Goal: Task Accomplishment & Management: Manage account settings

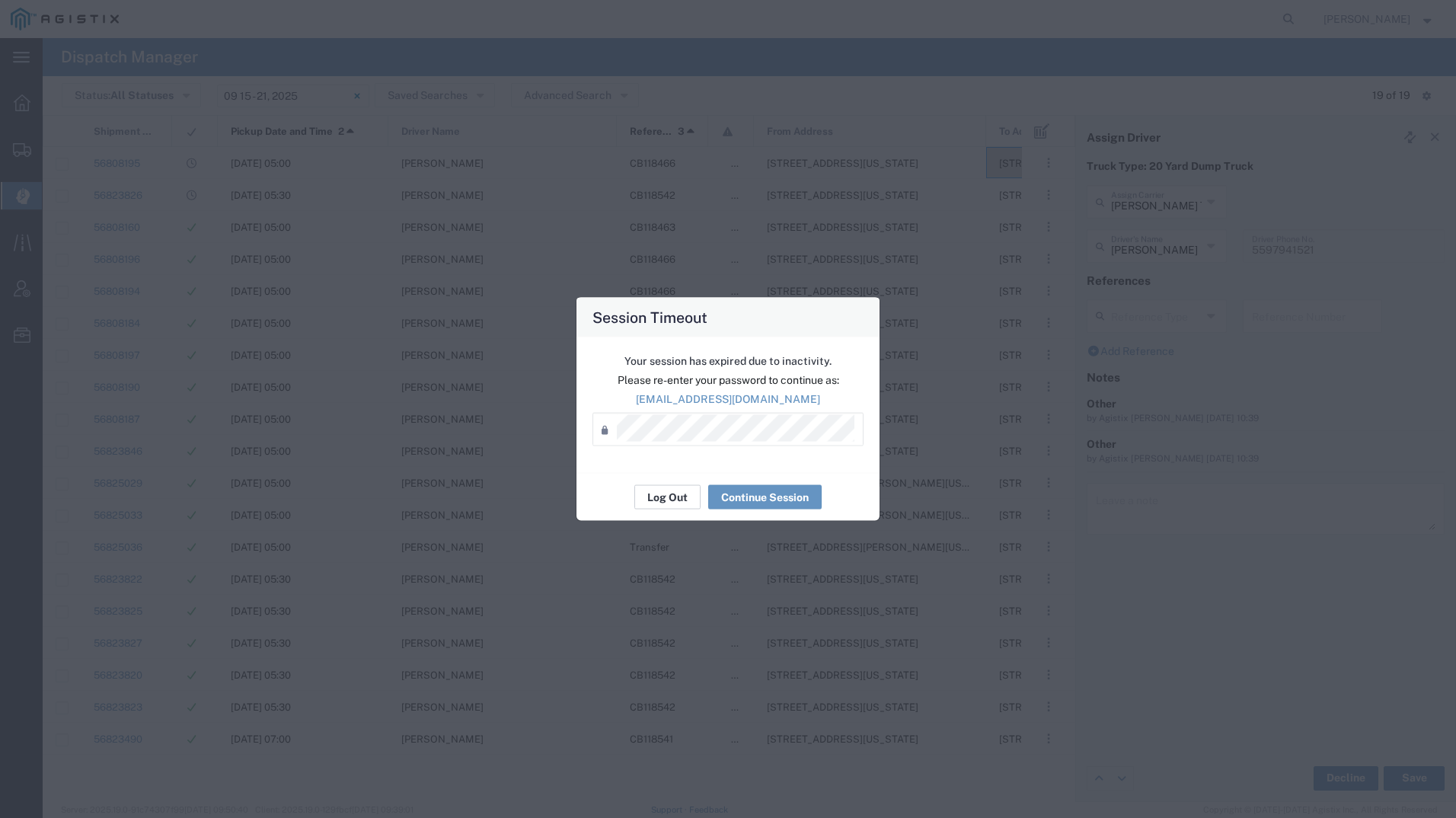
click at [653, 485] on button "Log Out" at bounding box center [667, 497] width 66 height 24
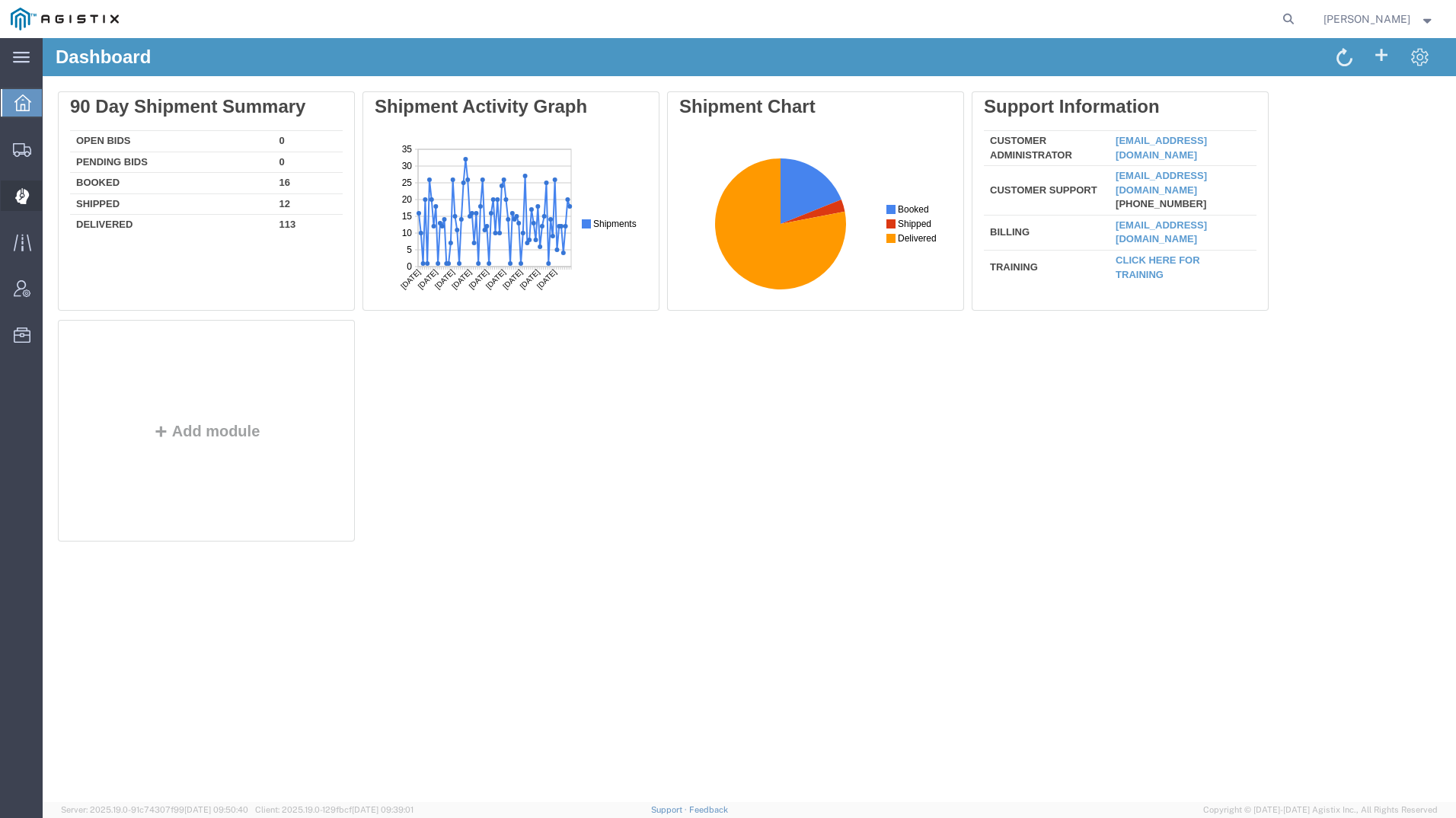
click at [20, 186] on div at bounding box center [22, 196] width 43 height 31
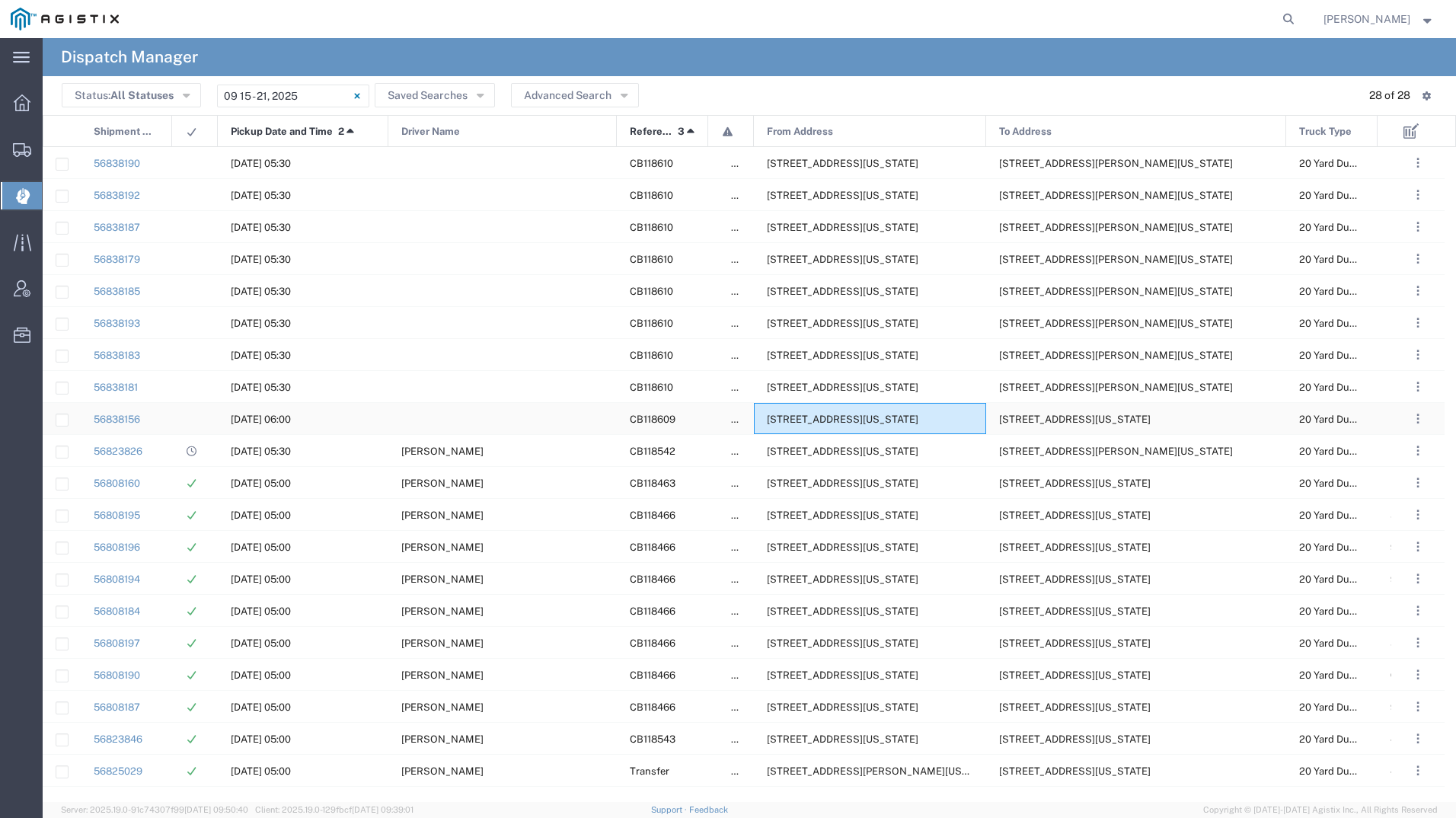
click at [852, 425] on div "[STREET_ADDRESS][US_STATE]" at bounding box center [870, 418] width 232 height 31
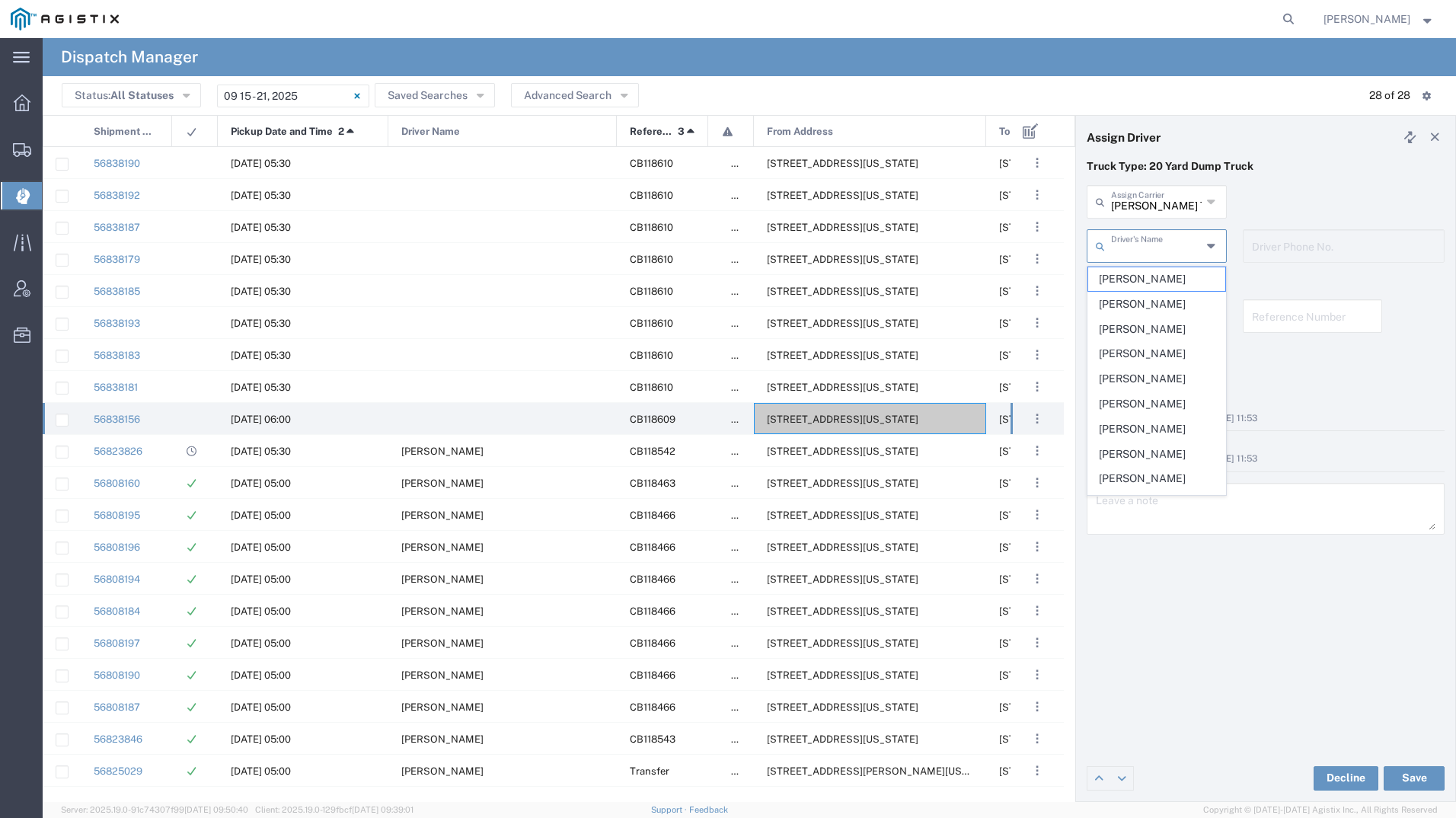
click at [1121, 248] on input "text" at bounding box center [1156, 244] width 90 height 27
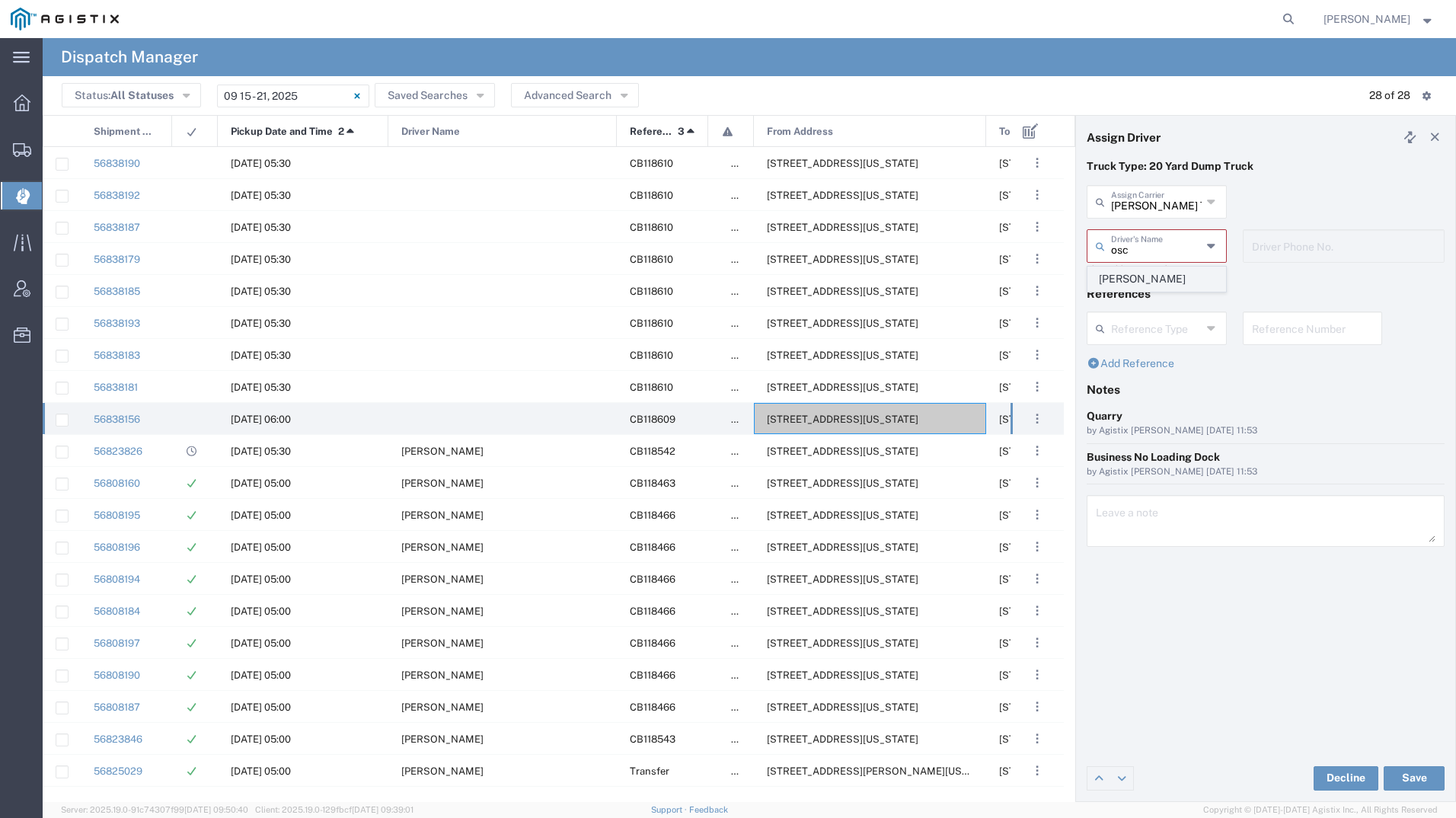
click at [1137, 283] on span "[PERSON_NAME]" at bounding box center [1157, 278] width 137 height 23
type input "[PERSON_NAME]"
type input "2093004091"
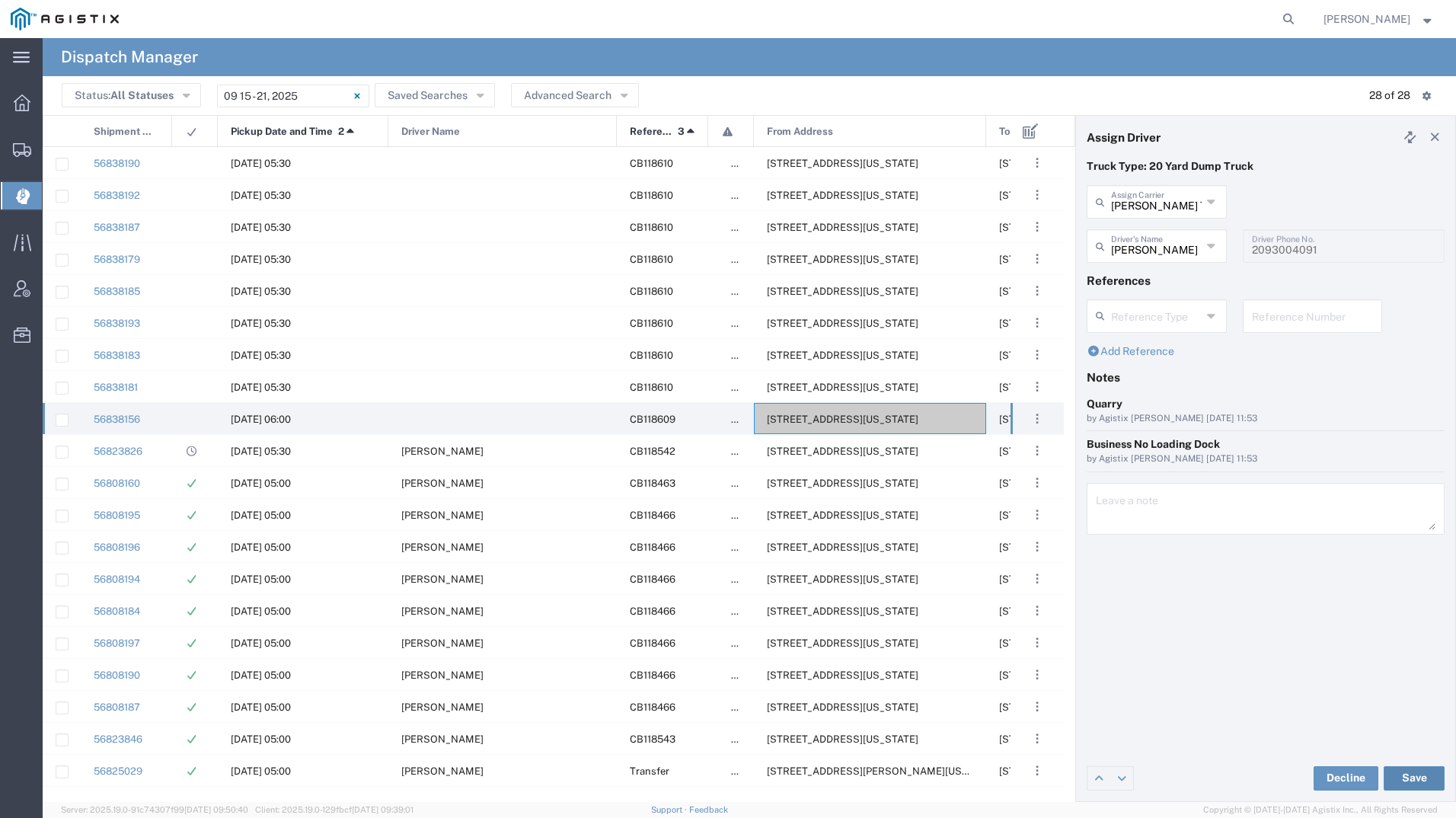
click at [1418, 783] on button "Save" at bounding box center [1414, 778] width 61 height 24
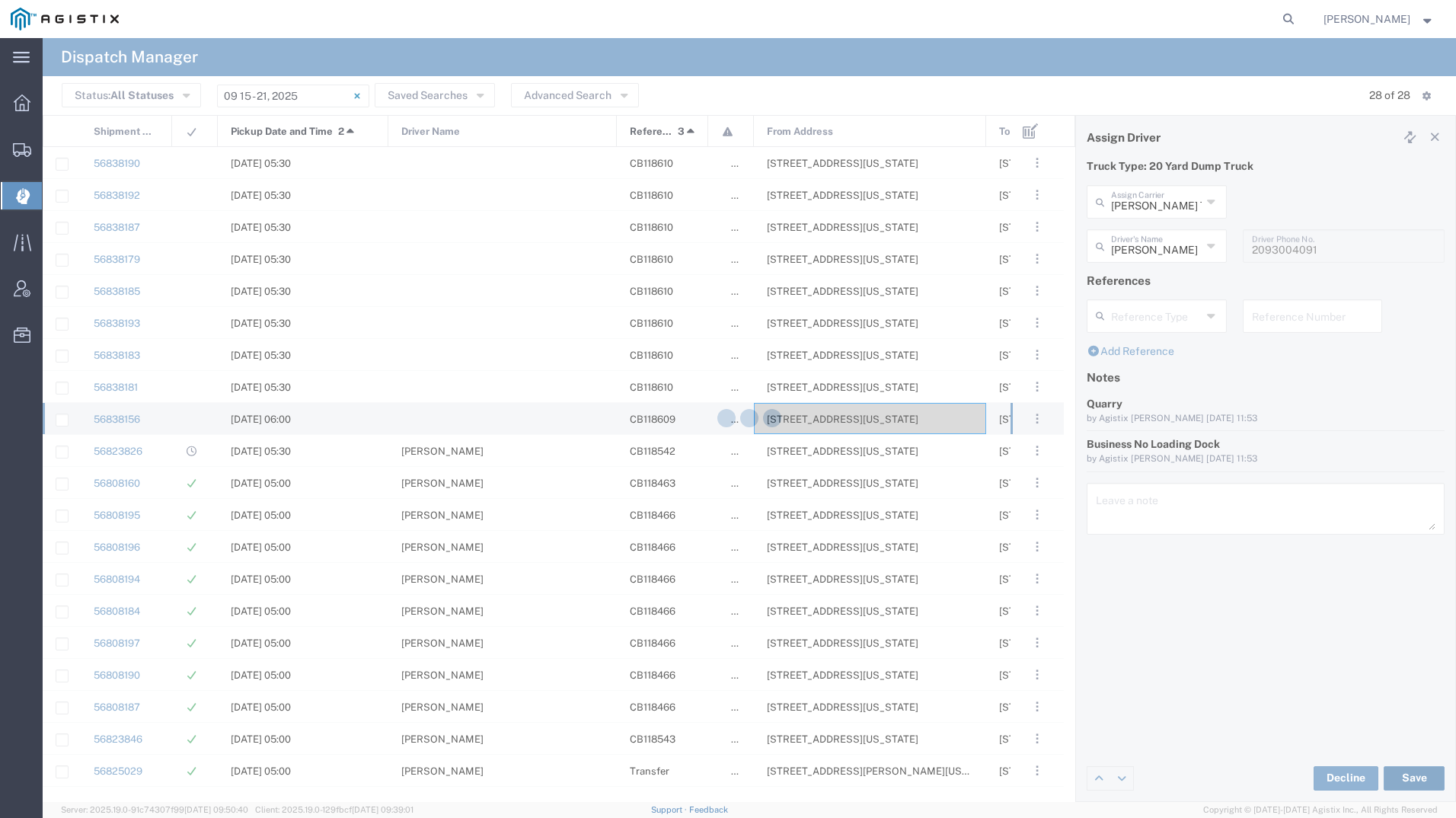
type input "[PERSON_NAME]"
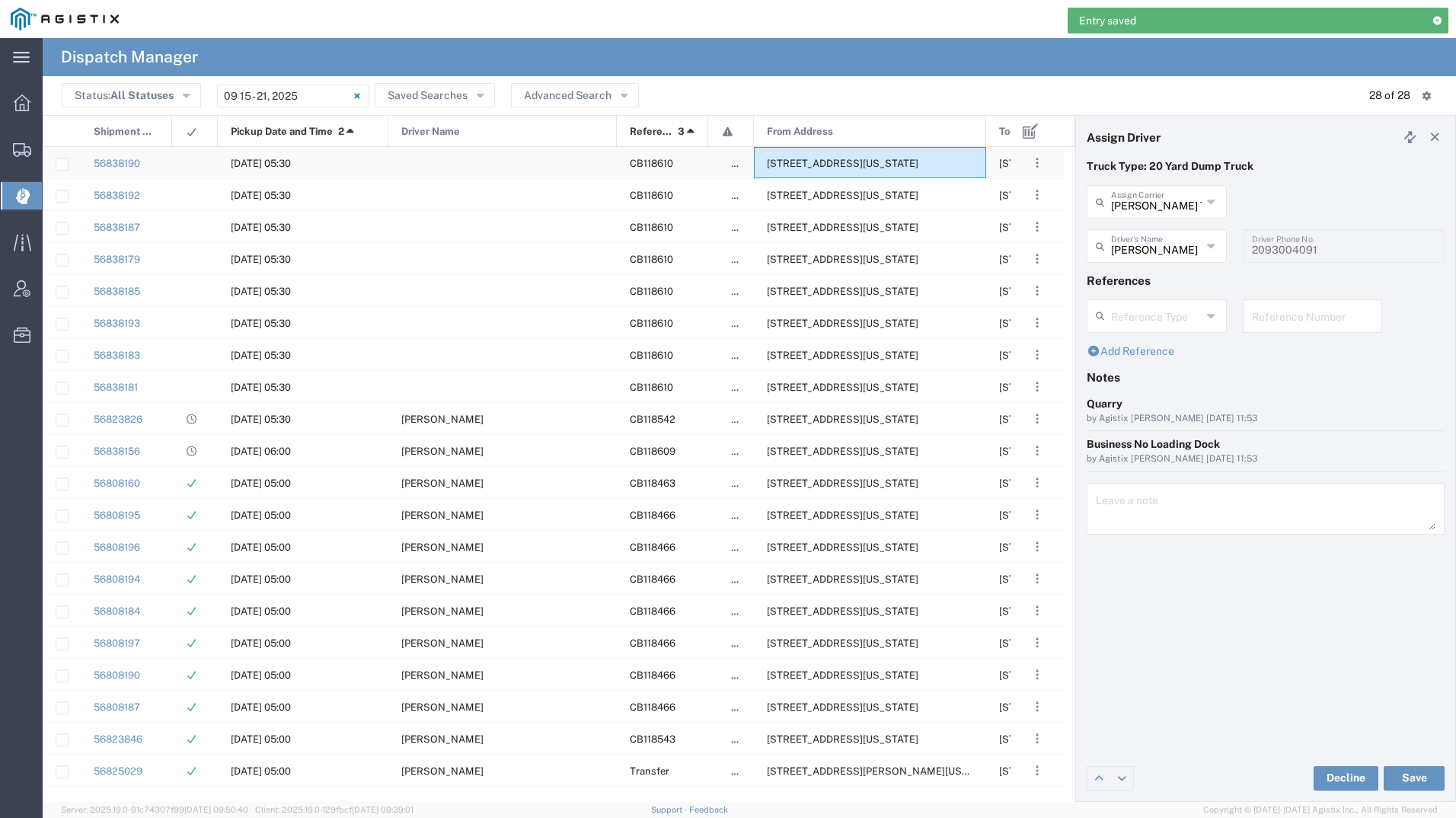
click at [848, 157] on div "[STREET_ADDRESS][US_STATE]" at bounding box center [870, 162] width 232 height 31
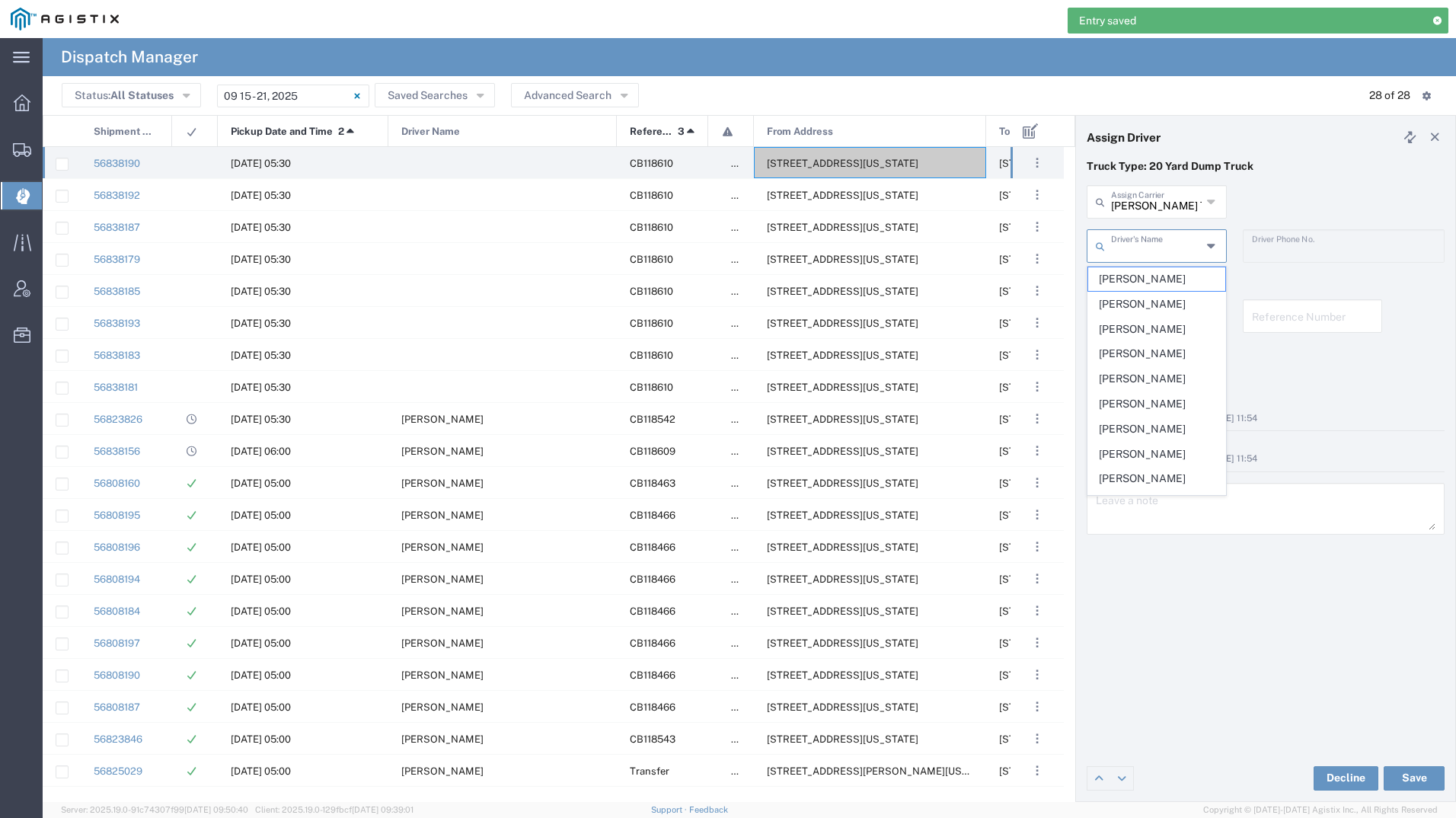
click at [1154, 252] on input "text" at bounding box center [1156, 244] width 90 height 27
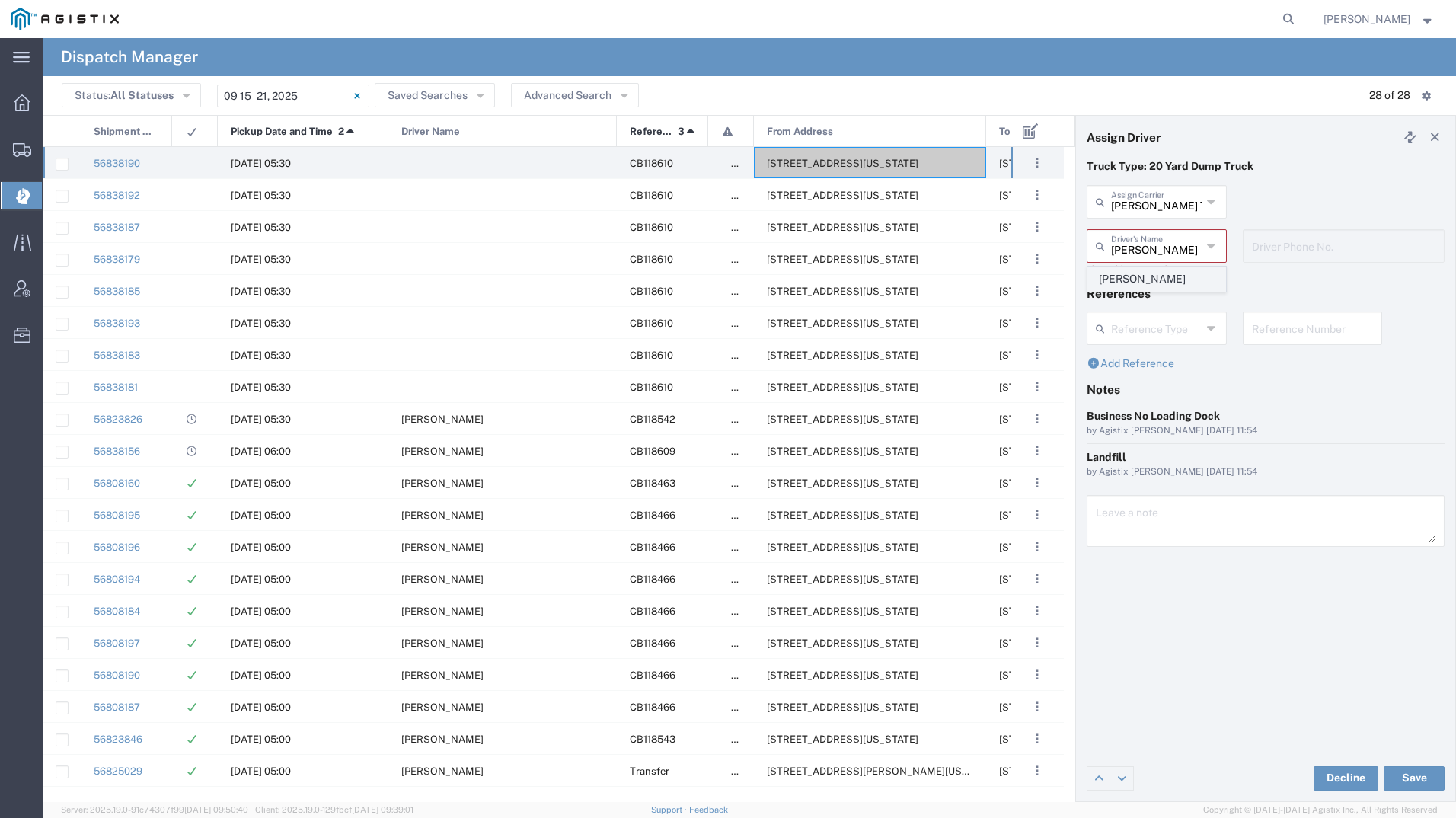
click at [1158, 286] on span "[PERSON_NAME]" at bounding box center [1157, 278] width 137 height 23
type input "[PERSON_NAME]"
type input "9255182414"
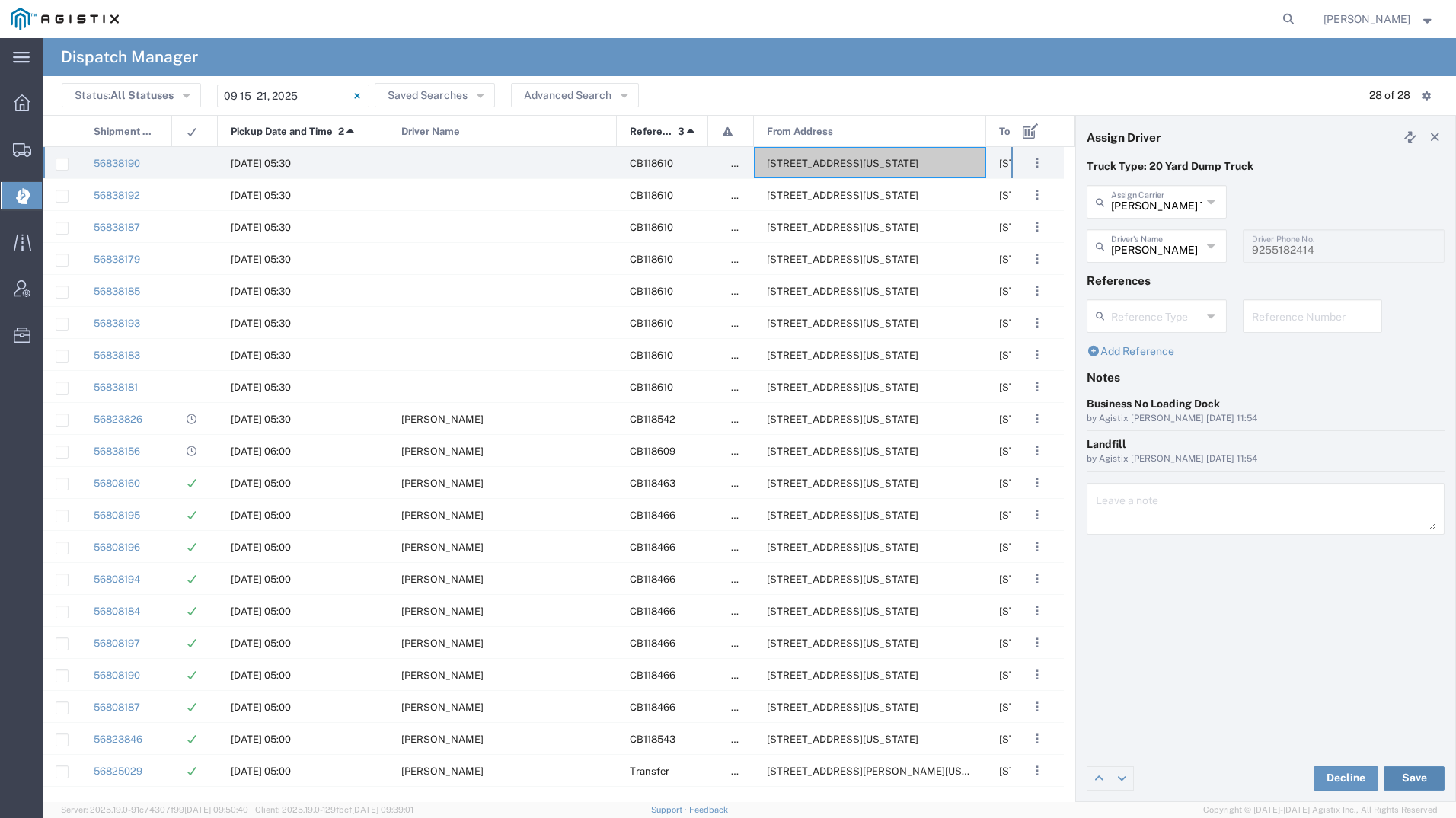
click at [1418, 779] on button "Save" at bounding box center [1414, 778] width 61 height 24
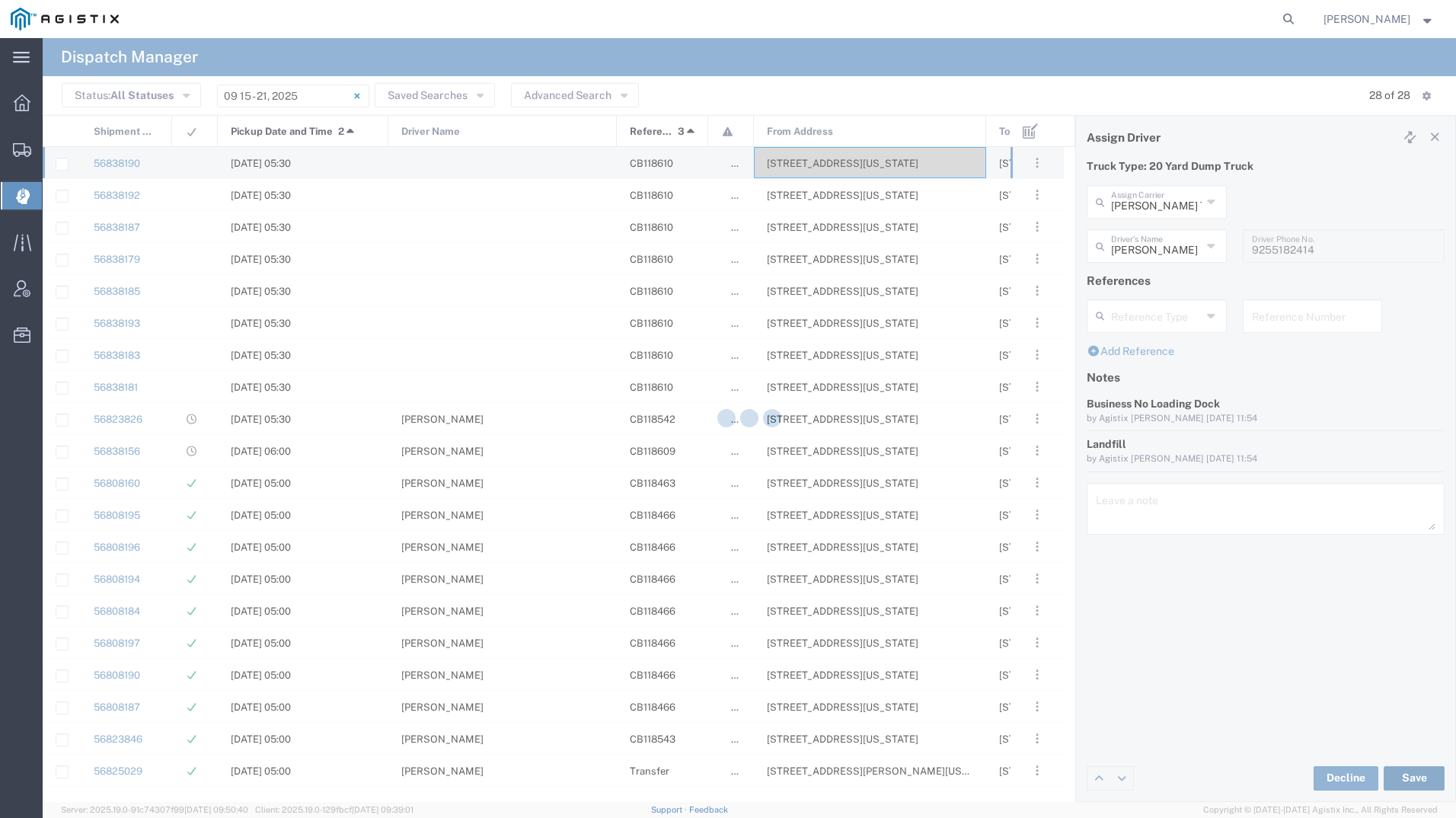
type input "[PERSON_NAME]"
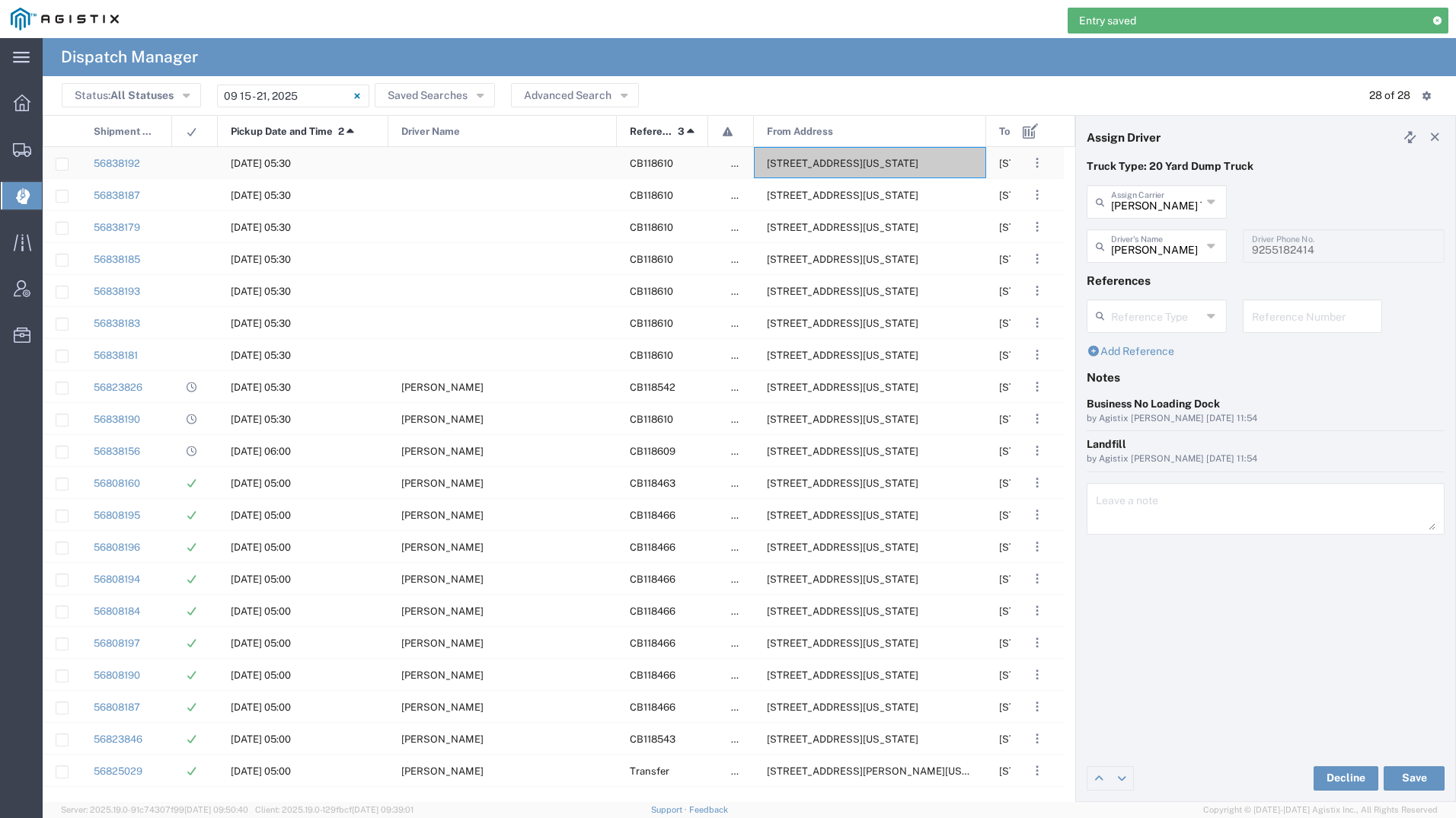
click at [795, 164] on span "[STREET_ADDRESS][US_STATE]" at bounding box center [842, 163] width 152 height 11
click at [1132, 240] on input "text" at bounding box center [1156, 244] width 90 height 27
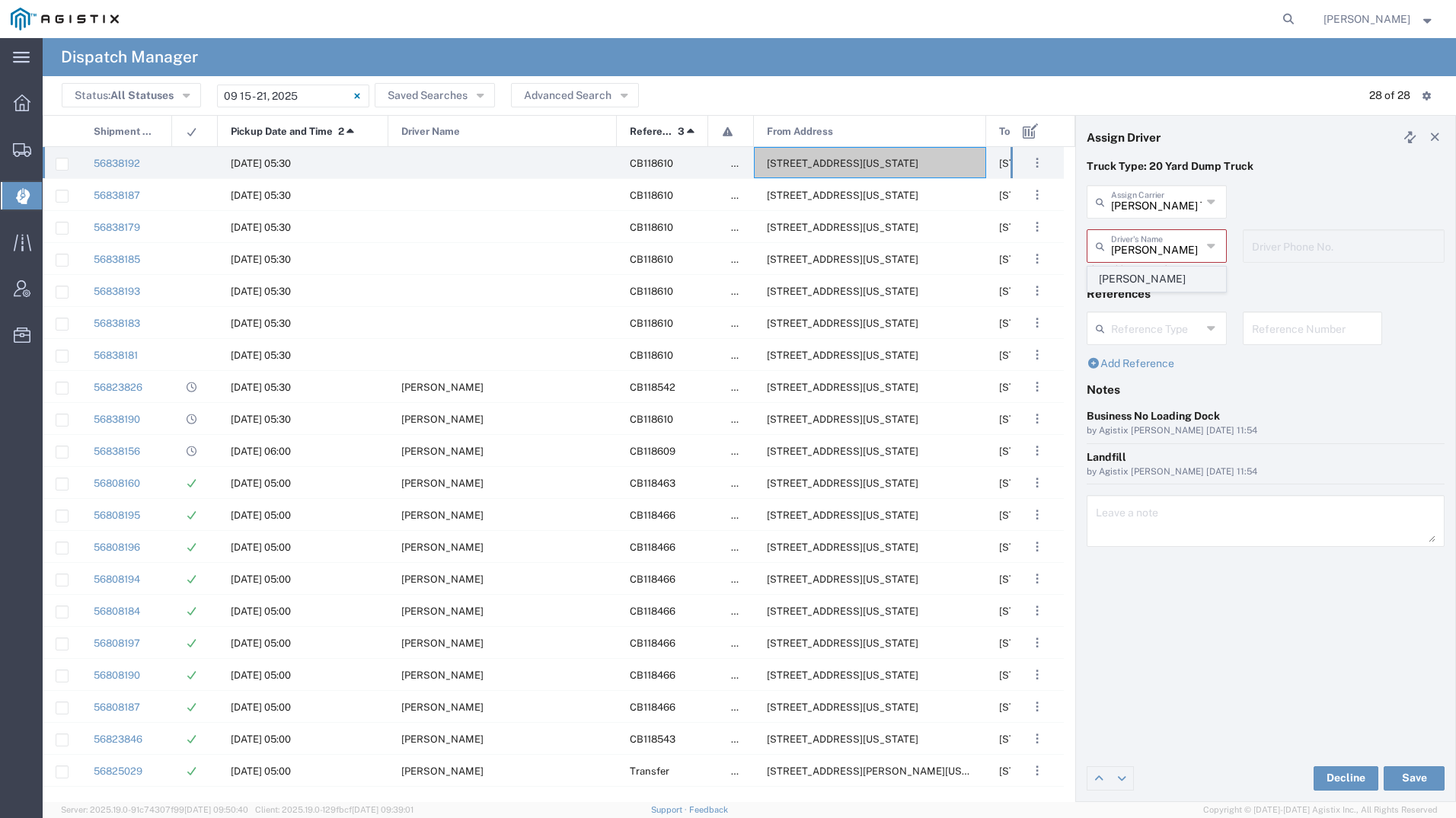
click at [1143, 280] on span "[PERSON_NAME]" at bounding box center [1157, 278] width 137 height 23
type input "[PERSON_NAME]"
type input "2097079350"
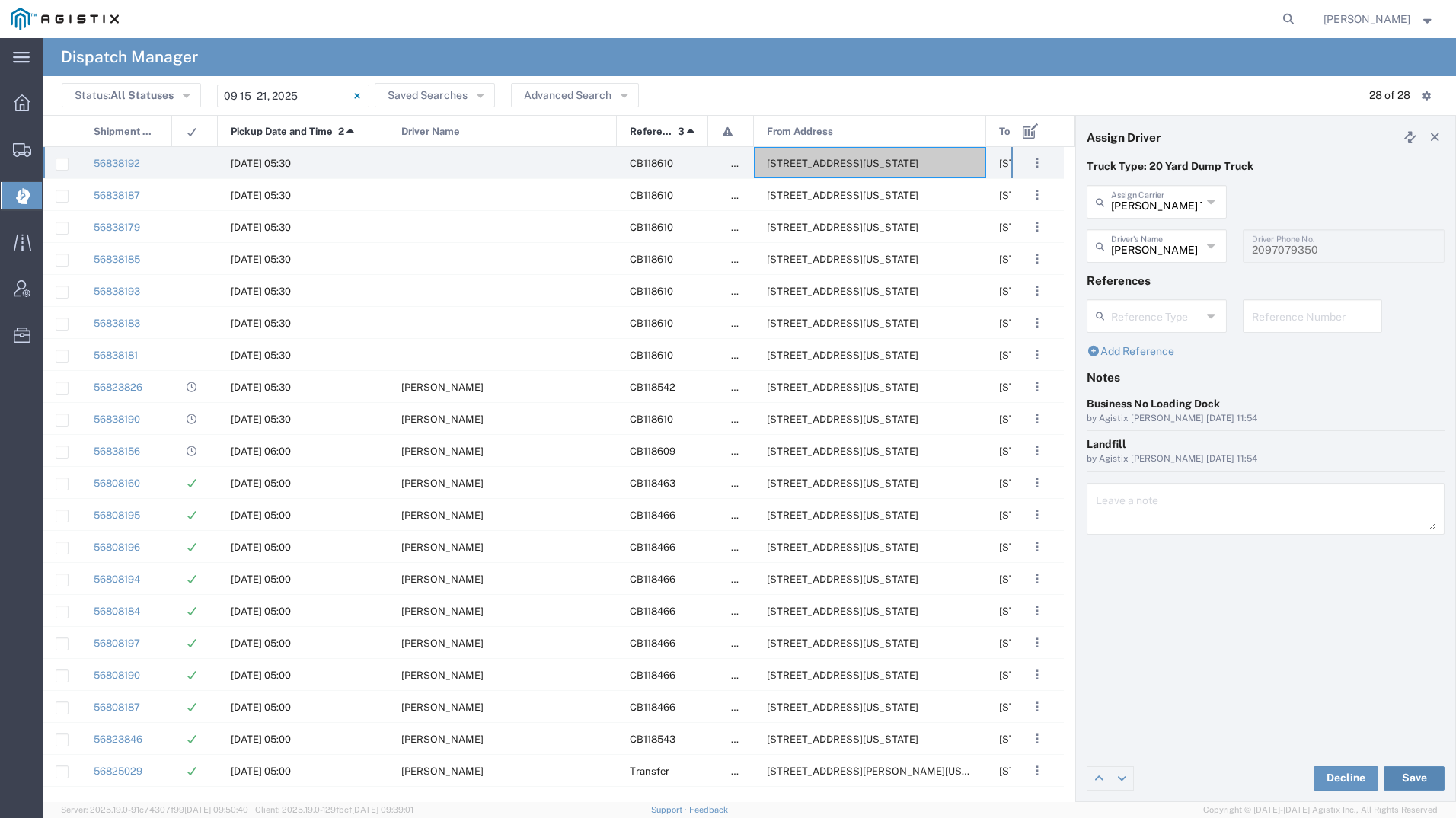
click at [1421, 785] on button "Save" at bounding box center [1414, 778] width 61 height 24
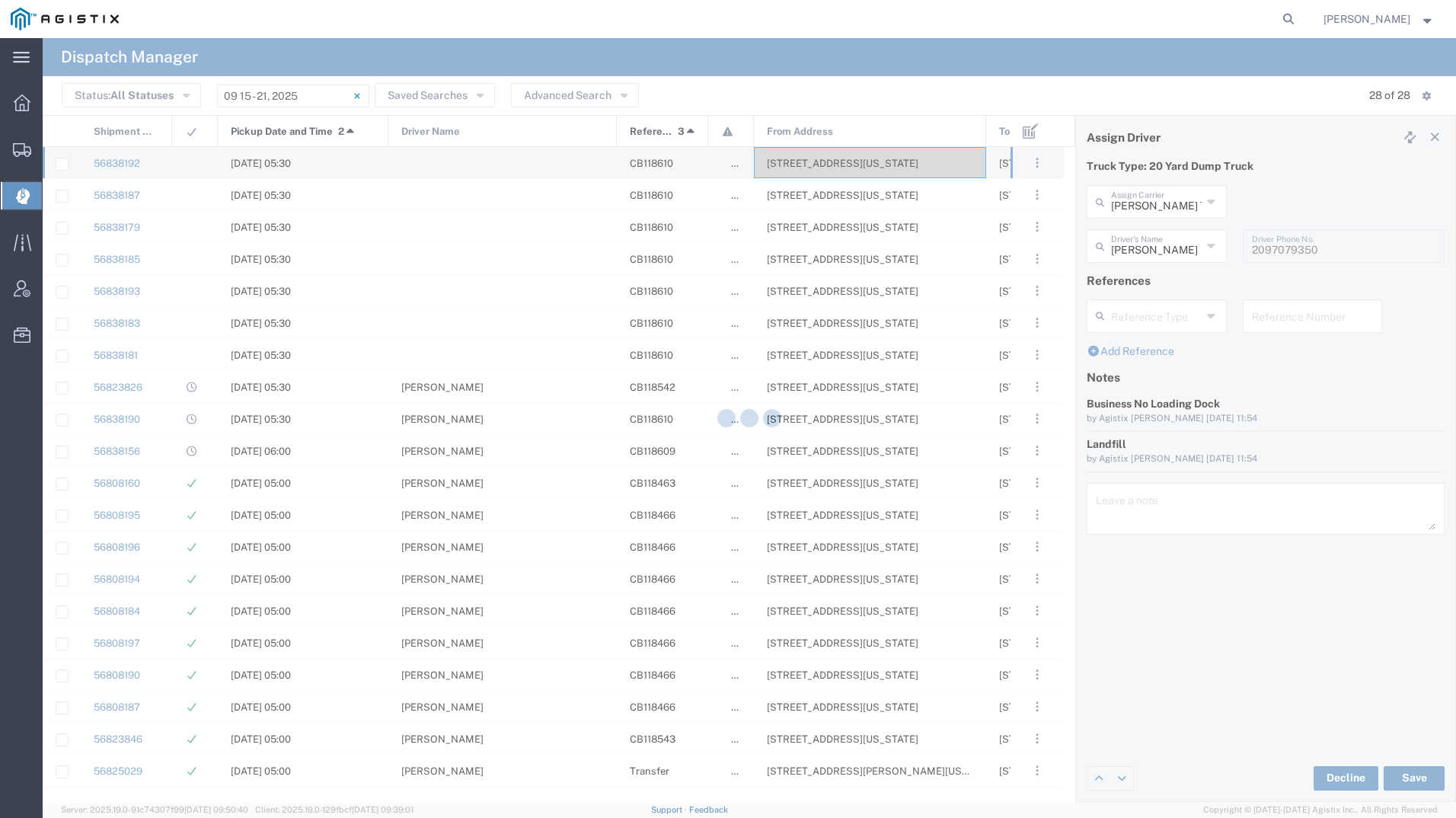
type input "[PERSON_NAME]"
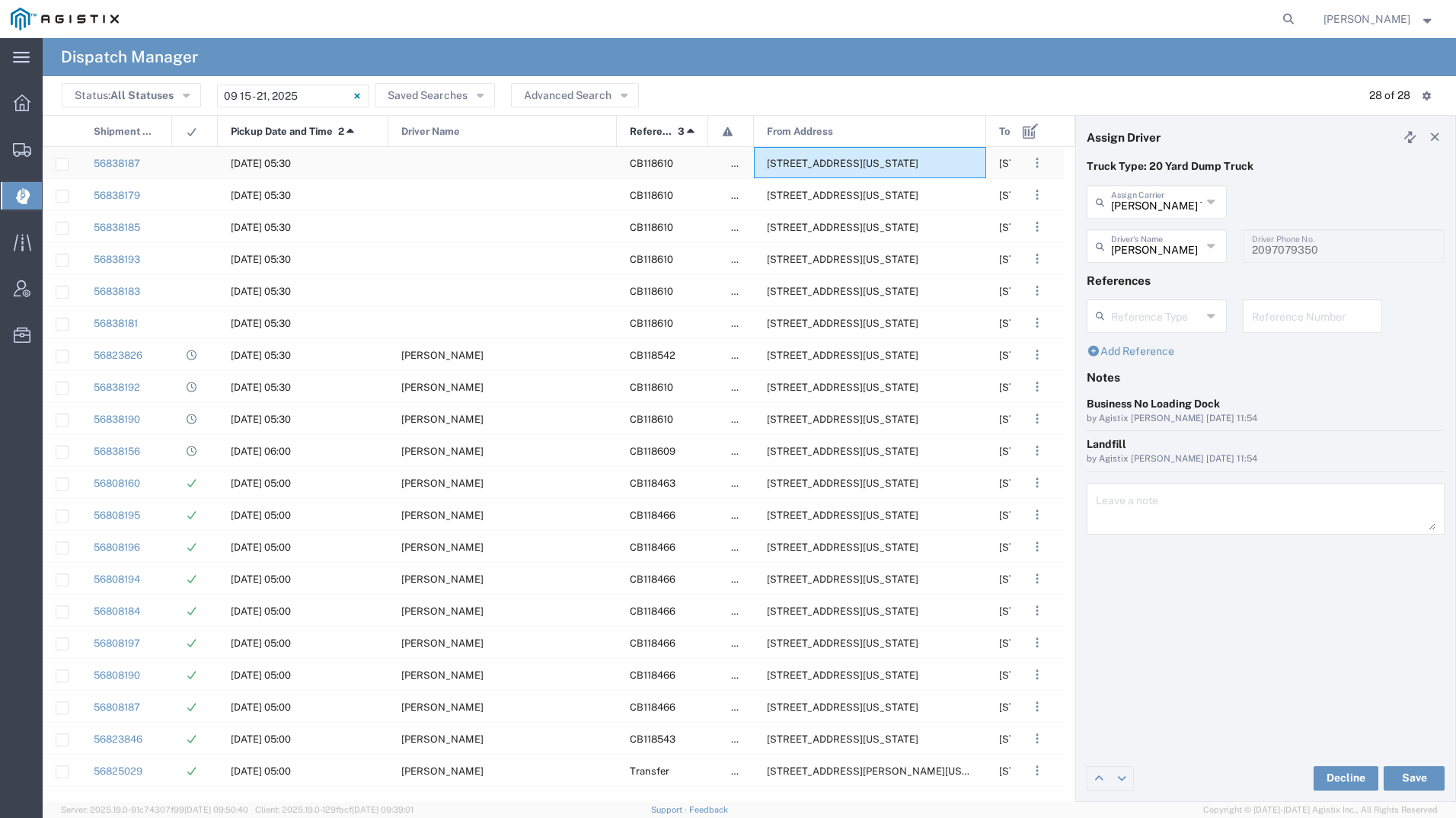
click at [856, 161] on span "[STREET_ADDRESS][US_STATE]" at bounding box center [842, 163] width 152 height 11
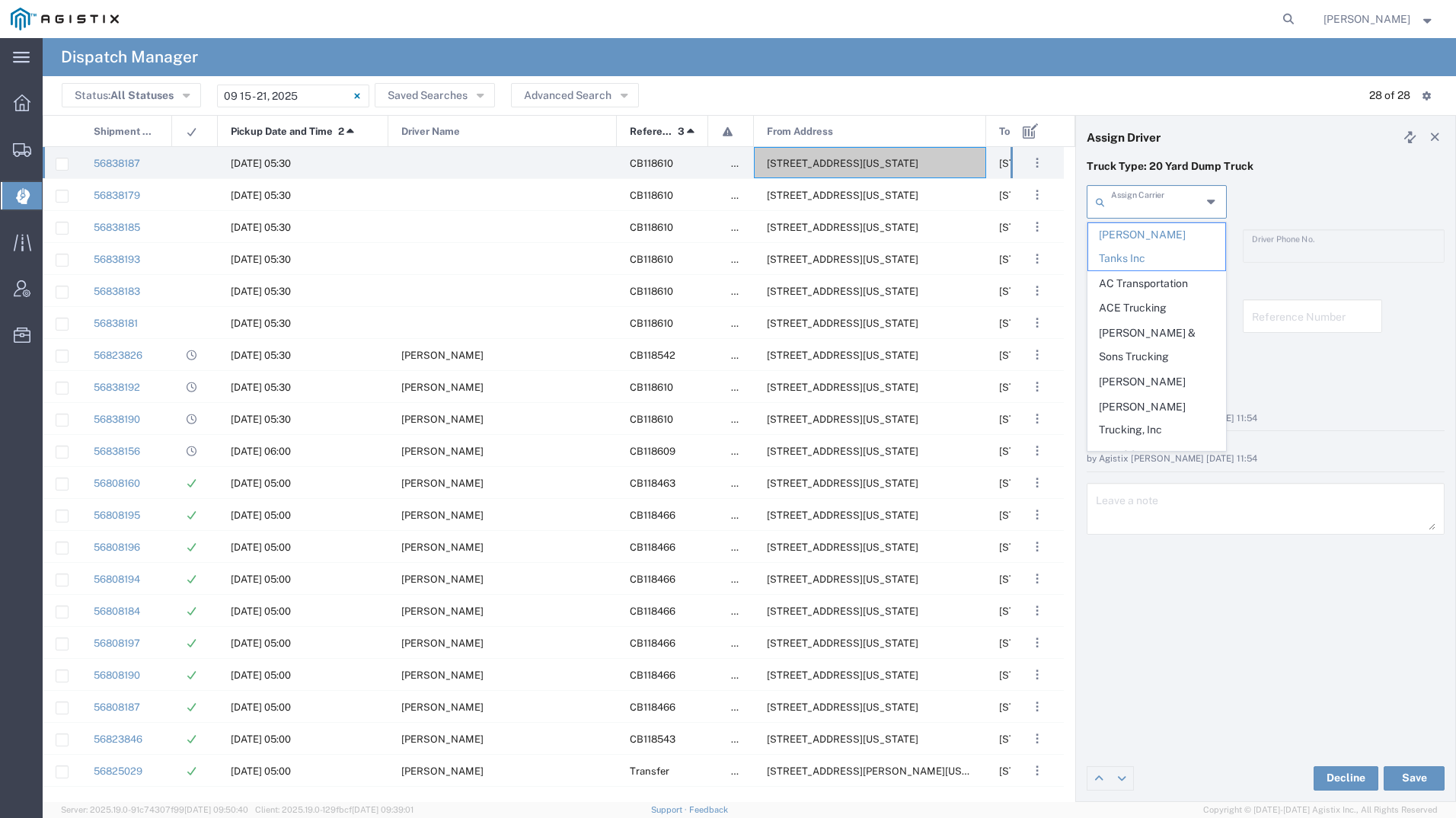
click at [1112, 204] on input "text" at bounding box center [1156, 200] width 90 height 27
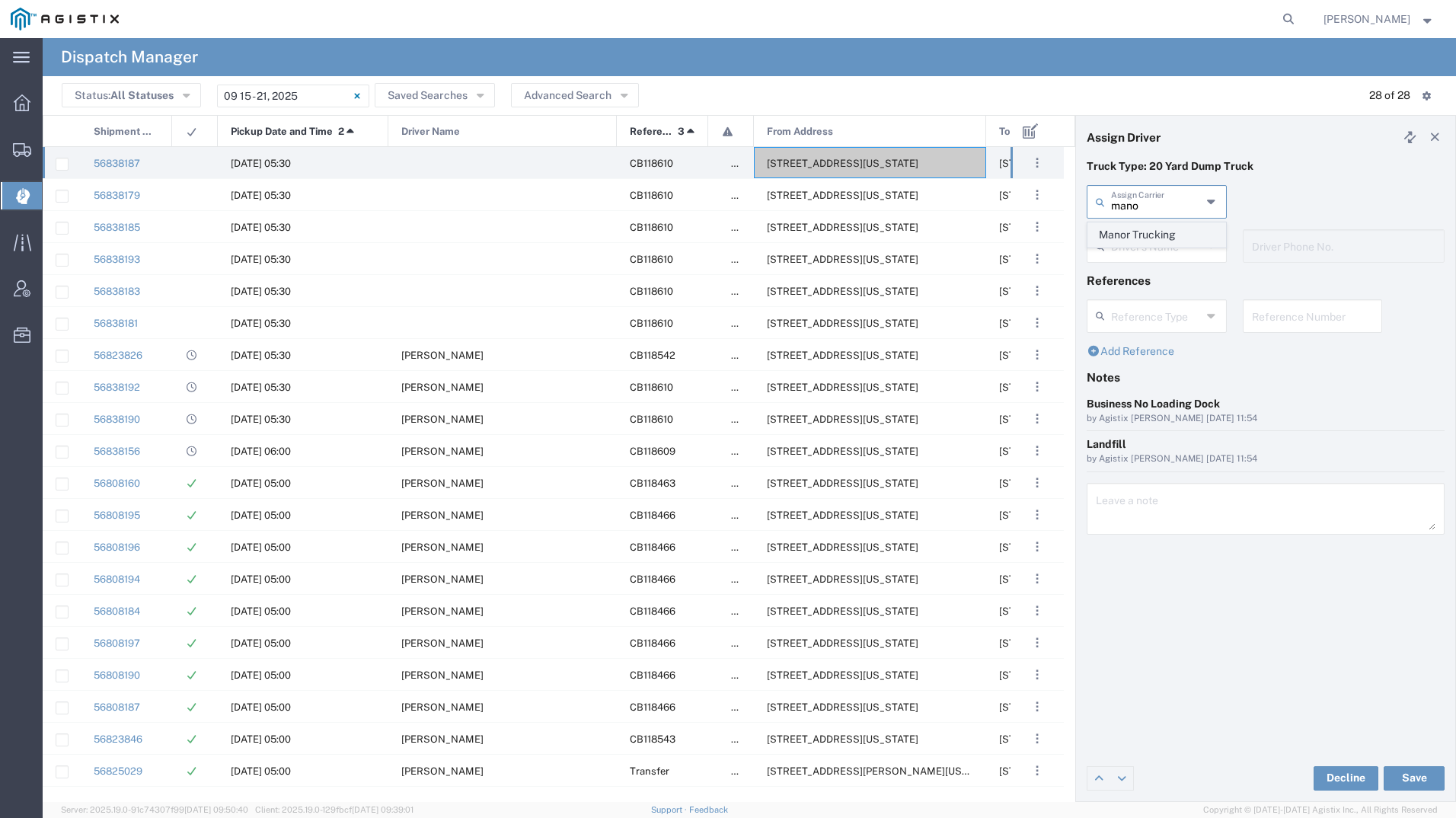
click at [1120, 232] on span "Manor Trucking" at bounding box center [1157, 235] width 137 height 23
type input "Manor Trucking"
click at [1120, 232] on input "text" at bounding box center [1158, 244] width 96 height 27
click at [1127, 270] on span "[PERSON_NAME]" at bounding box center [1157, 278] width 137 height 23
type input "[PERSON_NAME]"
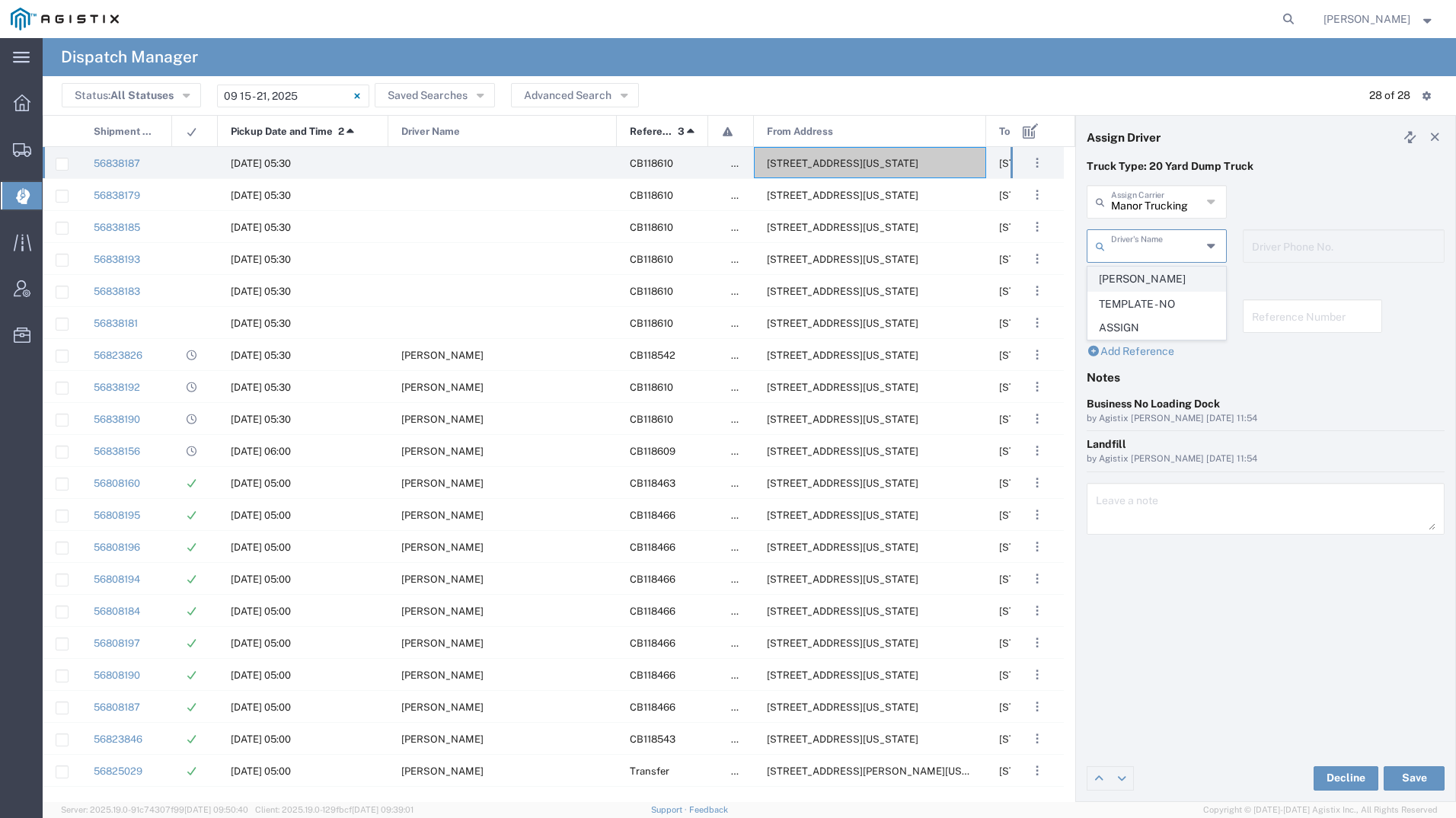
type input "2093218686"
click at [1404, 771] on button "Save" at bounding box center [1414, 778] width 61 height 24
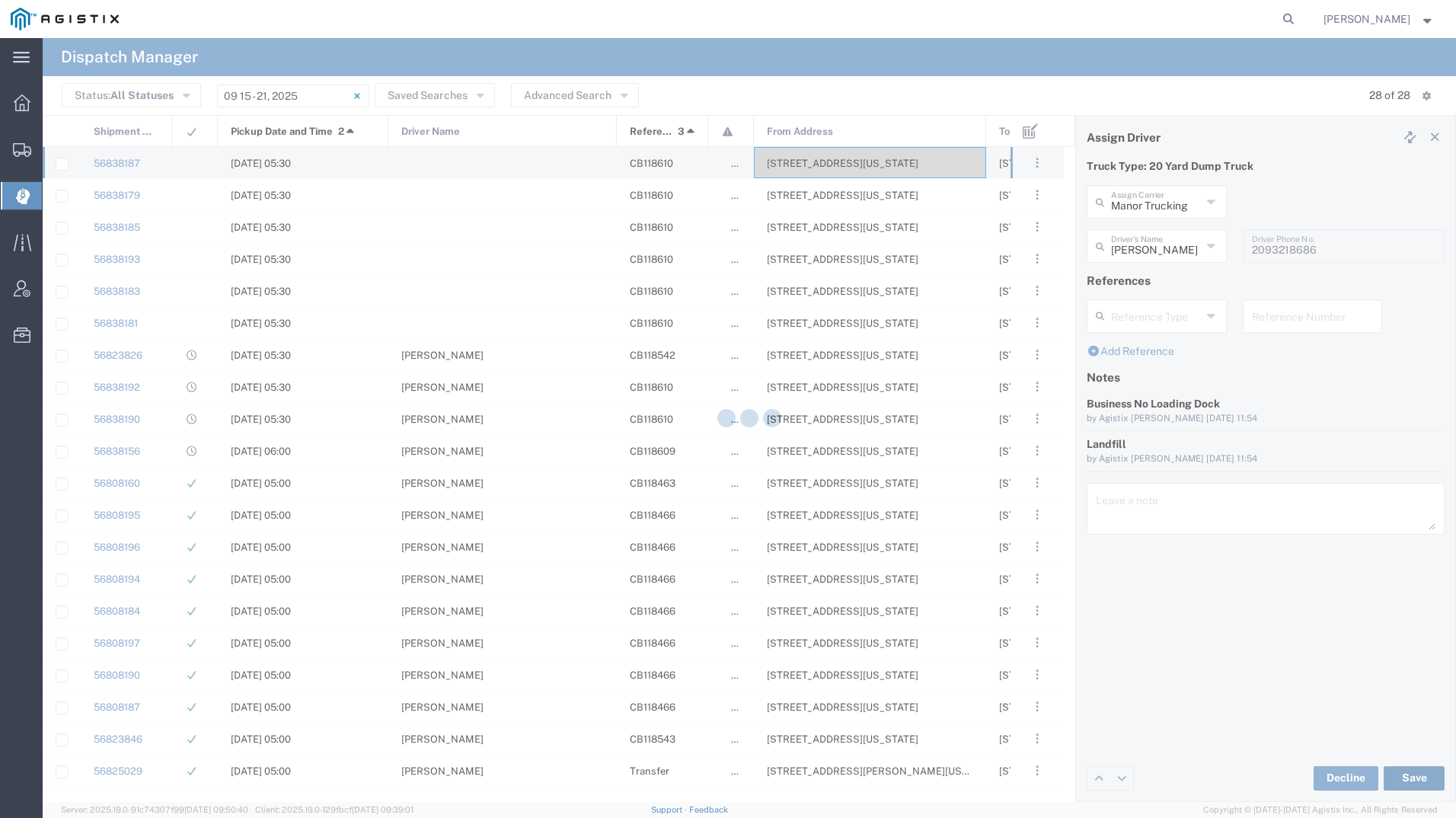
type input "[PERSON_NAME]"
type input "Manor Trucking"
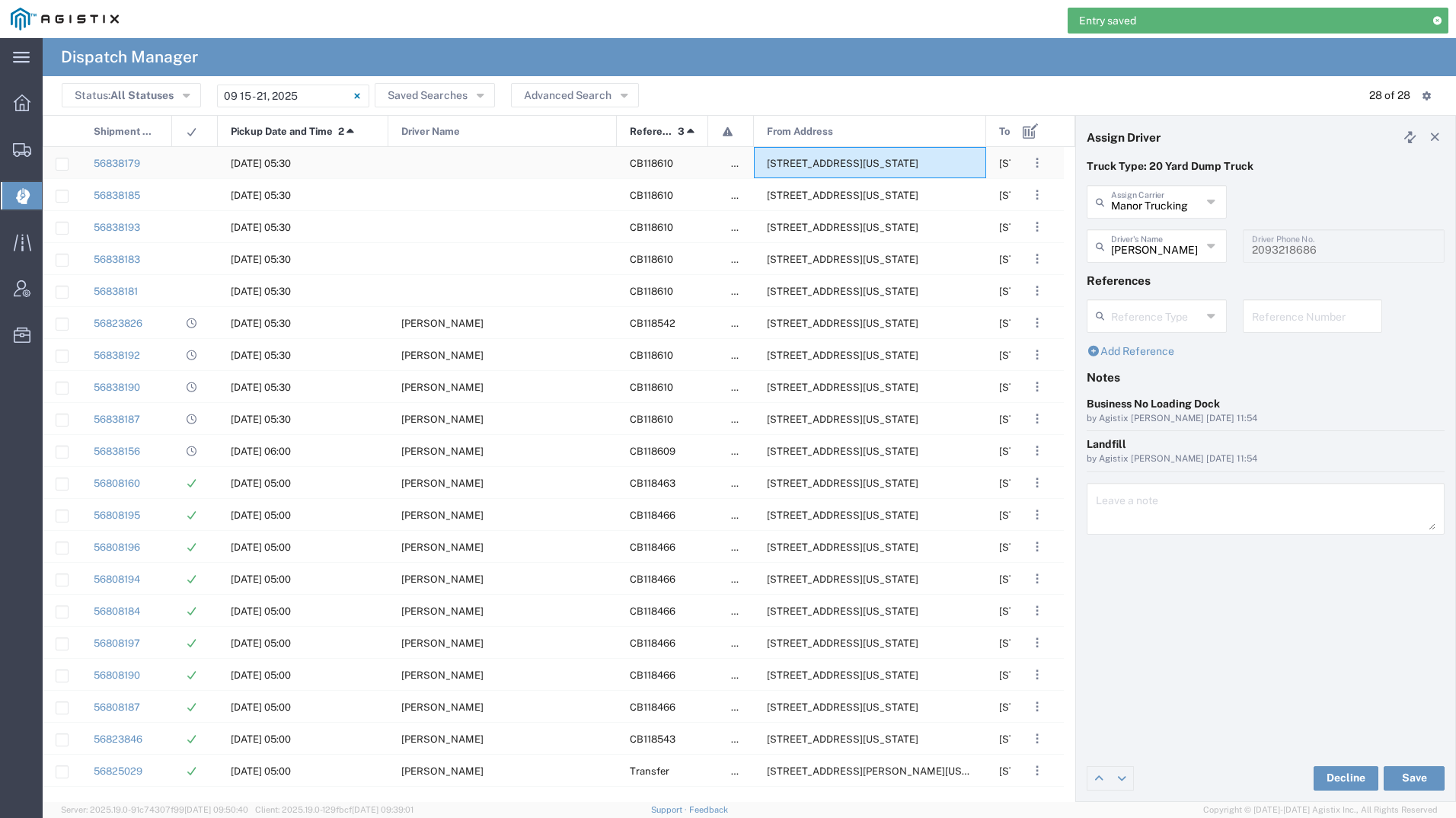
click at [883, 173] on div "[STREET_ADDRESS][US_STATE]" at bounding box center [870, 162] width 232 height 31
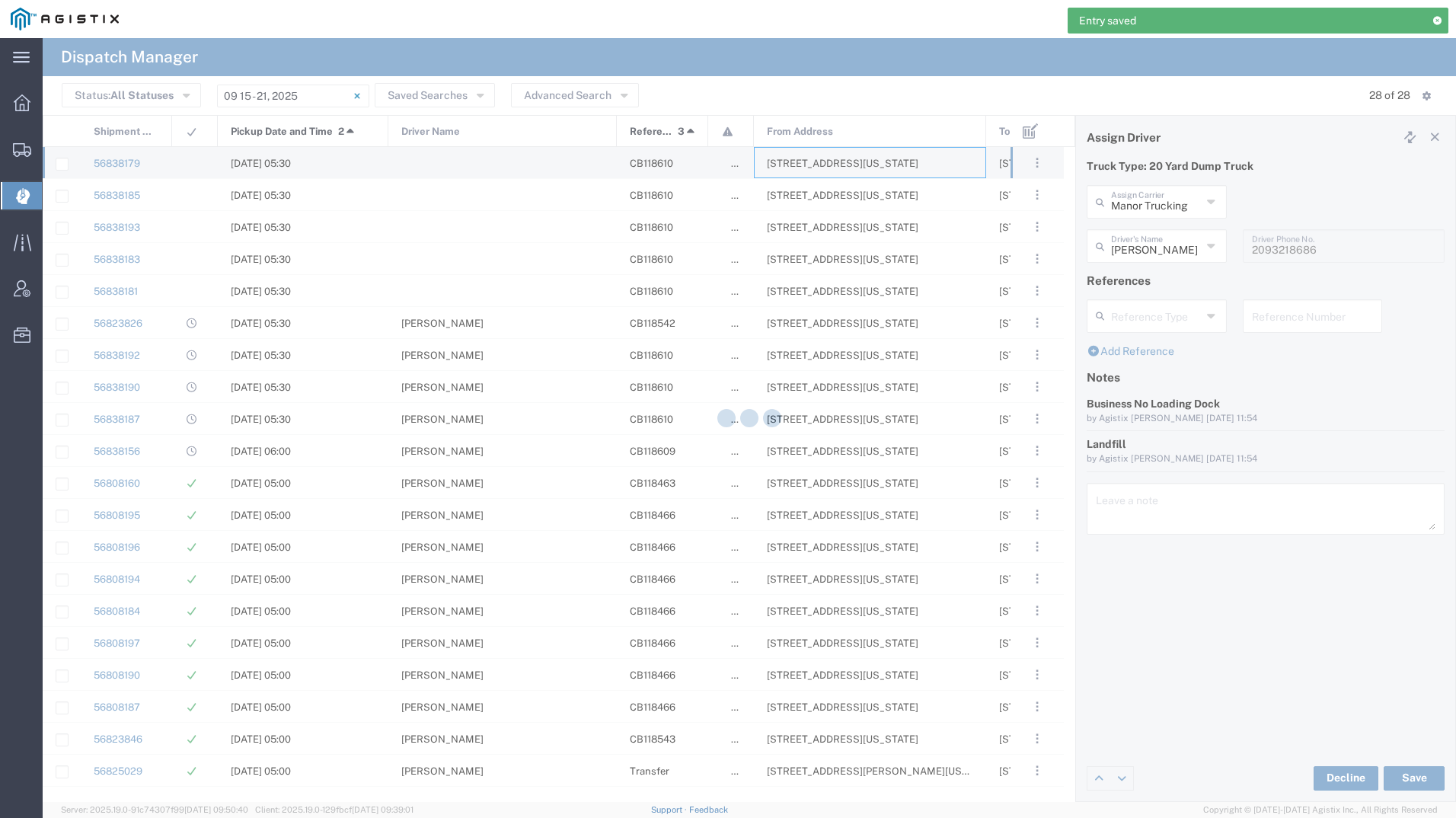
type input "[PERSON_NAME] Tanks Inc"
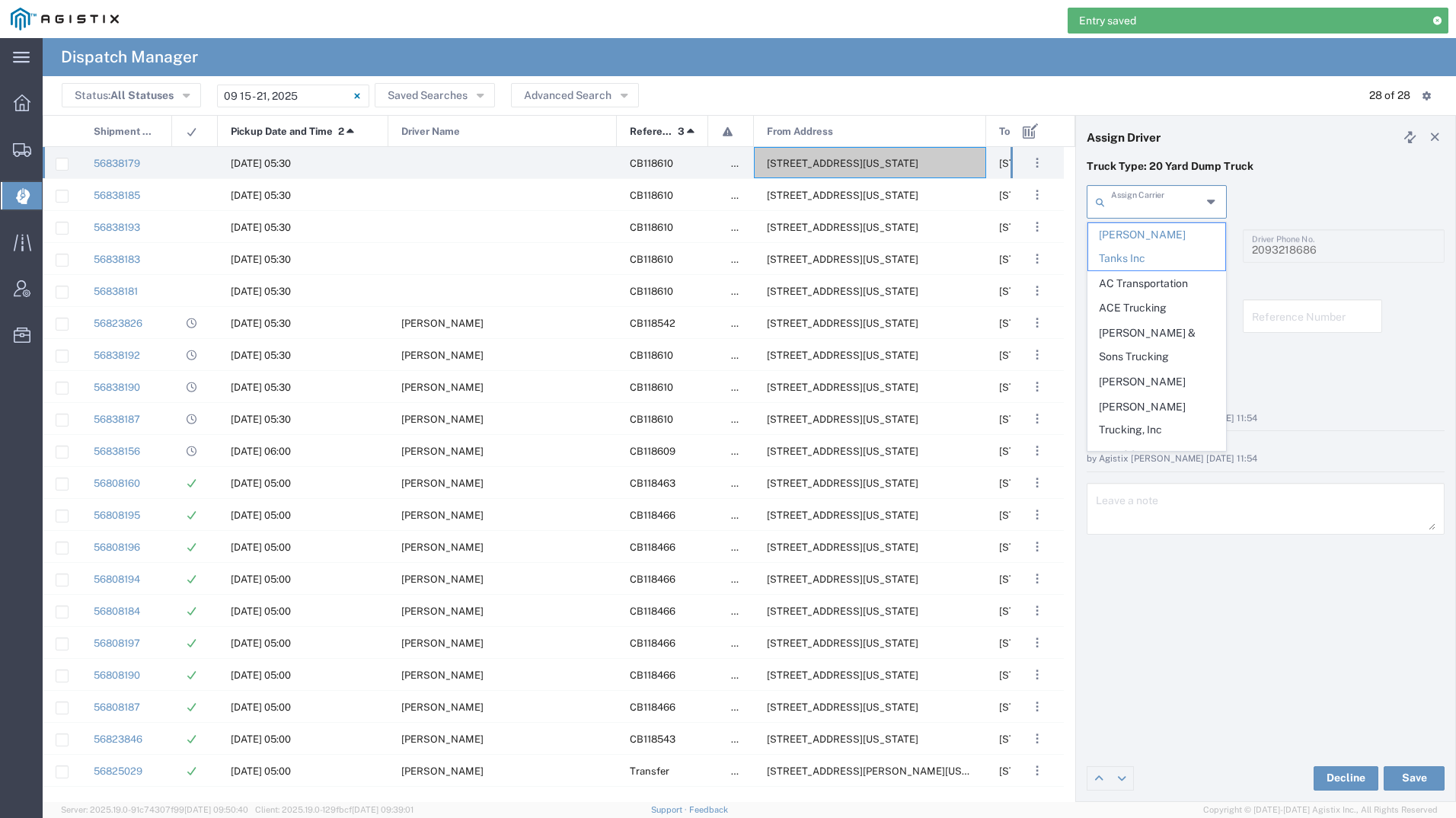
click at [1130, 202] on input "text" at bounding box center [1156, 200] width 90 height 27
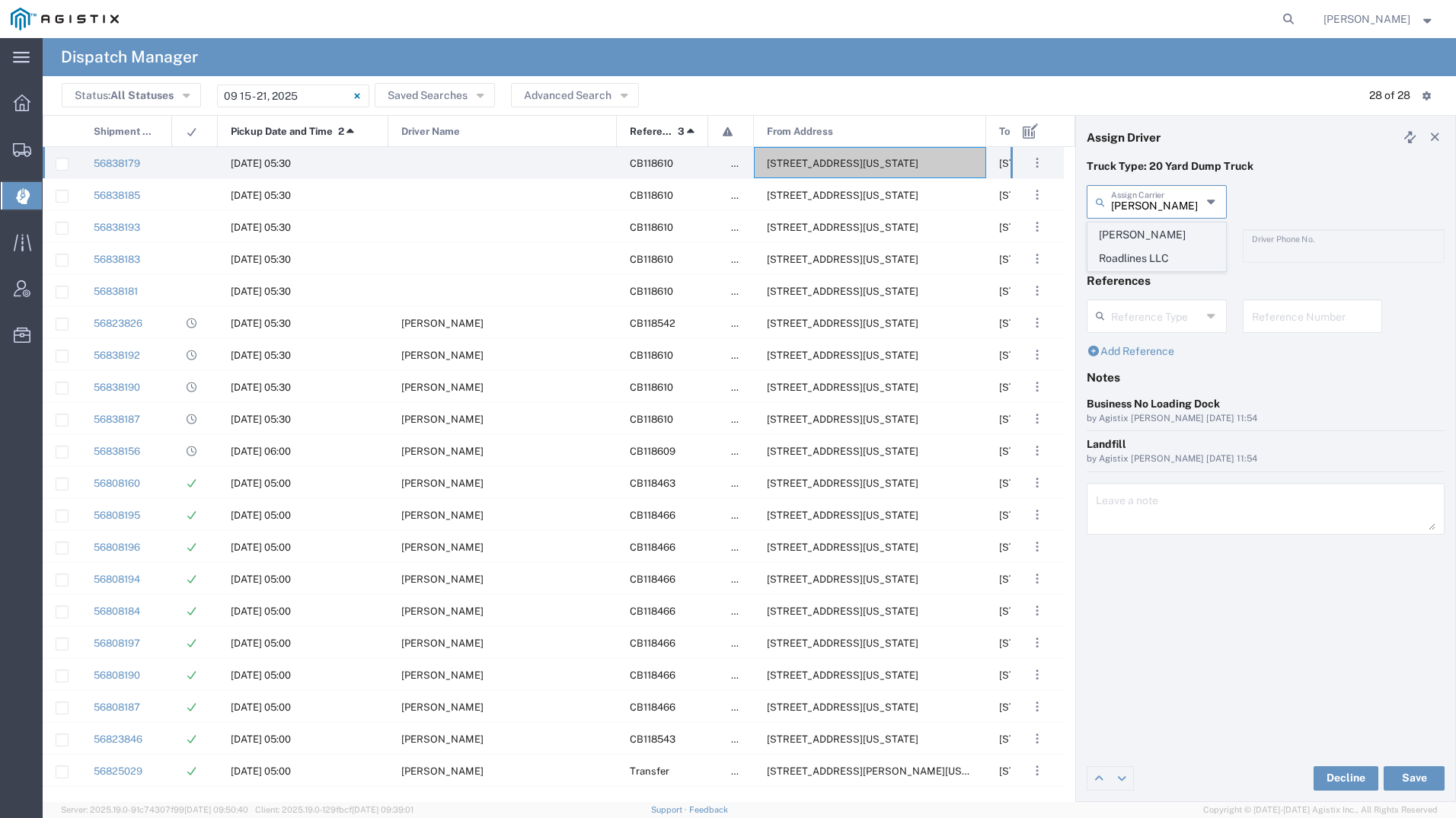
click at [1120, 225] on span "[PERSON_NAME] Roadlines LLC" at bounding box center [1157, 247] width 137 height 48
type input "[PERSON_NAME] Roadlines LLC"
click at [1124, 244] on input "text" at bounding box center [1156, 244] width 90 height 27
click at [1124, 274] on span "[PERSON_NAME]" at bounding box center [1157, 278] width 137 height 23
type input "[PERSON_NAME]"
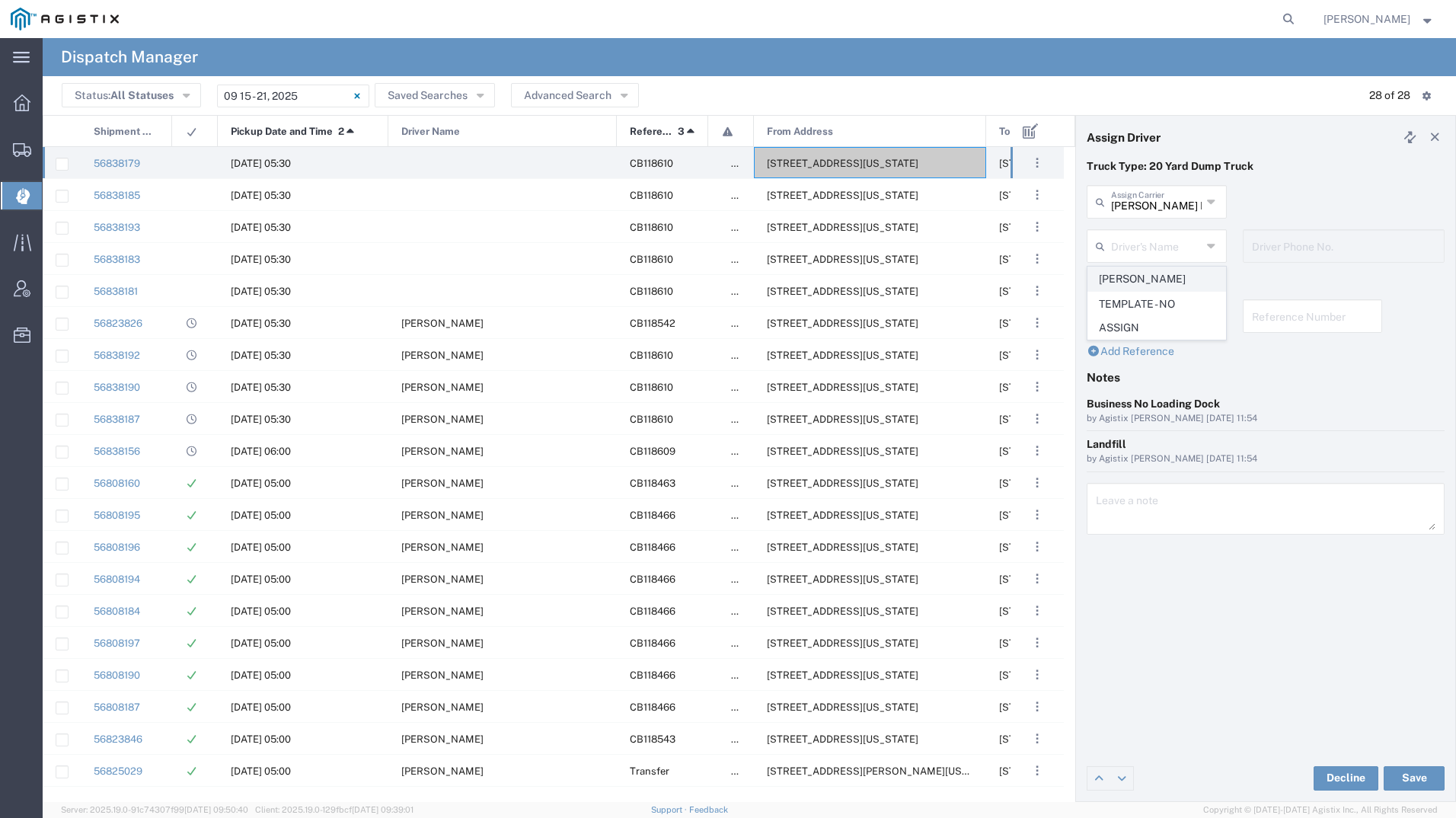
type input "5107149934"
click at [1408, 769] on button "Save" at bounding box center [1414, 778] width 61 height 24
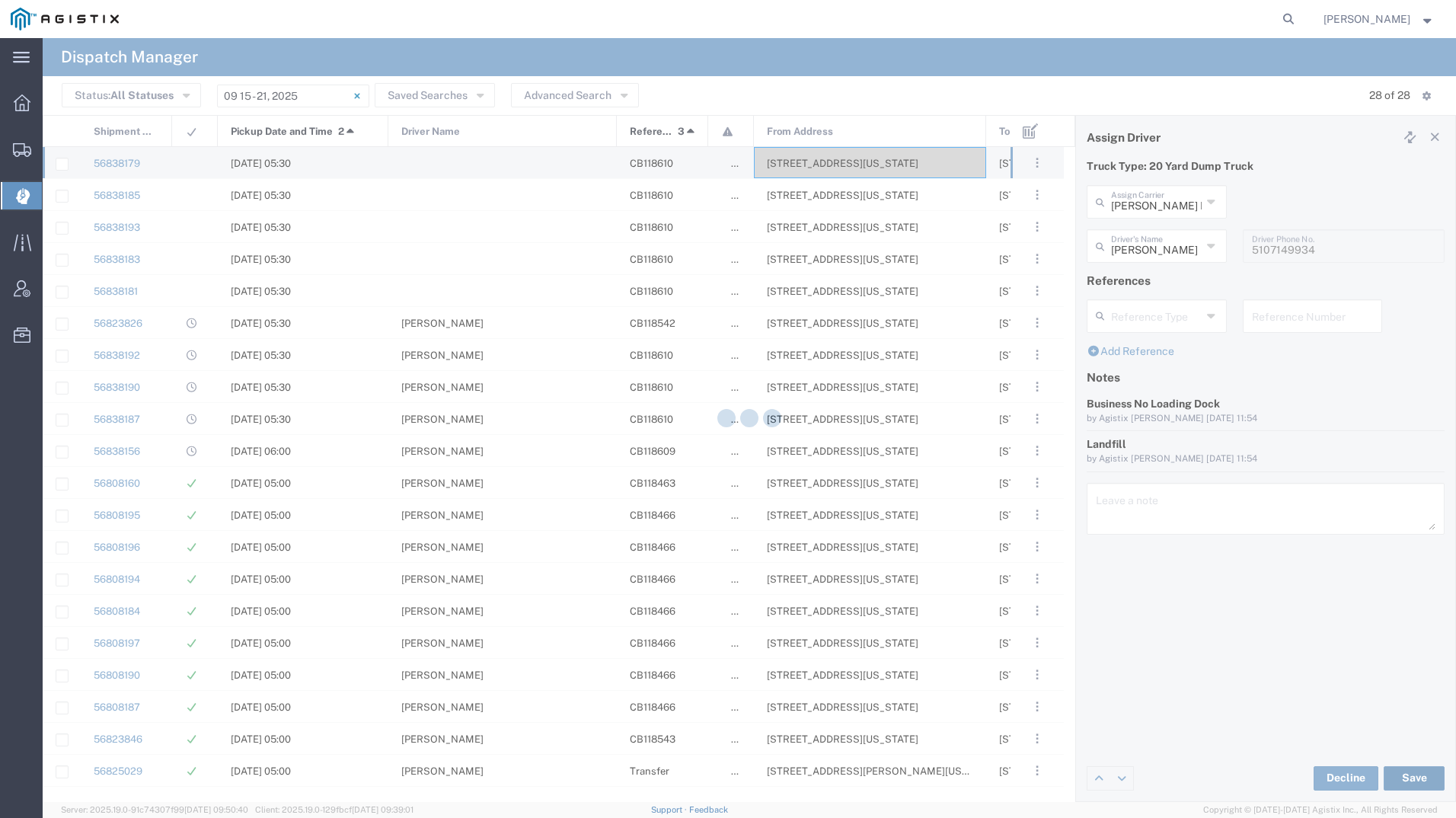
type input "[PERSON_NAME]"
type input "[PERSON_NAME] Roadlines LLC"
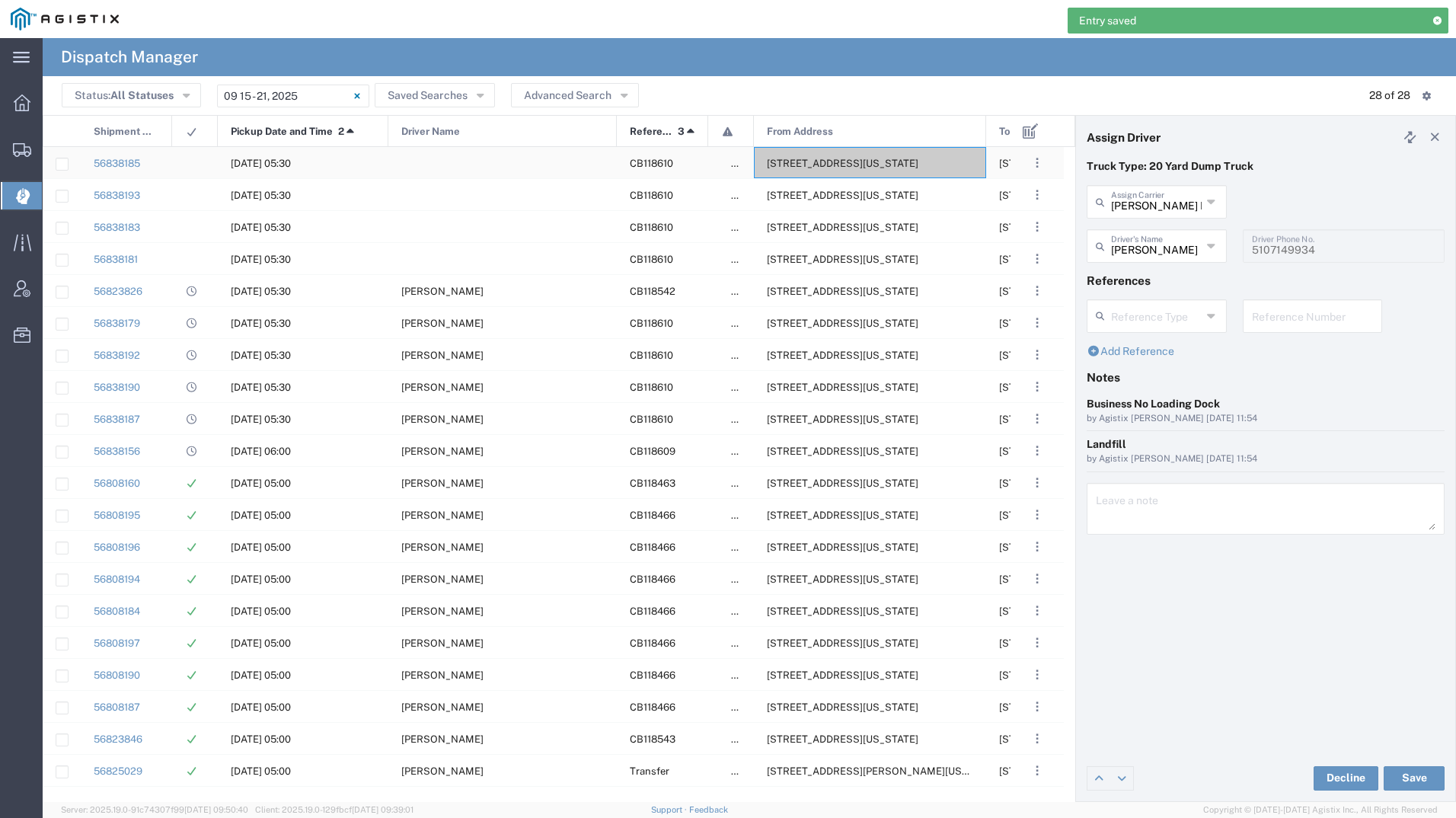
click at [902, 163] on span "[STREET_ADDRESS][US_STATE]" at bounding box center [842, 163] width 152 height 11
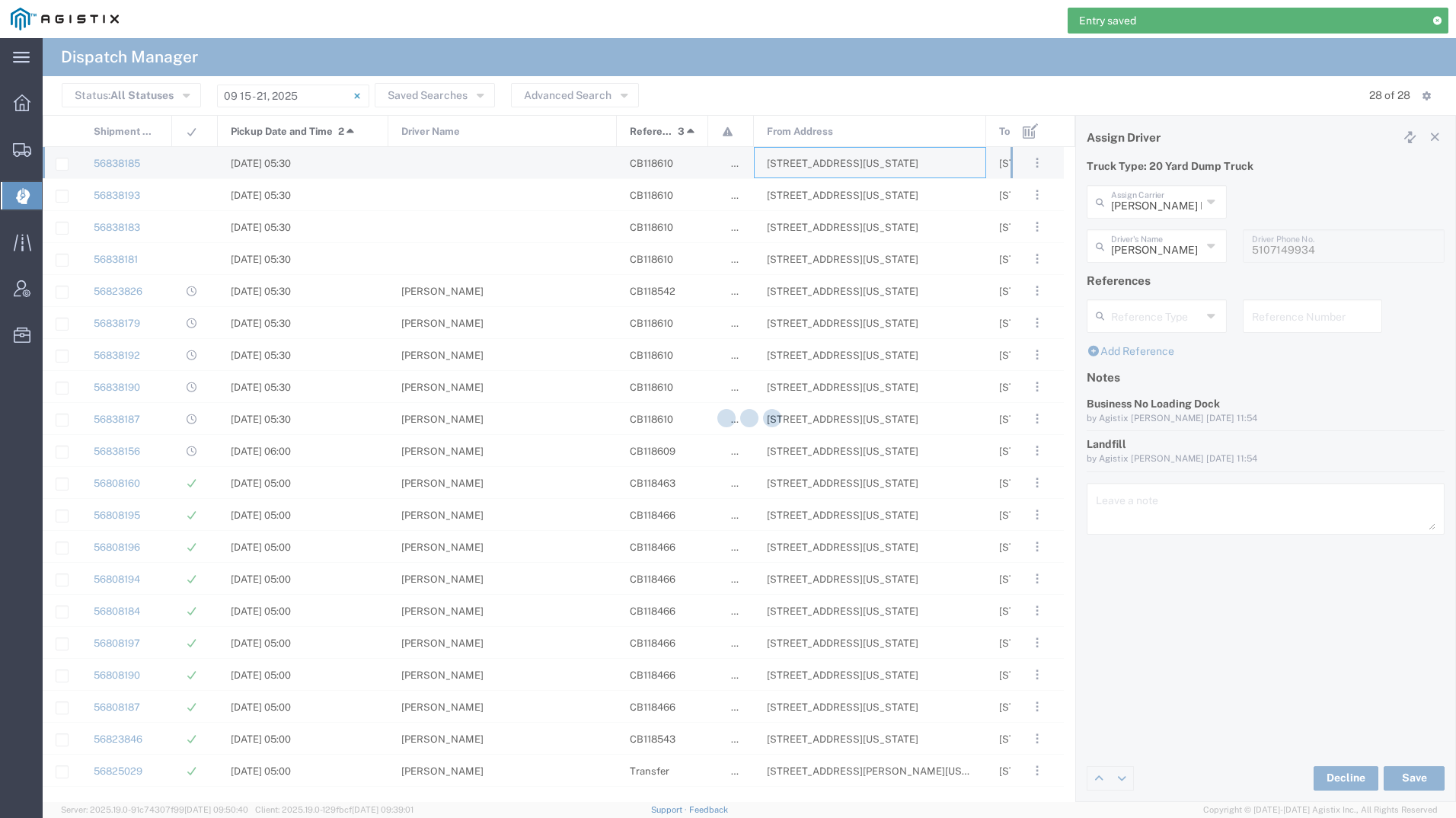
type input "[PERSON_NAME] Tanks Inc"
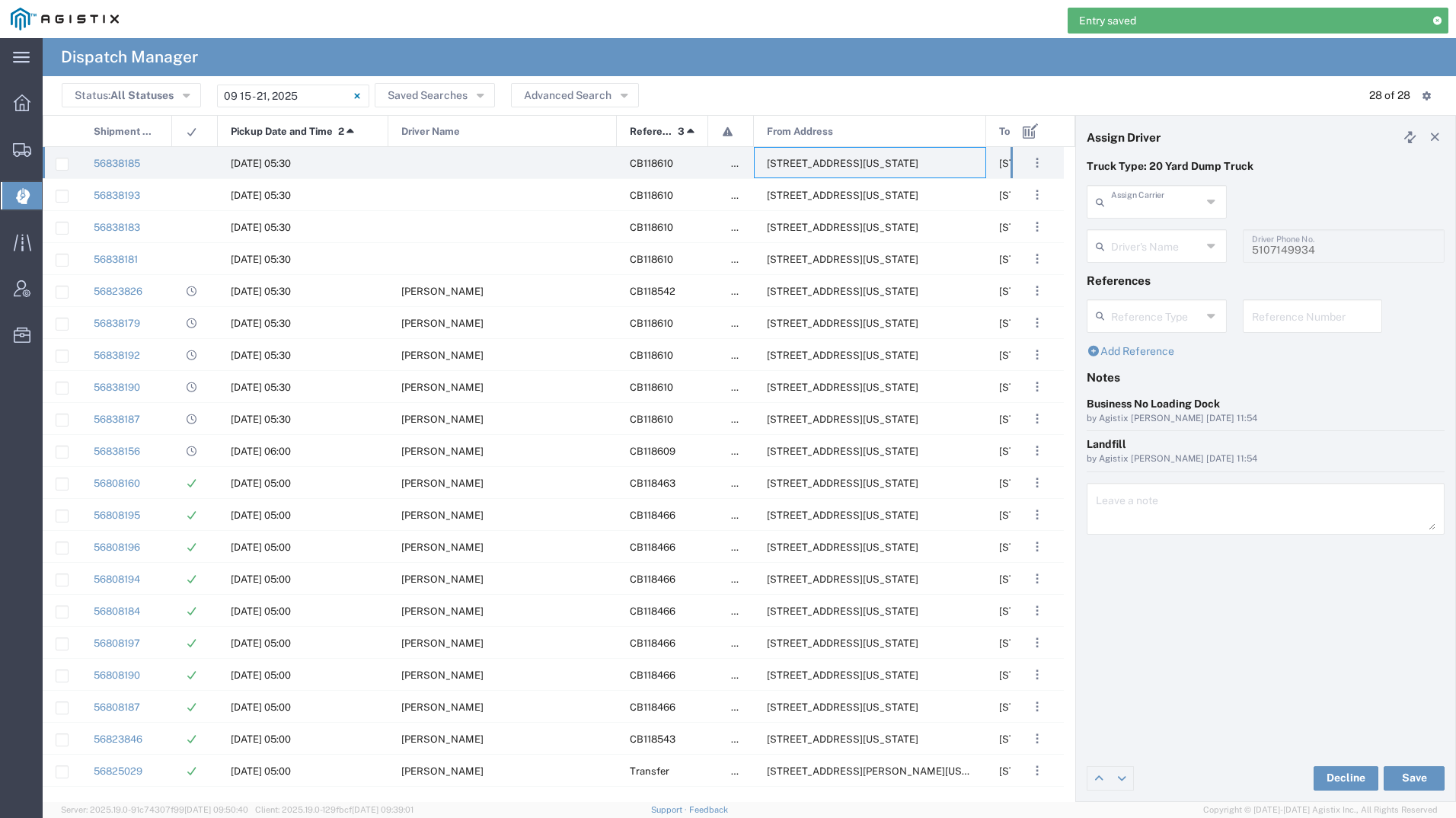
click at [1129, 209] on input "text" at bounding box center [1156, 200] width 90 height 27
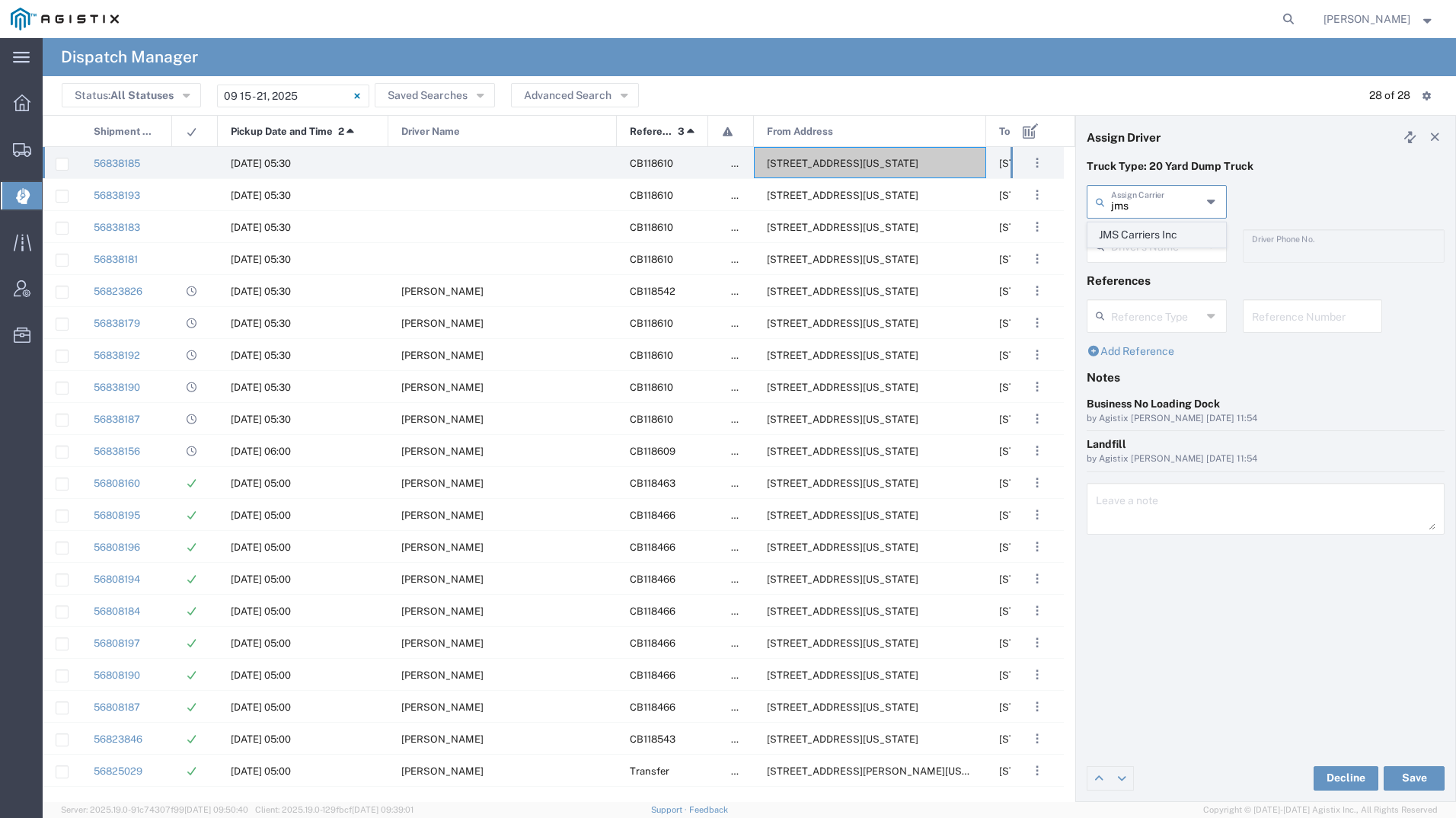
click at [1142, 236] on span "JMS Carriers Inc" at bounding box center [1157, 235] width 137 height 23
type input "JMS Carriers Inc"
click at [1142, 236] on input "text" at bounding box center [1158, 244] width 96 height 27
click at [1147, 276] on span "[PERSON_NAME]" at bounding box center [1157, 278] width 137 height 23
type input "[PERSON_NAME]"
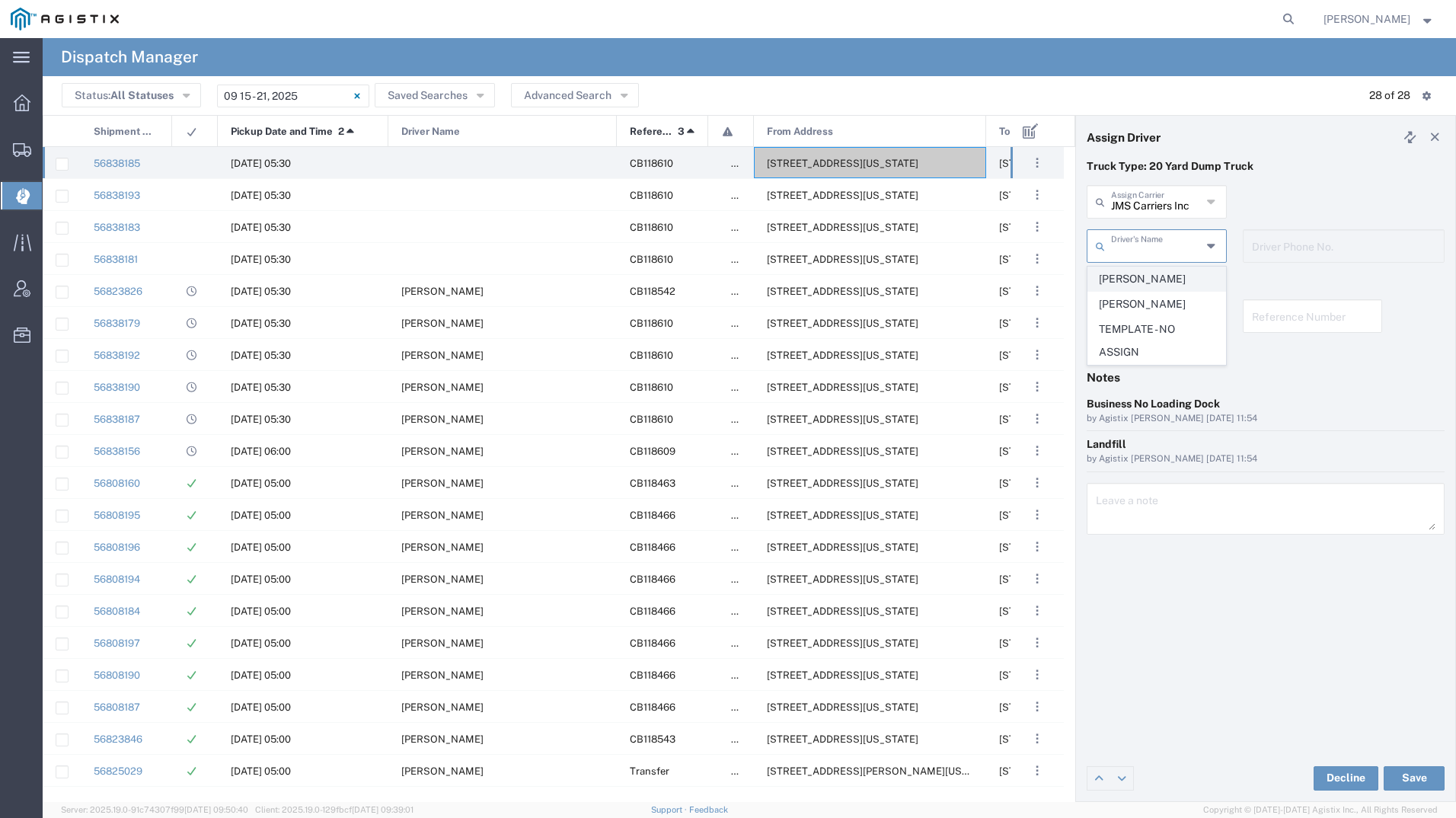
type input "925-303-7291"
click at [1418, 779] on button "Save" at bounding box center [1414, 778] width 61 height 24
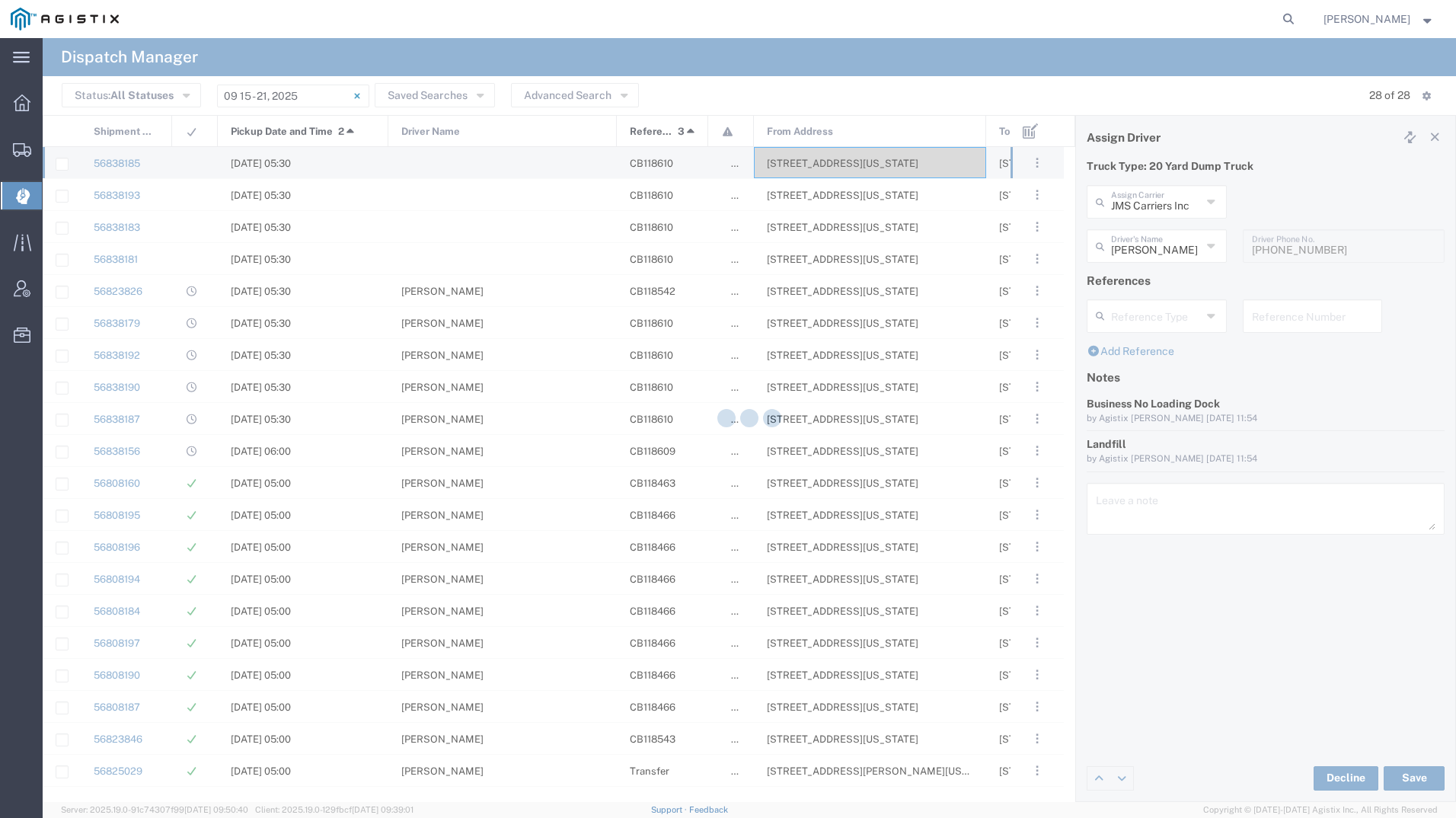
type input "[PERSON_NAME]"
type input "JMS Carriers Inc"
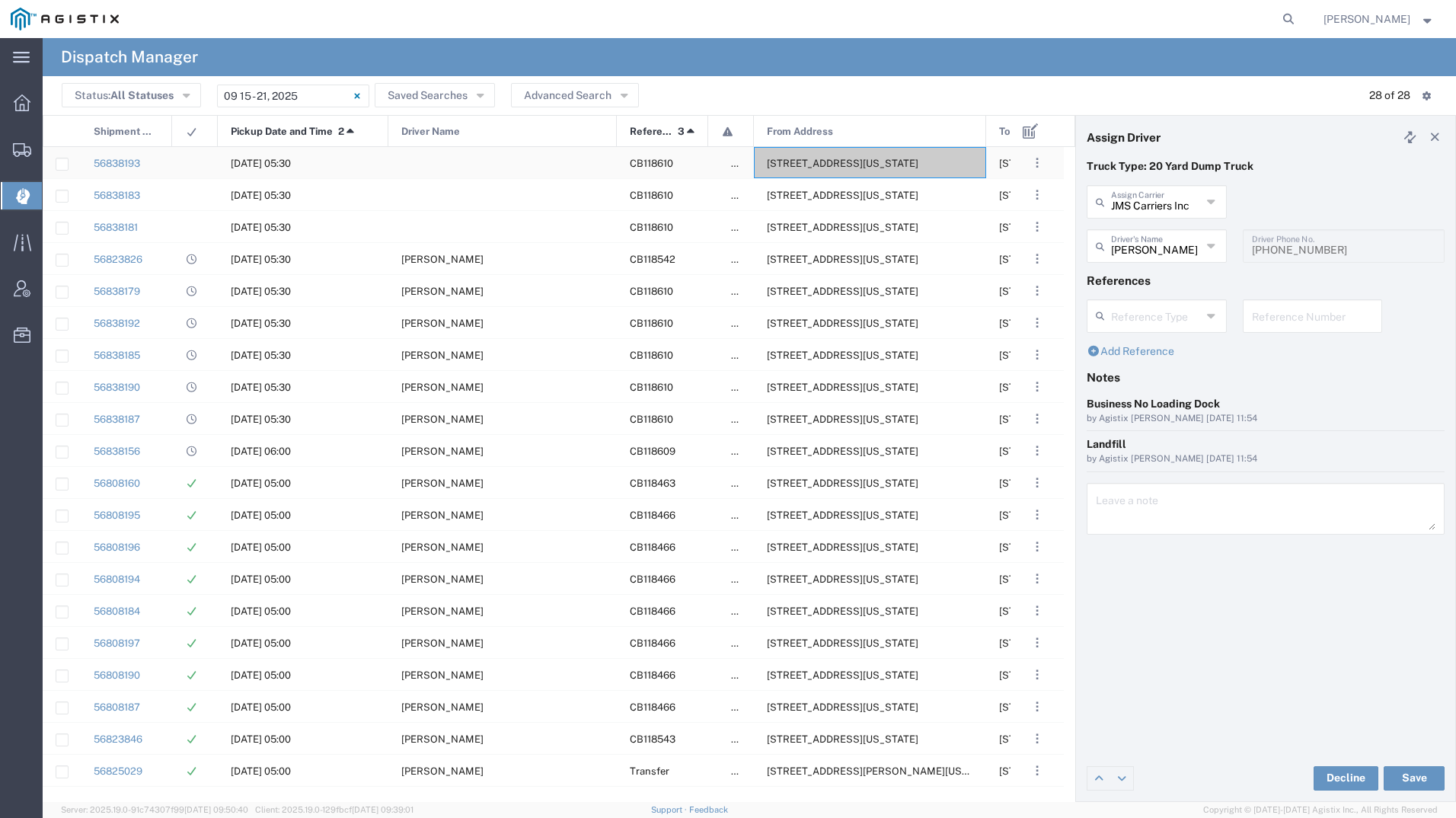
click at [820, 165] on span "[STREET_ADDRESS][US_STATE]" at bounding box center [842, 163] width 152 height 11
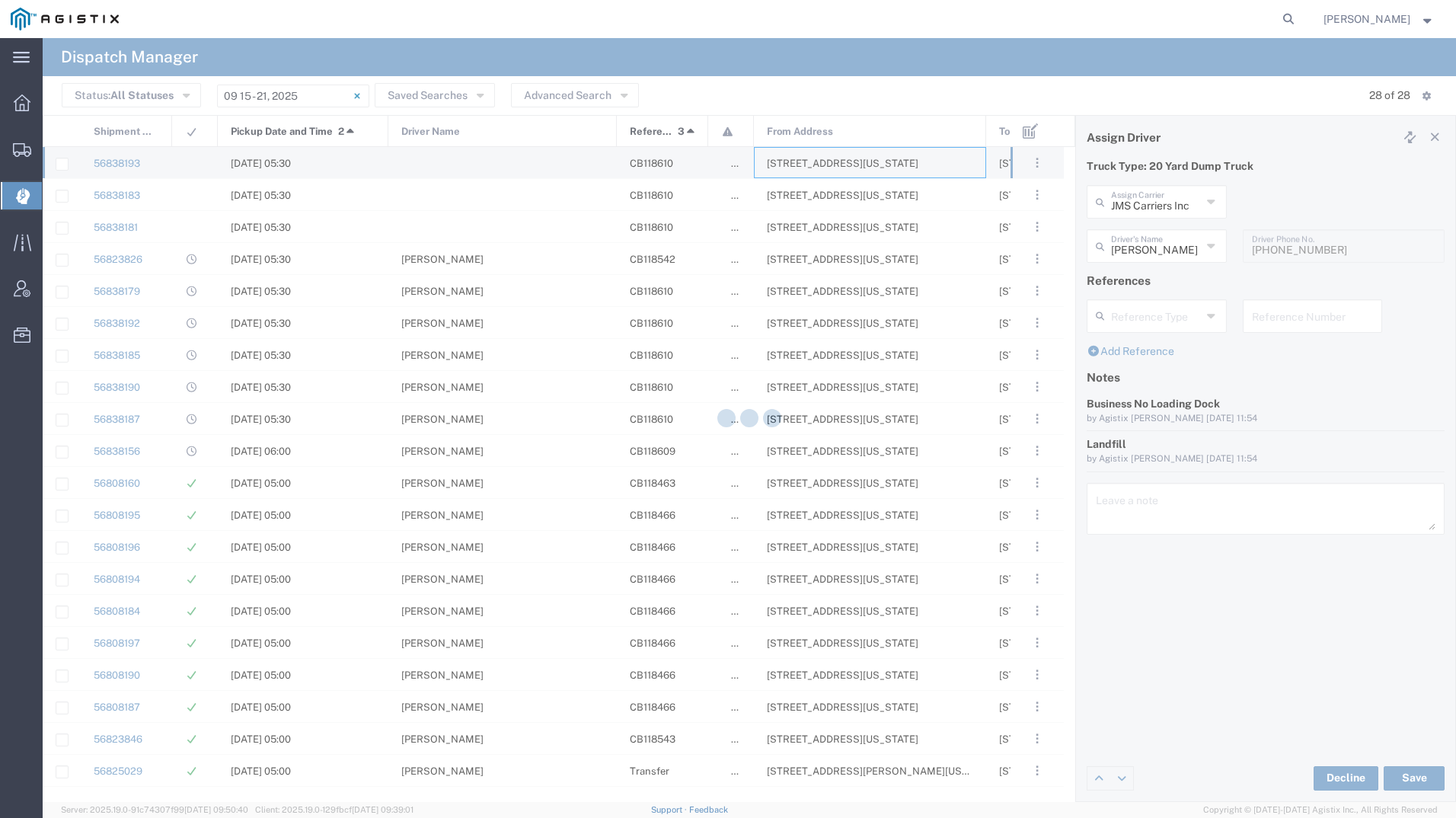
type input "[PERSON_NAME] Tanks Inc"
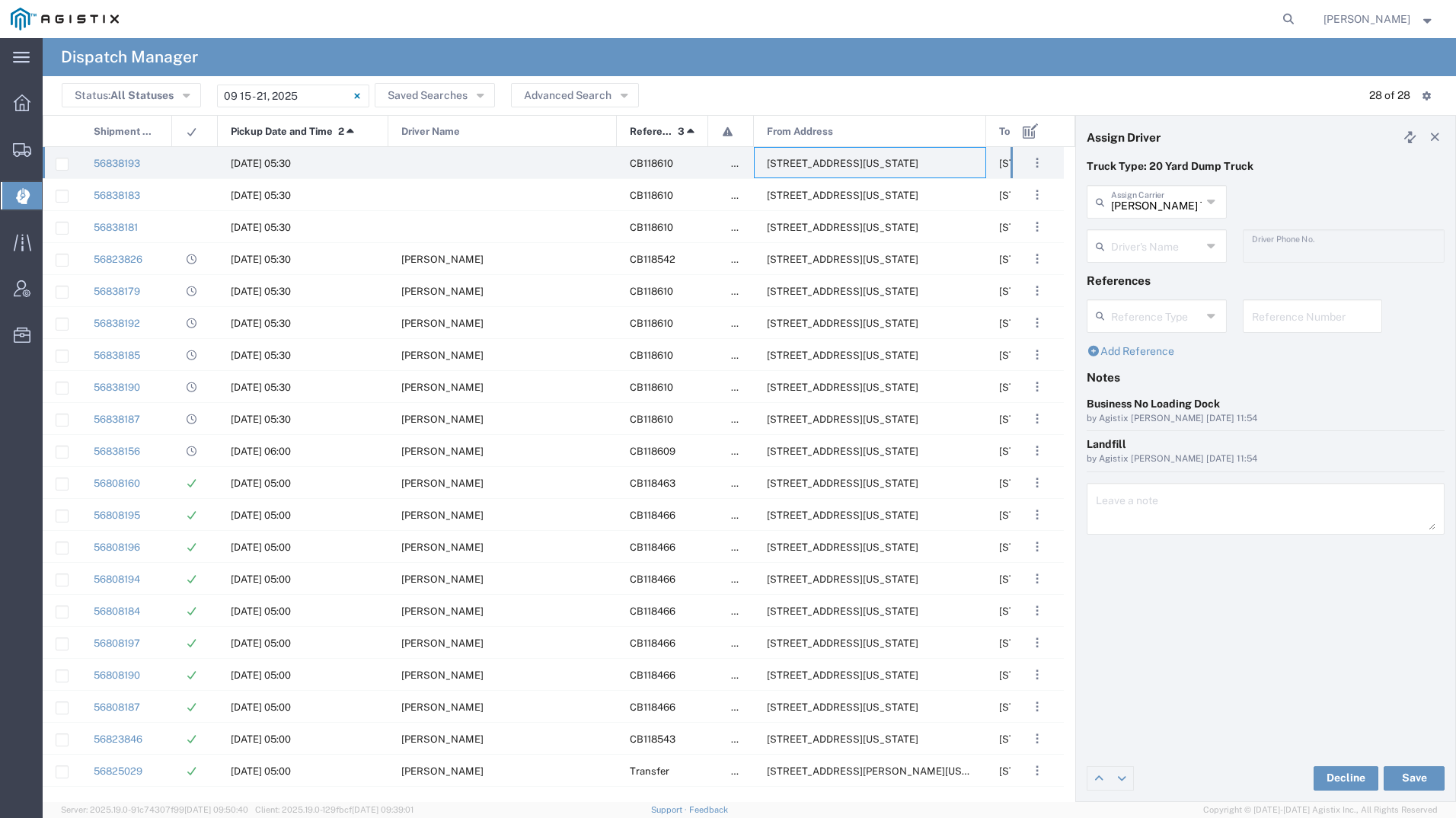
click at [1131, 235] on input "text" at bounding box center [1156, 244] width 90 height 27
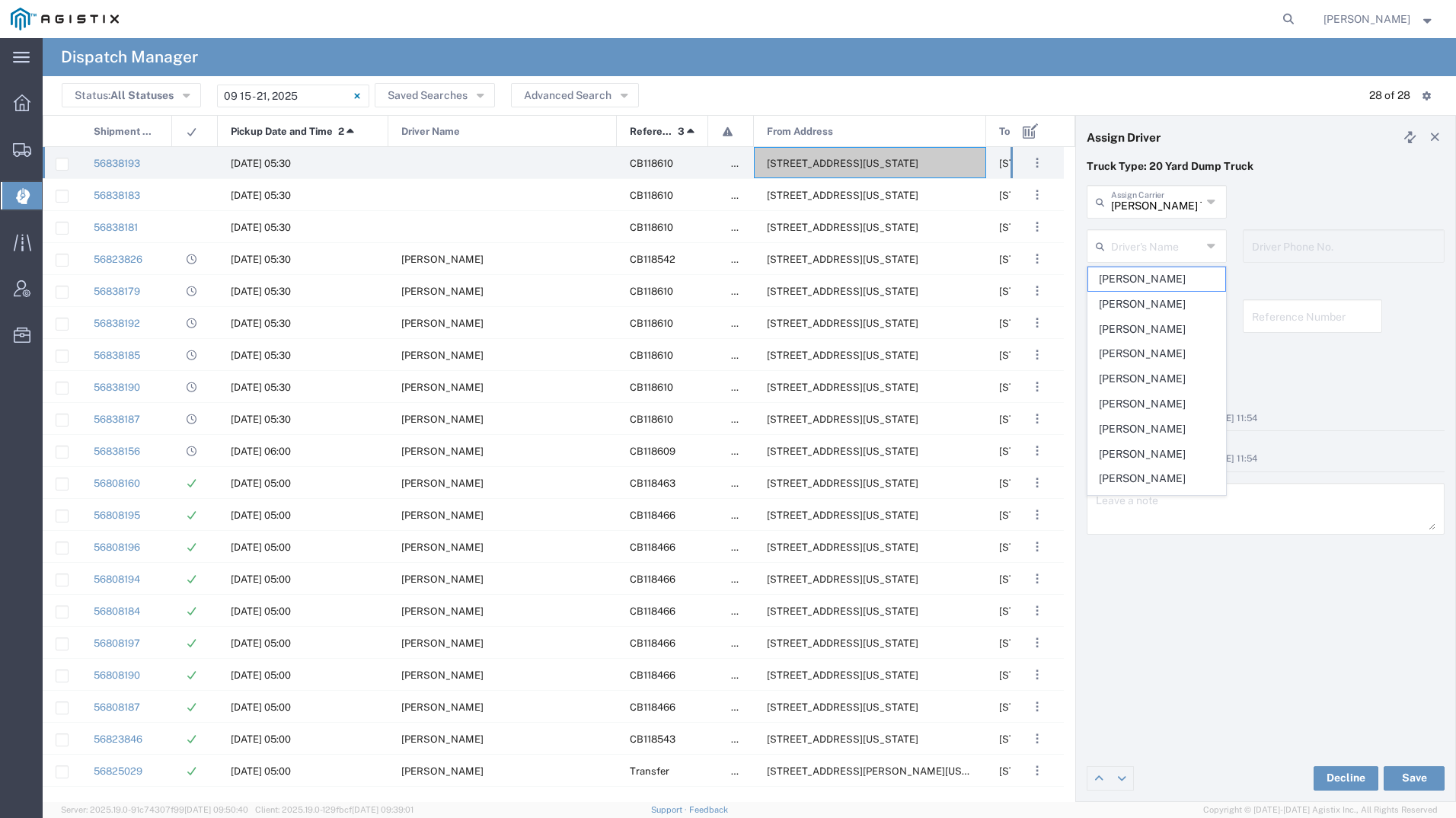
click at [1349, 191] on div "Bradley Tanks Inc Assign Carrier Bradley Tanks Inc AC Transportation ACE Trucki…" at bounding box center [1265, 207] width 373 height 44
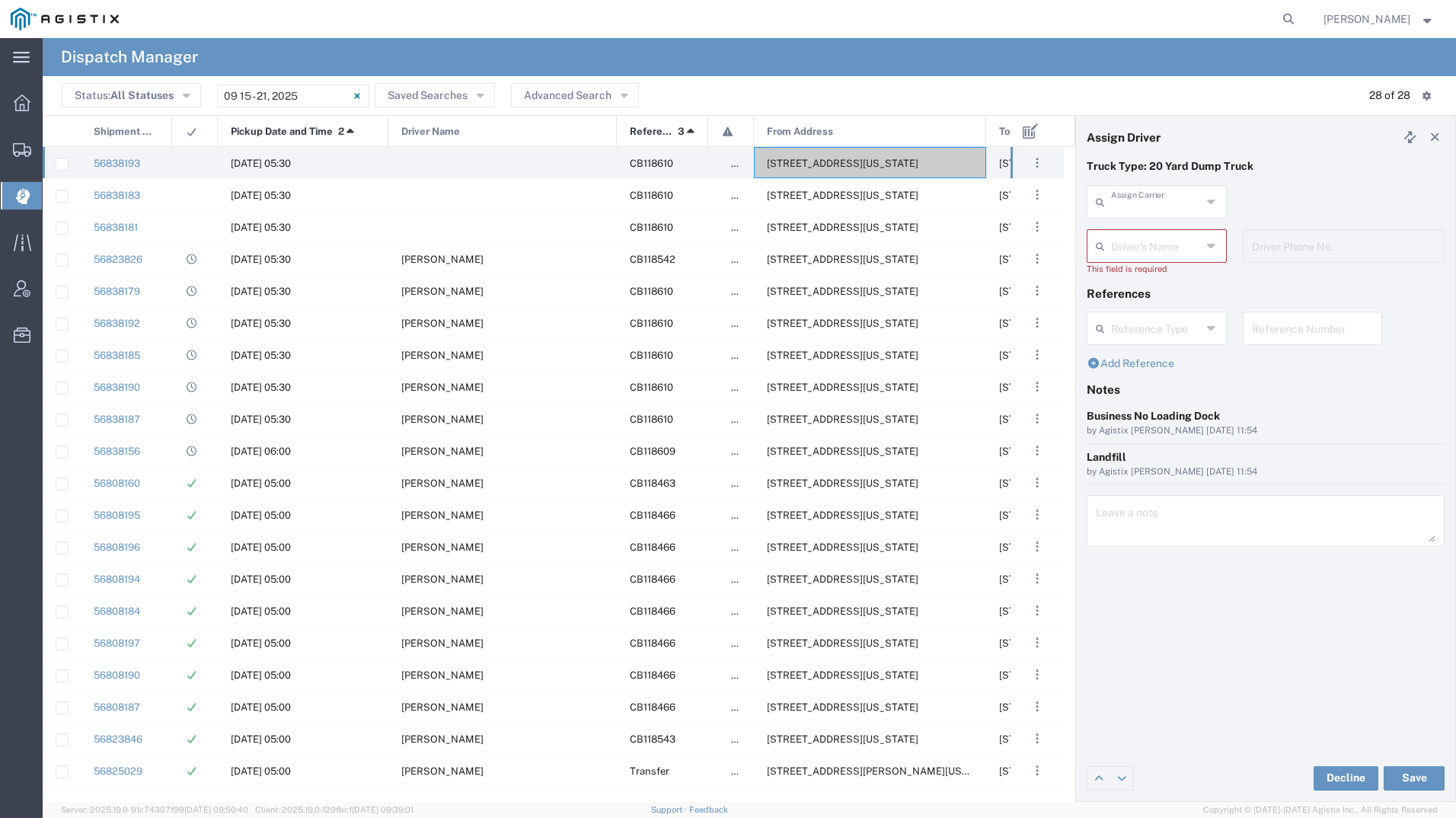
click at [1133, 197] on input "text" at bounding box center [1156, 200] width 90 height 27
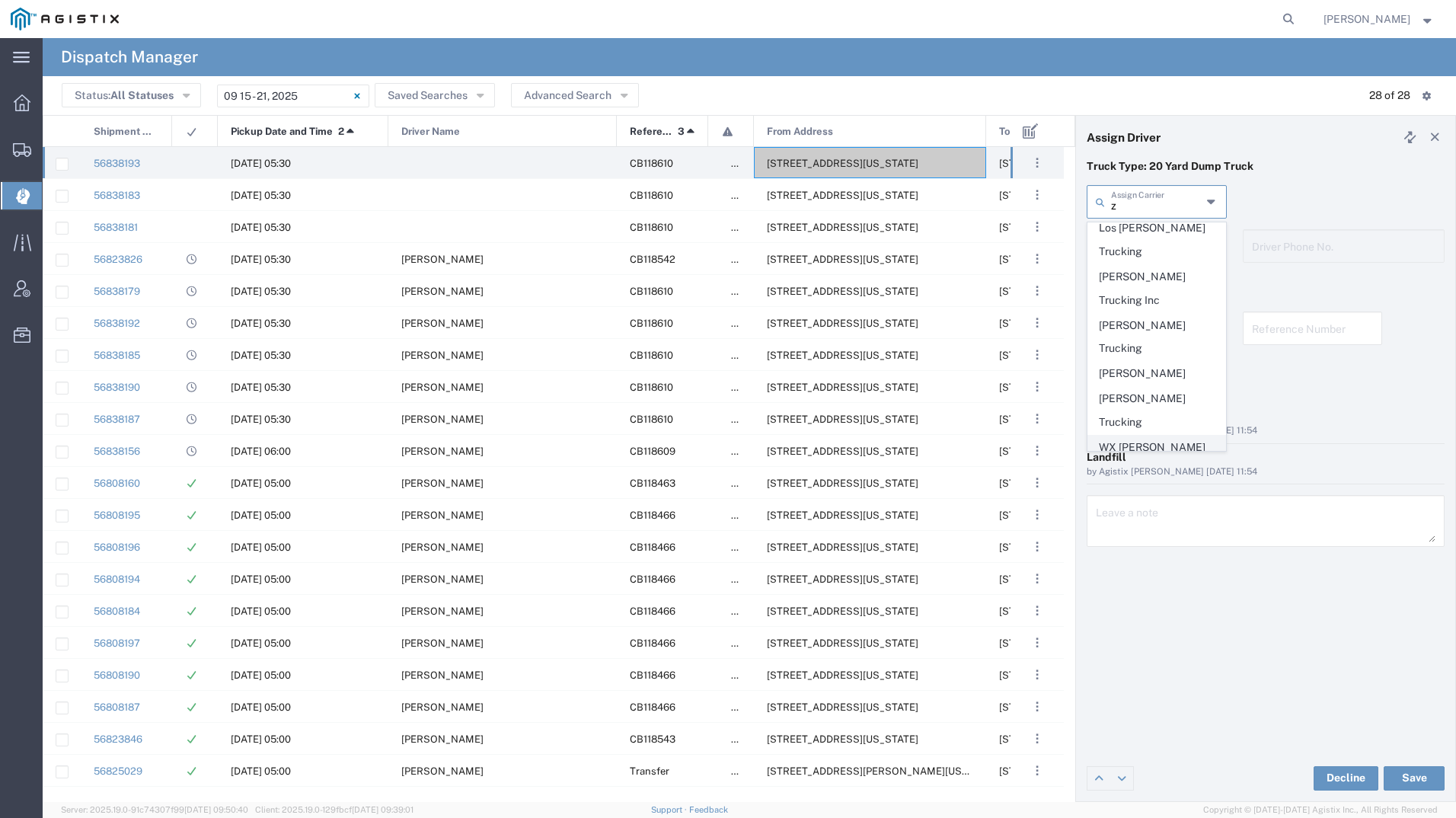
scroll to position [333, 0]
click at [1164, 474] on span "[PERSON_NAME] Trucking Inc" at bounding box center [1157, 497] width 137 height 48
type input "[PERSON_NAME] Trucking Inc"
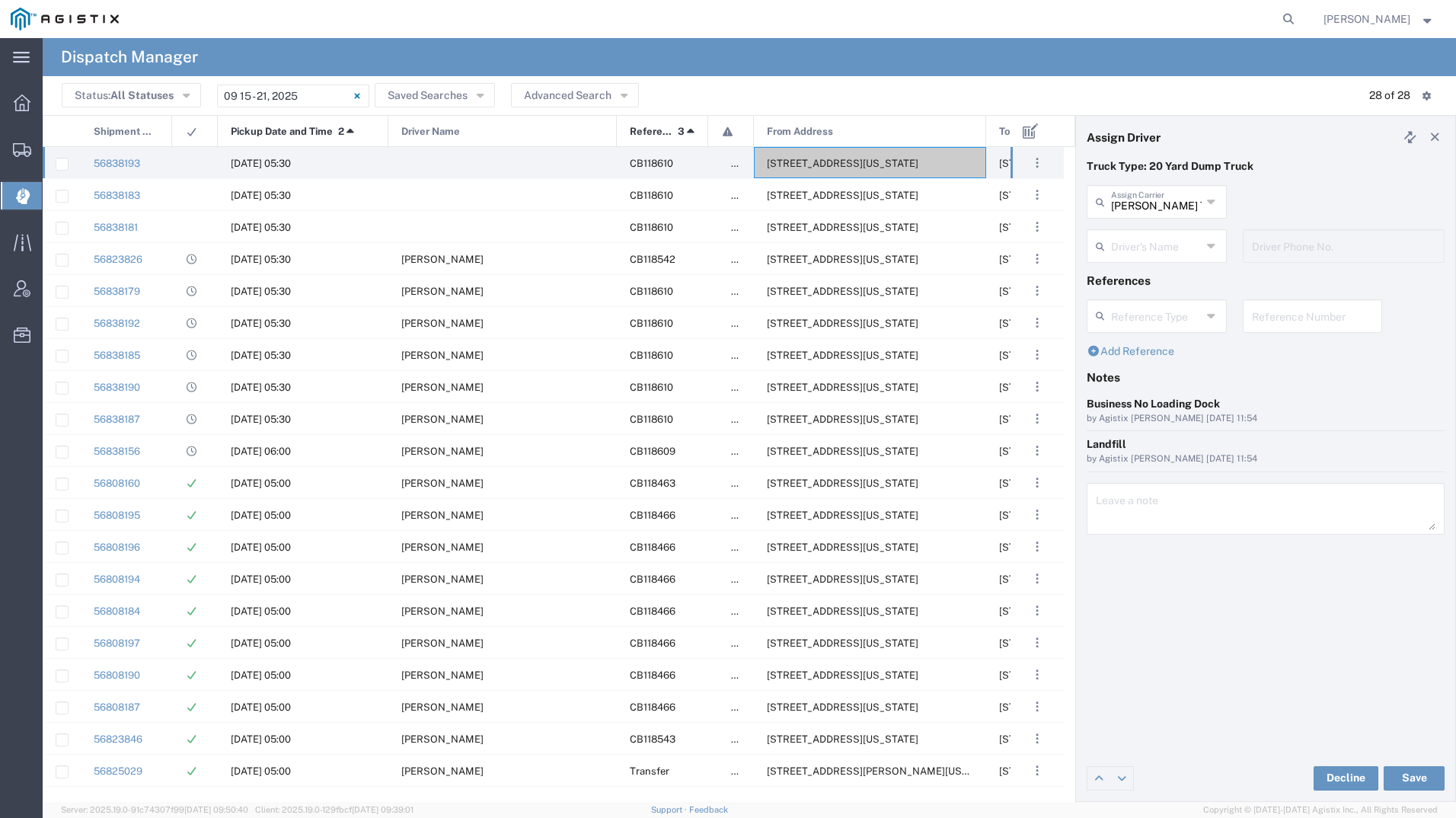
click at [1166, 248] on input "text" at bounding box center [1156, 244] width 90 height 27
click at [1155, 288] on span "Bernabe Zaldena" at bounding box center [1157, 278] width 137 height 23
type input "Bernabe Zaldena"
type input "4082306534"
click at [1414, 776] on button "Save" at bounding box center [1414, 778] width 61 height 24
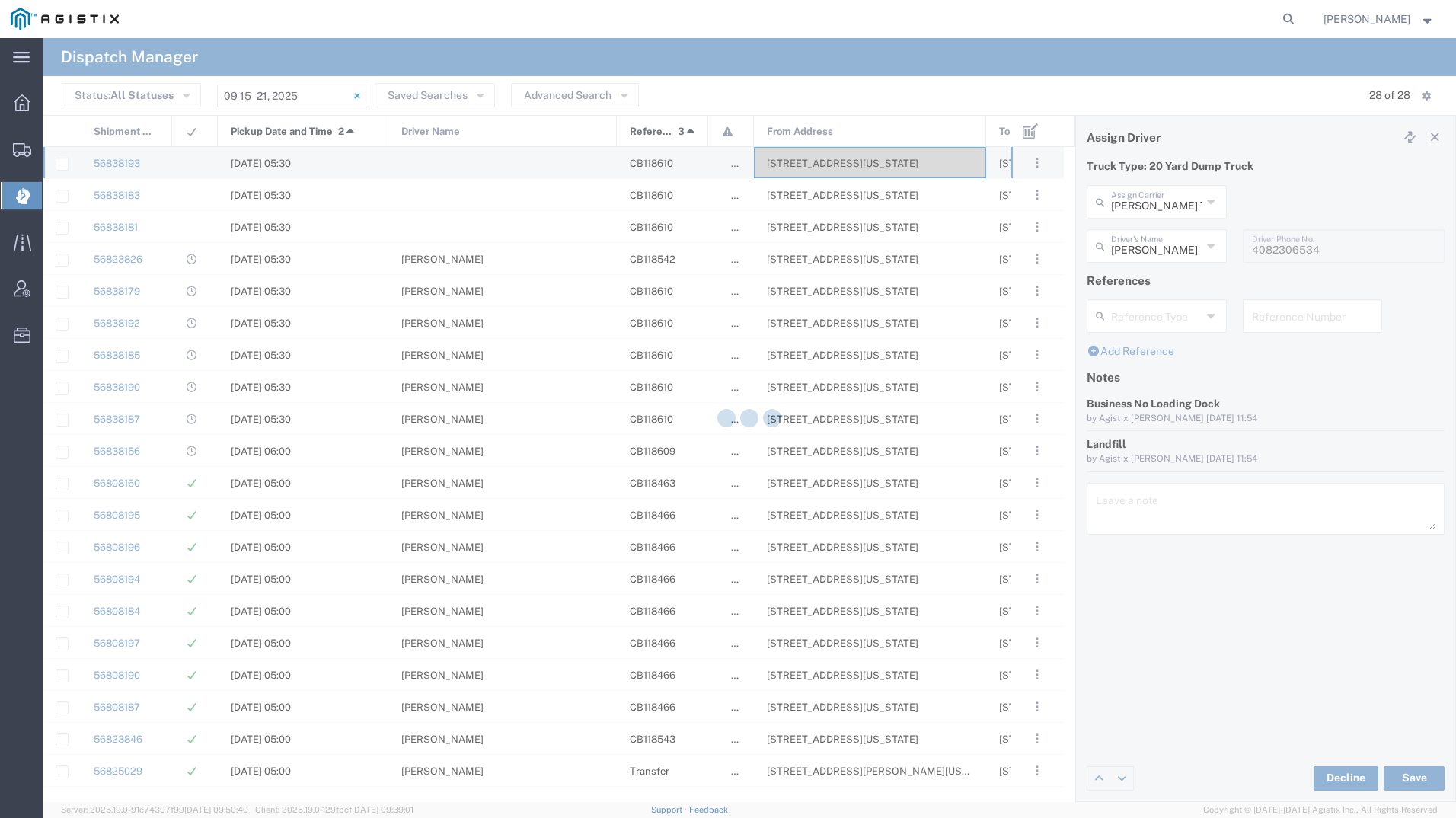
type input "Bernabe Zaldena"
type input "[PERSON_NAME] Trucking Inc"
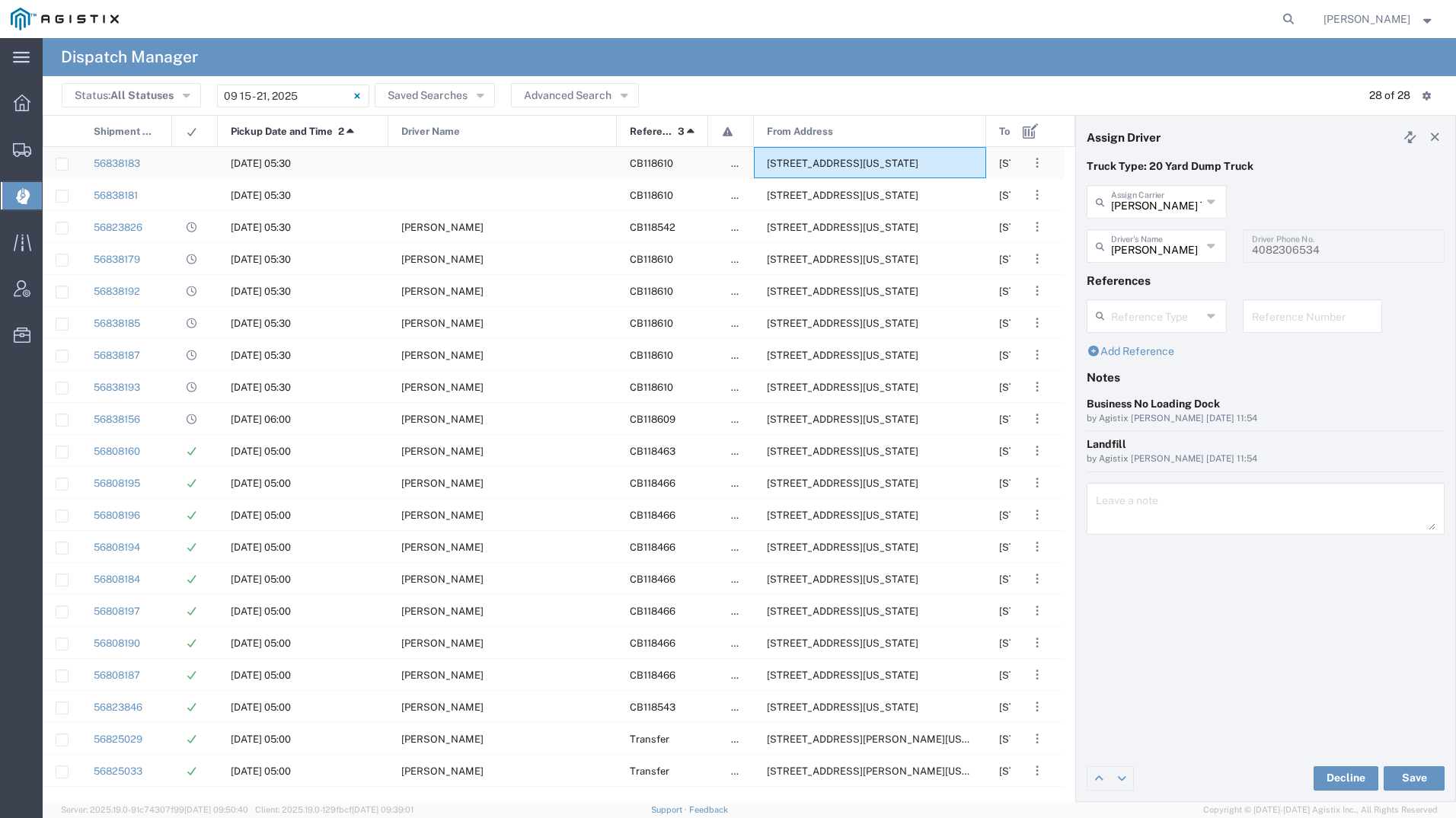
click at [858, 175] on div "[STREET_ADDRESS][US_STATE]" at bounding box center [870, 162] width 232 height 31
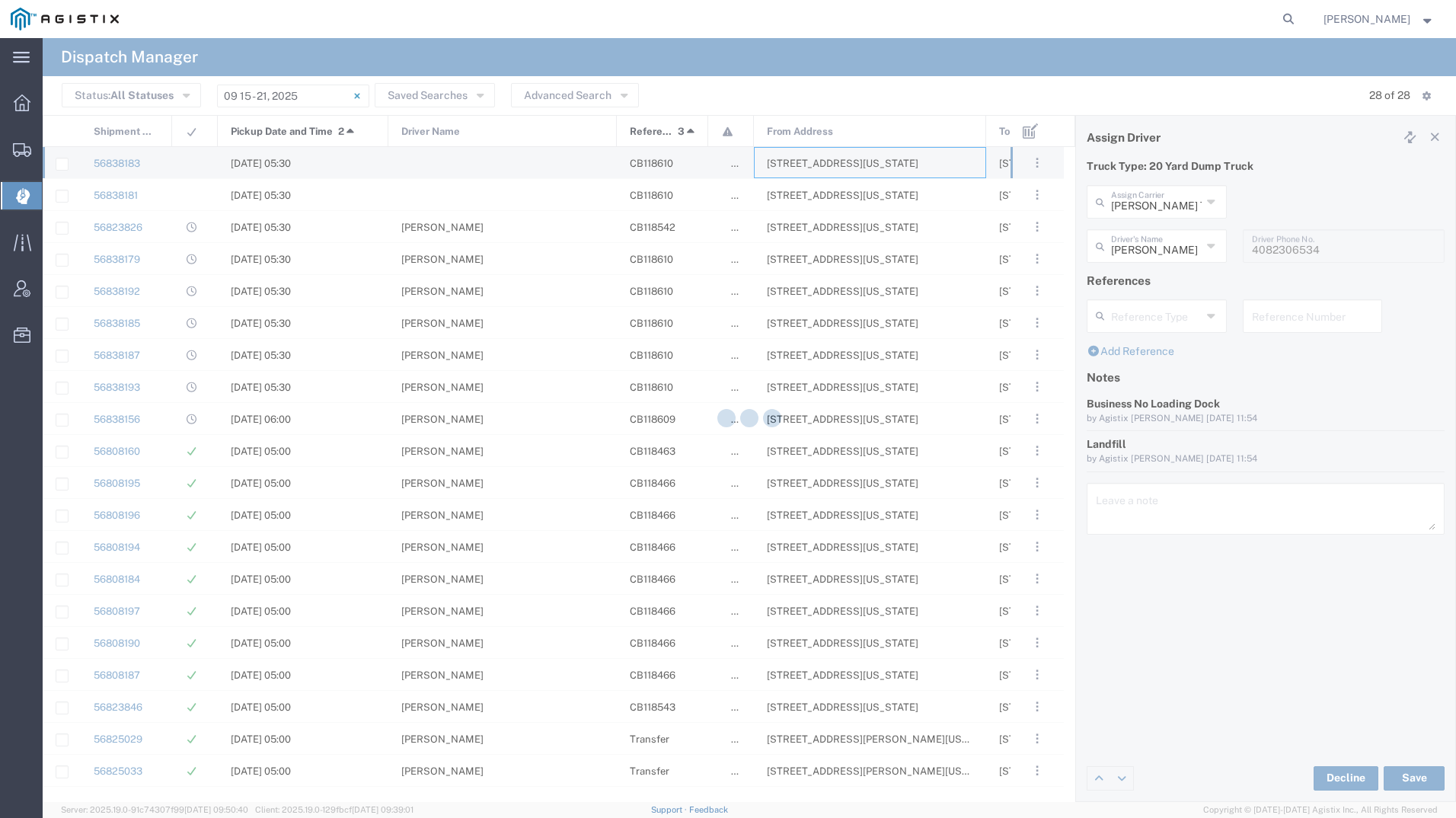
type input "[PERSON_NAME] Tanks Inc"
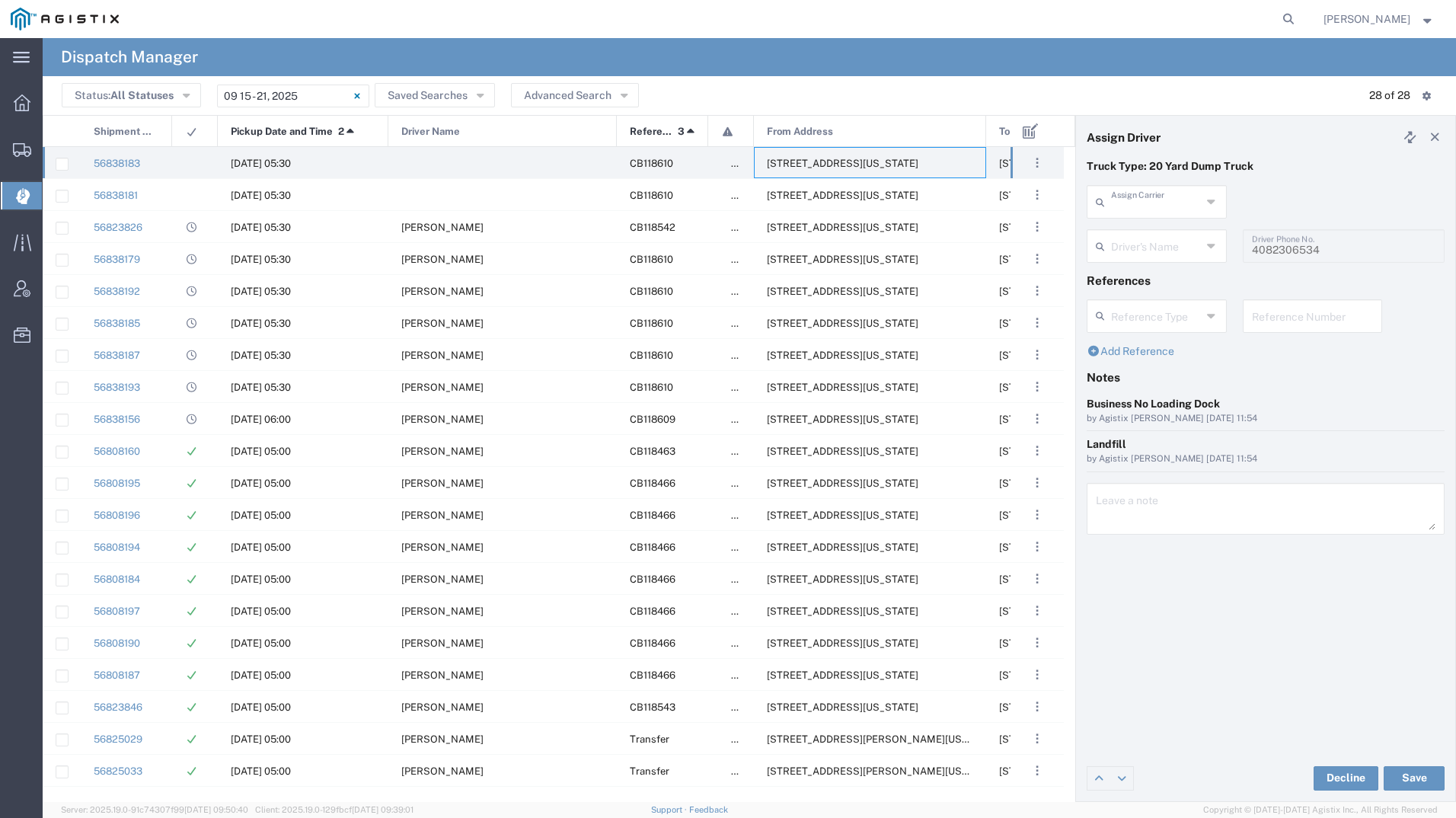
click at [1134, 205] on input "text" at bounding box center [1156, 200] width 90 height 27
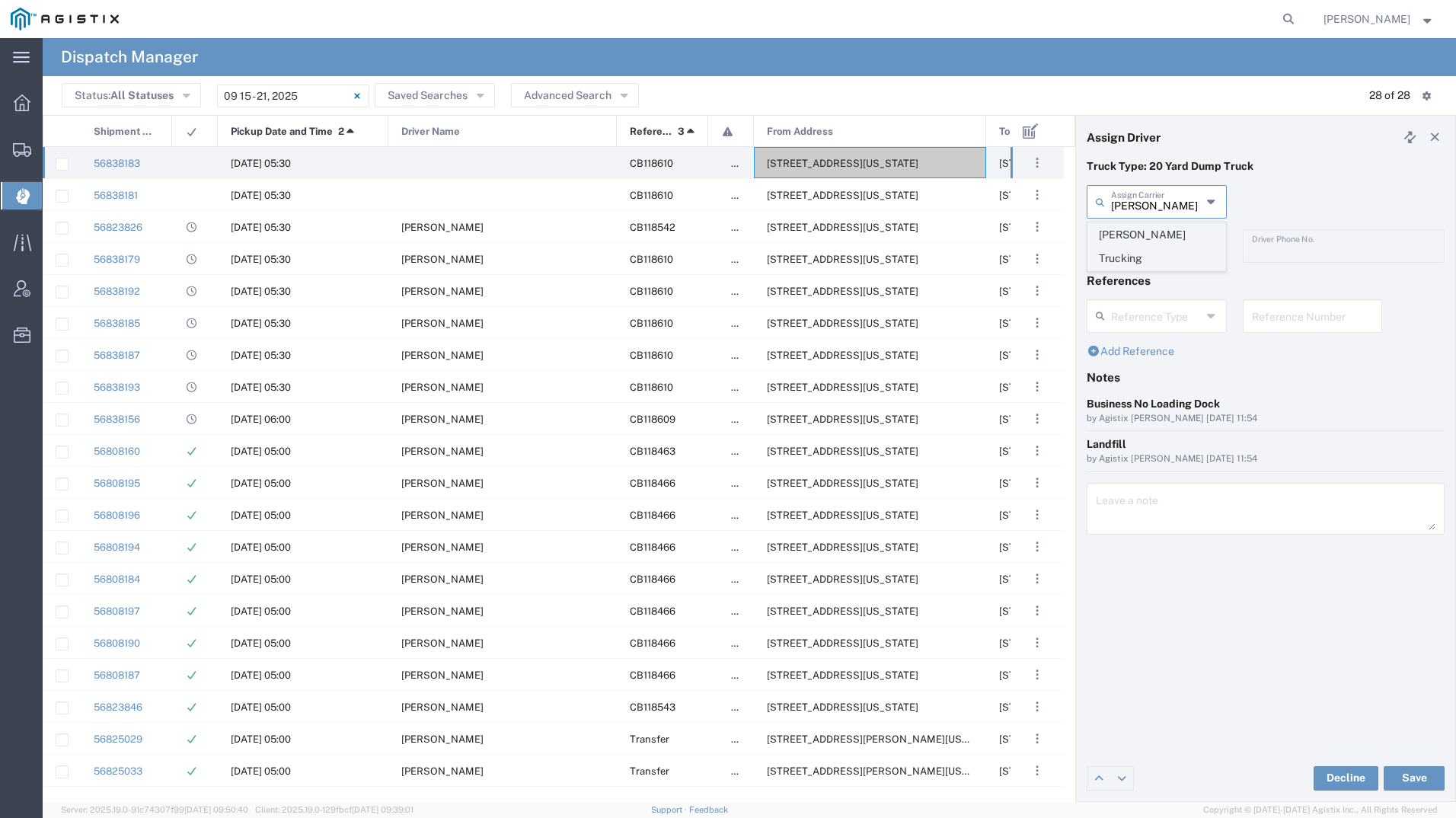
click at [1133, 227] on span "[PERSON_NAME] Trucking" at bounding box center [1157, 247] width 137 height 48
type input "[PERSON_NAME] Trucking"
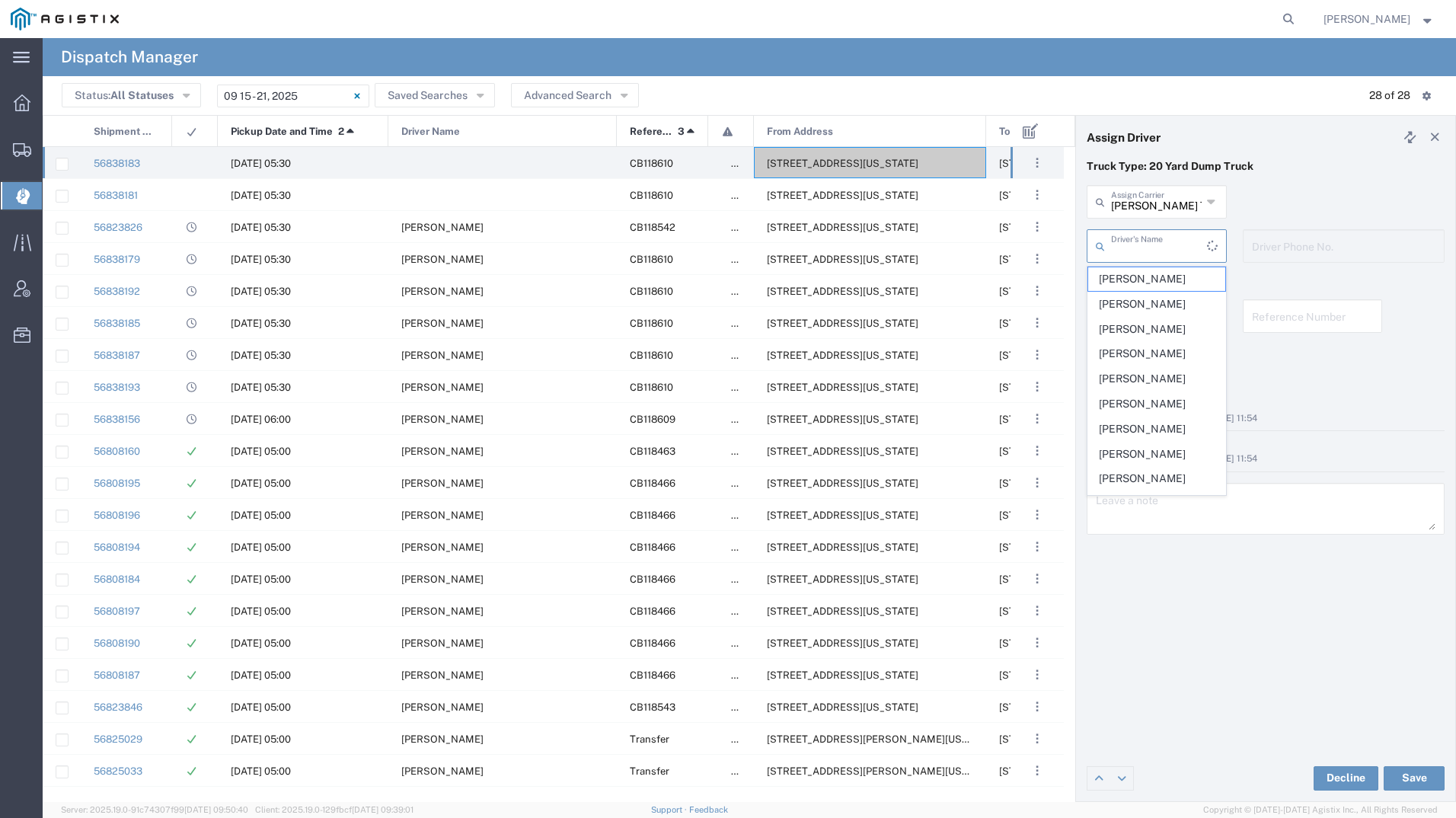
click at [1132, 245] on input "text" at bounding box center [1158, 244] width 96 height 27
click at [1138, 278] on span "Clemente Estrada" at bounding box center [1157, 278] width 137 height 23
type input "Clemente Estrada"
type input "4082068295"
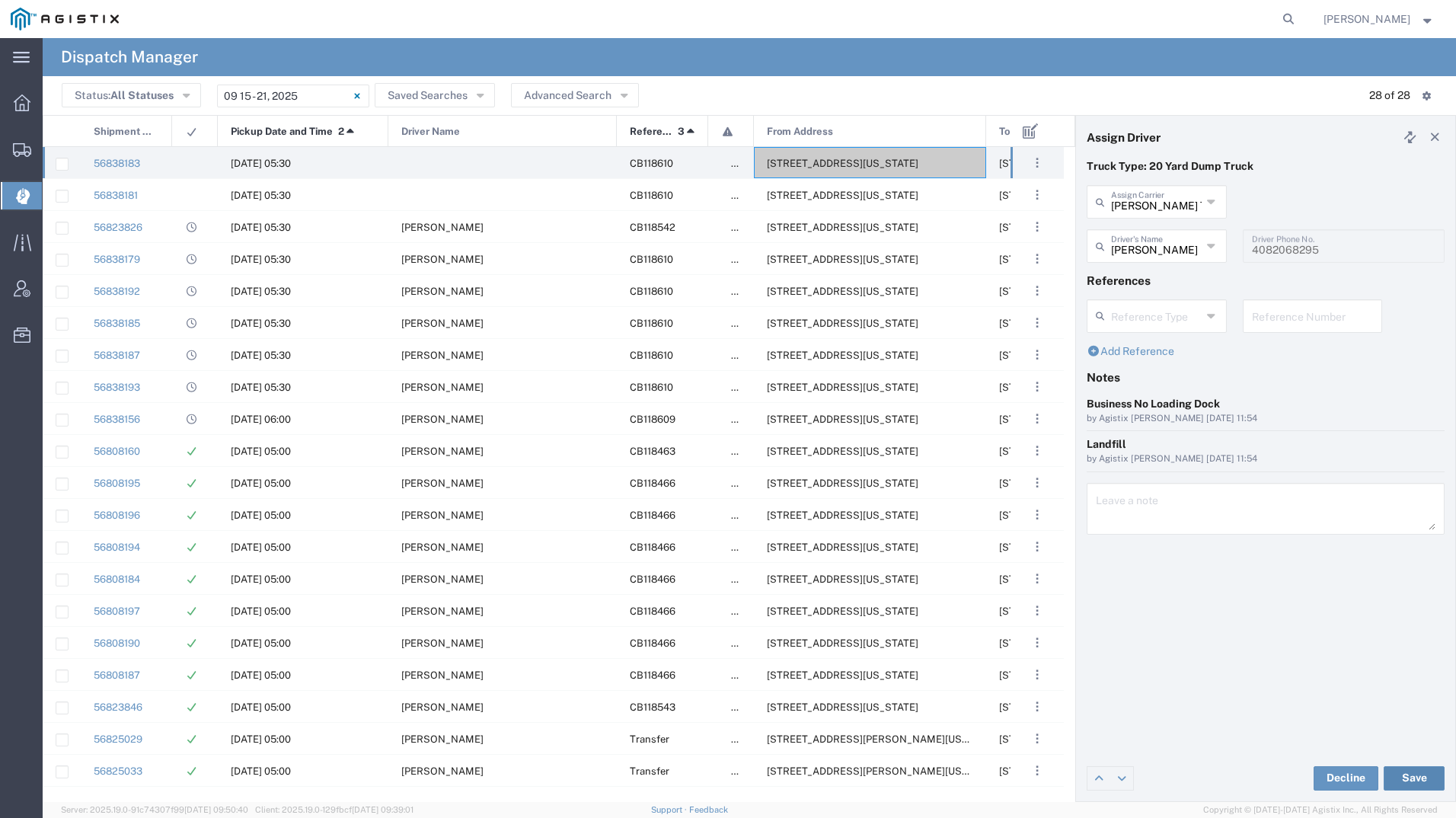
click at [1410, 781] on button "Save" at bounding box center [1414, 778] width 61 height 24
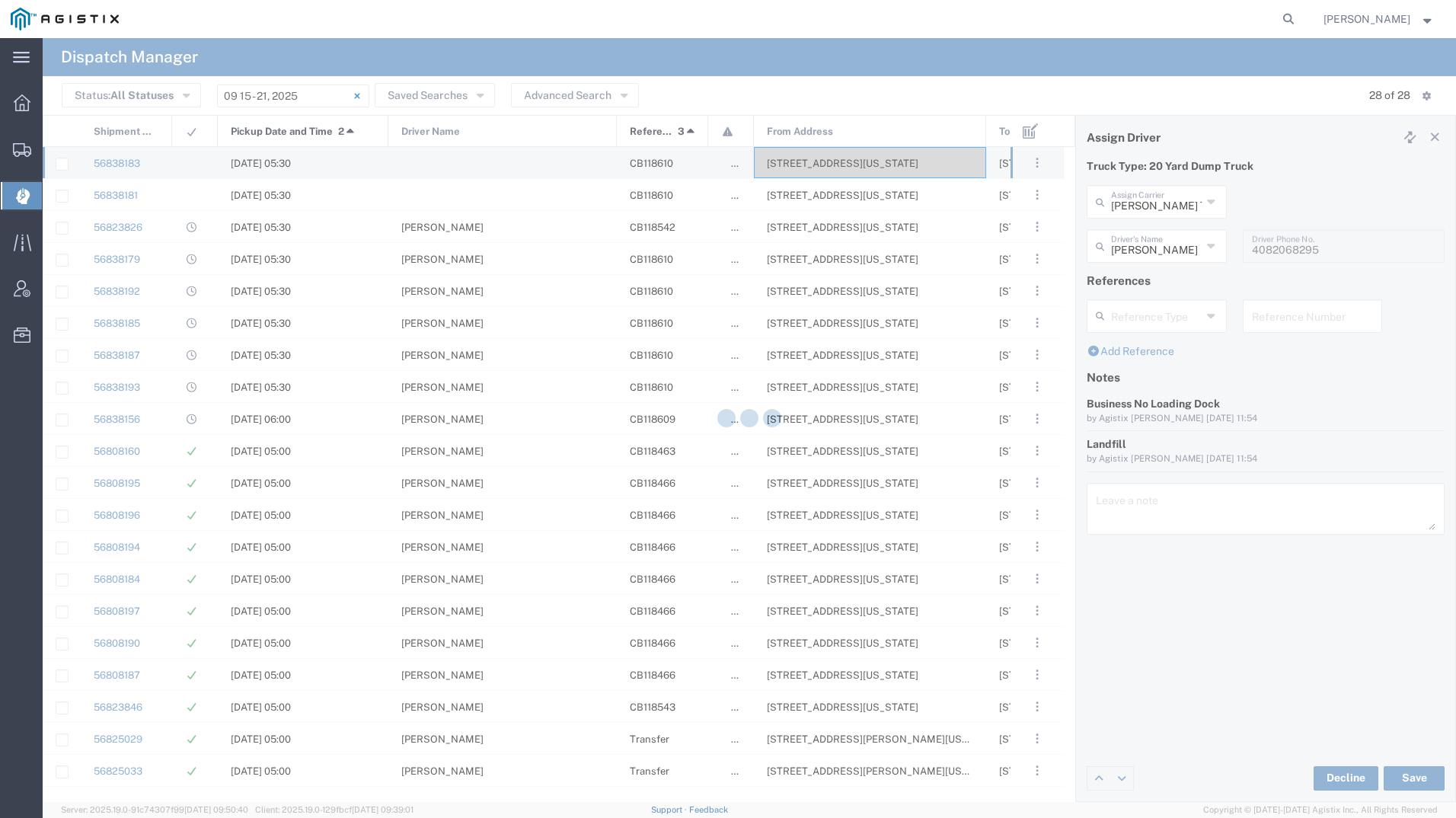
type input "Clemente Estrada"
type input "[PERSON_NAME] Trucking"
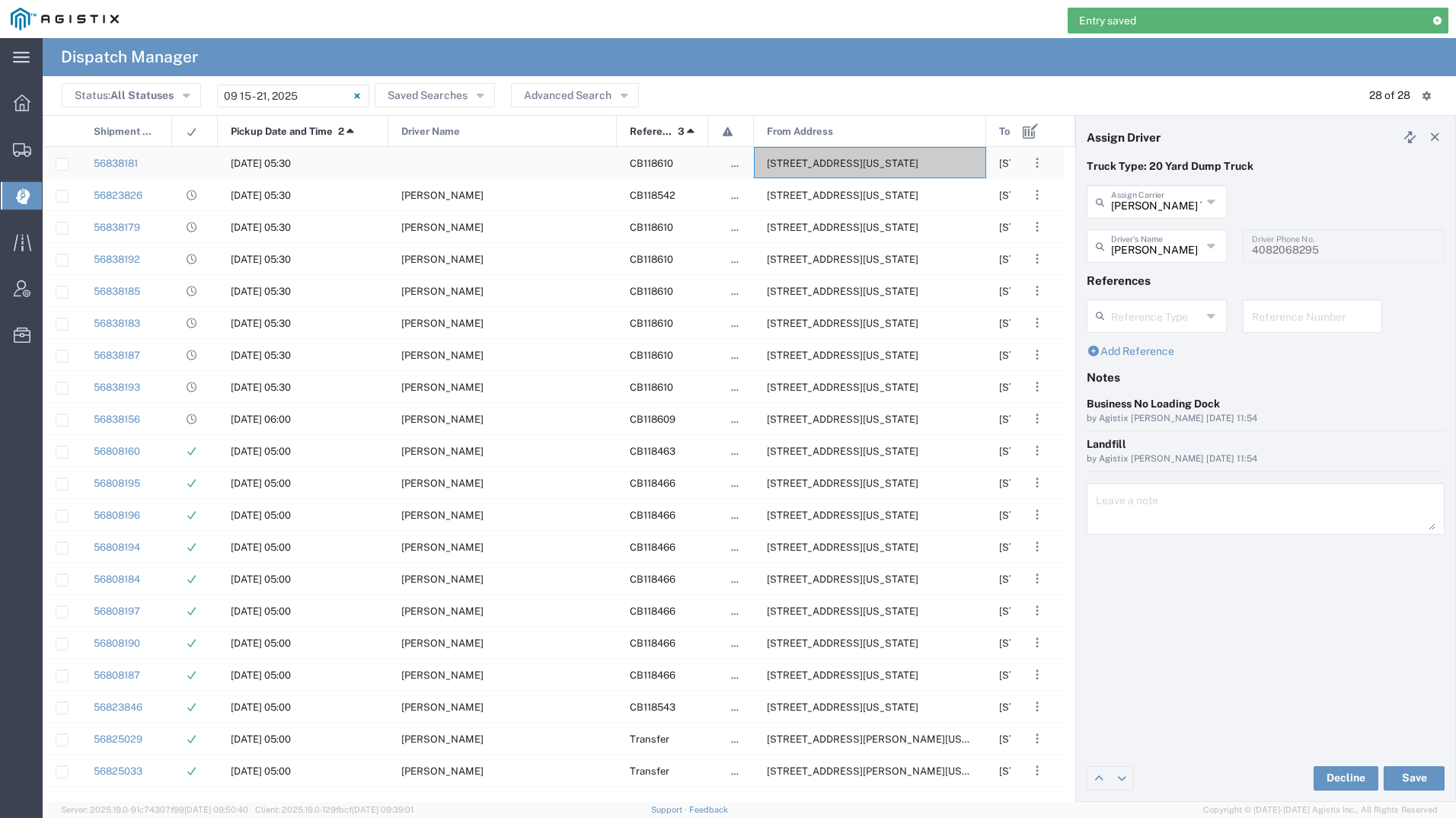
click at [827, 160] on span "[STREET_ADDRESS][US_STATE]" at bounding box center [842, 163] width 152 height 11
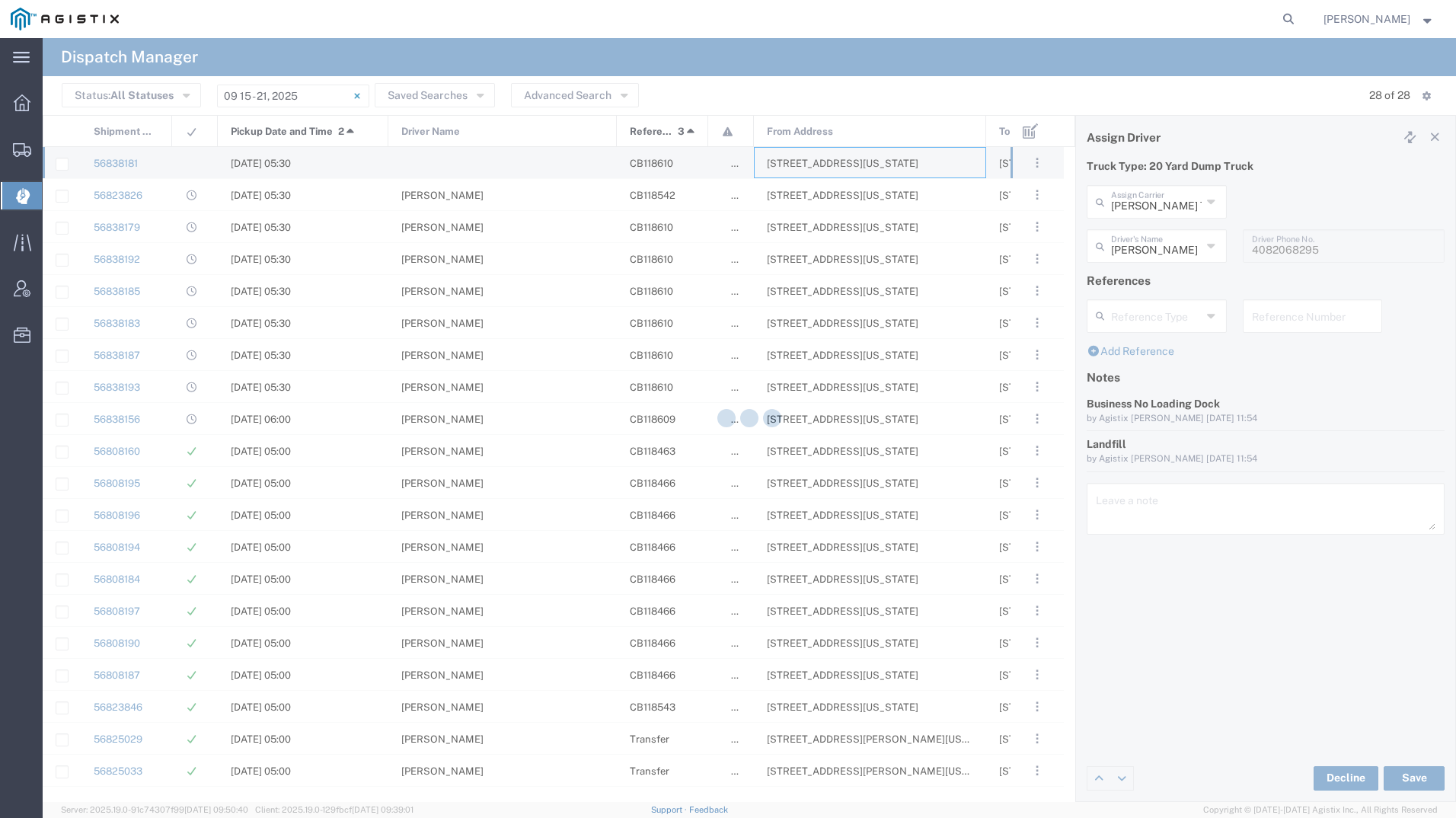
type input "[PERSON_NAME] Tanks Inc"
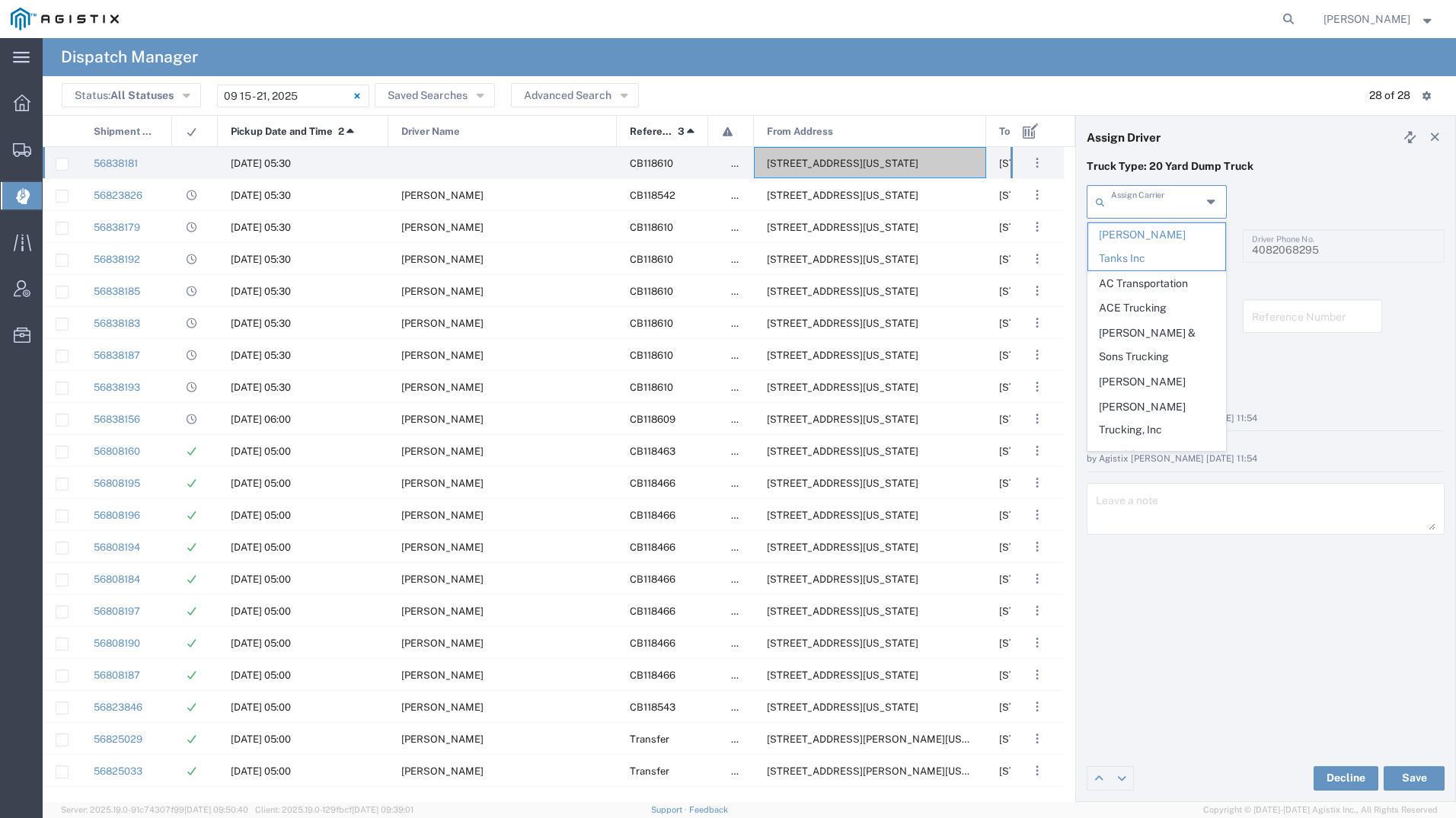
click at [1146, 202] on input "text" at bounding box center [1156, 200] width 90 height 27
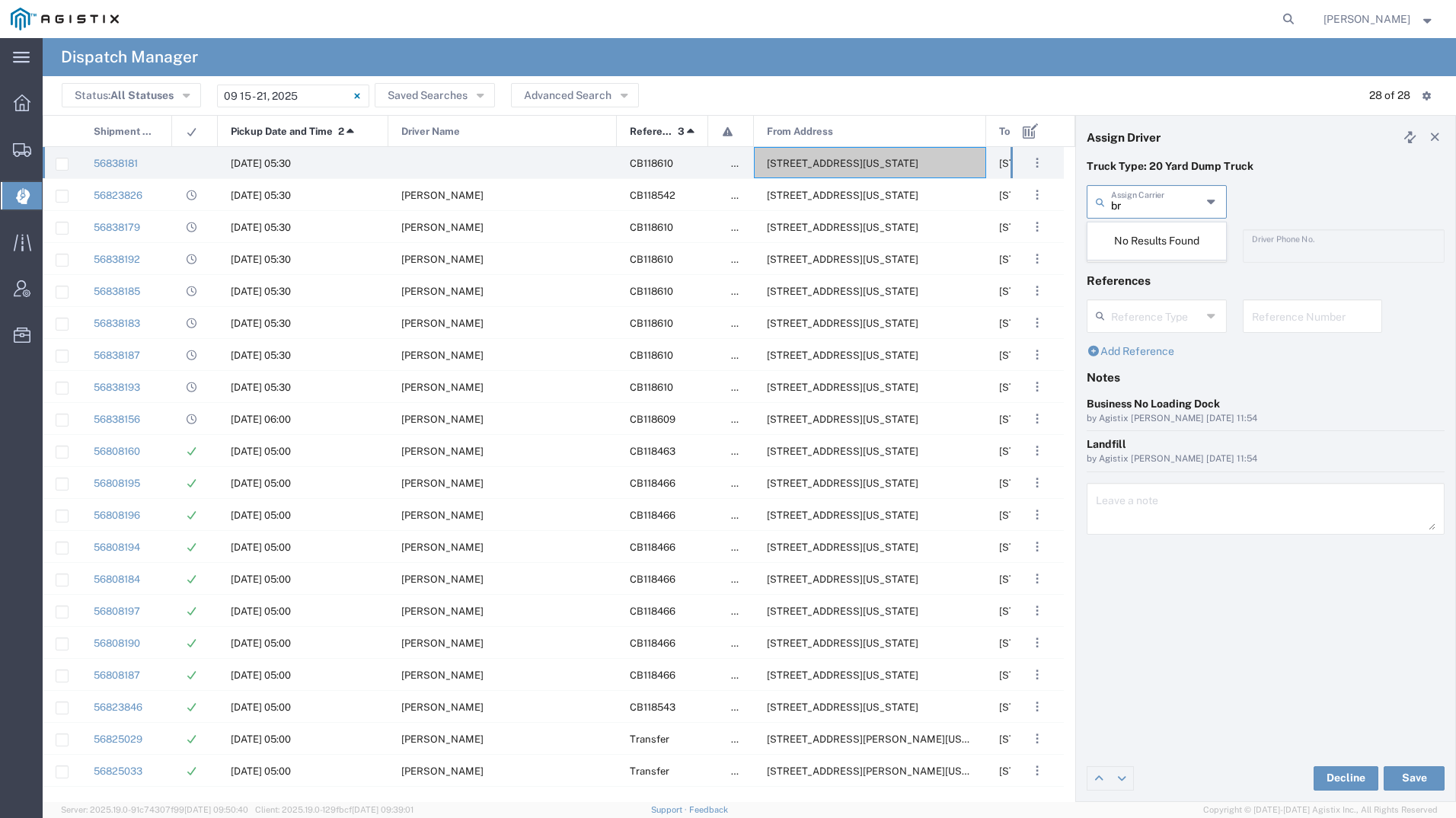
type input "b"
click at [1148, 227] on span "[PERSON_NAME] Trucking" at bounding box center [1157, 247] width 137 height 48
type input "[PERSON_NAME] Trucking"
click at [1146, 245] on input "text" at bounding box center [1158, 244] width 96 height 27
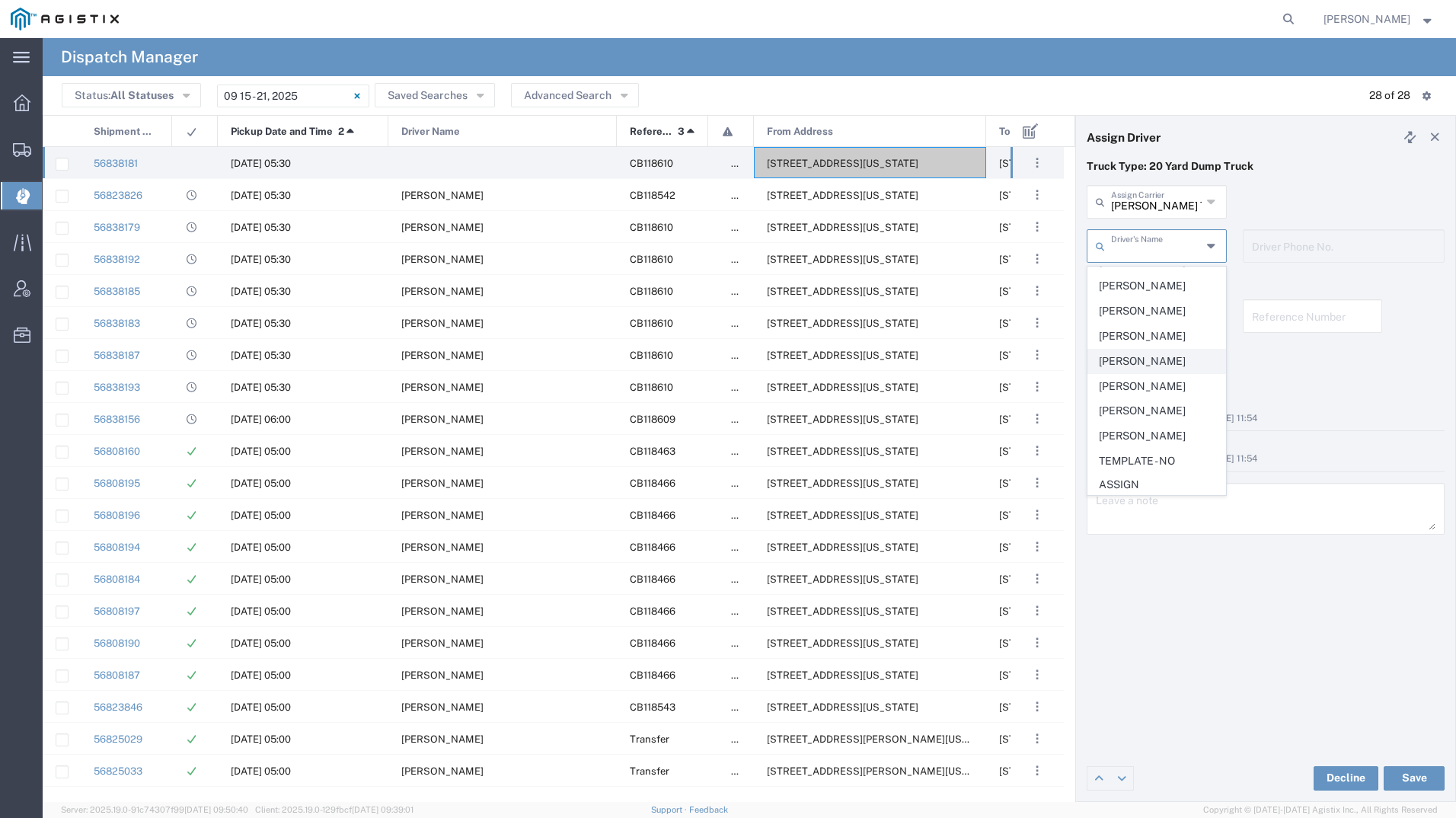
scroll to position [195, 0]
click at [1147, 434] on span "[PERSON_NAME]" at bounding box center [1157, 433] width 137 height 23
type input "[PERSON_NAME]"
type input "6502820275"
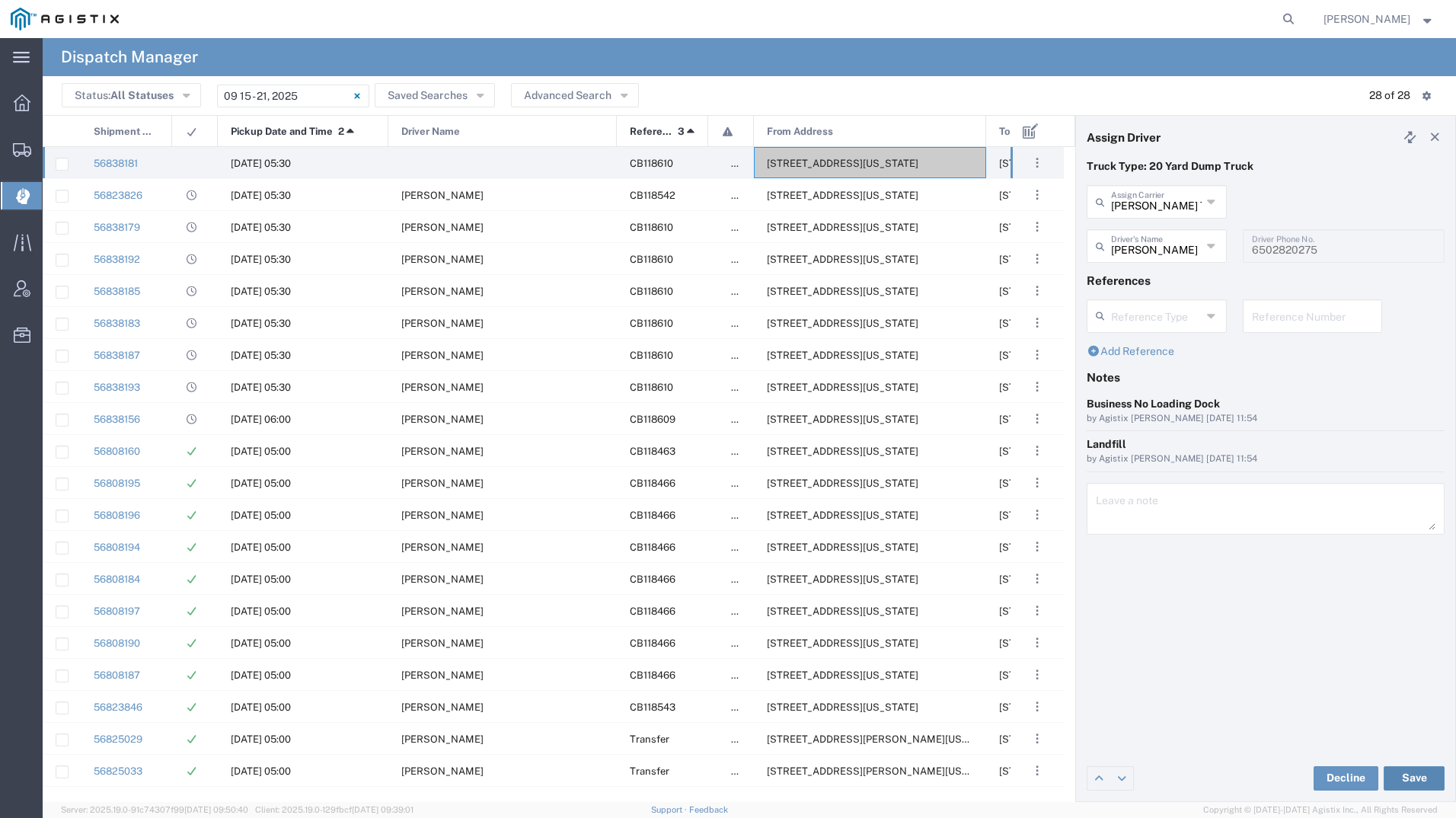
click at [1417, 779] on button "Save" at bounding box center [1414, 778] width 61 height 24
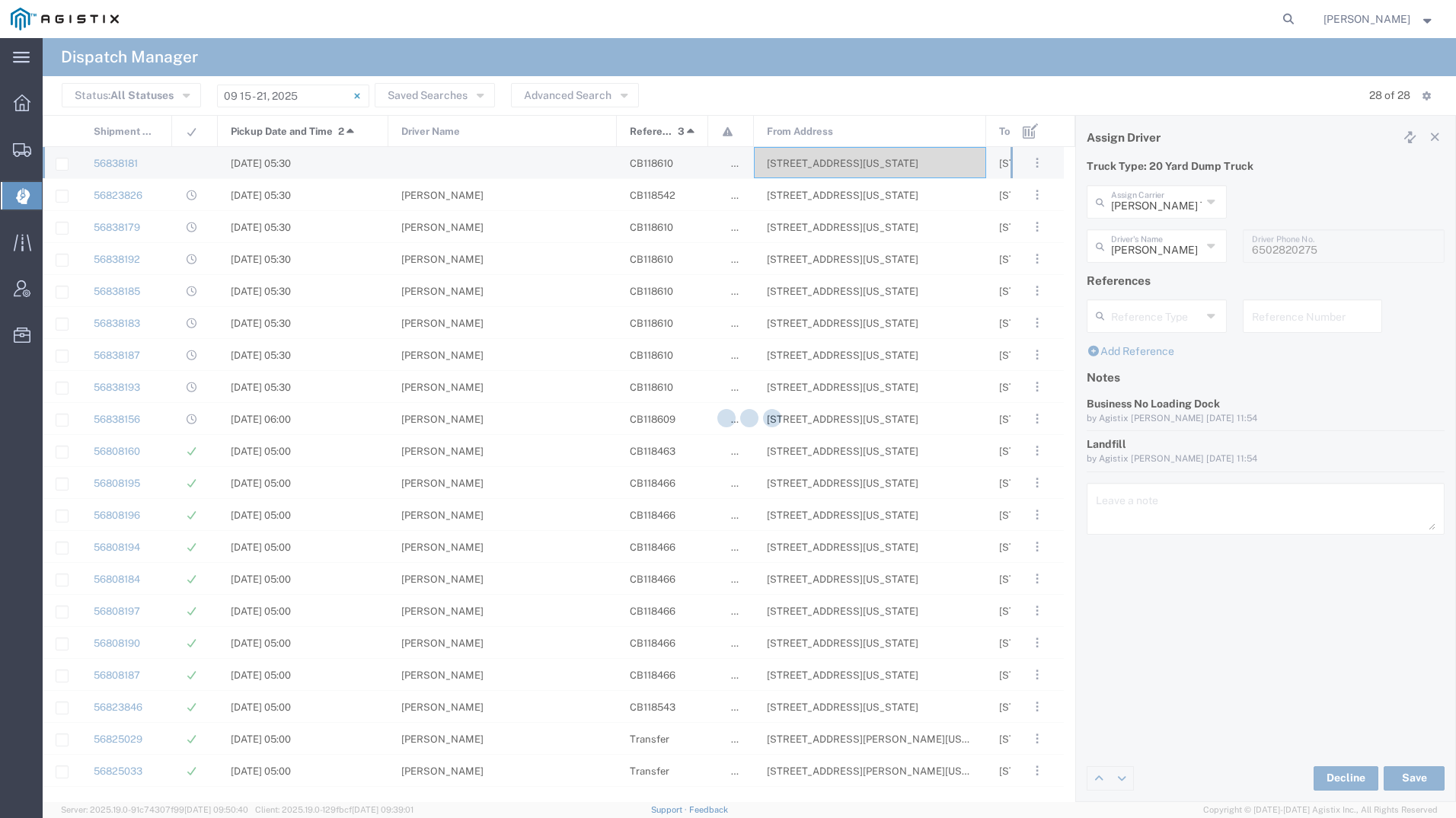
type input "[PERSON_NAME]"
type input "[PERSON_NAME] Trucking"
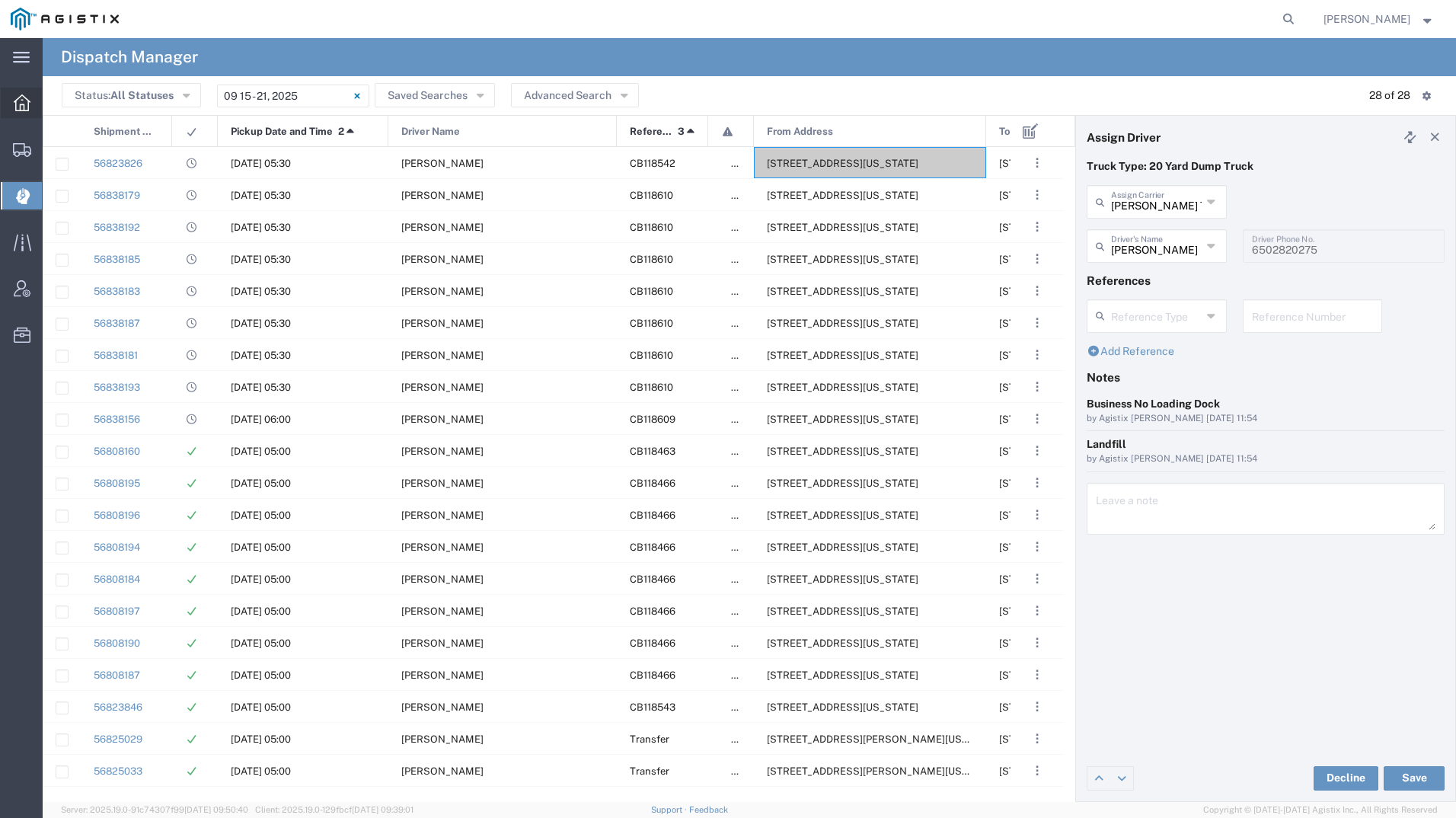
click at [3, 105] on div at bounding box center [22, 103] width 43 height 31
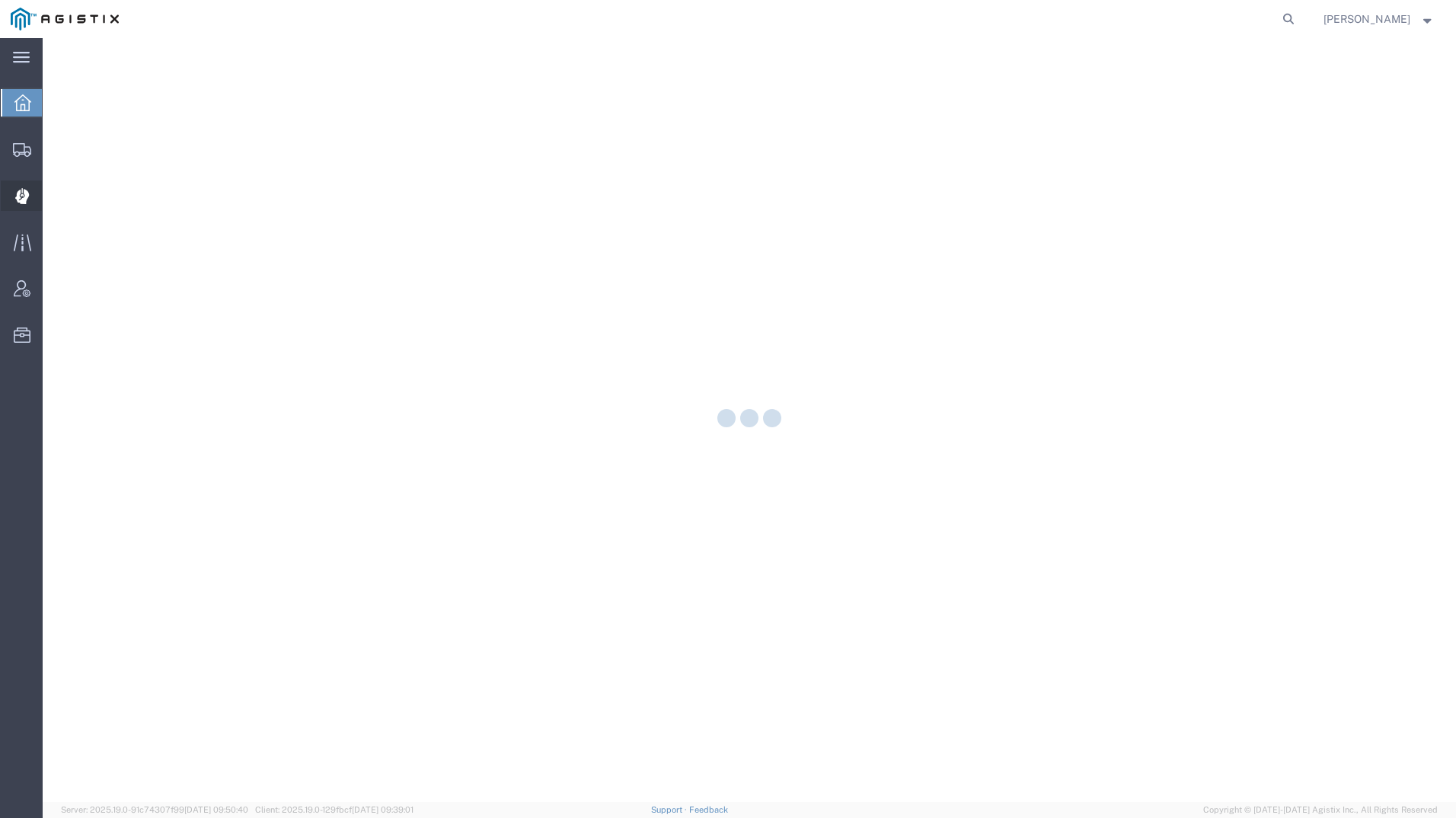
click at [24, 197] on icon at bounding box center [21, 196] width 14 height 15
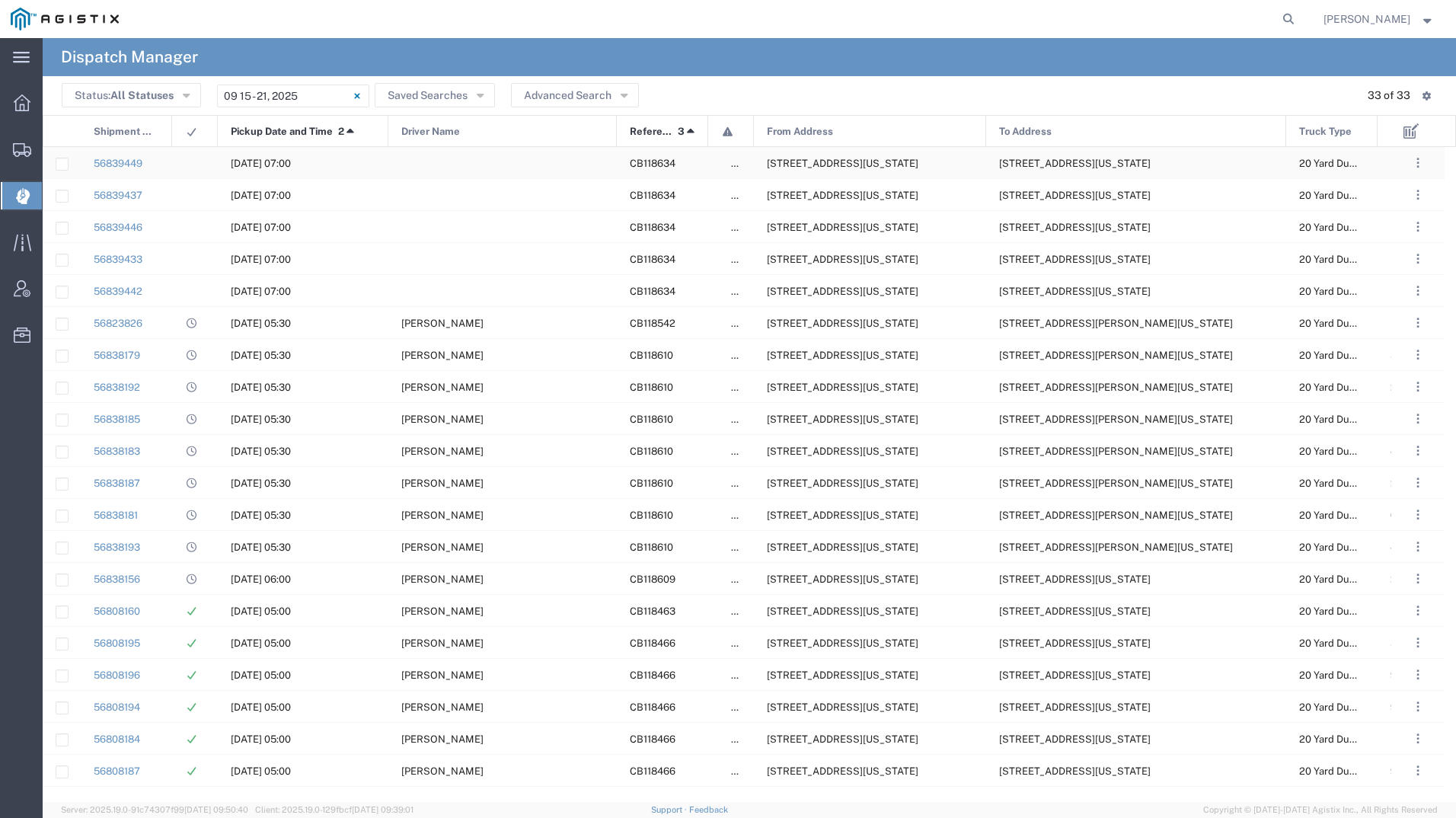
click at [830, 161] on span "308 W Alluvial Ave, Clovis, California, 93611, United States" at bounding box center [842, 163] width 152 height 11
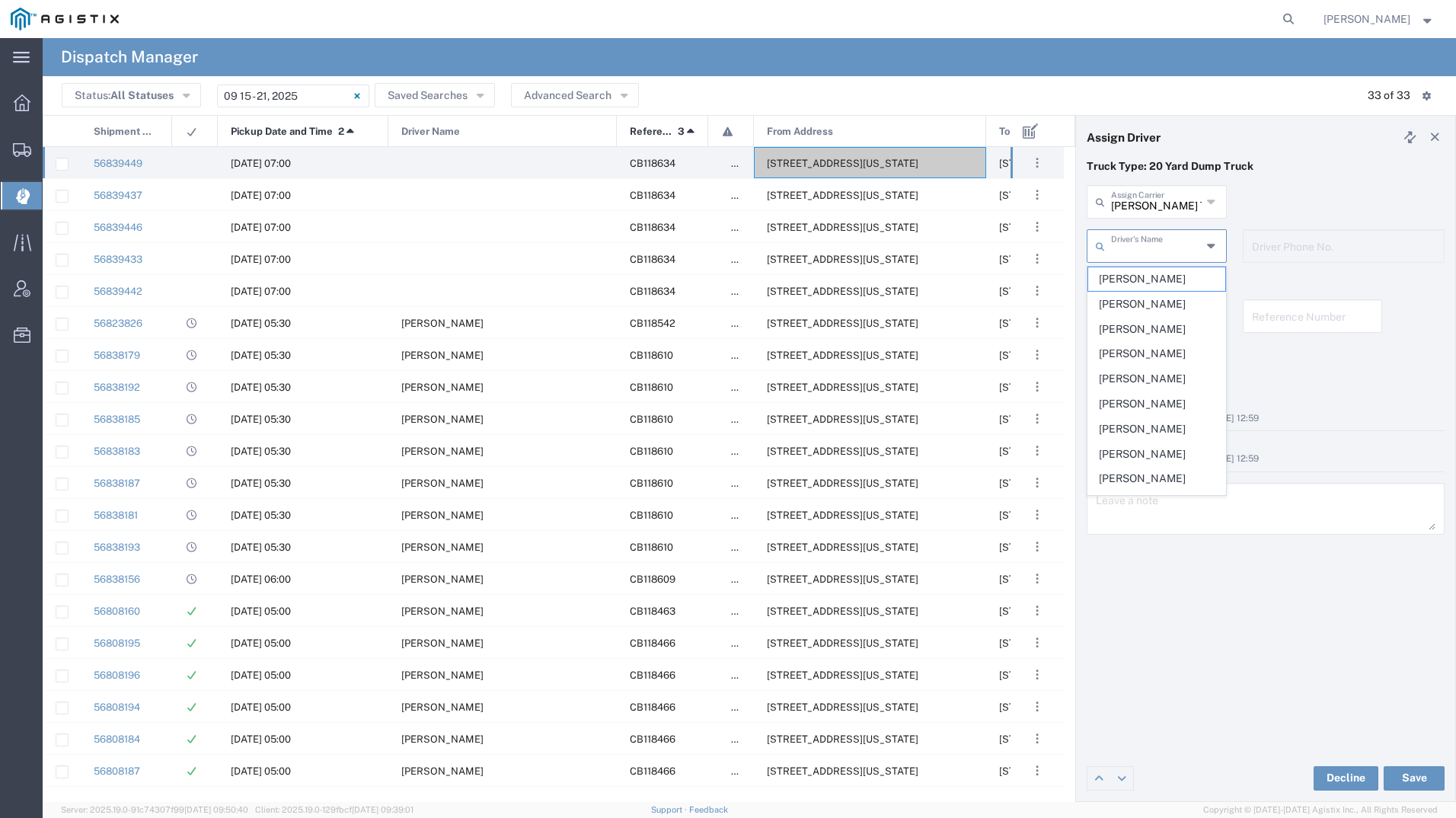
click at [1158, 249] on input "text" at bounding box center [1156, 244] width 90 height 27
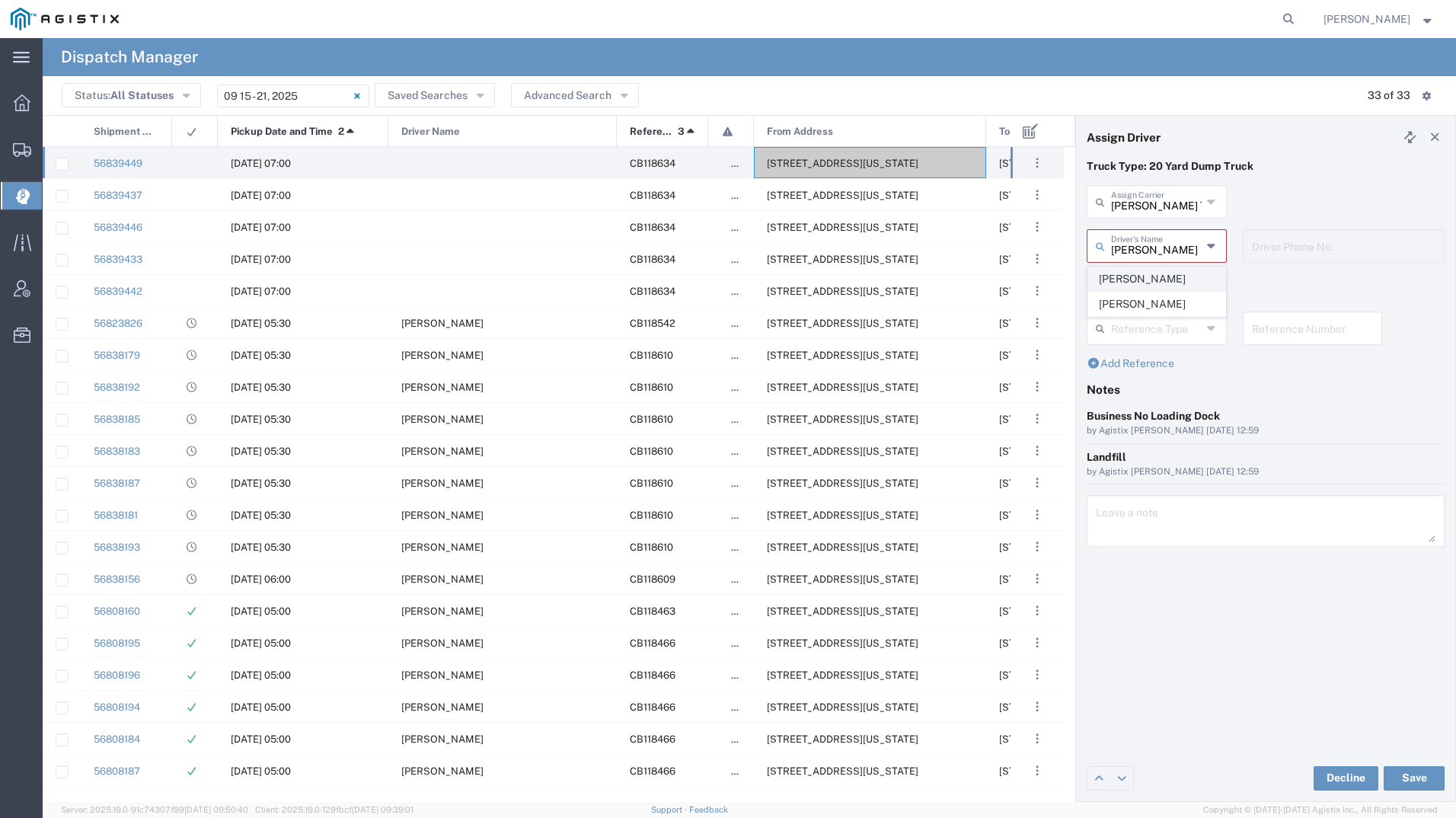
click at [1154, 271] on span "[PERSON_NAME]" at bounding box center [1157, 278] width 137 height 23
type input "[PERSON_NAME]"
type input "5593287824"
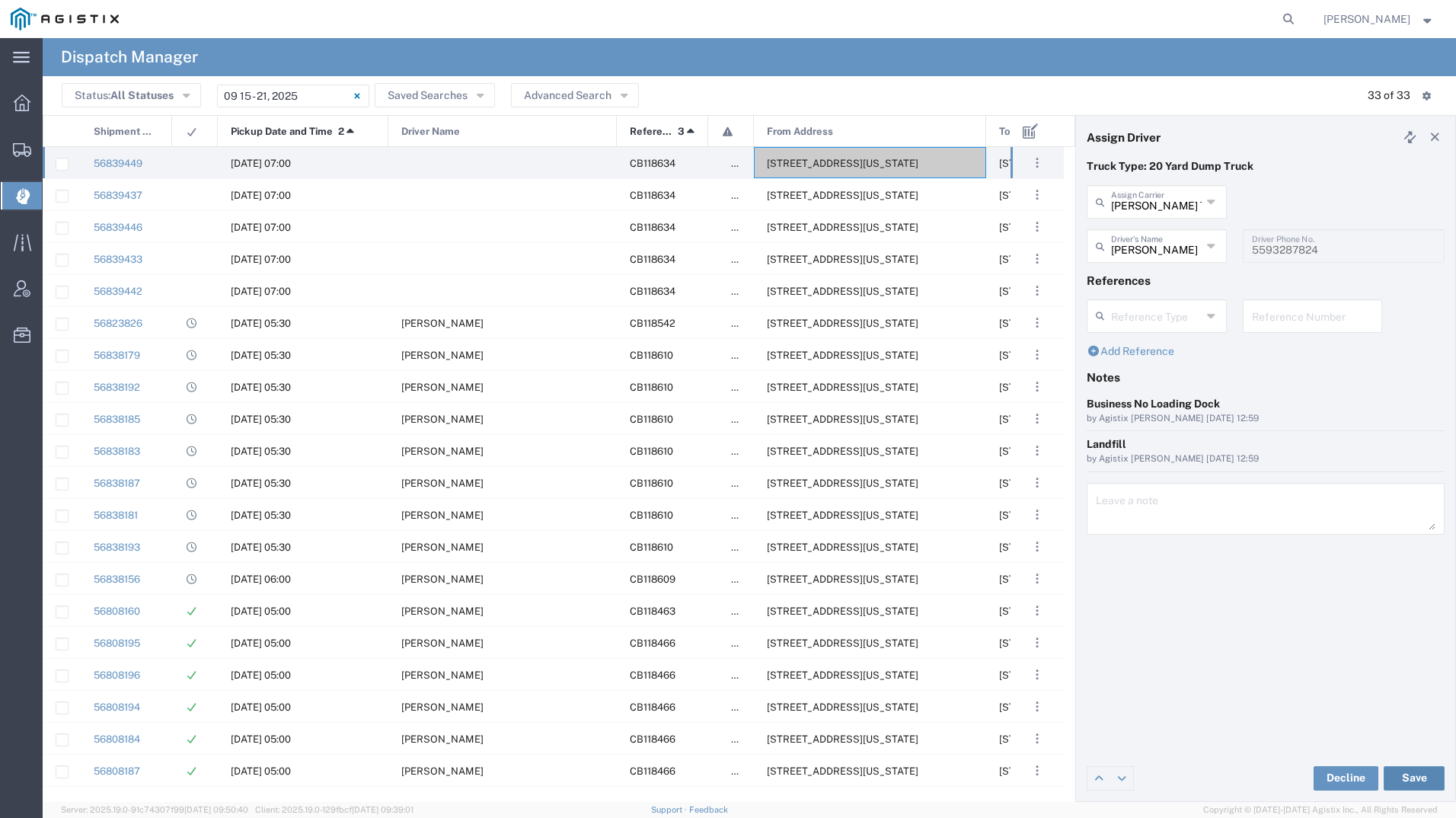
click at [1414, 778] on button "Save" at bounding box center [1414, 778] width 61 height 24
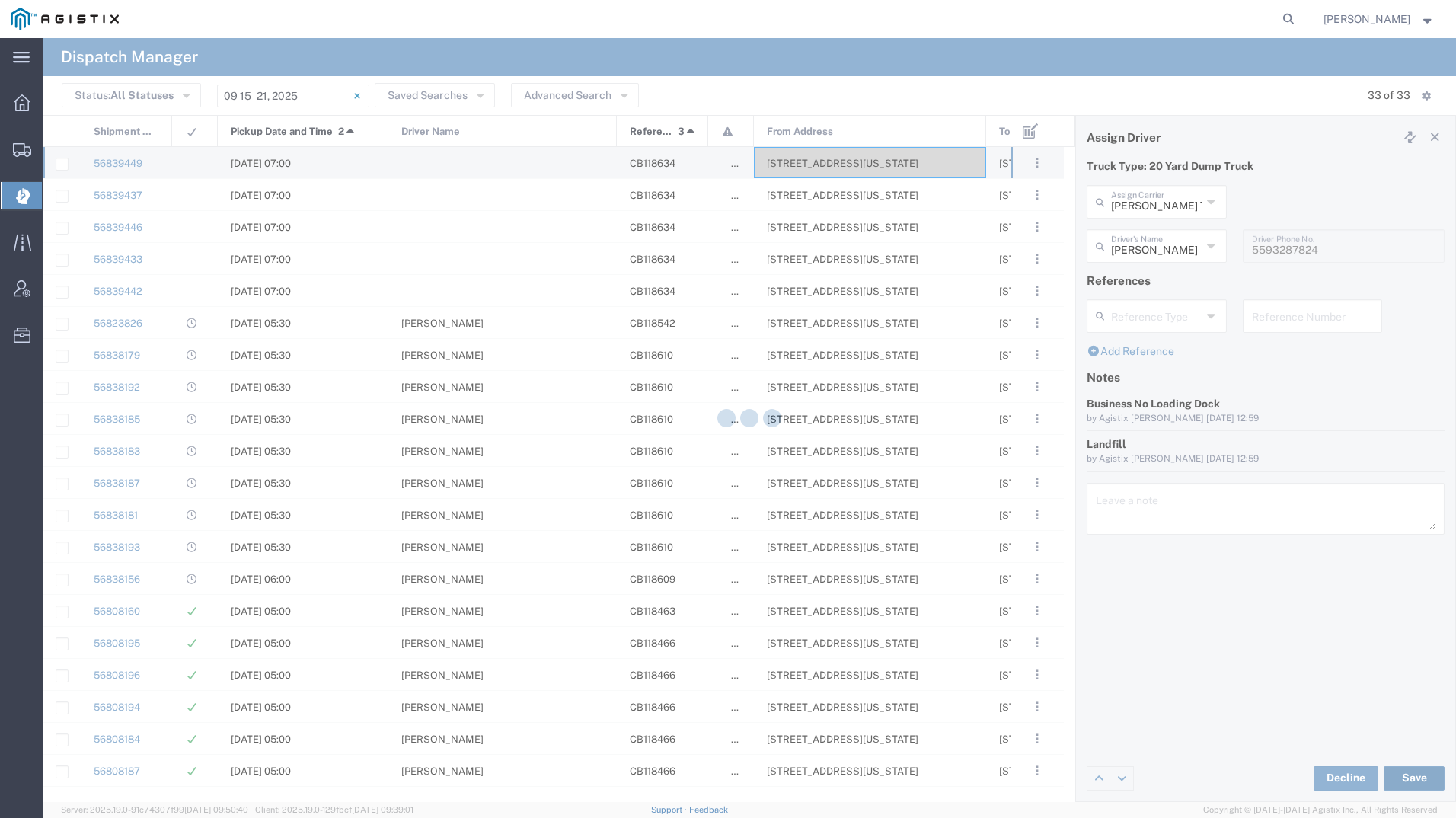
type input "[PERSON_NAME]"
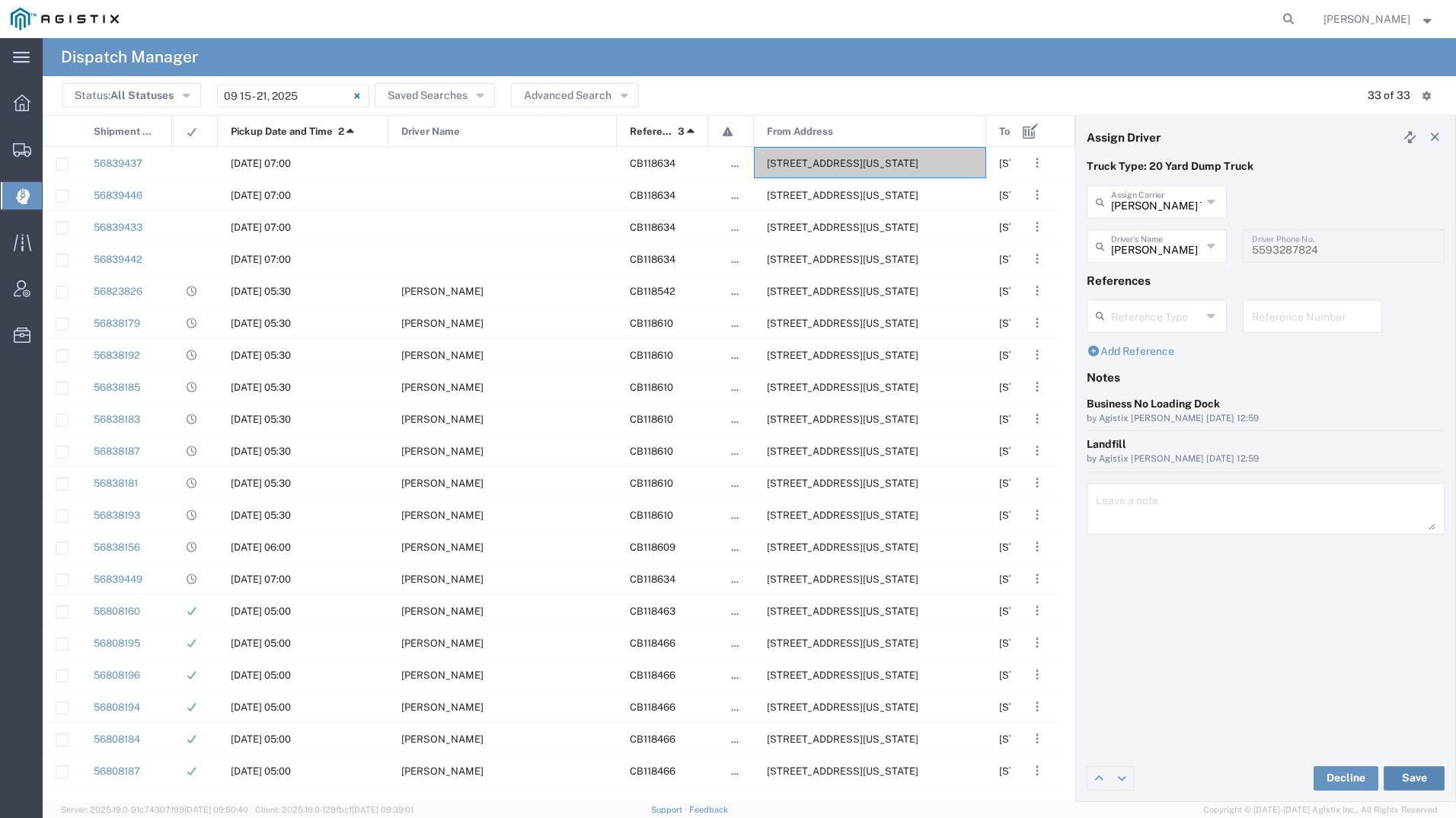
click at [1419, 771] on button "Save" at bounding box center [1414, 778] width 61 height 24
click at [807, 164] on span "308 W Alluvial Ave, Clovis, California, 93611, United States" at bounding box center [842, 163] width 152 height 11
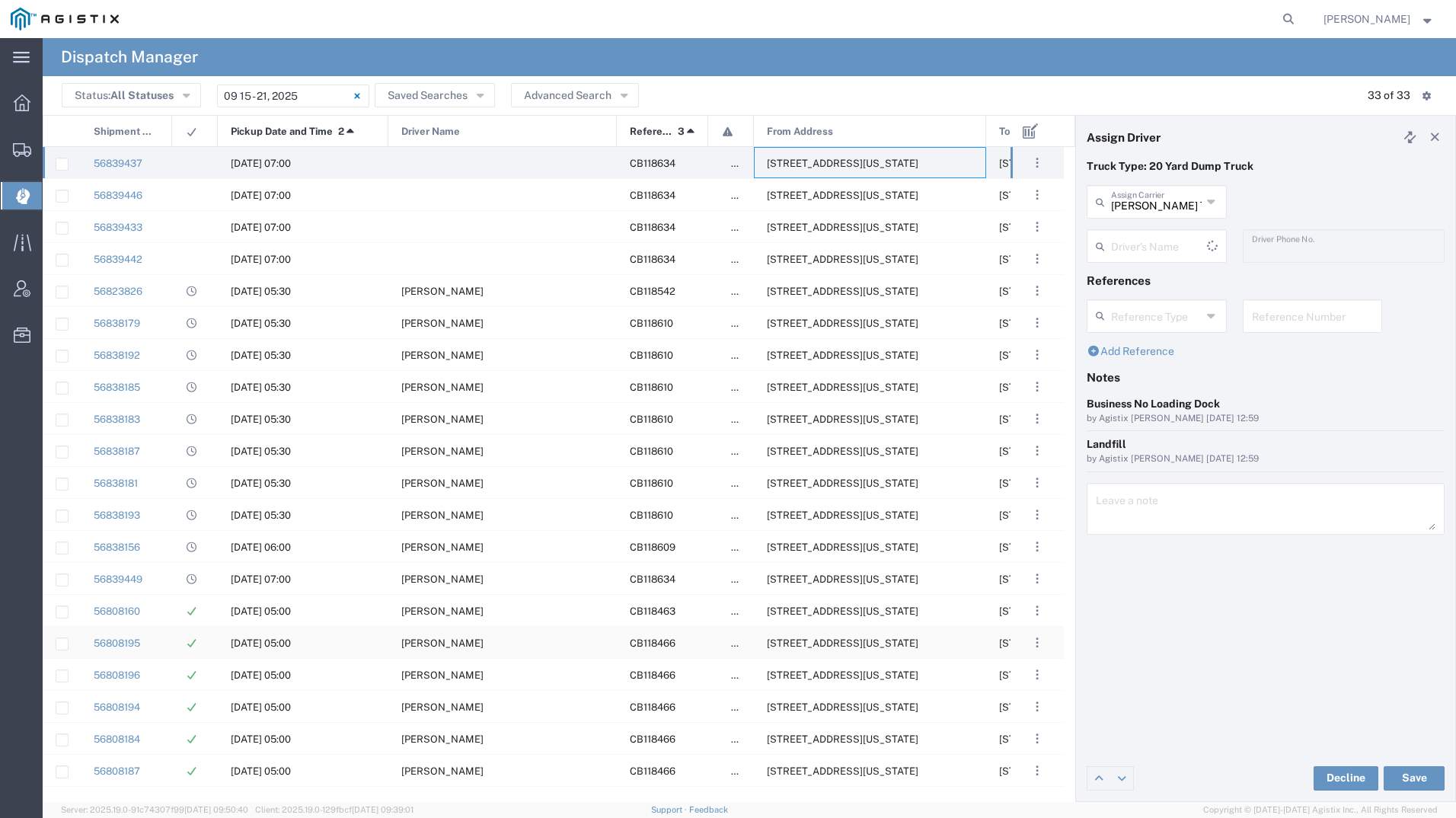
click at [1162, 249] on input "text" at bounding box center [1158, 244] width 96 height 27
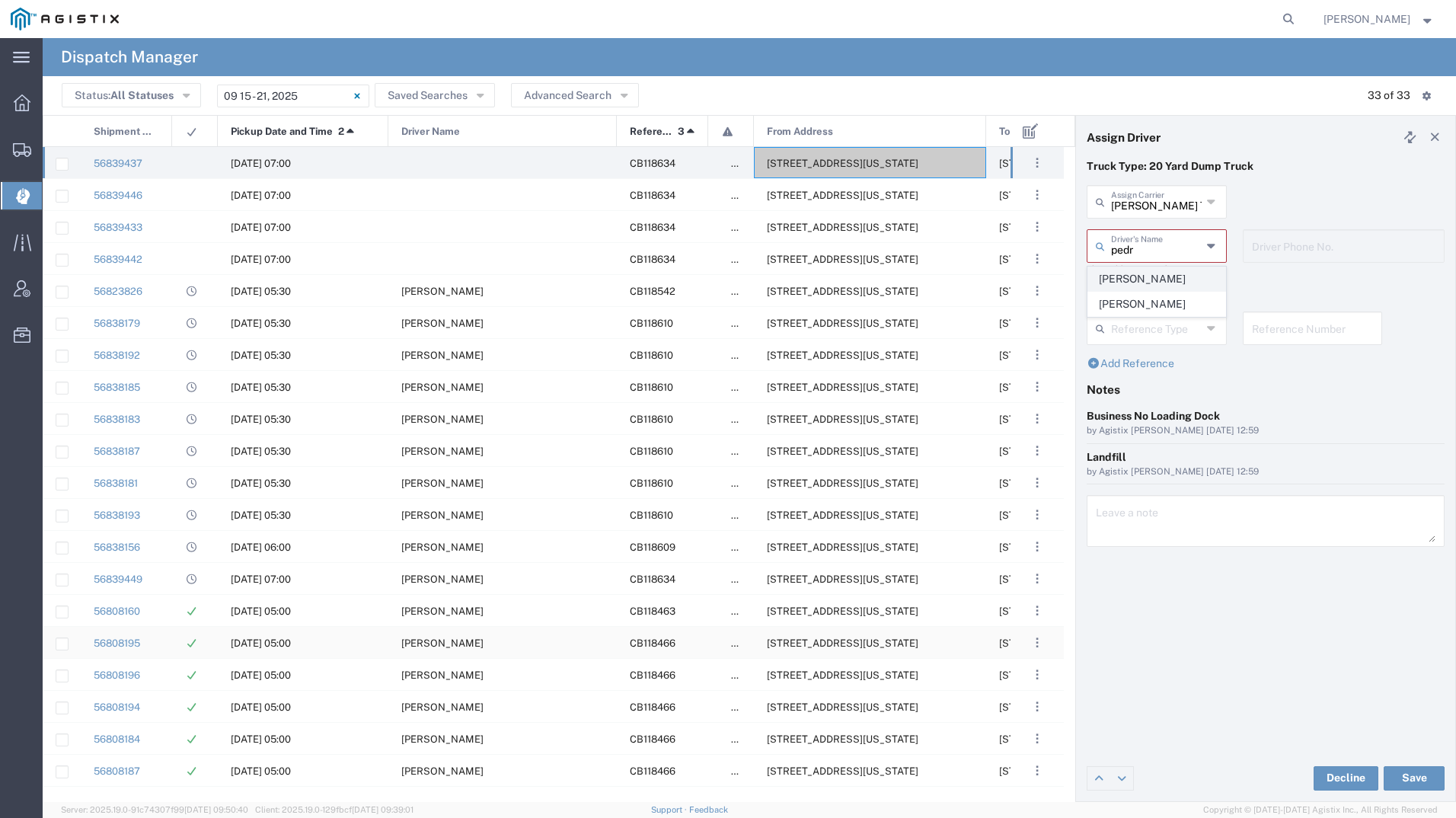
click at [1142, 278] on span "[PERSON_NAME]" at bounding box center [1157, 278] width 137 height 23
type input "[PERSON_NAME]"
type input "5597941521"
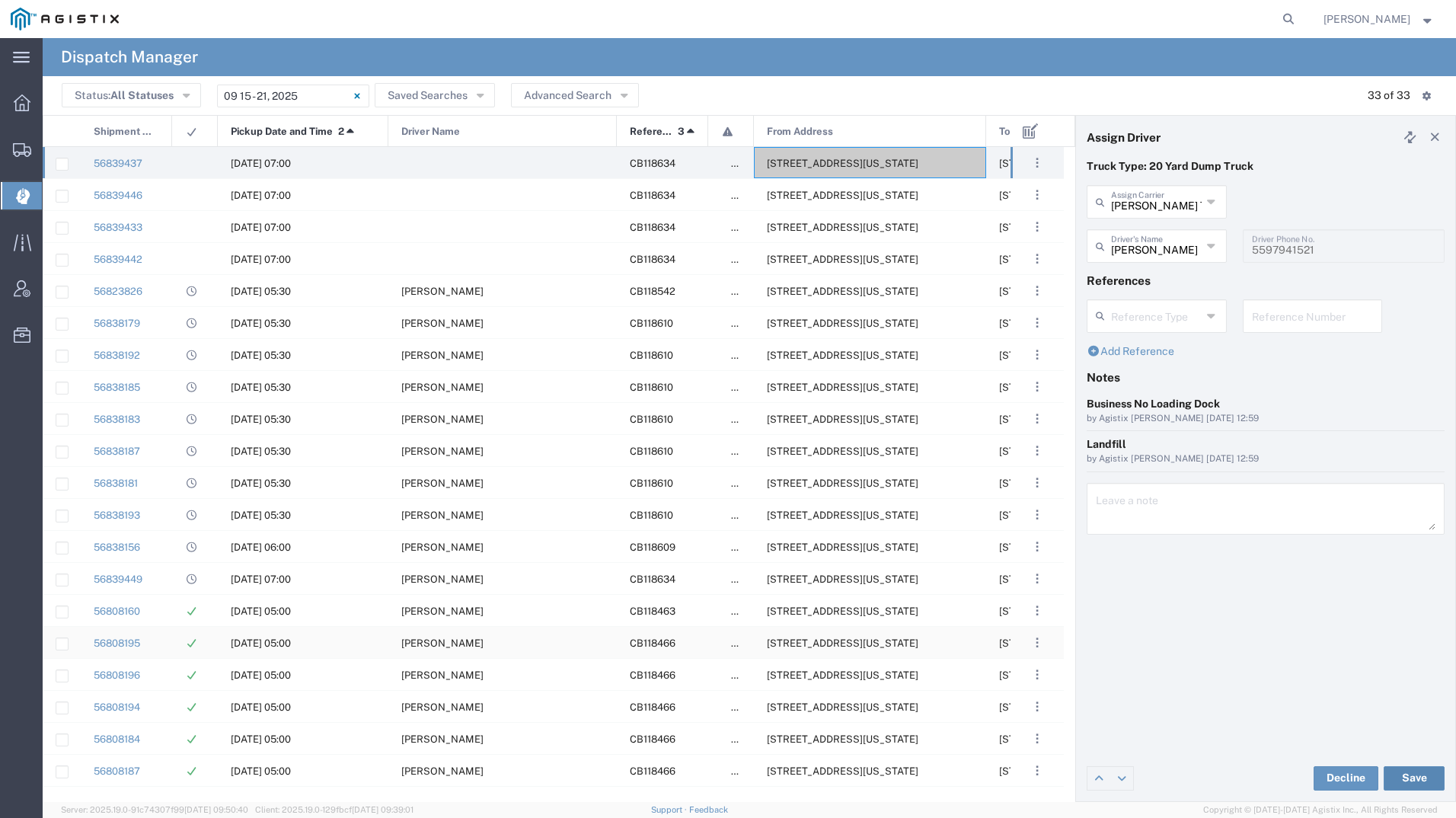
click at [1416, 783] on button "Save" at bounding box center [1414, 778] width 61 height 24
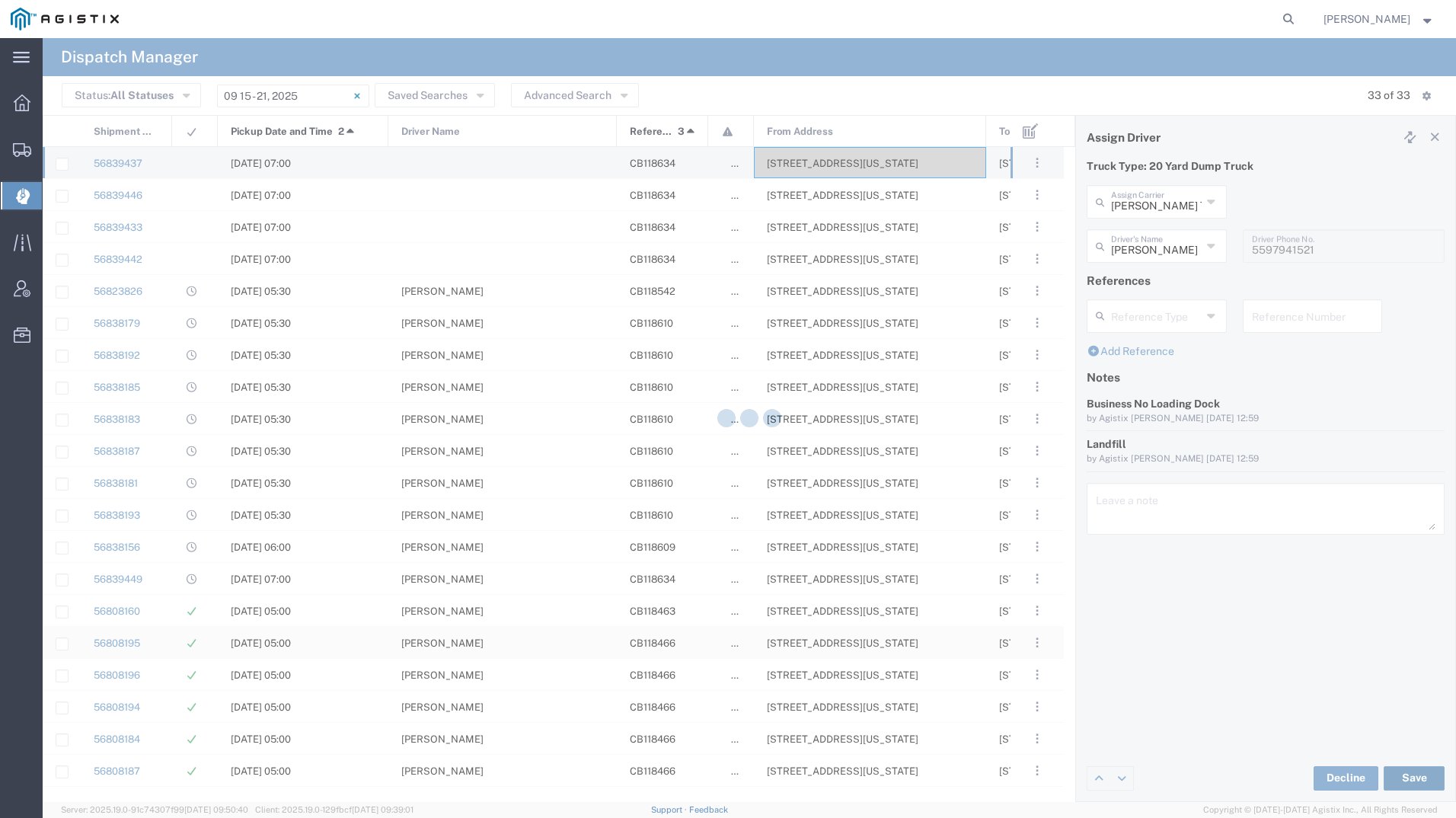
type input "[PERSON_NAME]"
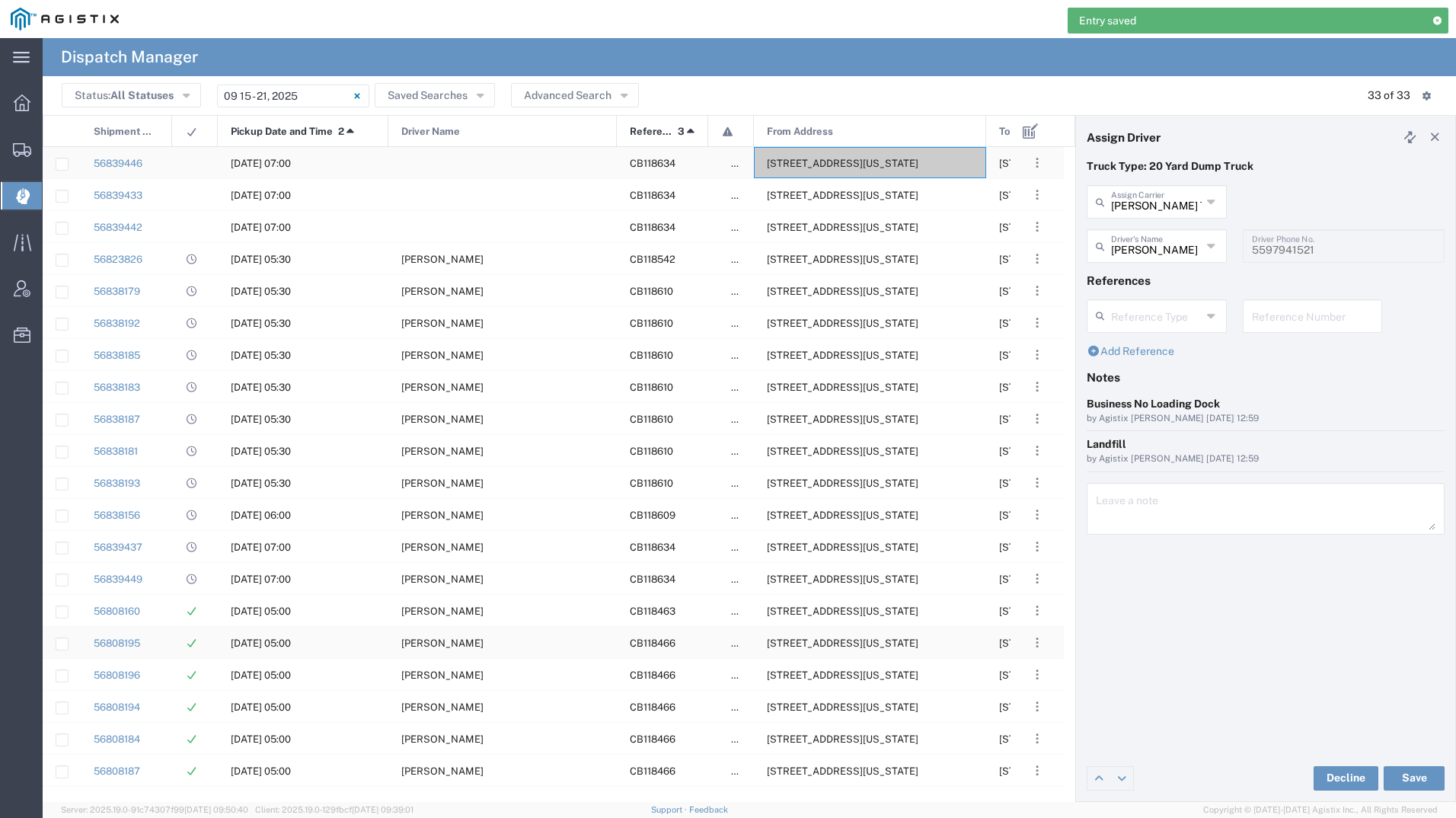
click at [832, 169] on span "308 W Alluvial Ave, Clovis, California, 93611, United States" at bounding box center [842, 163] width 152 height 11
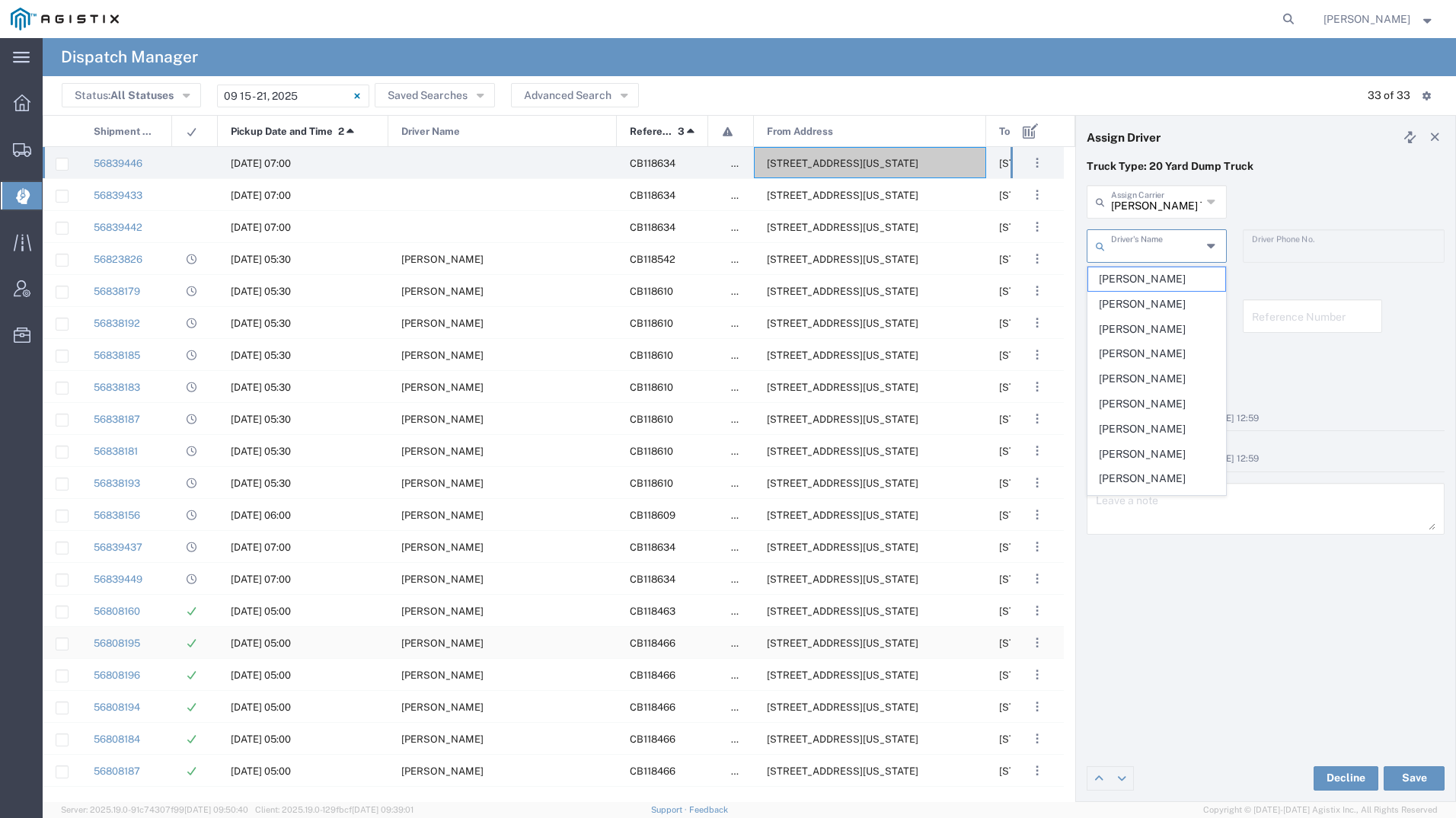
click at [1155, 250] on input "text" at bounding box center [1156, 244] width 90 height 27
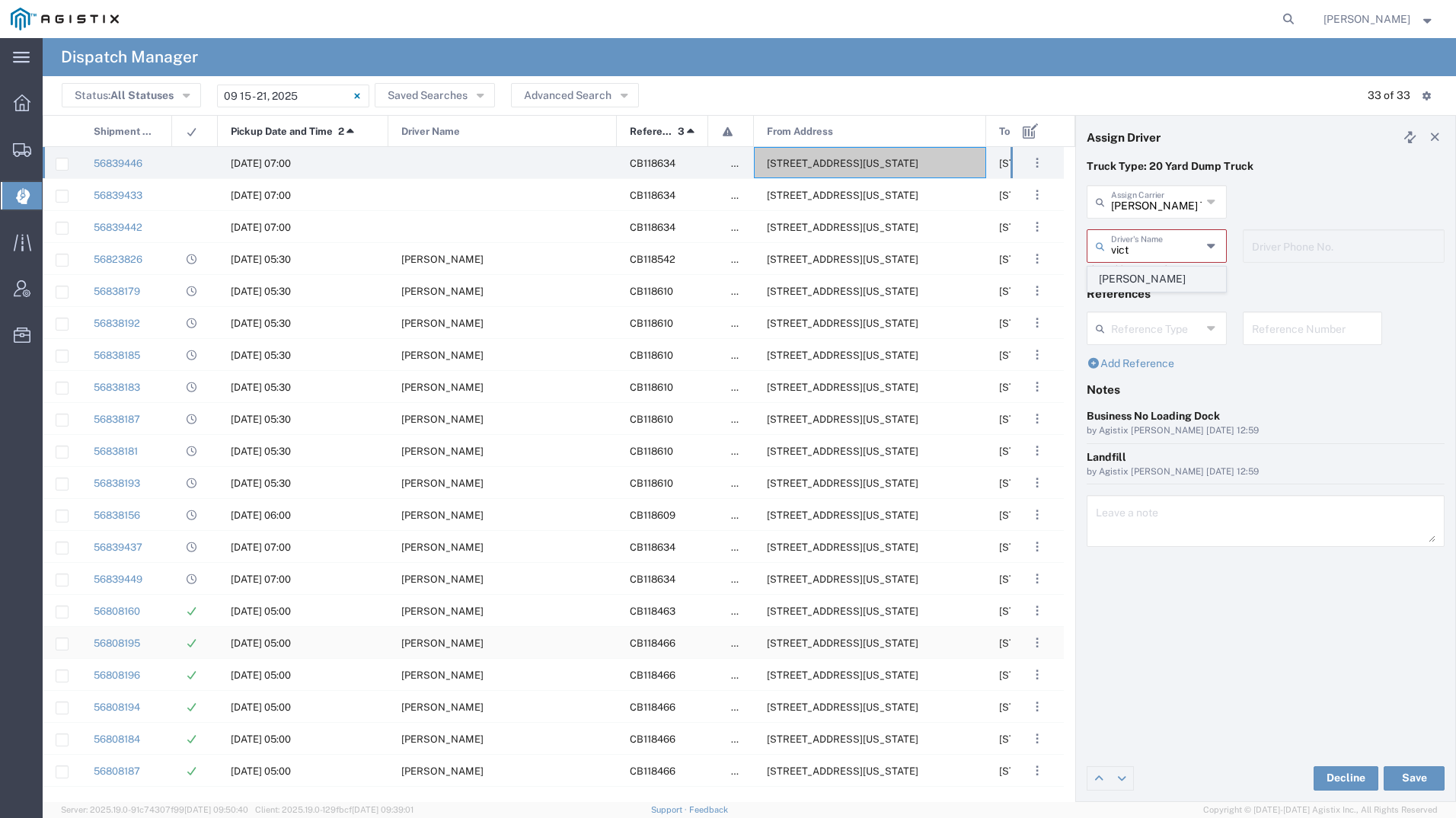
click at [1149, 282] on span "[PERSON_NAME]" at bounding box center [1157, 278] width 137 height 23
type input "[PERSON_NAME]"
type input "9257862409"
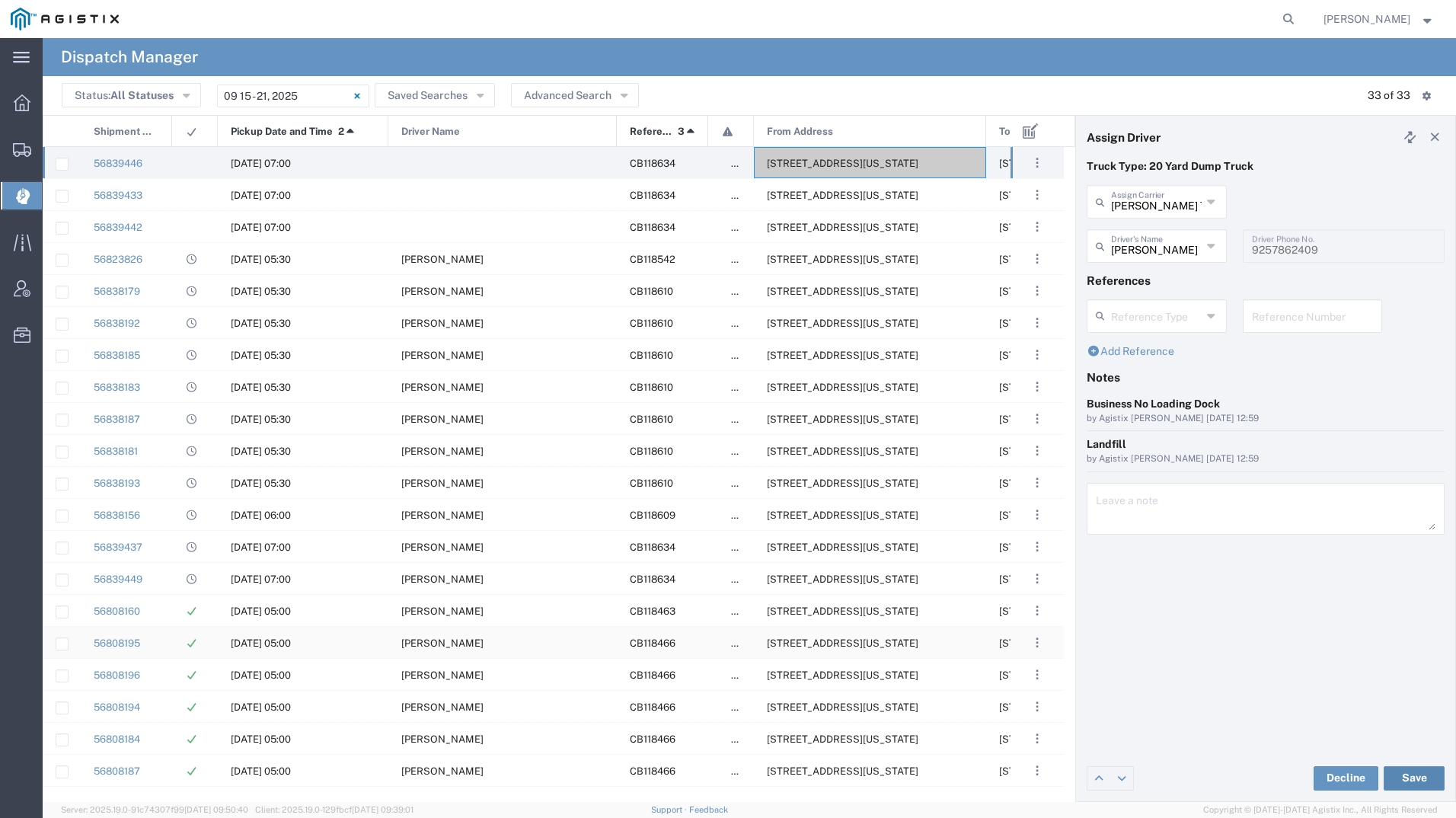
click at [1398, 774] on button "Save" at bounding box center [1414, 778] width 61 height 24
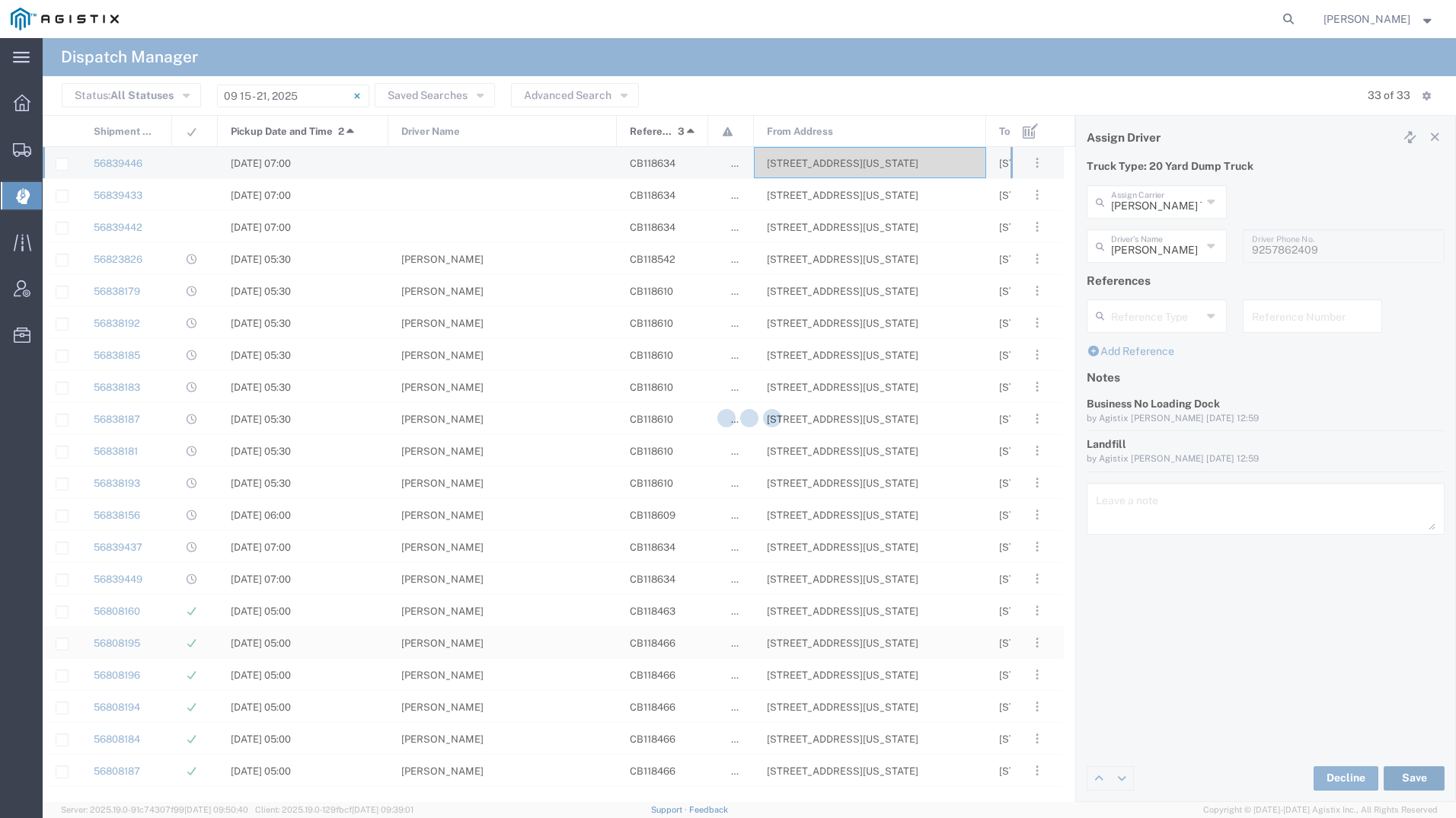
type input "[PERSON_NAME]"
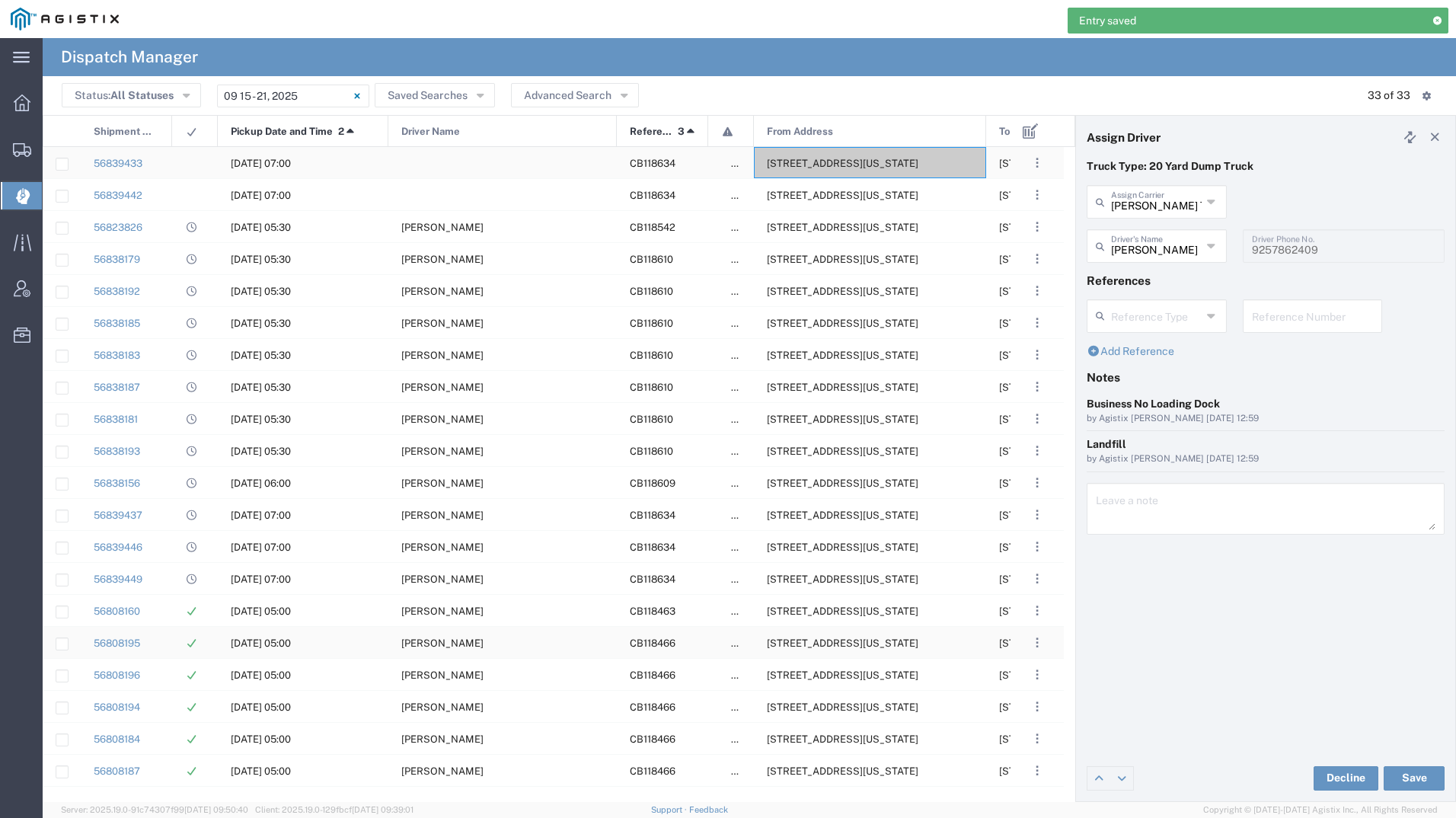
click at [902, 168] on span "308 W Alluvial Ave, Clovis, California, 93611, United States" at bounding box center [842, 163] width 152 height 11
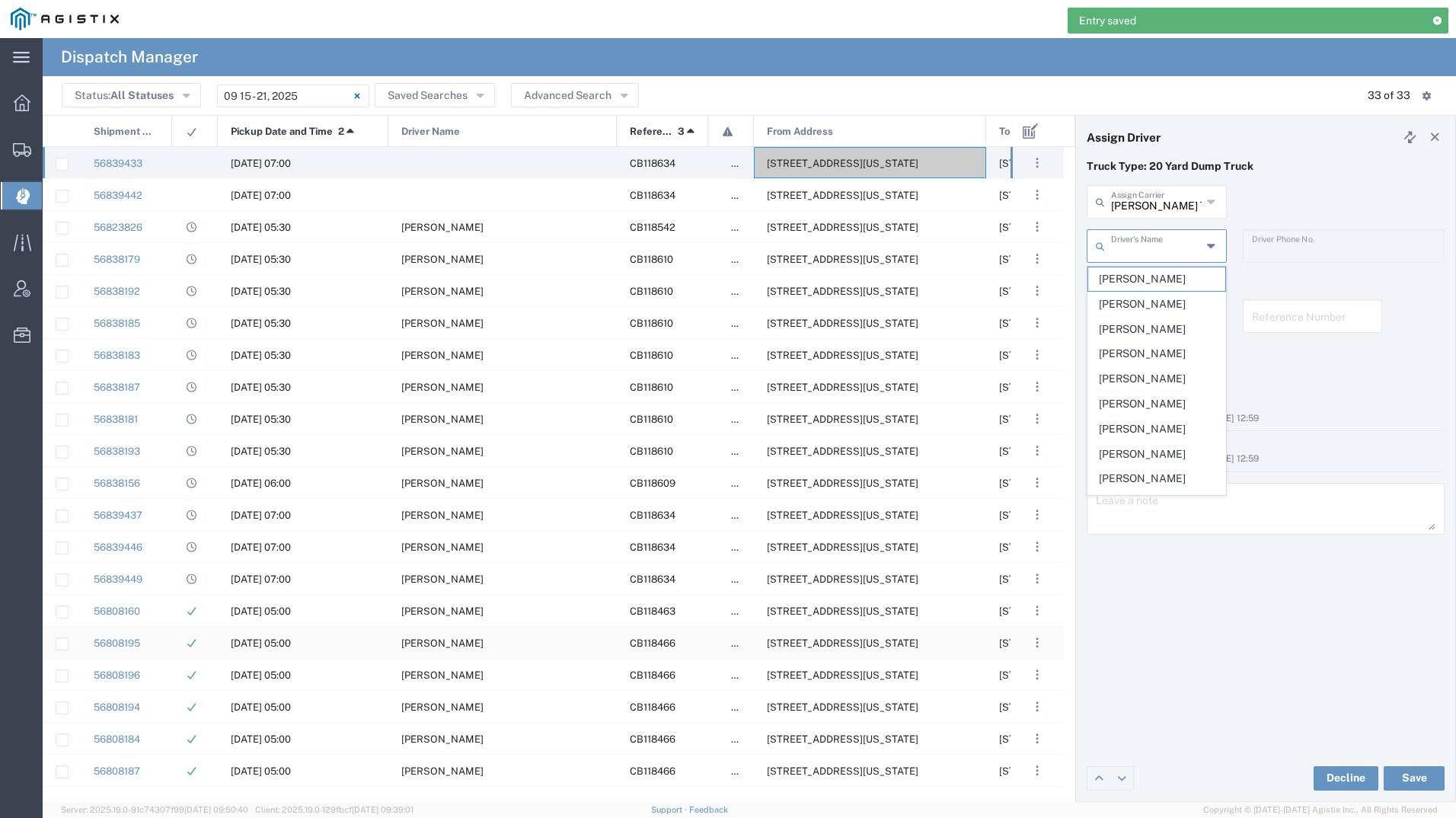
click at [1154, 247] on input "text" at bounding box center [1156, 244] width 90 height 27
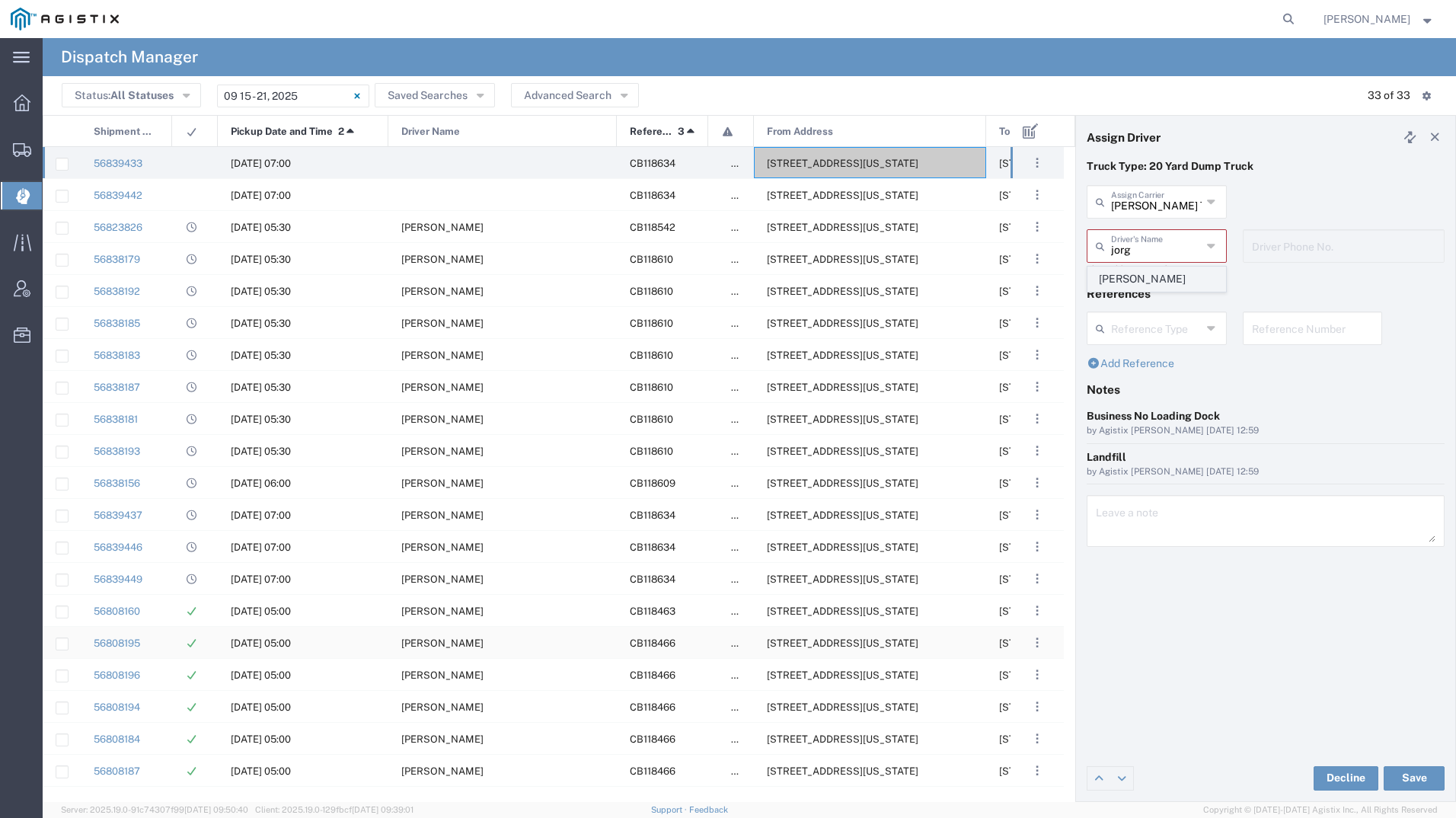
click at [1132, 280] on span "[PERSON_NAME]" at bounding box center [1157, 278] width 137 height 23
type input "[PERSON_NAME]"
type input "559-469-4995"
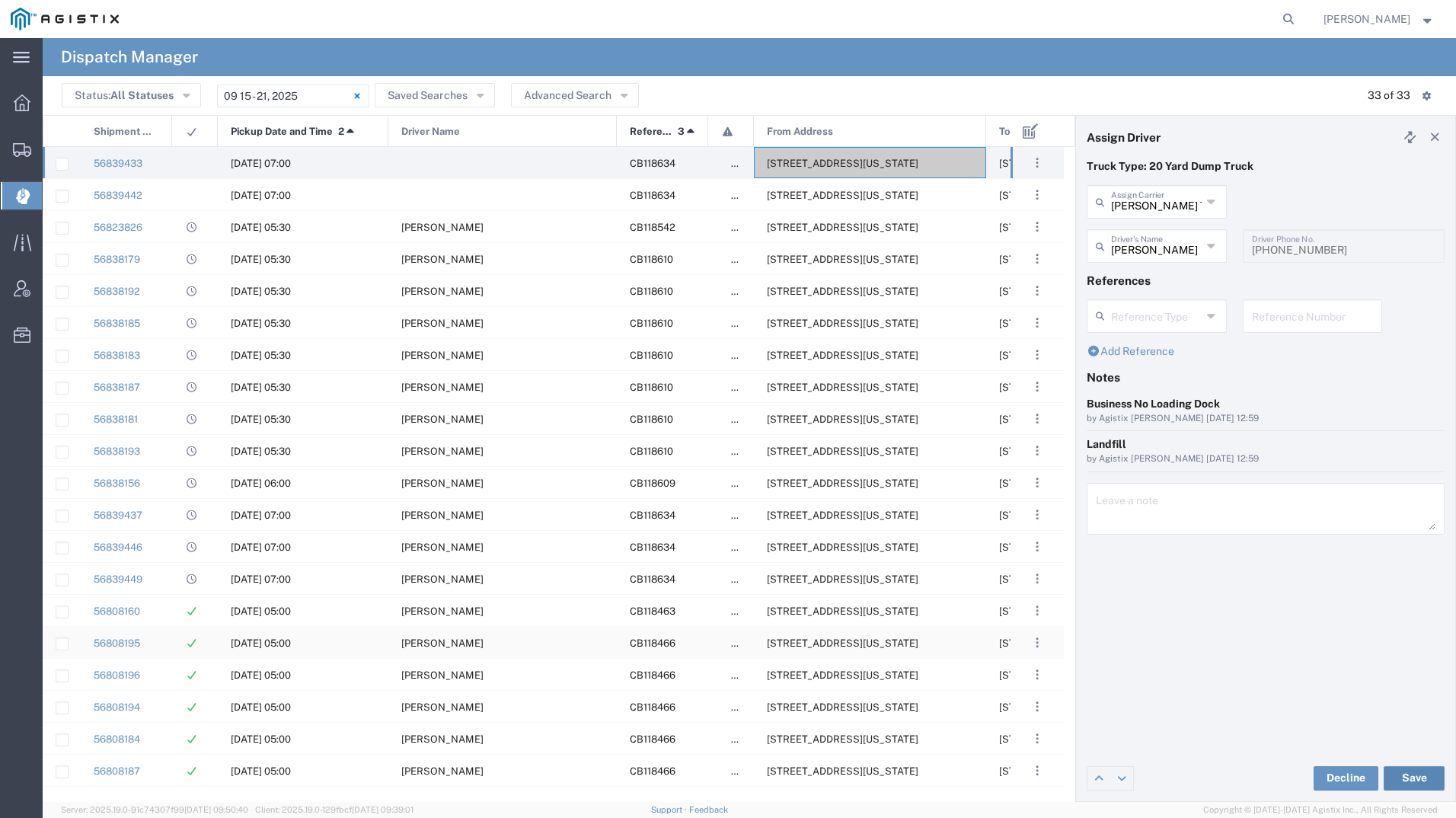
click at [1416, 779] on button "Save" at bounding box center [1414, 778] width 61 height 24
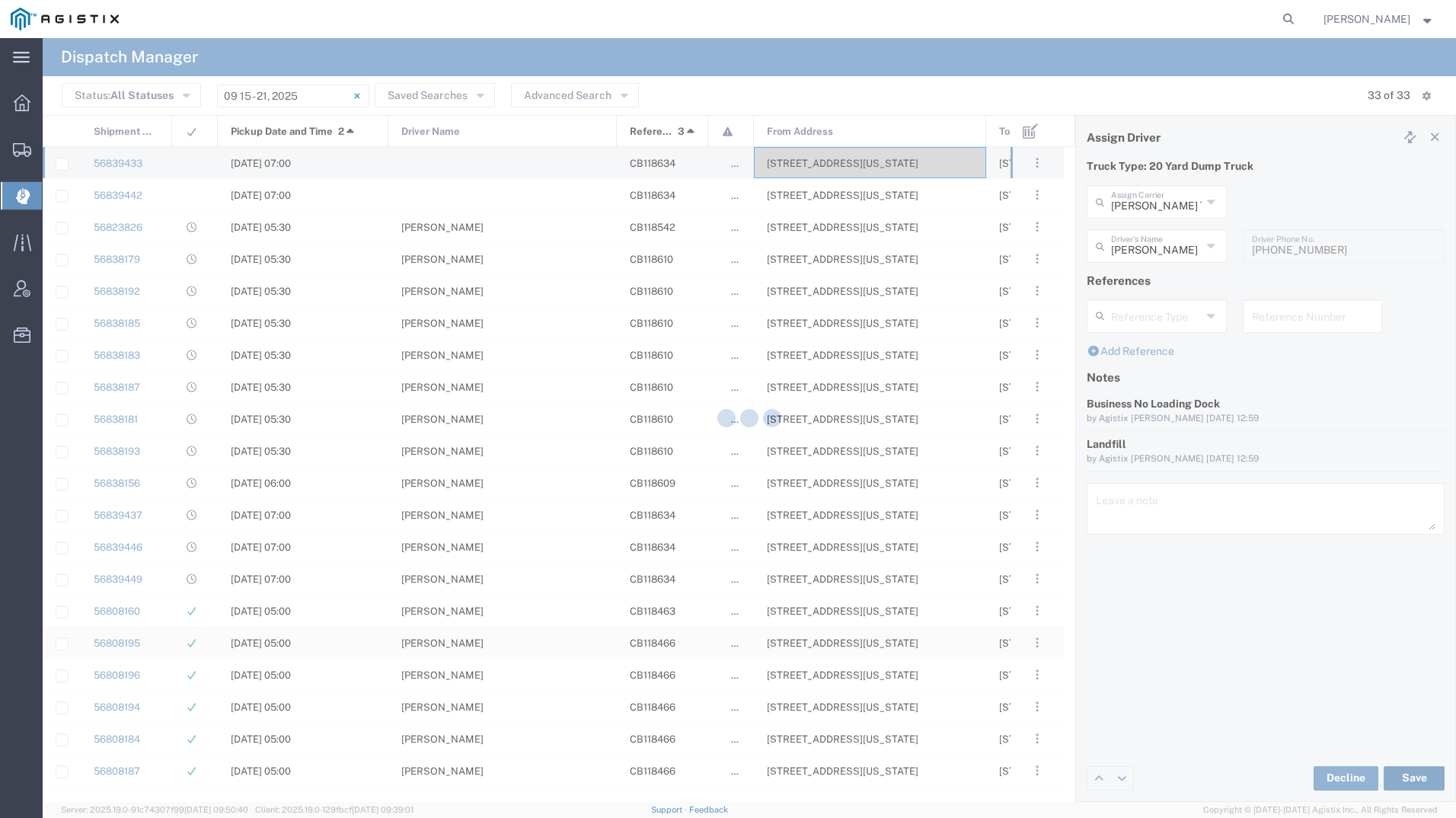
type input "[PERSON_NAME]"
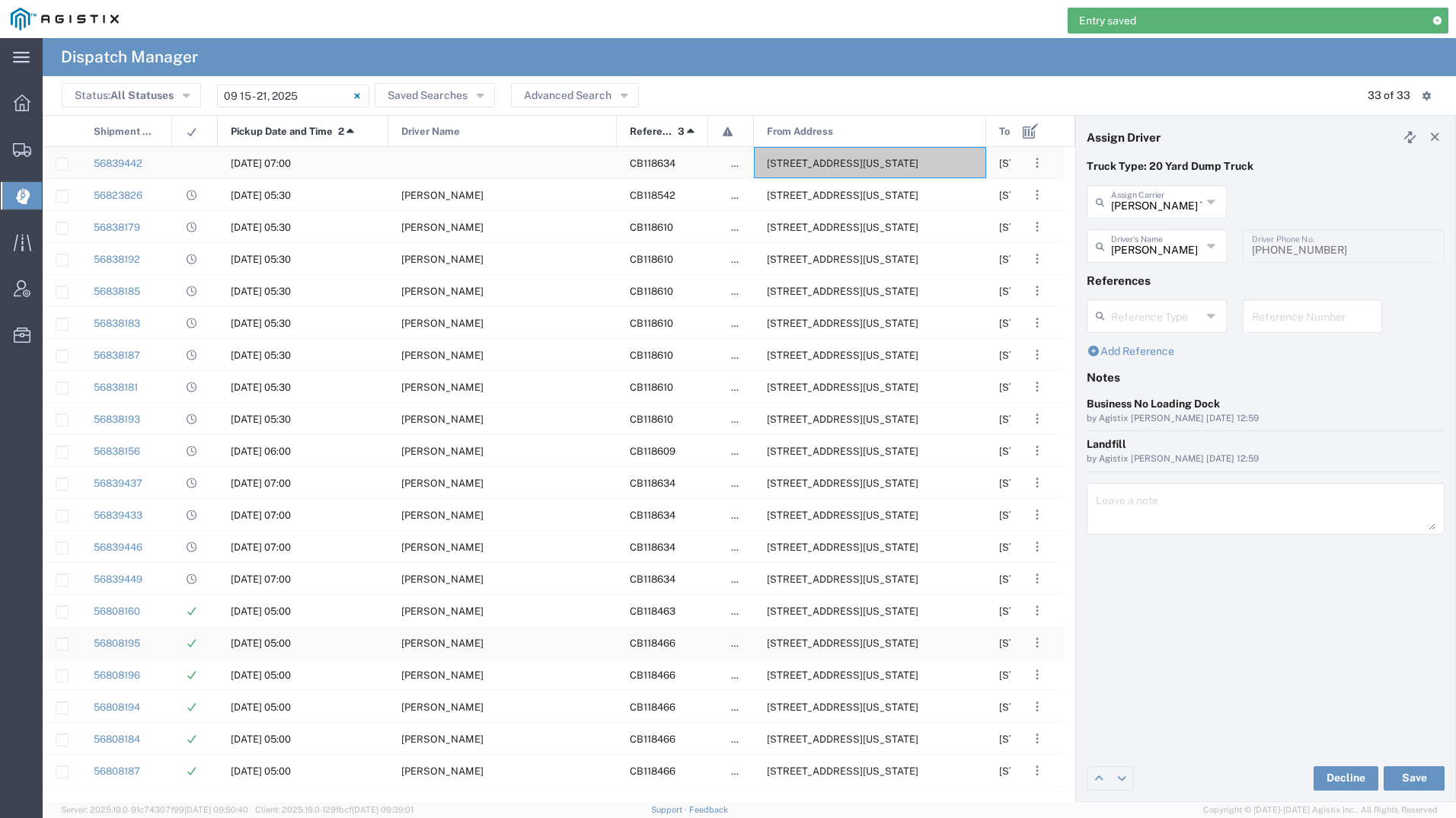
click at [801, 165] on span "308 W Alluvial Ave, Clovis, California, 93611, United States" at bounding box center [842, 163] width 152 height 11
click at [1147, 196] on input "text" at bounding box center [1156, 200] width 90 height 27
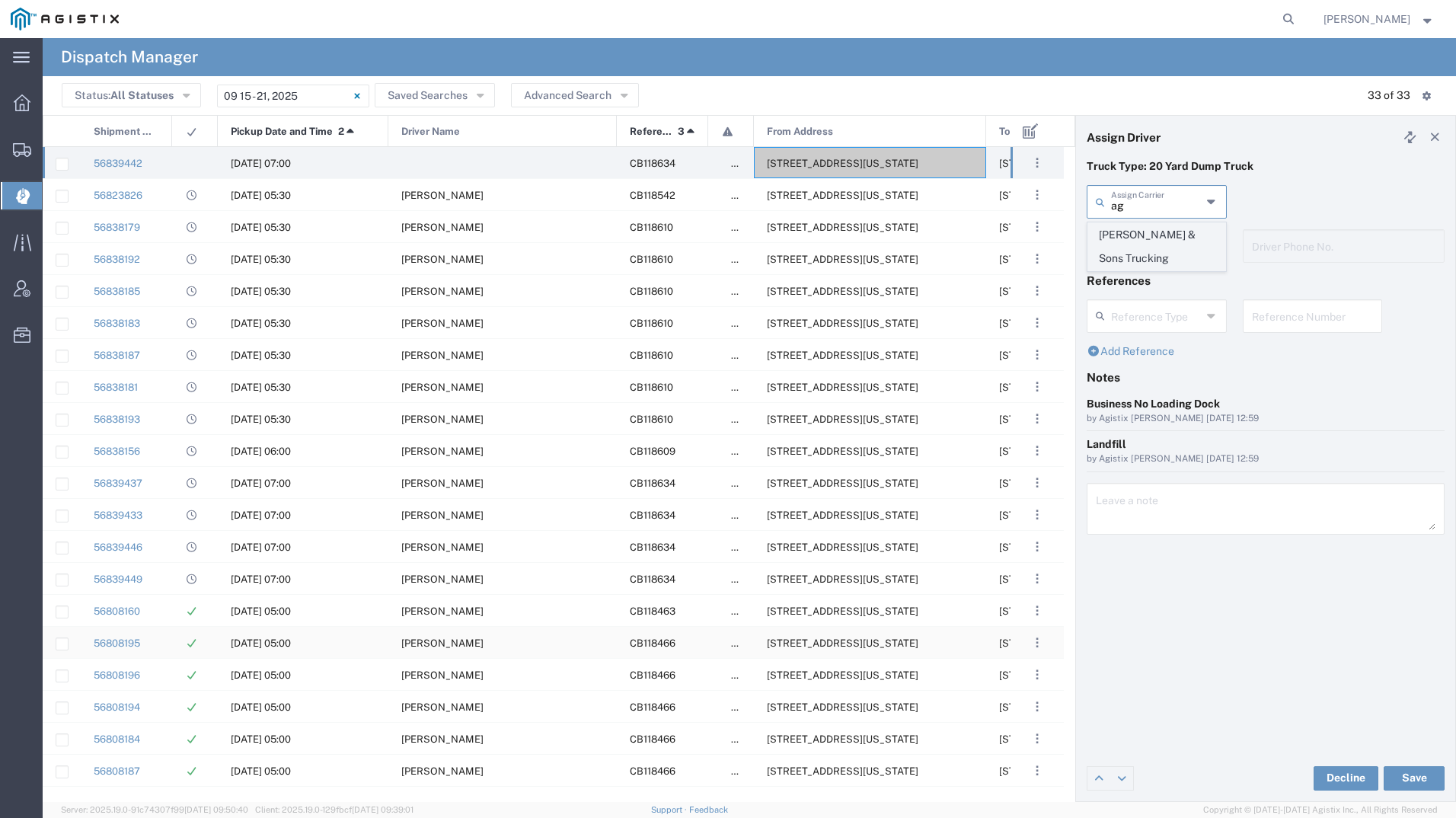
click at [1146, 244] on span "[PERSON_NAME] & Sons Trucking" at bounding box center [1157, 247] width 137 height 48
type input "[PERSON_NAME] & Sons Trucking"
click at [1146, 244] on input "text" at bounding box center [1158, 244] width 96 height 27
click at [1146, 269] on span "[PERSON_NAME]" at bounding box center [1157, 278] width 137 height 23
type input "[PERSON_NAME]"
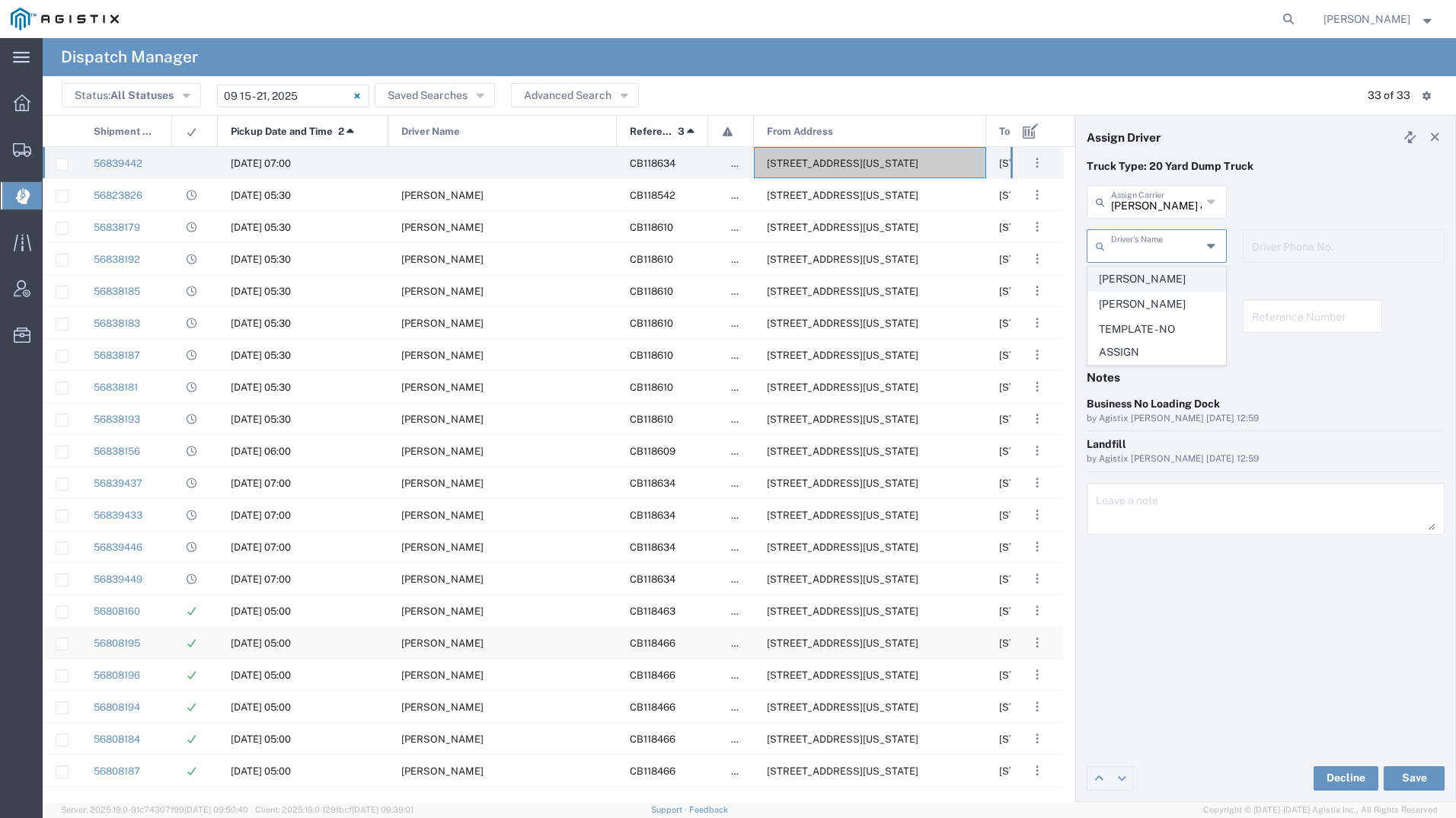
type input "9093499772"
click at [1404, 776] on button "Save" at bounding box center [1414, 778] width 61 height 24
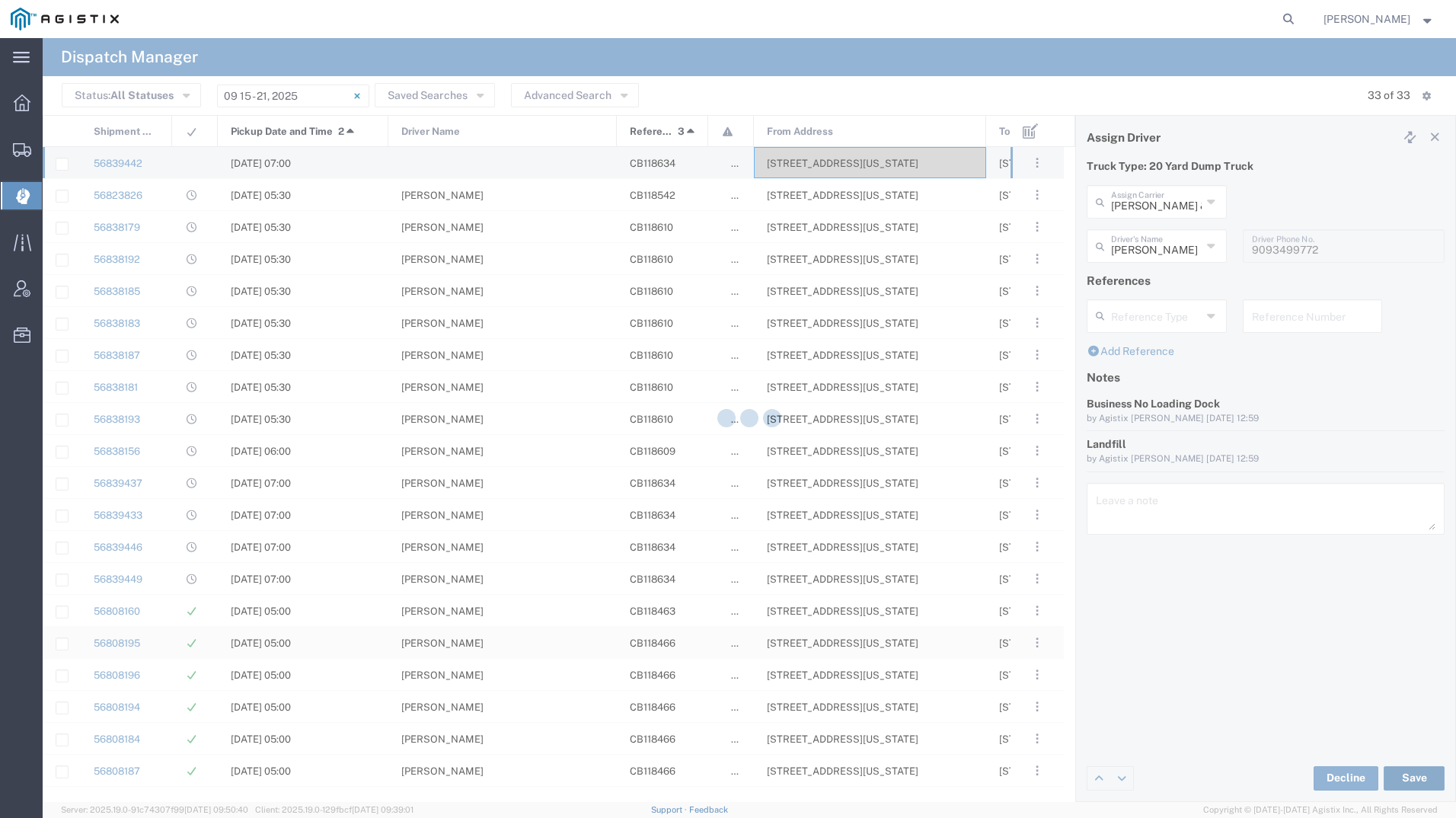
type input "[PERSON_NAME]"
type input "[PERSON_NAME] & Sons Trucking"
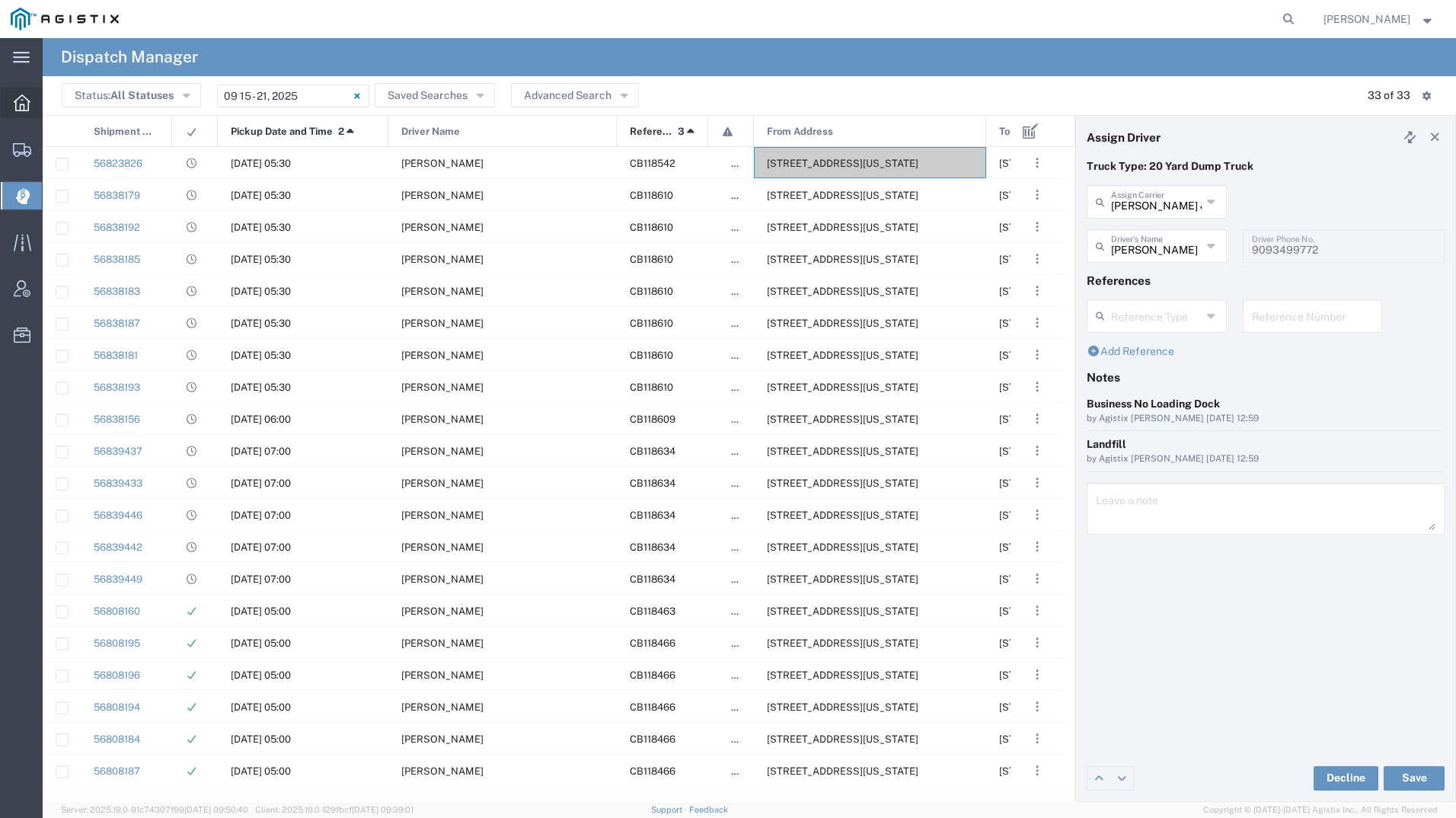
click at [10, 101] on div at bounding box center [22, 103] width 43 height 31
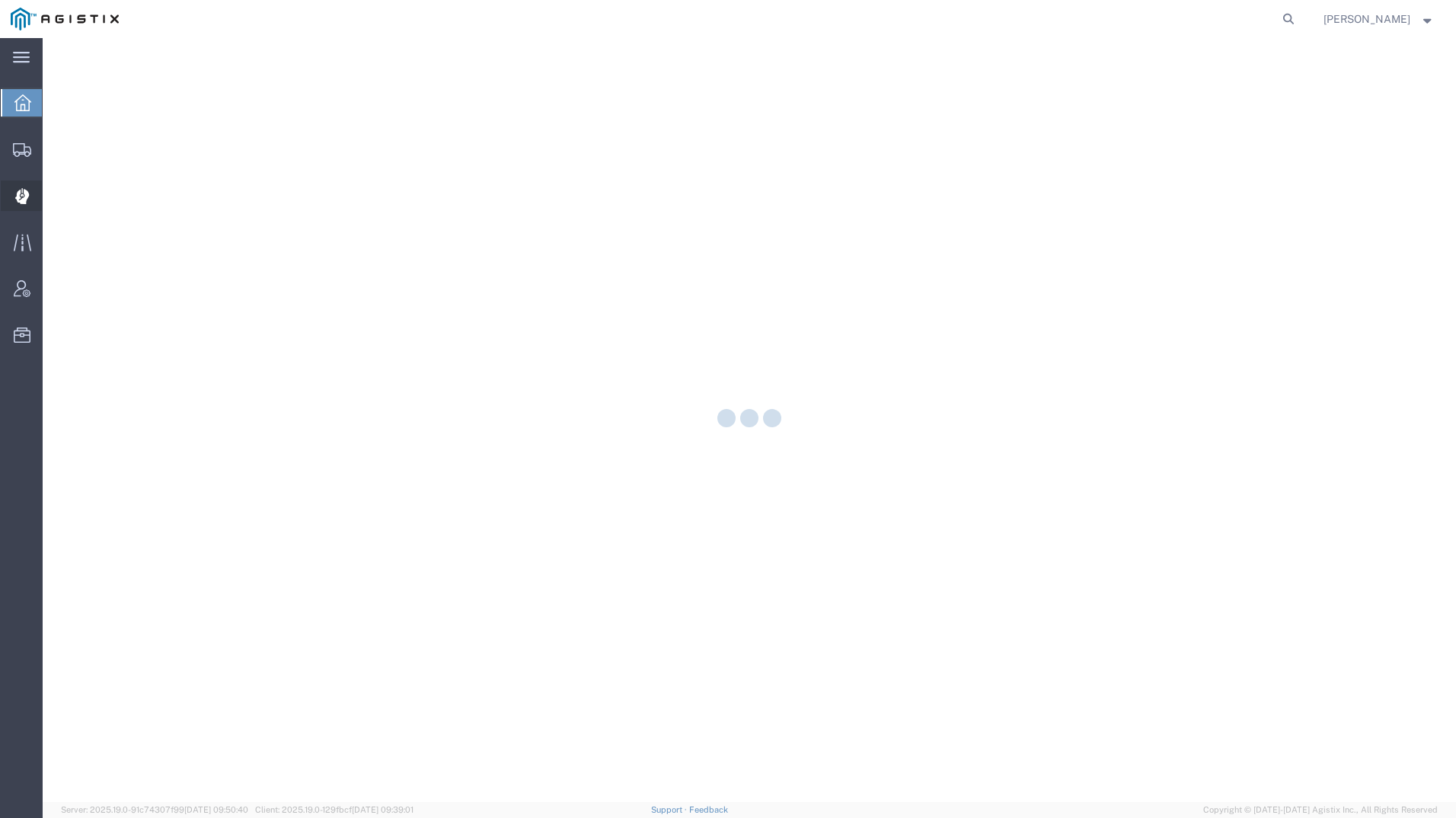
click at [23, 193] on icon at bounding box center [21, 196] width 14 height 15
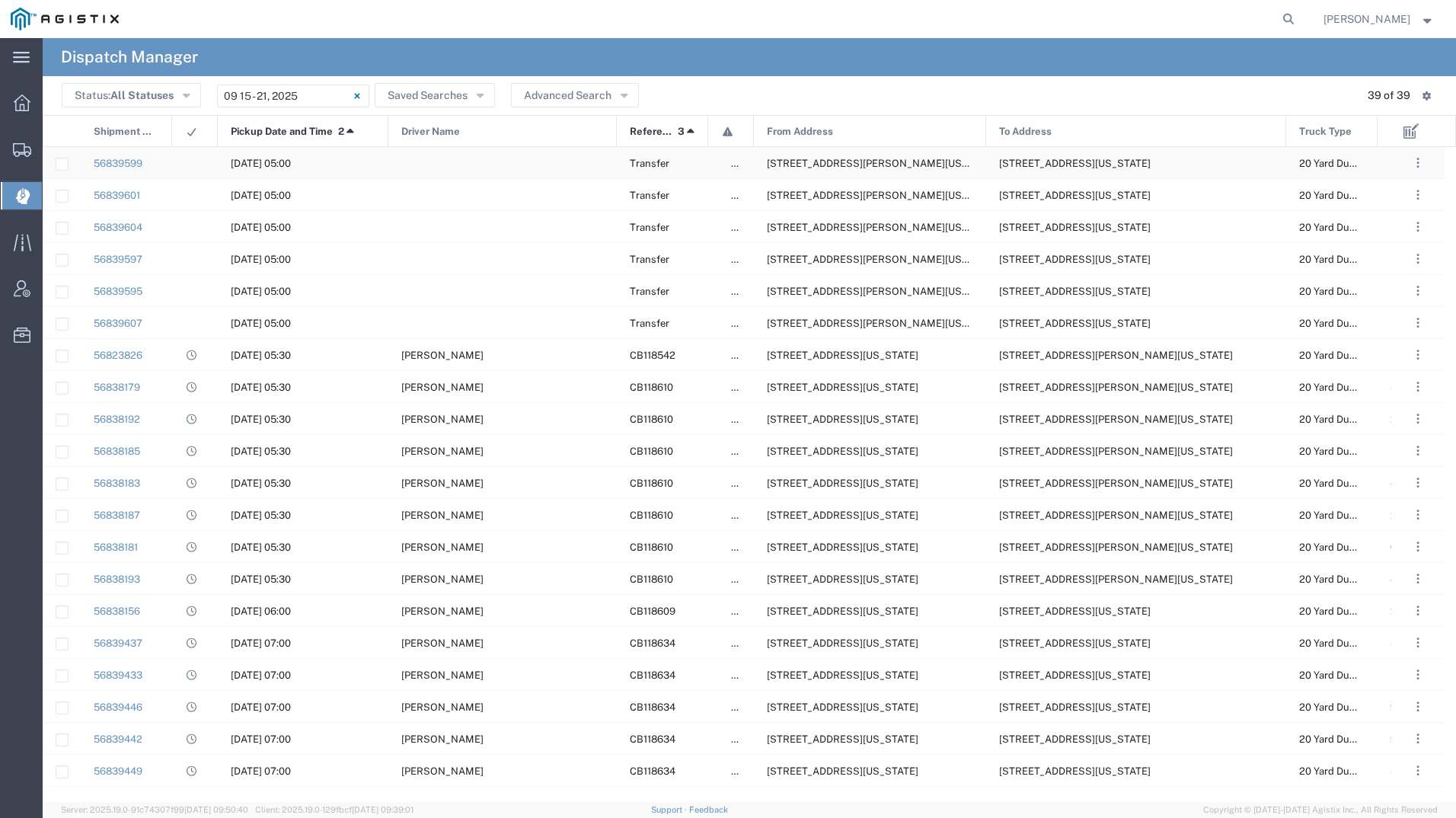
click at [797, 157] on div "[STREET_ADDRESS][PERSON_NAME][US_STATE]" at bounding box center [870, 162] width 232 height 31
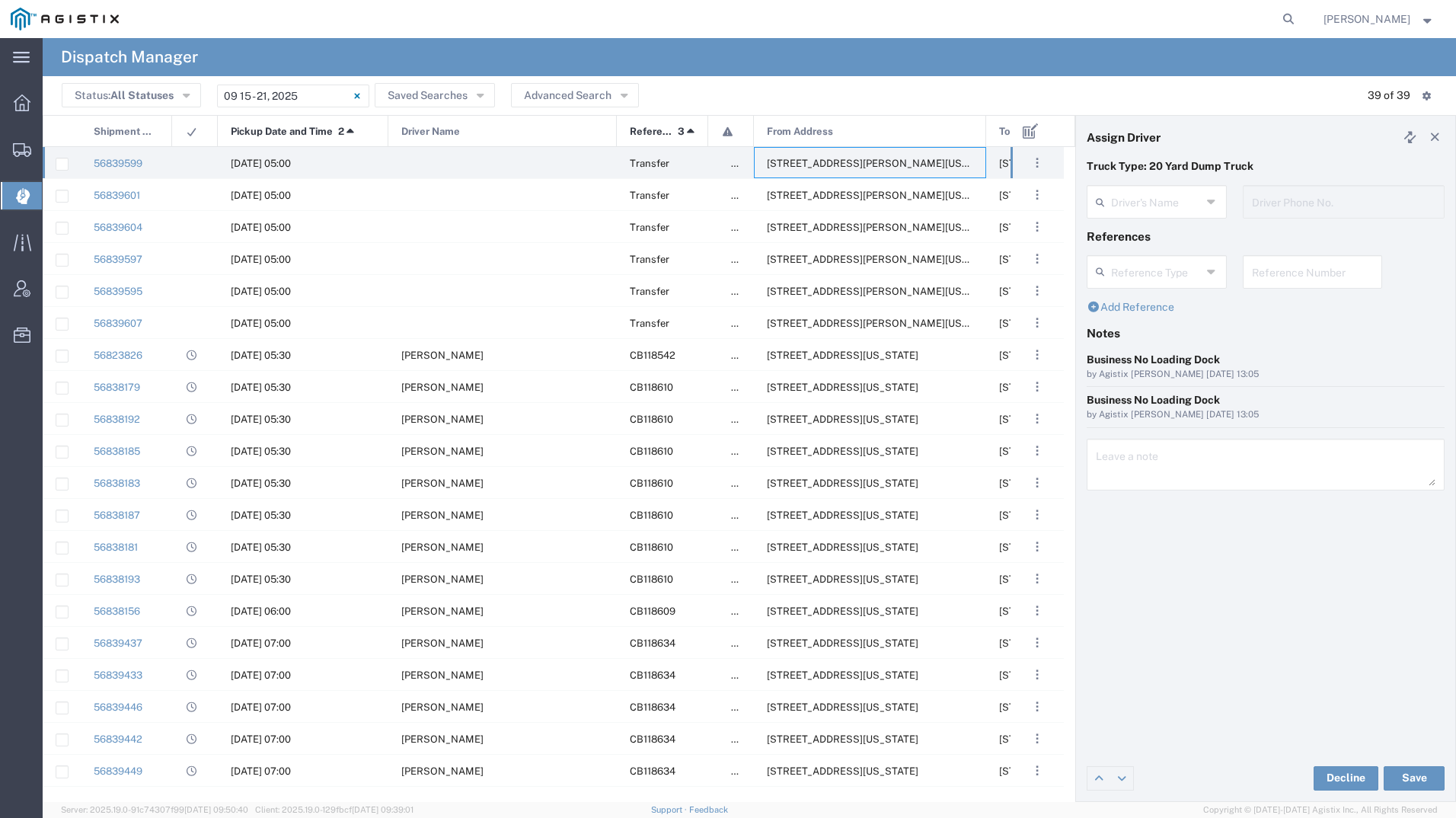
click at [1177, 208] on agx-dispatcher-assign-widget "Driver's Name Driver Phone No." at bounding box center [1266, 207] width 358 height 44
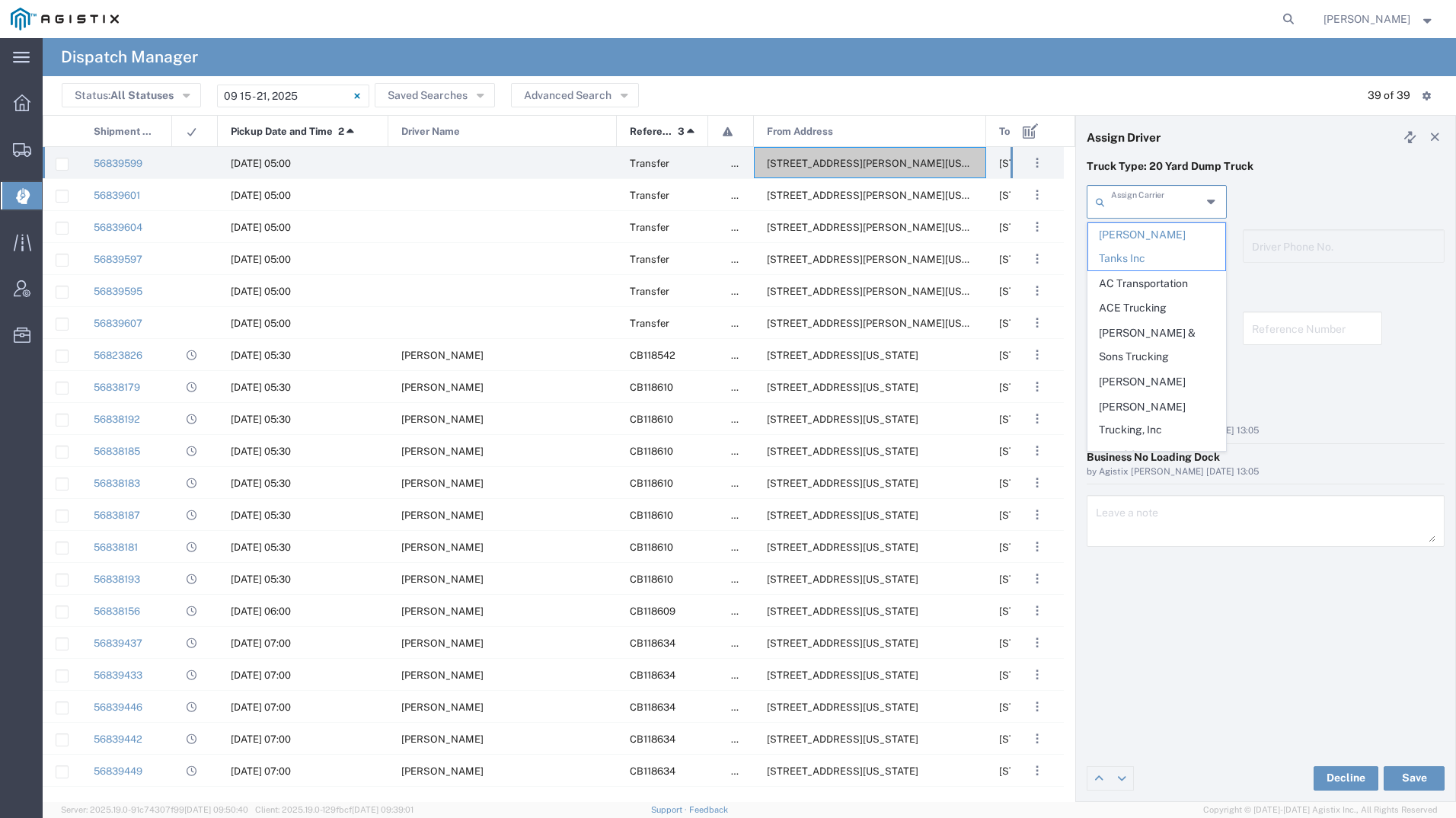
click at [1177, 209] on input "text" at bounding box center [1156, 200] width 90 height 27
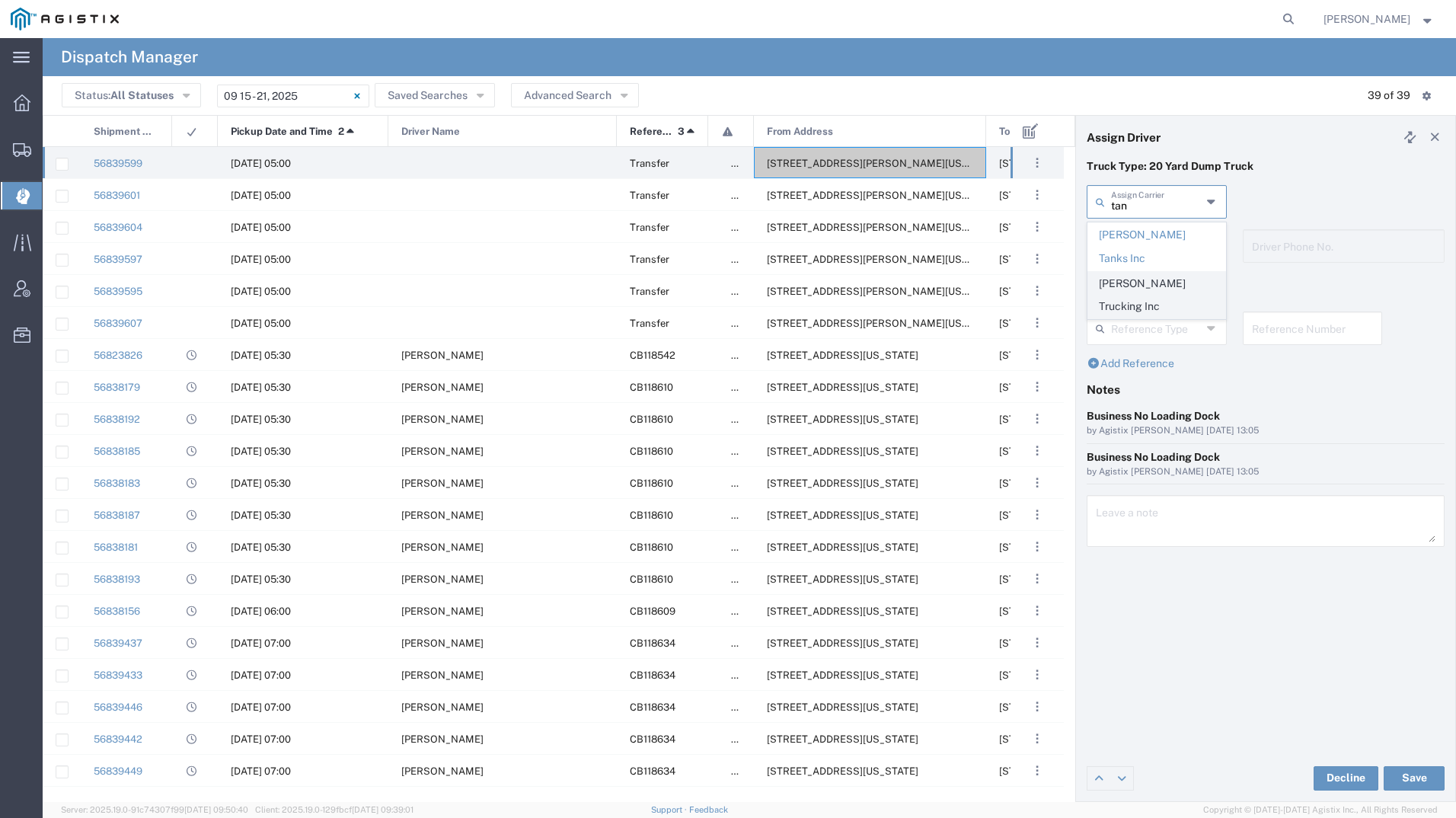
click at [1162, 272] on span "[PERSON_NAME] Trucking Inc" at bounding box center [1157, 295] width 137 height 48
type input "[PERSON_NAME] Trucking Inc"
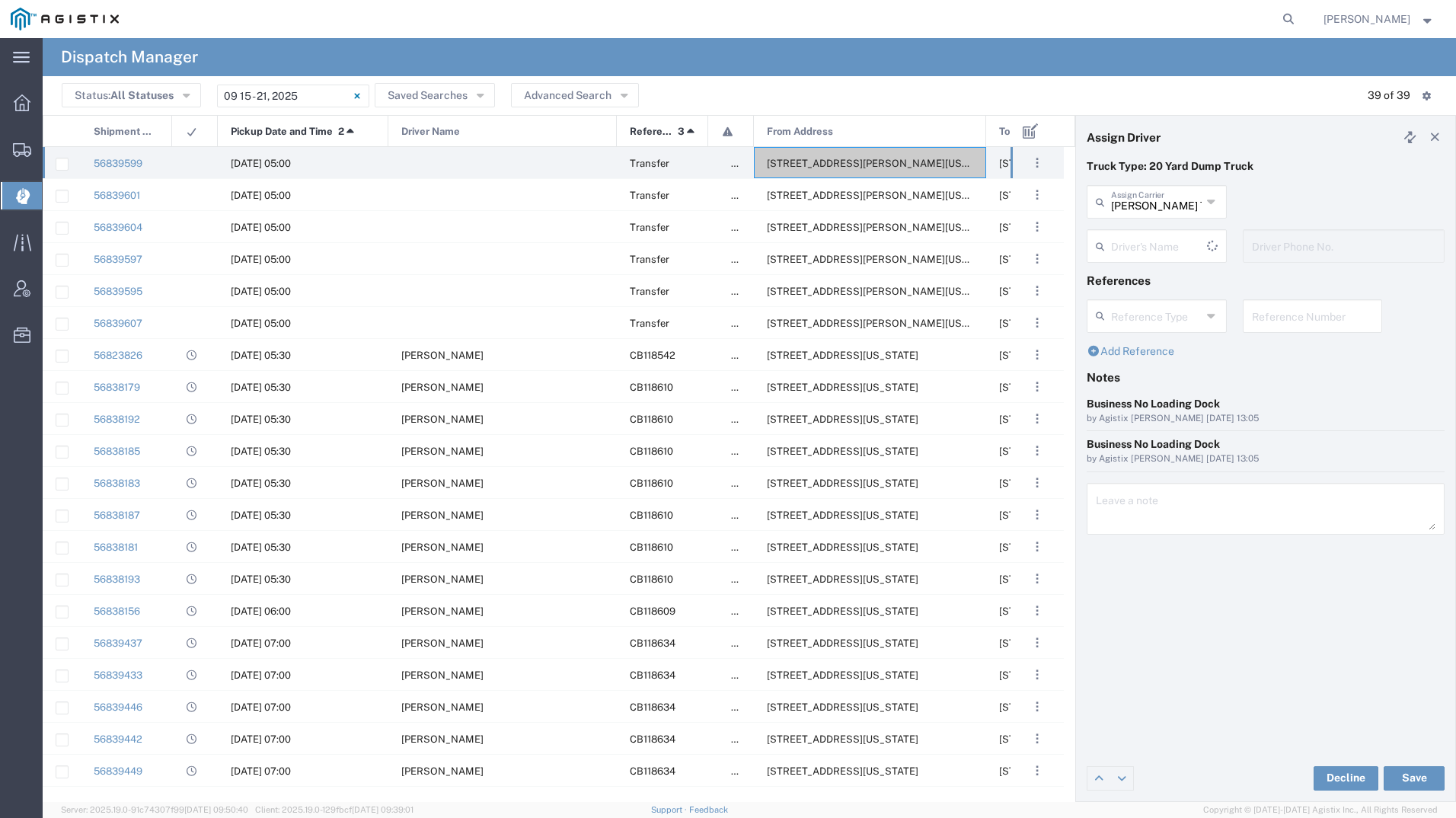
click at [1160, 258] on div "Driver's Name" at bounding box center [1157, 246] width 140 height 34
click at [1158, 326] on span "[PERSON_NAME]" at bounding box center [1157, 328] width 137 height 23
type input "[PERSON_NAME]"
type input "408-744-2057"
click at [1403, 770] on button "Save" at bounding box center [1414, 778] width 61 height 24
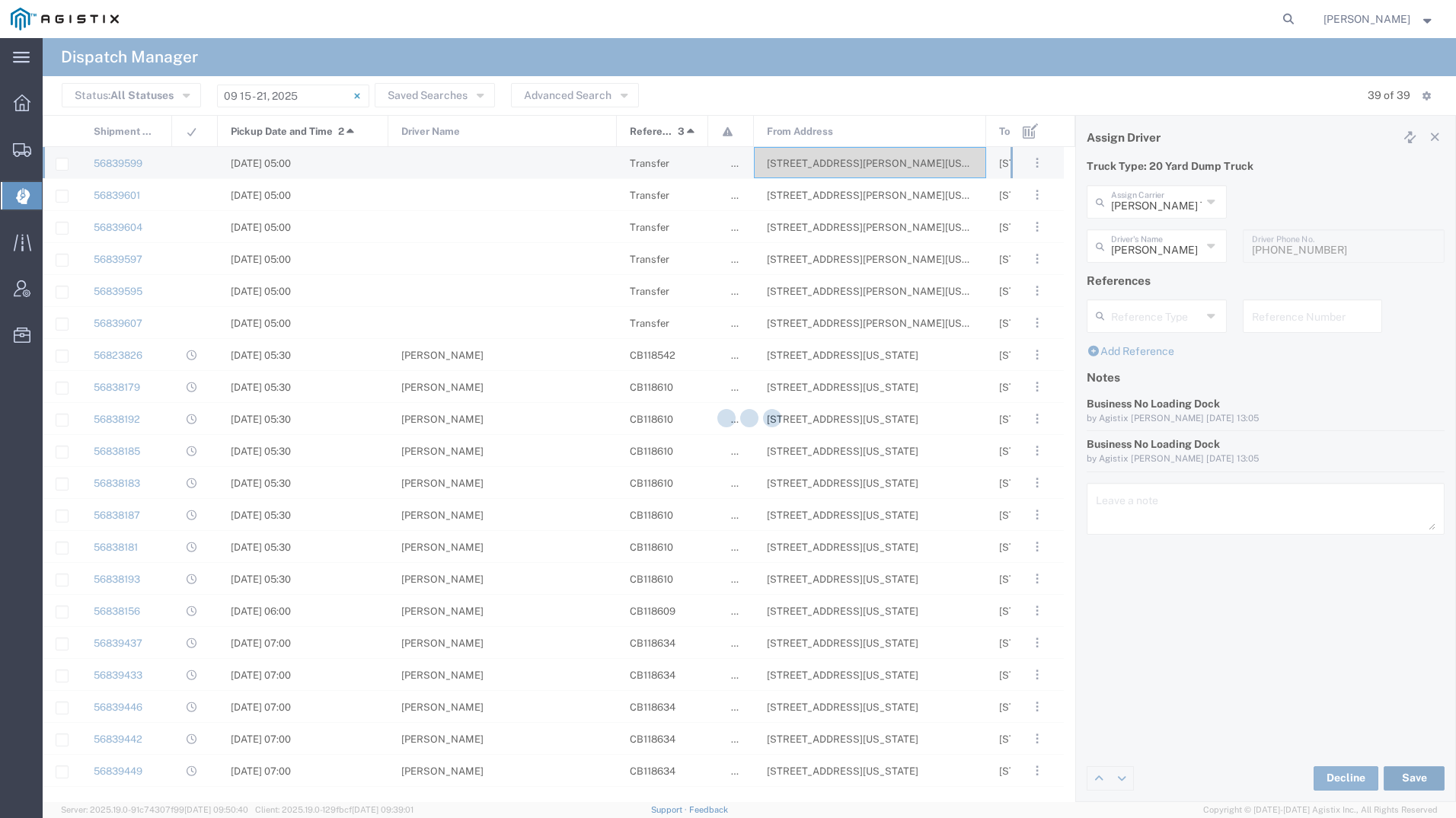
type input "[PERSON_NAME]"
type input "[PERSON_NAME] Trucking Inc"
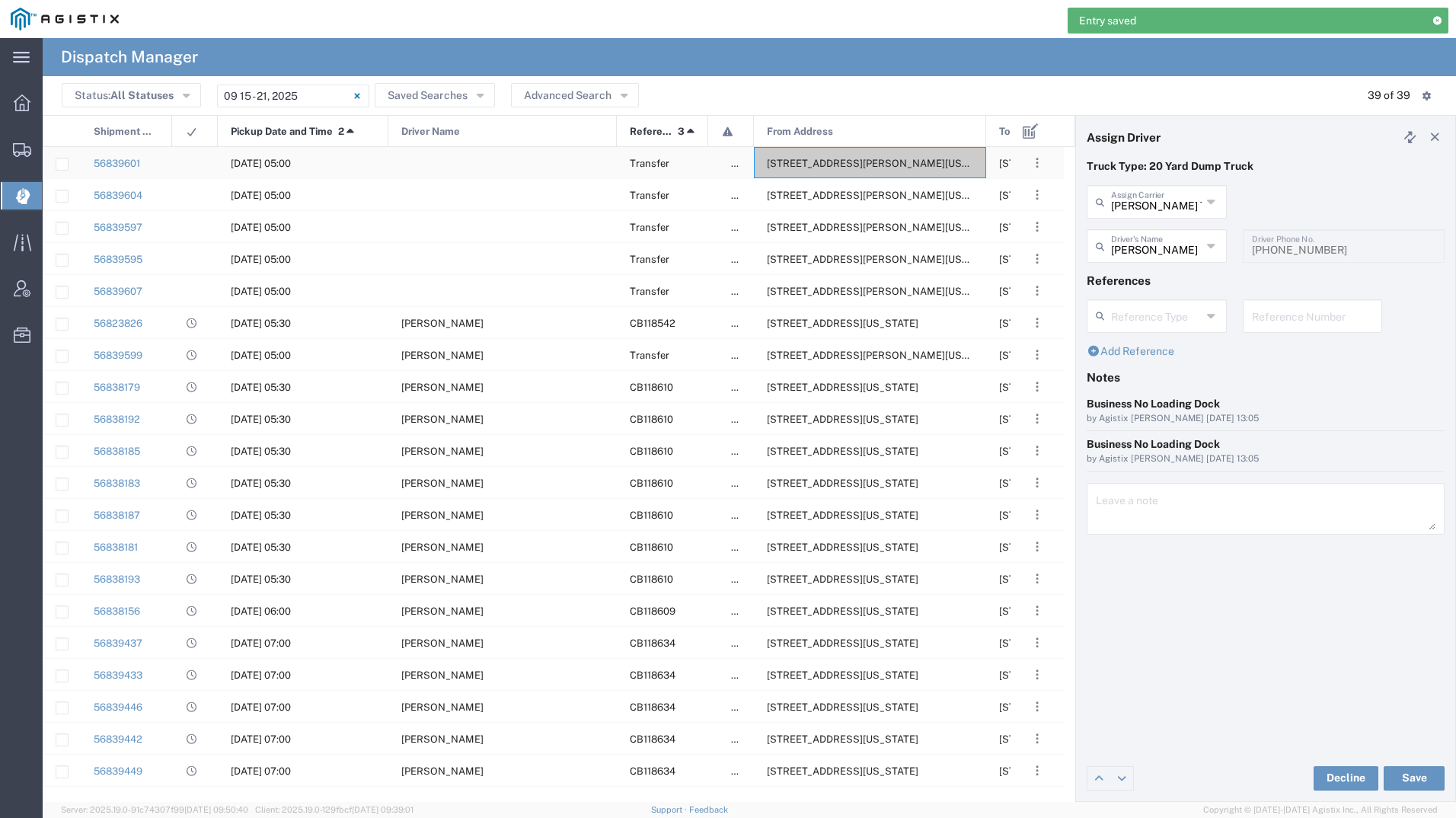
click at [807, 163] on span "[STREET_ADDRESS][PERSON_NAME][US_STATE]" at bounding box center [883, 163] width 234 height 11
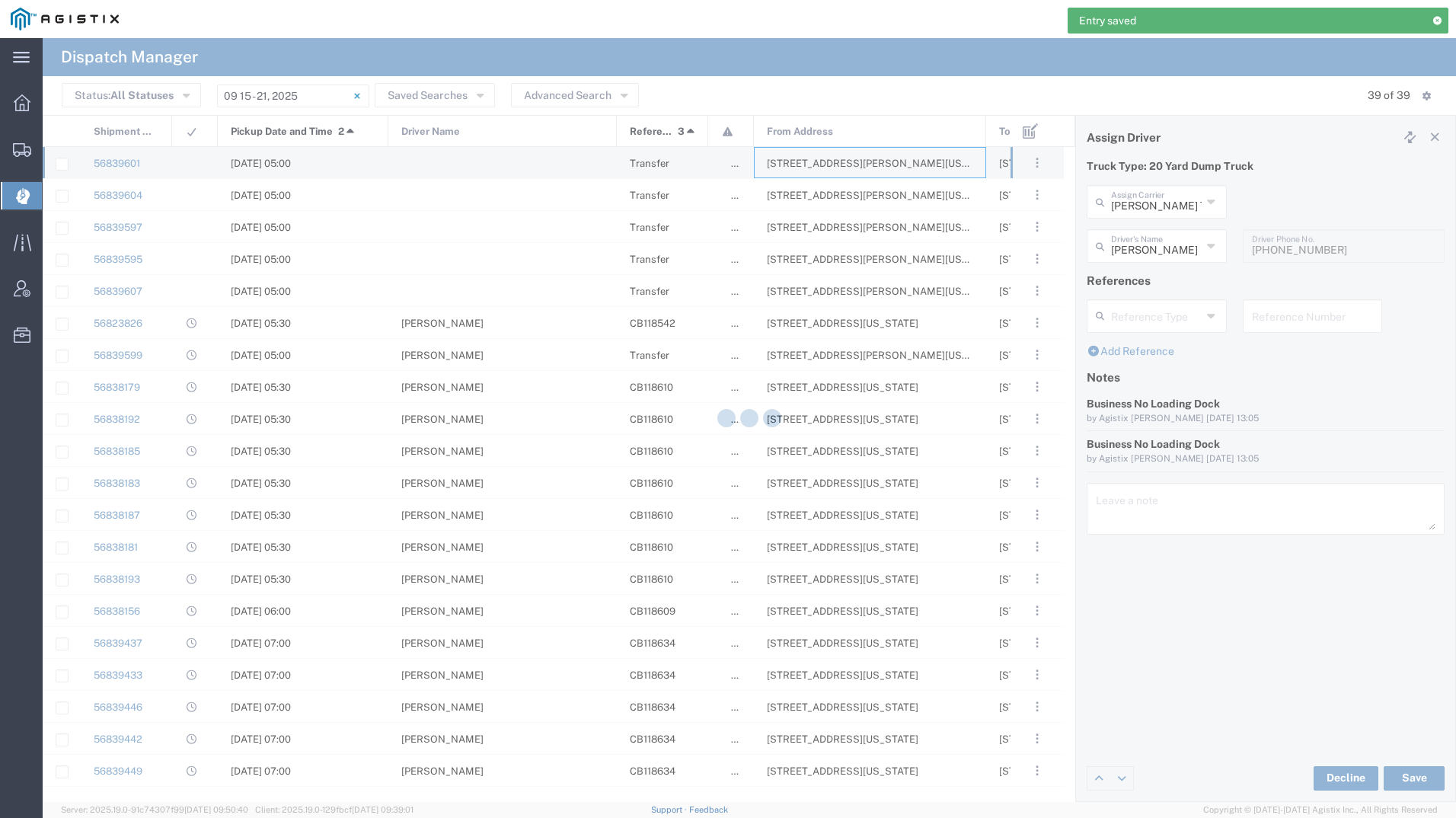
type input "[PERSON_NAME] Tanks Inc"
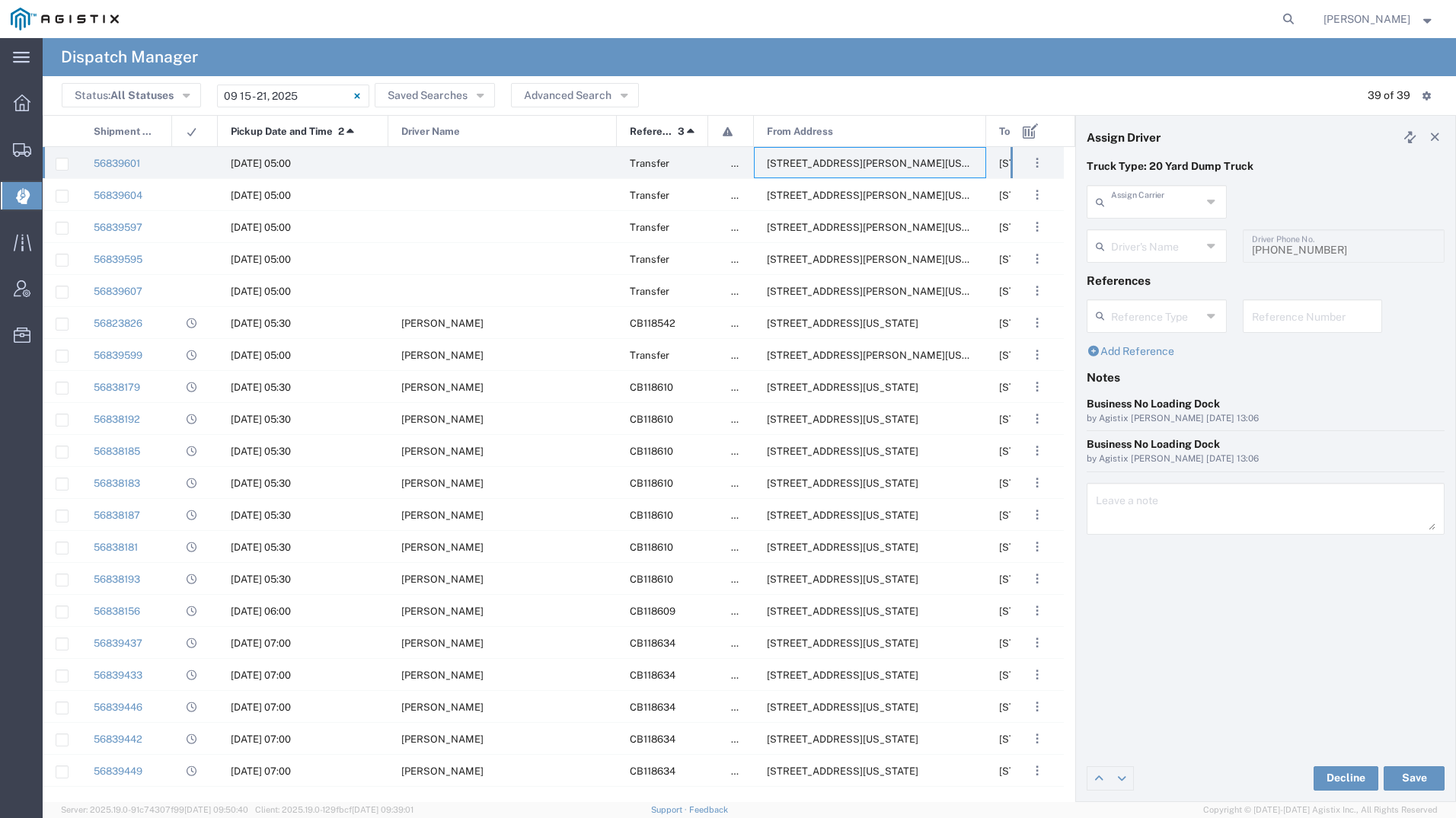
click at [1142, 198] on input "text" at bounding box center [1156, 200] width 90 height 27
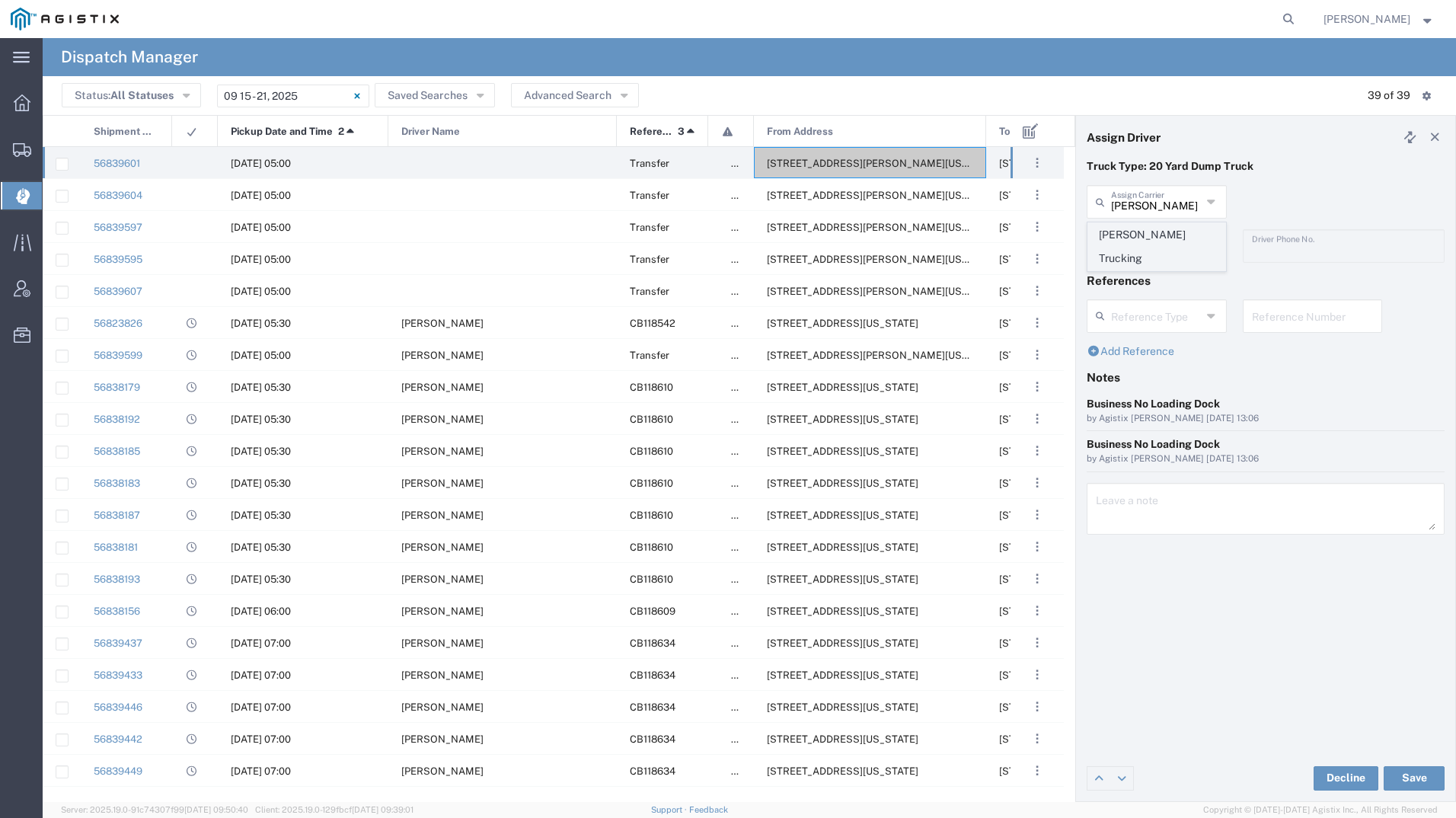
click at [1130, 228] on span "[PERSON_NAME] Trucking" at bounding box center [1157, 247] width 137 height 48
type input "[PERSON_NAME] Trucking"
click at [1131, 250] on input "text" at bounding box center [1158, 244] width 96 height 27
click at [1131, 275] on span "[PERSON_NAME]" at bounding box center [1157, 278] width 137 height 23
type input "[PERSON_NAME]"
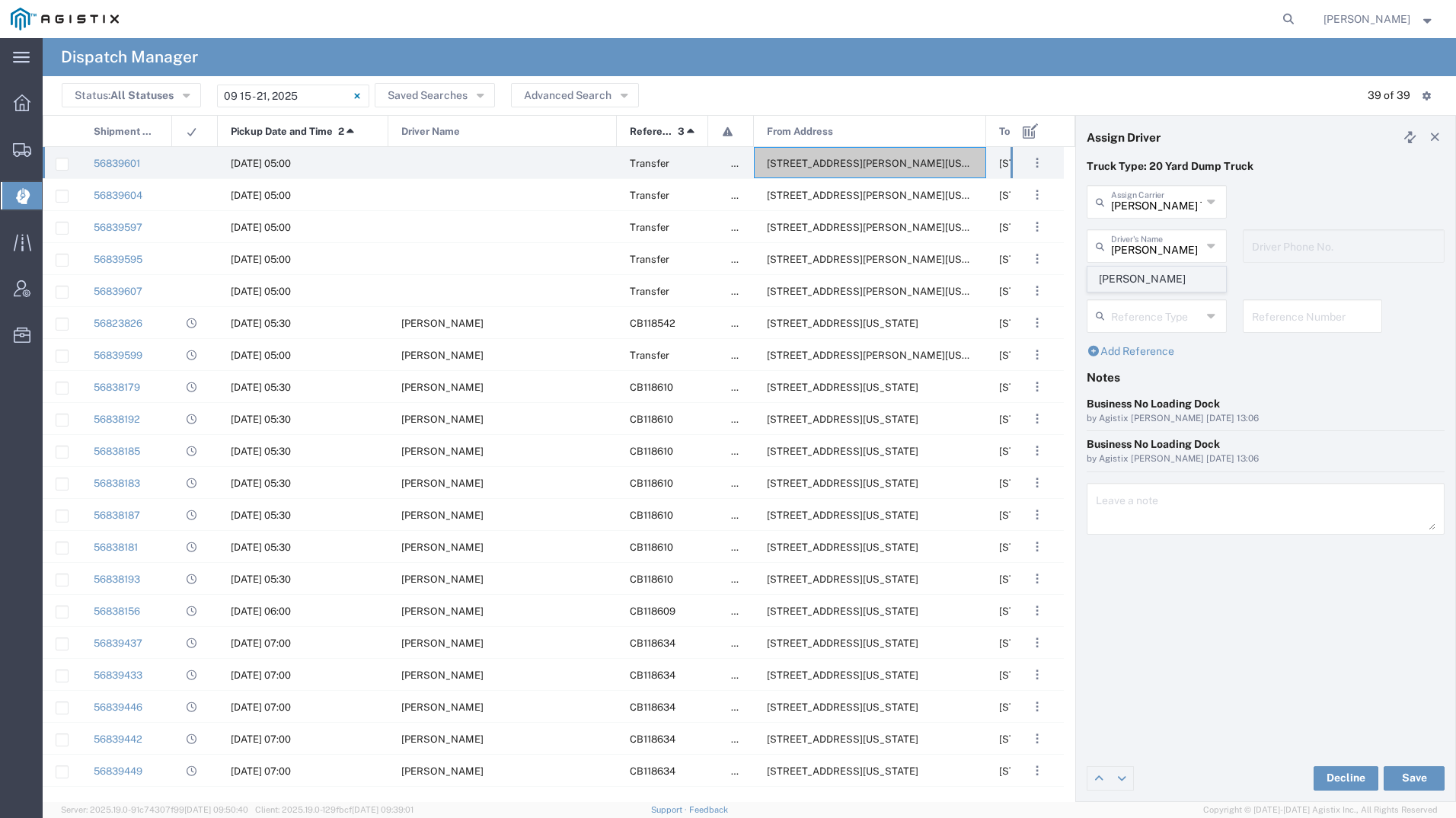
type input "4085954195"
click at [1421, 769] on button "Save" at bounding box center [1414, 778] width 61 height 24
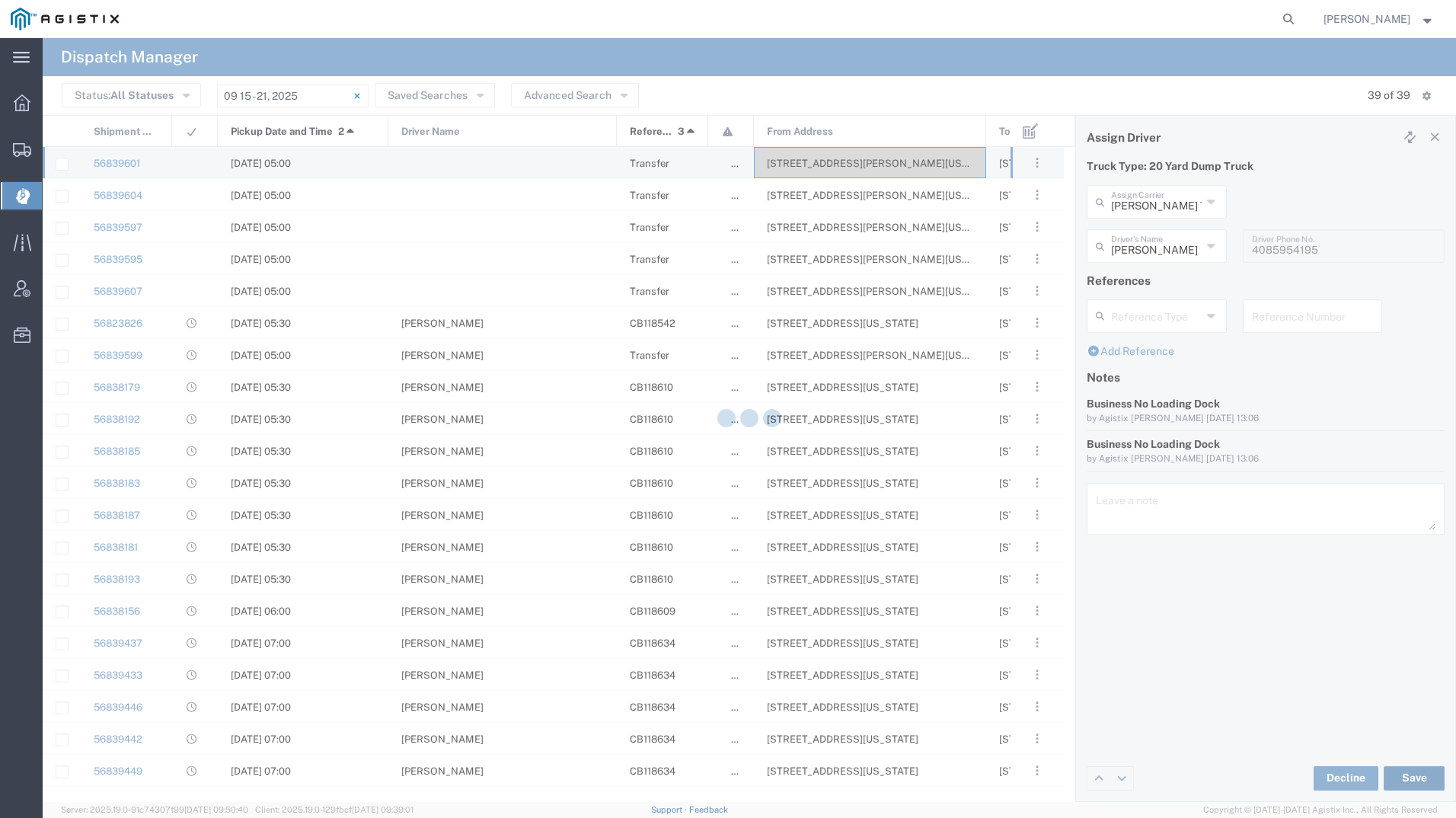
type input "[PERSON_NAME]"
type input "[PERSON_NAME] Trucking"
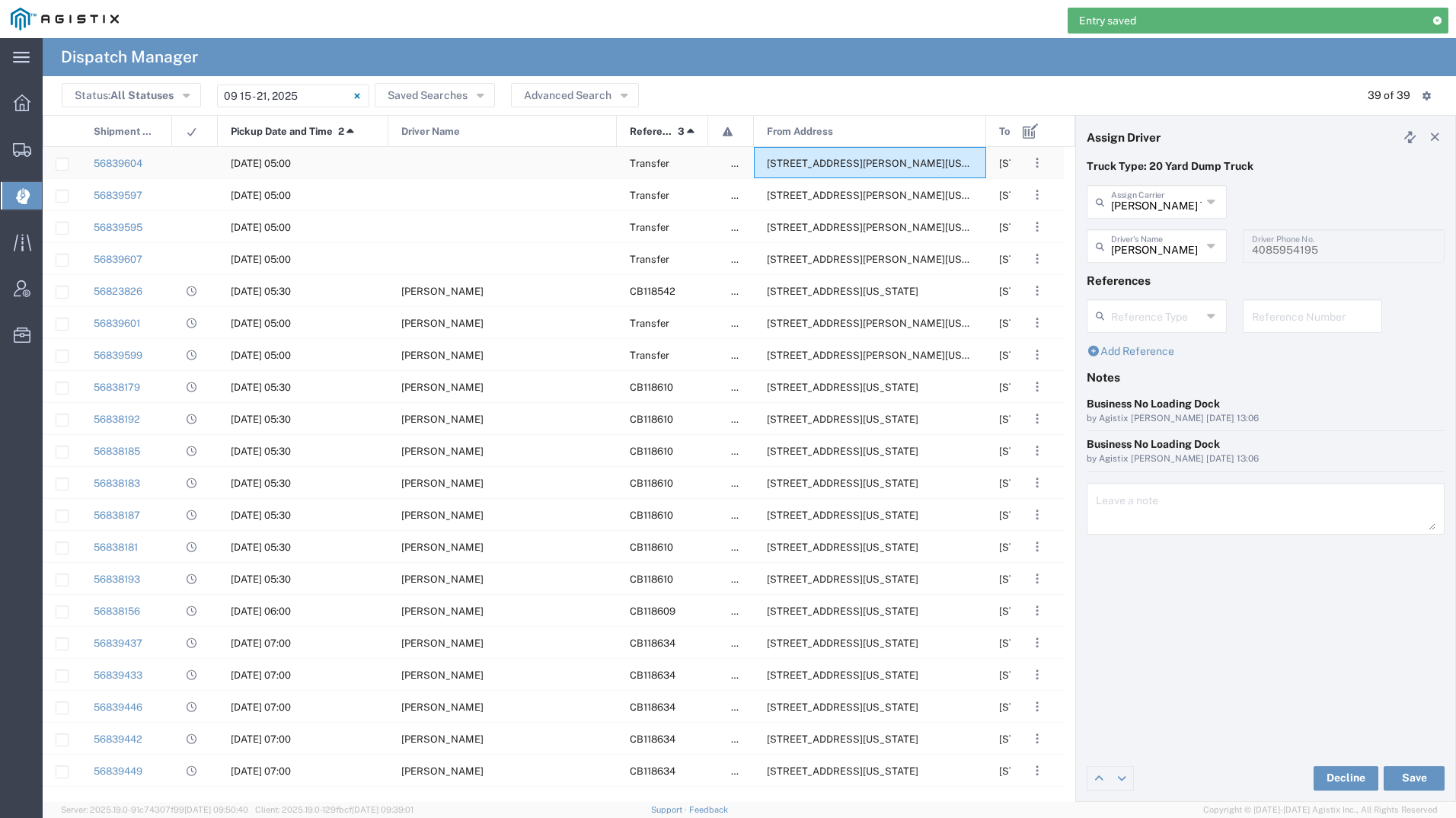
click at [878, 173] on div "[STREET_ADDRESS][PERSON_NAME][US_STATE]" at bounding box center [870, 162] width 232 height 31
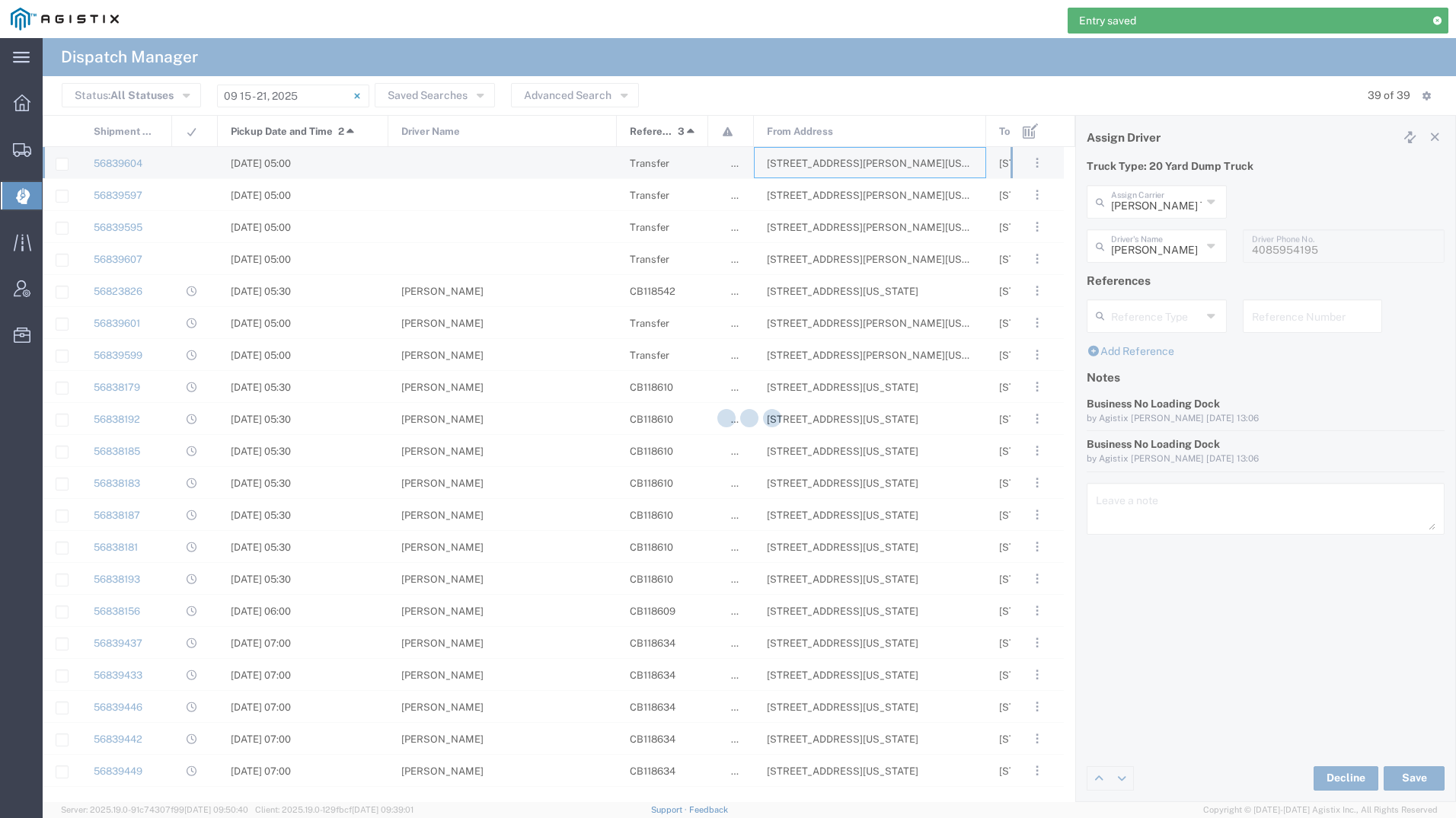
type input "[PERSON_NAME] Tanks Inc"
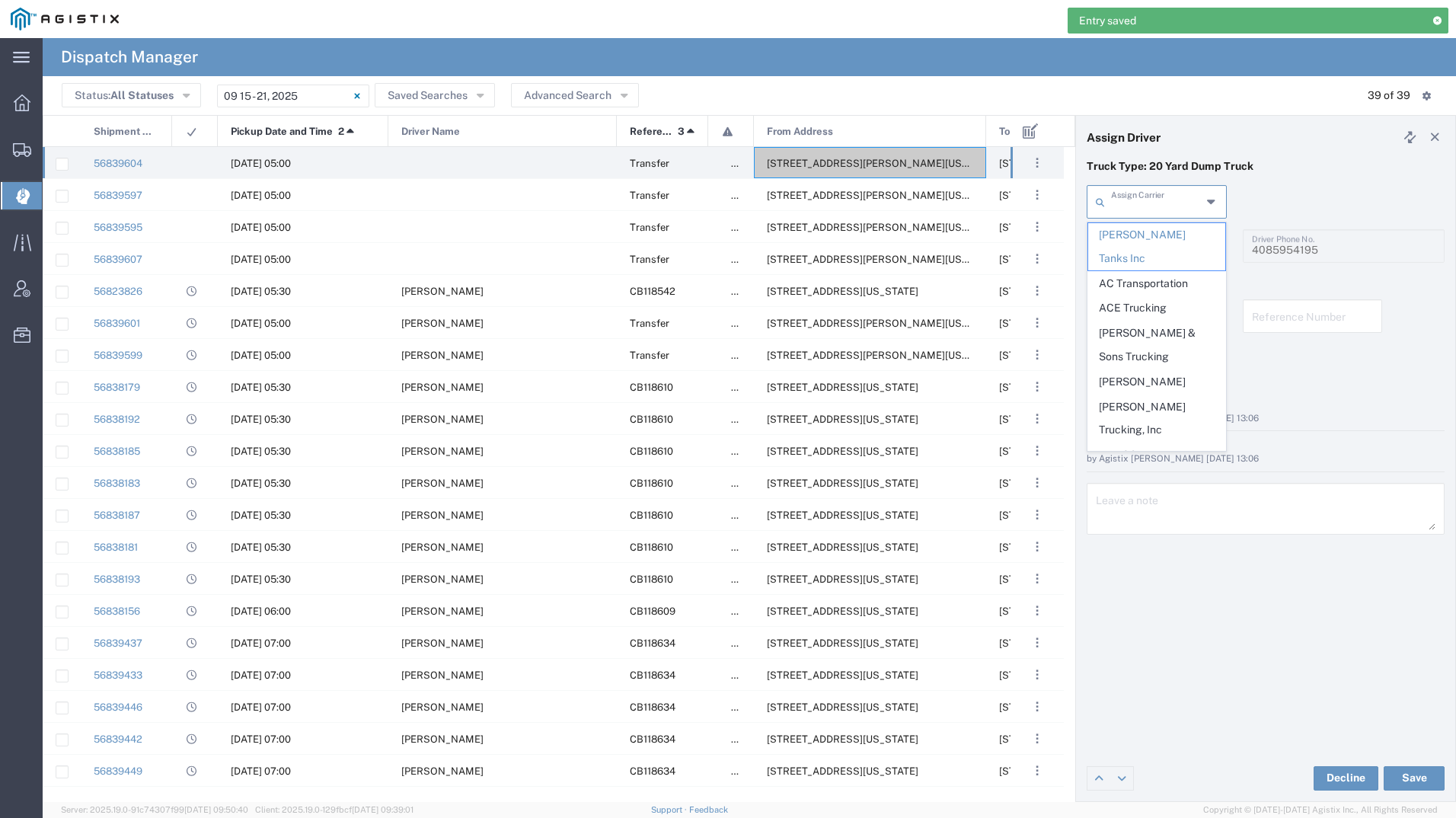
click at [1141, 197] on input "text" at bounding box center [1156, 200] width 90 height 27
type input "m"
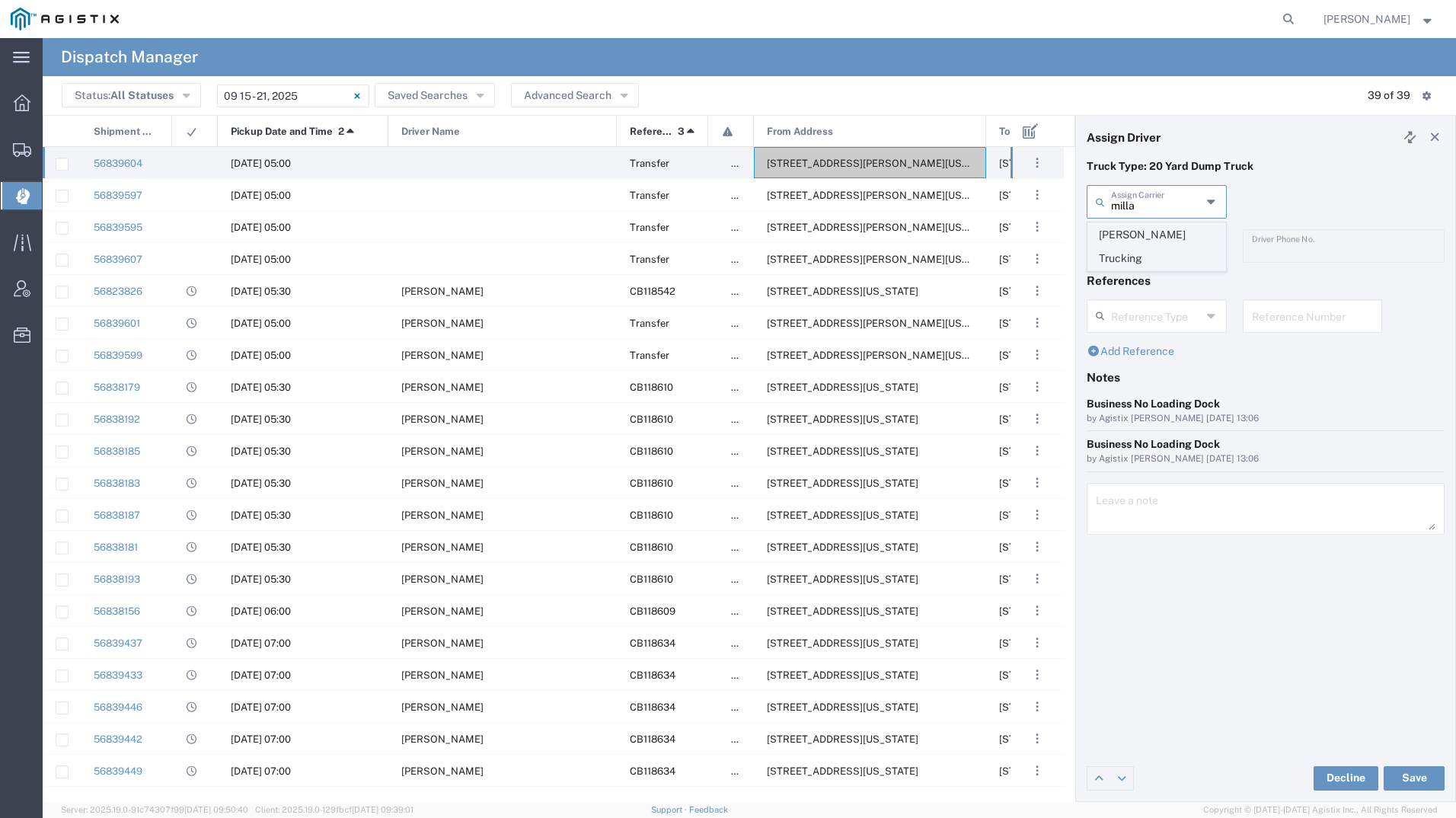
click at [1137, 228] on span "[PERSON_NAME] Trucking" at bounding box center [1157, 247] width 137 height 48
type input "[PERSON_NAME] Trucking"
click at [1140, 237] on input "text" at bounding box center [1156, 244] width 90 height 27
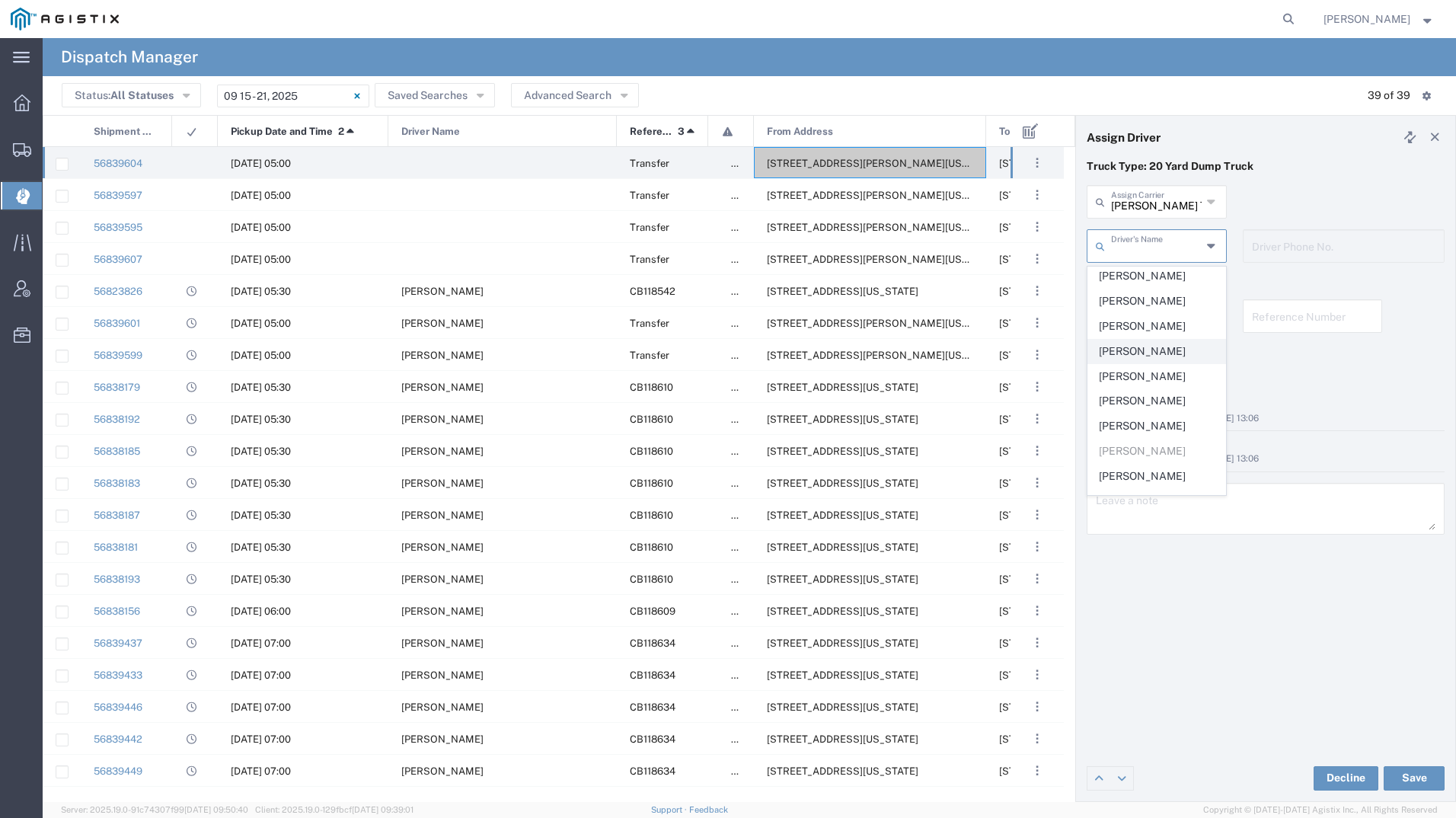
scroll to position [152, 0]
click at [1157, 353] on span "[PERSON_NAME]" at bounding box center [1157, 351] width 137 height 23
type input "[PERSON_NAME]"
type input "4084380716"
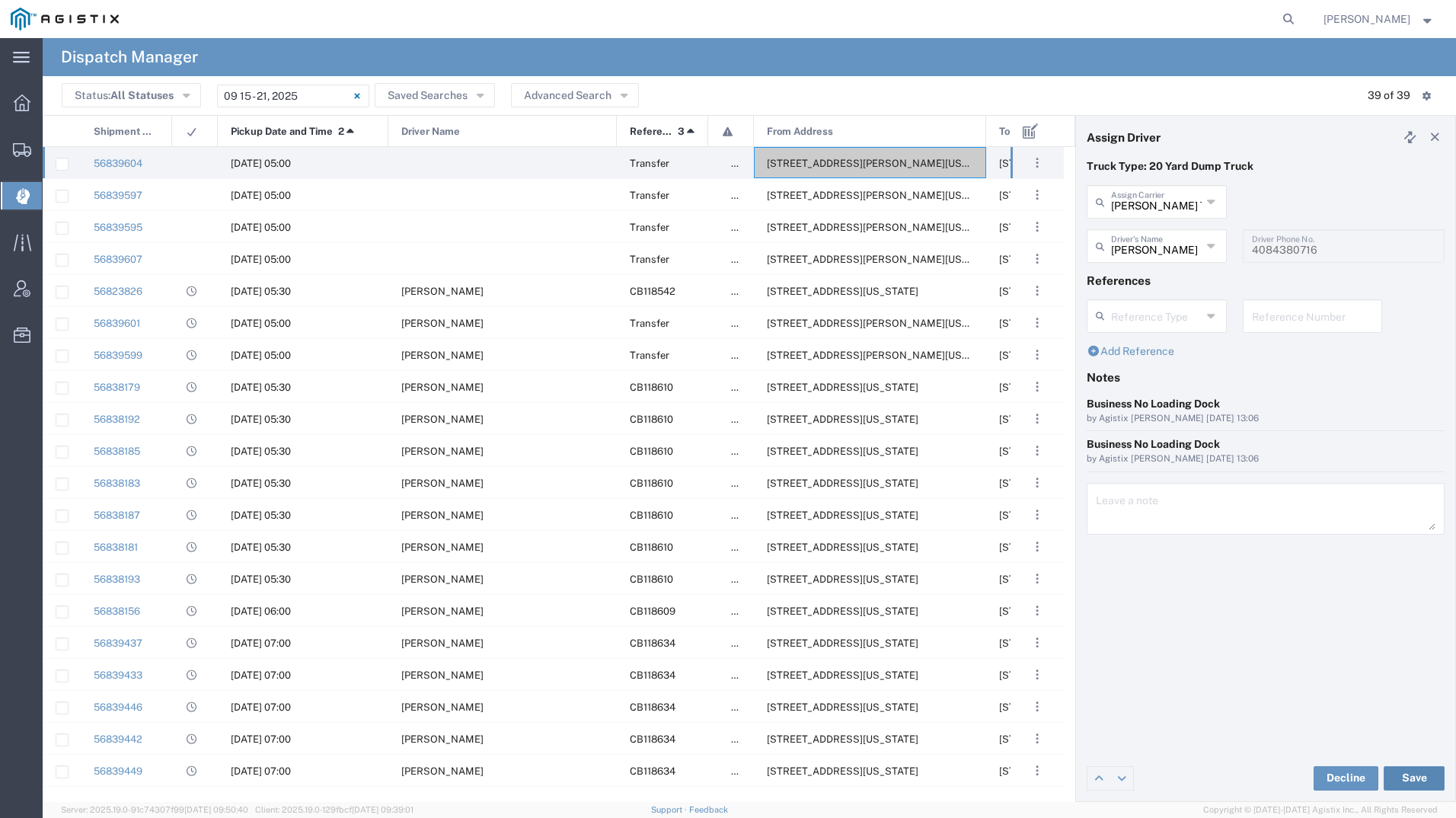
click at [1433, 772] on button "Save" at bounding box center [1414, 778] width 61 height 24
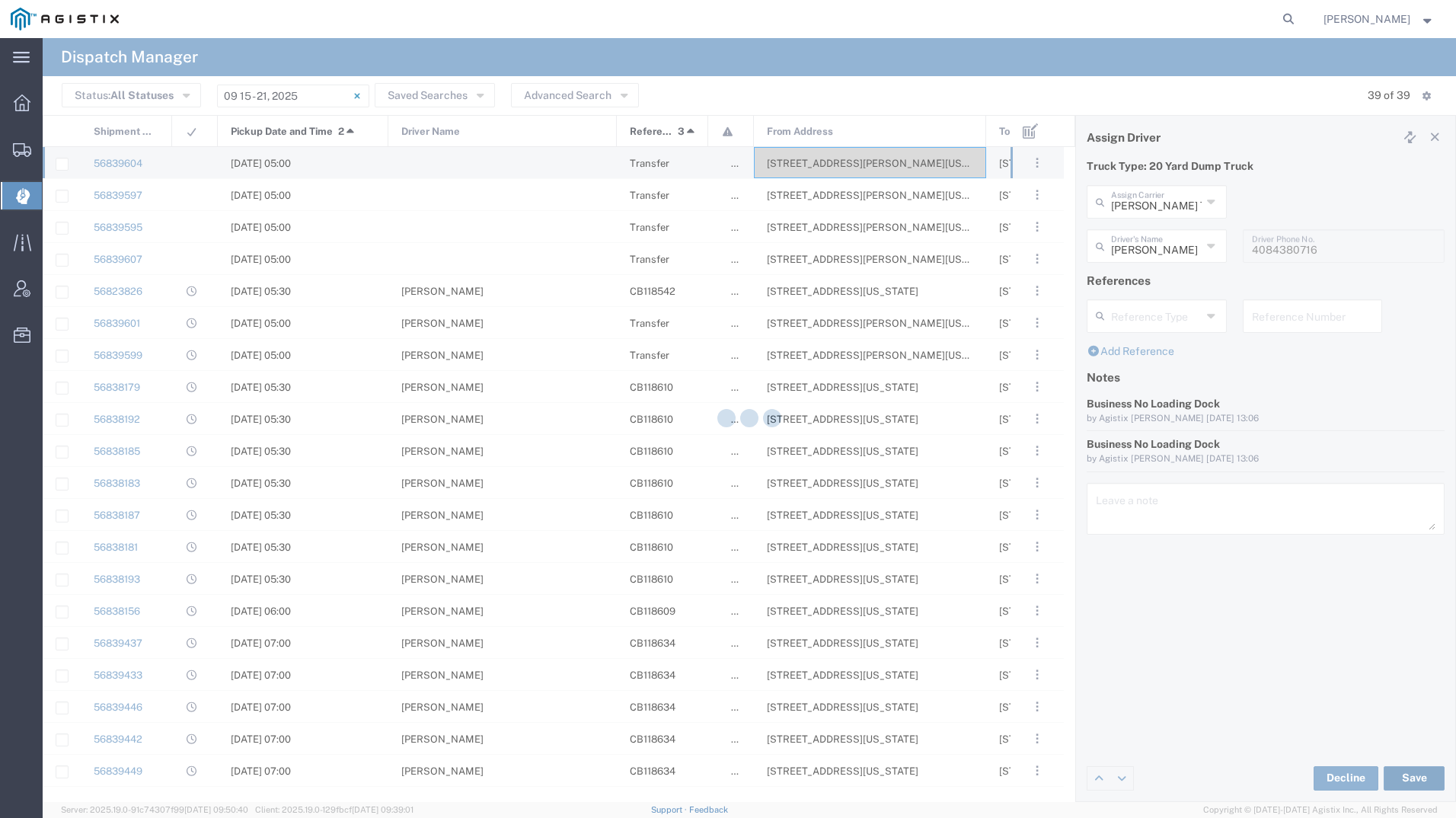
type input "[PERSON_NAME]"
type input "[PERSON_NAME] Trucking"
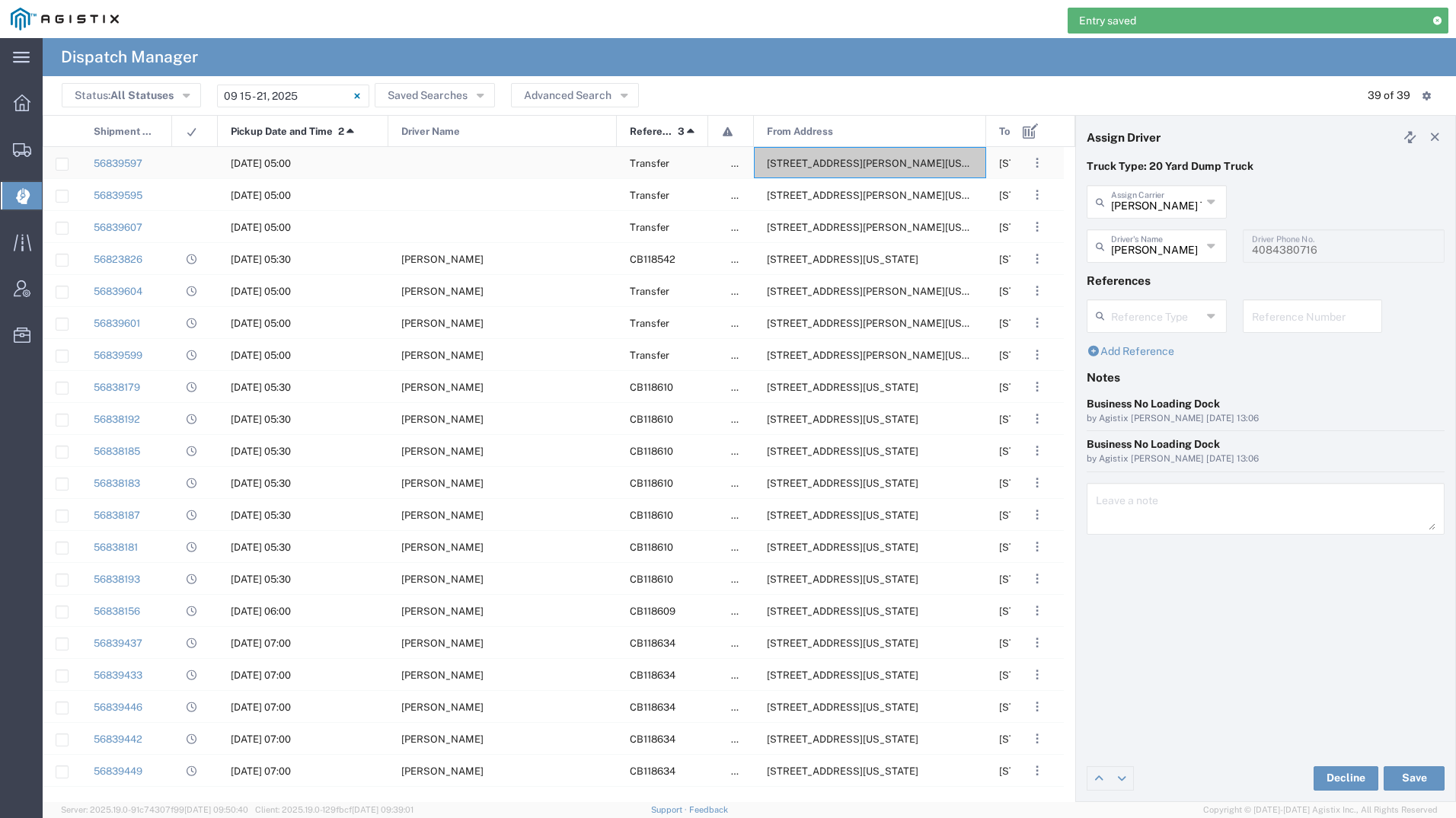
click at [848, 165] on span "[STREET_ADDRESS][PERSON_NAME][US_STATE]" at bounding box center [883, 163] width 234 height 11
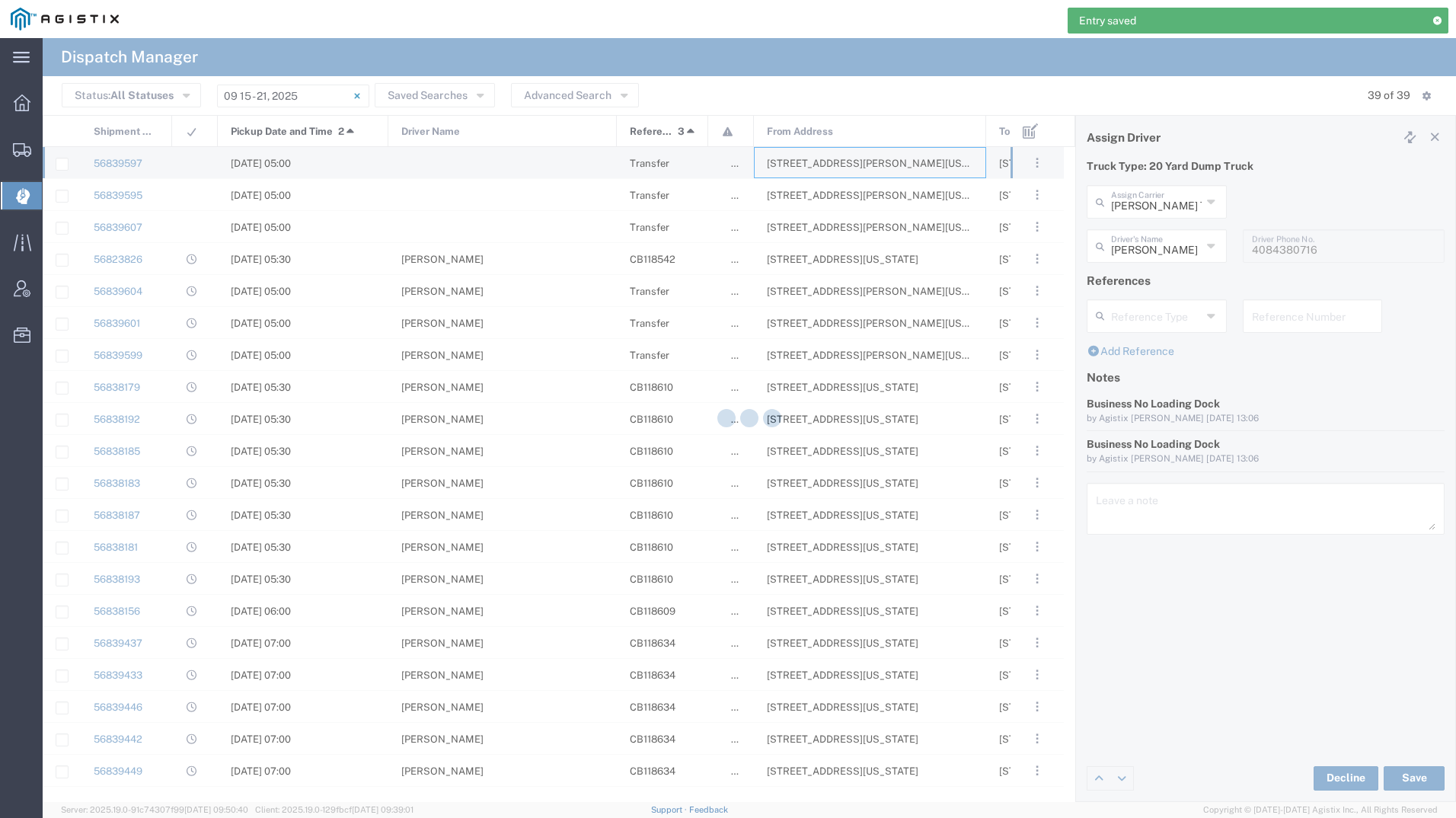
type input "[PERSON_NAME] Tanks Inc"
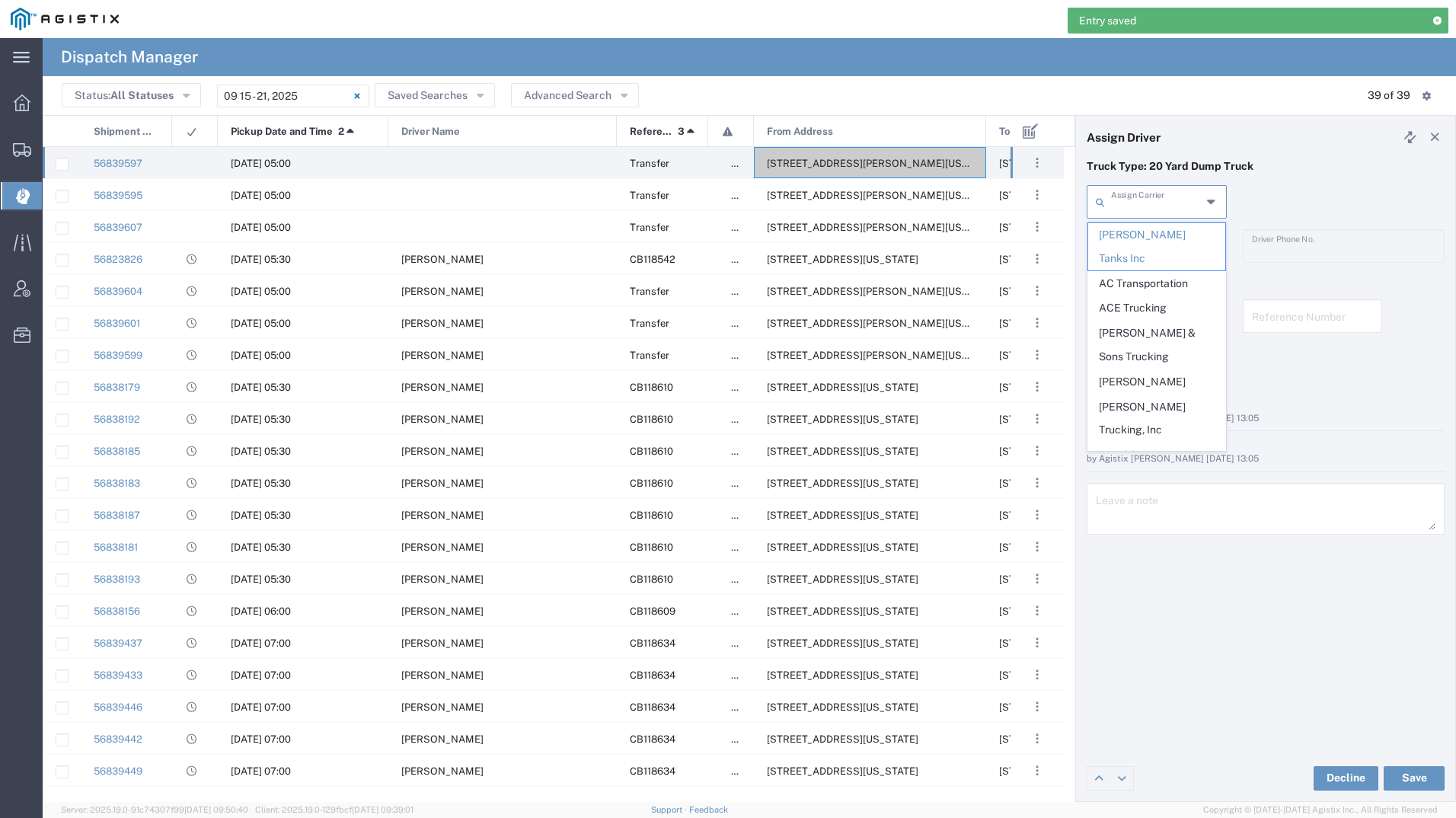
click at [1149, 199] on input "text" at bounding box center [1156, 200] width 90 height 27
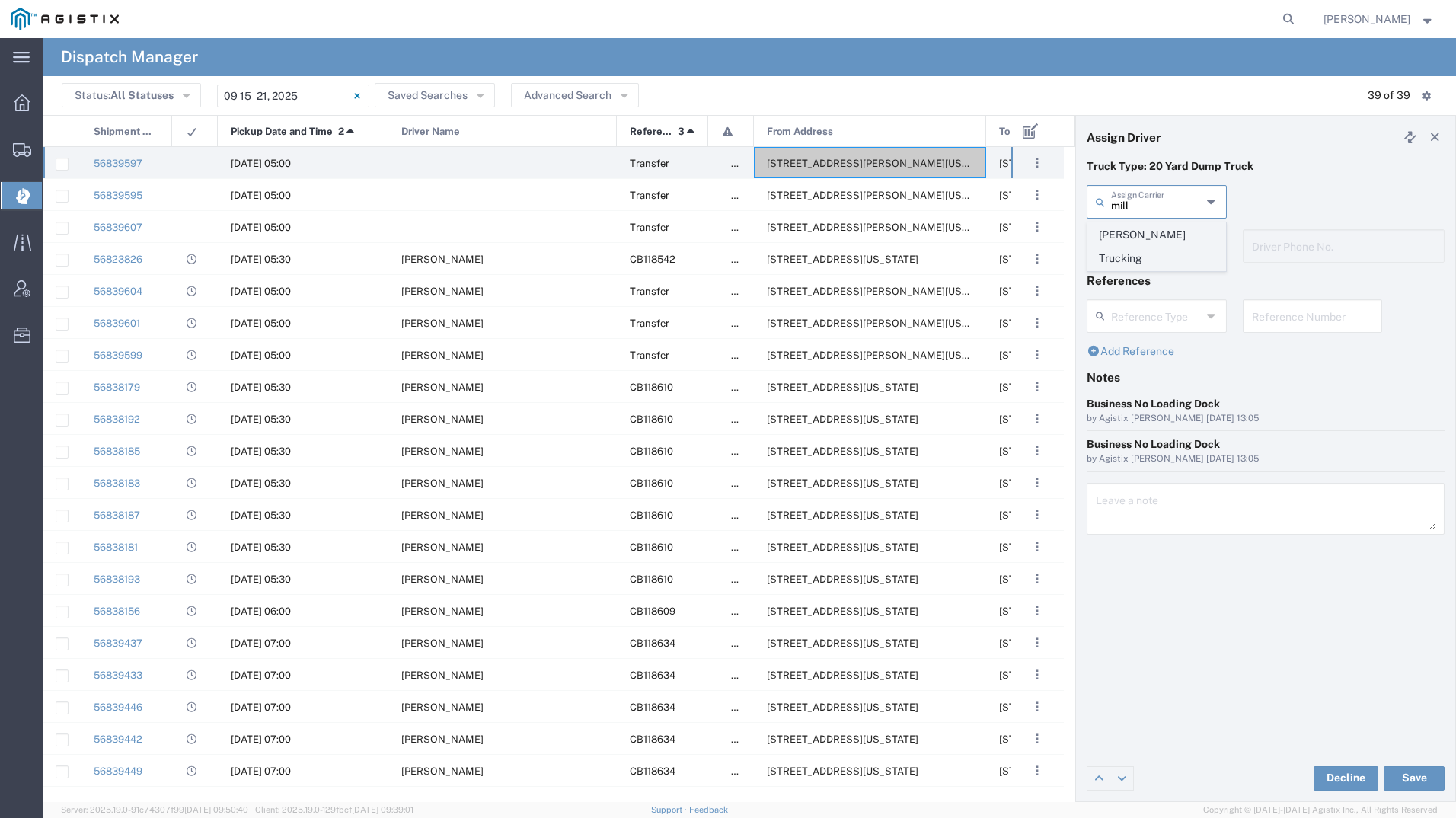
click at [1113, 239] on span "[PERSON_NAME] Trucking" at bounding box center [1157, 247] width 137 height 48
type input "[PERSON_NAME] Trucking"
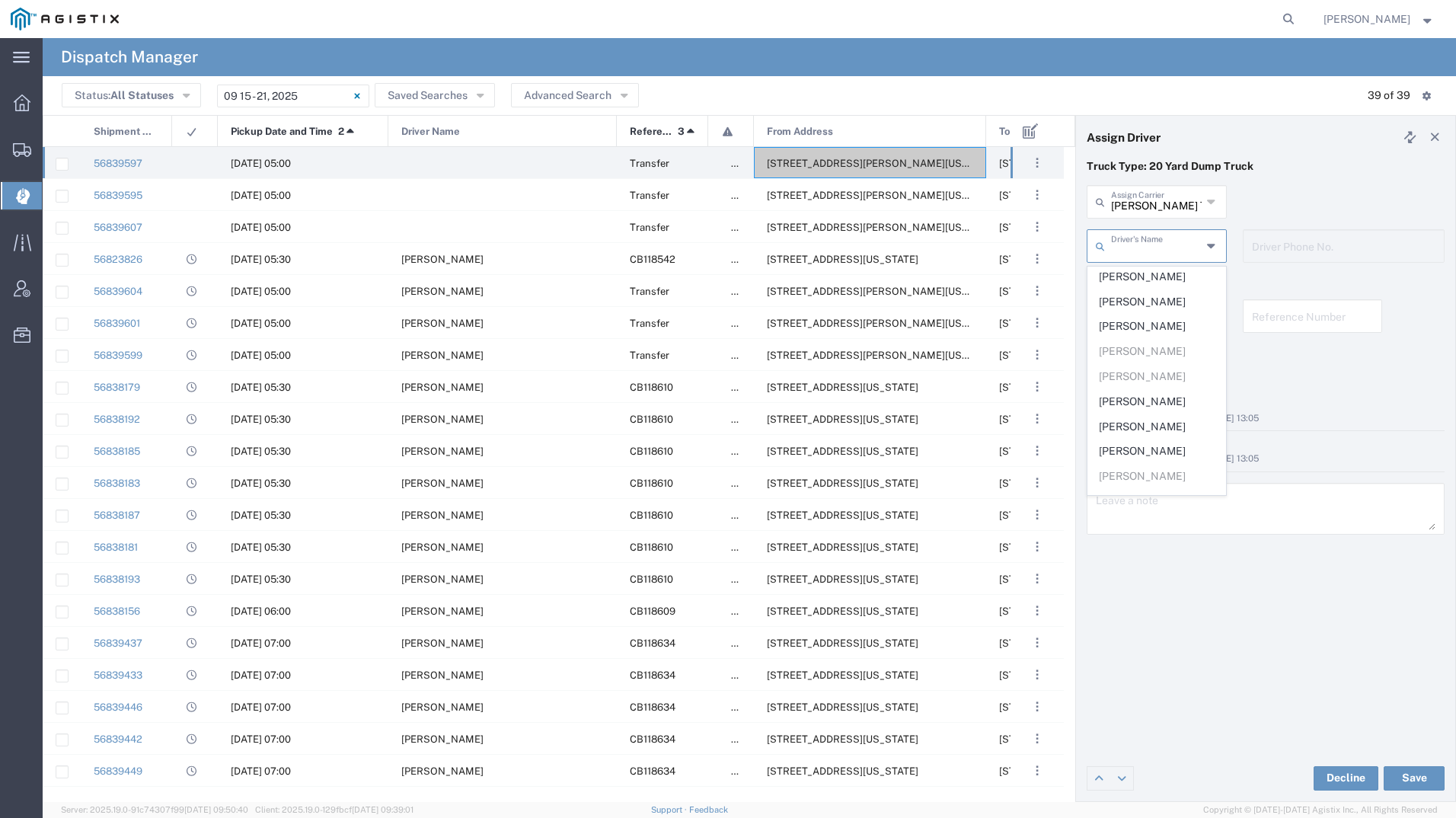
click at [1113, 239] on input "text" at bounding box center [1156, 244] width 90 height 27
click at [1160, 454] on span "[PERSON_NAME]" at bounding box center [1157, 451] width 137 height 23
type input "[PERSON_NAME]"
type input "6692604984"
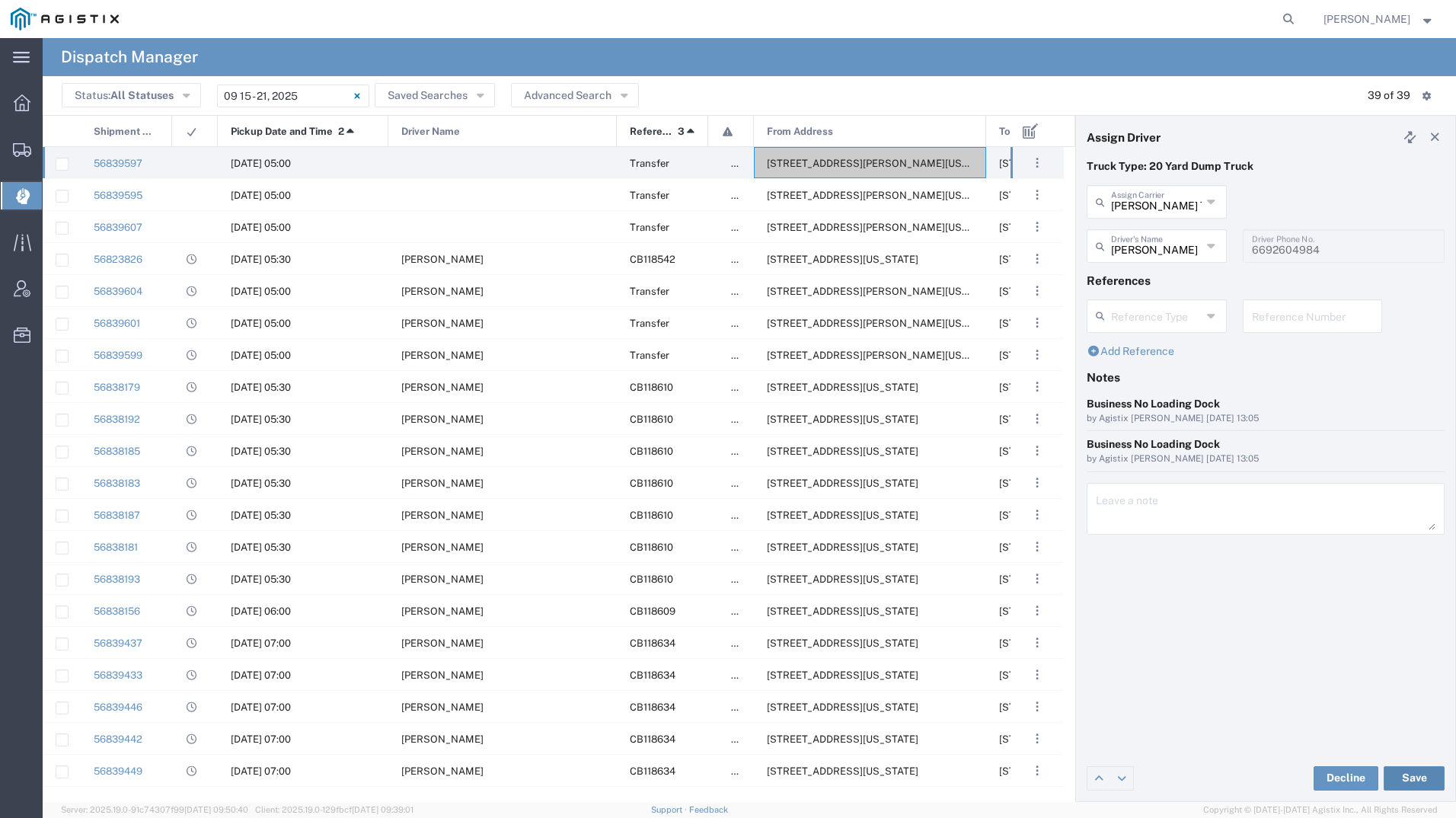
click at [1418, 776] on button "Save" at bounding box center [1414, 778] width 61 height 24
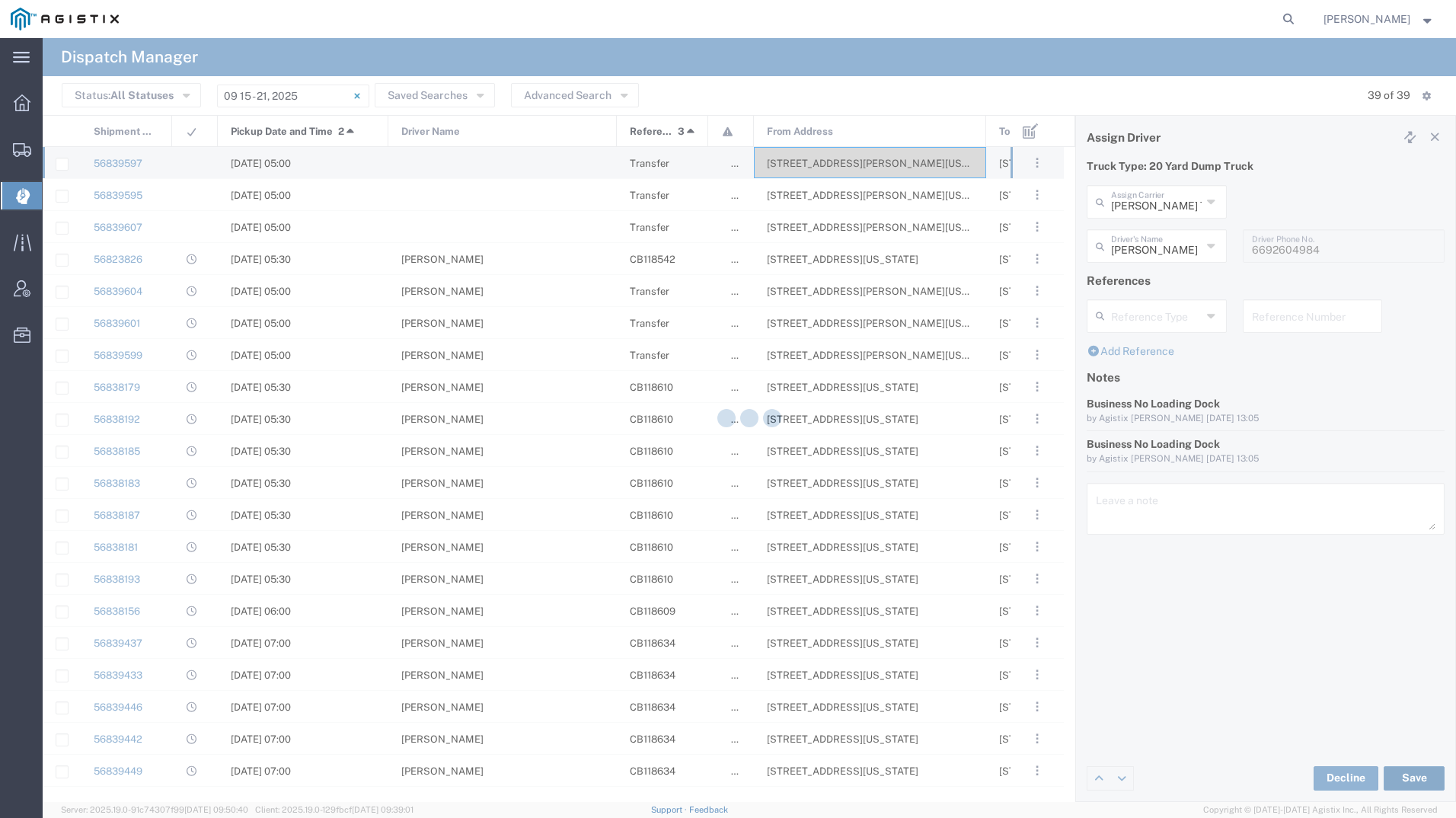
type input "[PERSON_NAME]"
type input "[PERSON_NAME] Trucking"
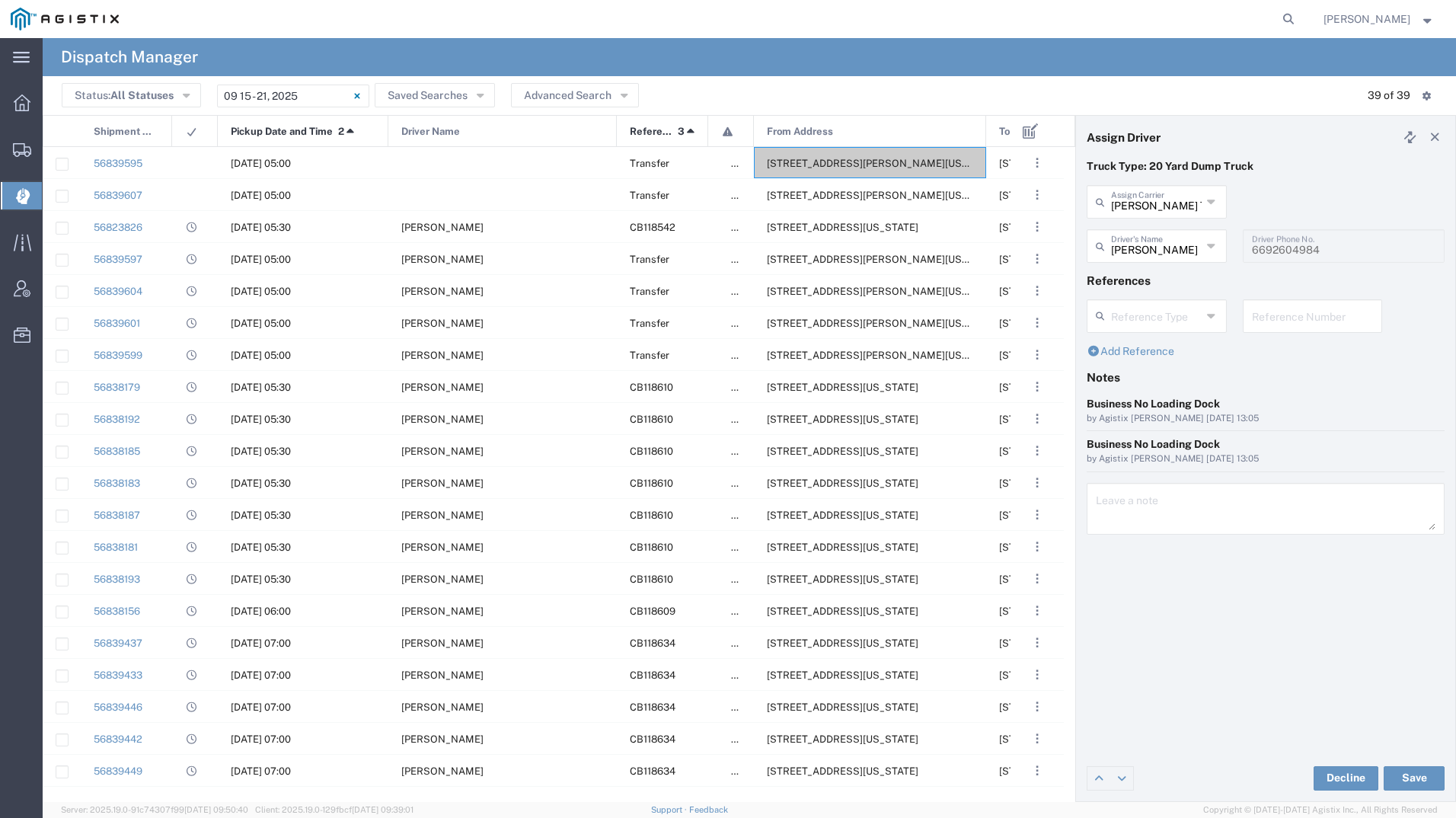
drag, startPoint x: 1418, startPoint y: 775, endPoint x: 853, endPoint y: 102, distance: 878.7
click at [853, 102] on div "Status: All Statuses All Statuses Awaiting Assignment Declined Assigned Accepte…" at bounding box center [749, 95] width 1375 height 23
click at [852, 169] on div "[STREET_ADDRESS][PERSON_NAME][US_STATE]" at bounding box center [870, 162] width 232 height 31
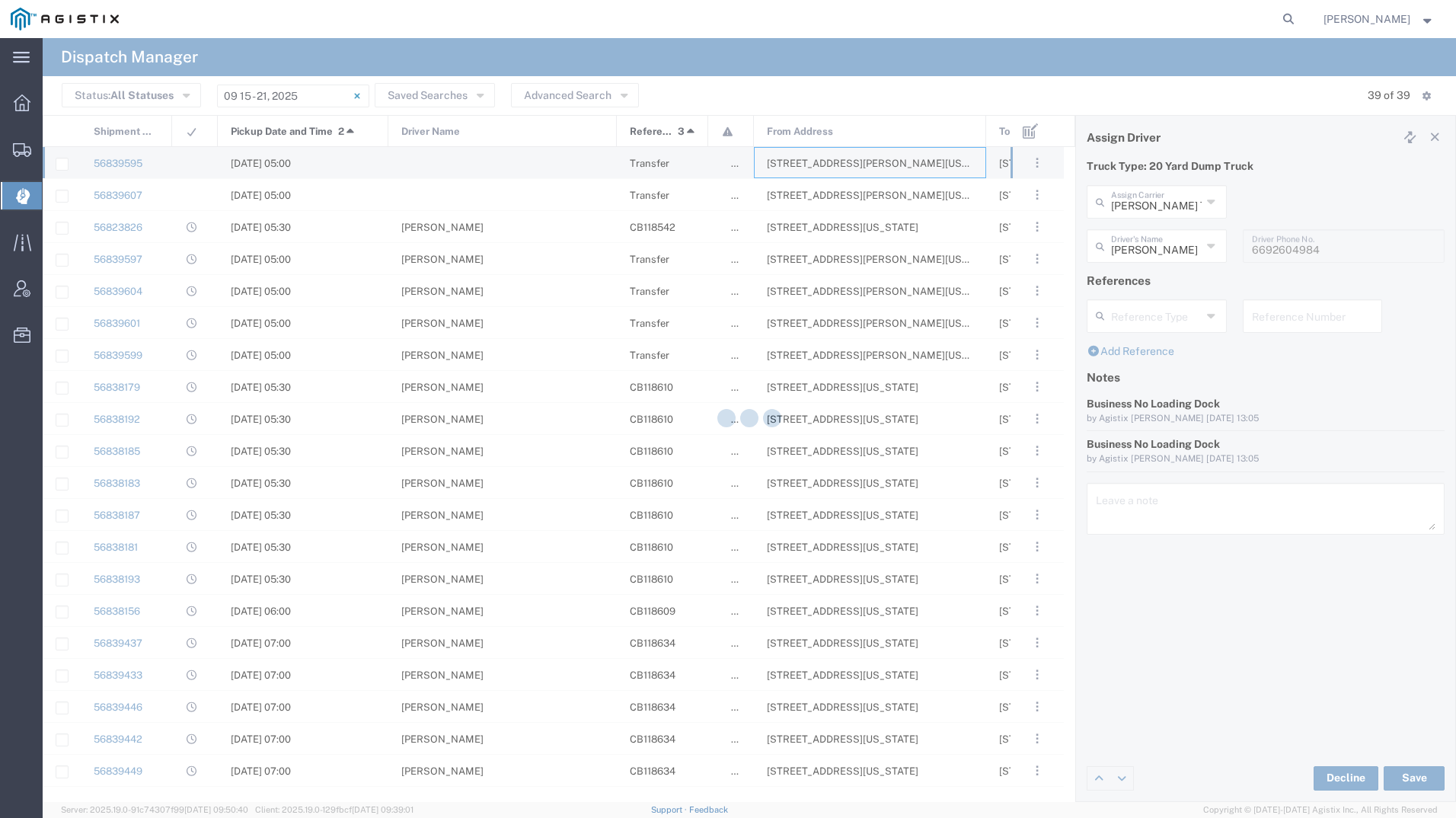
type input "[PERSON_NAME] Tanks Inc"
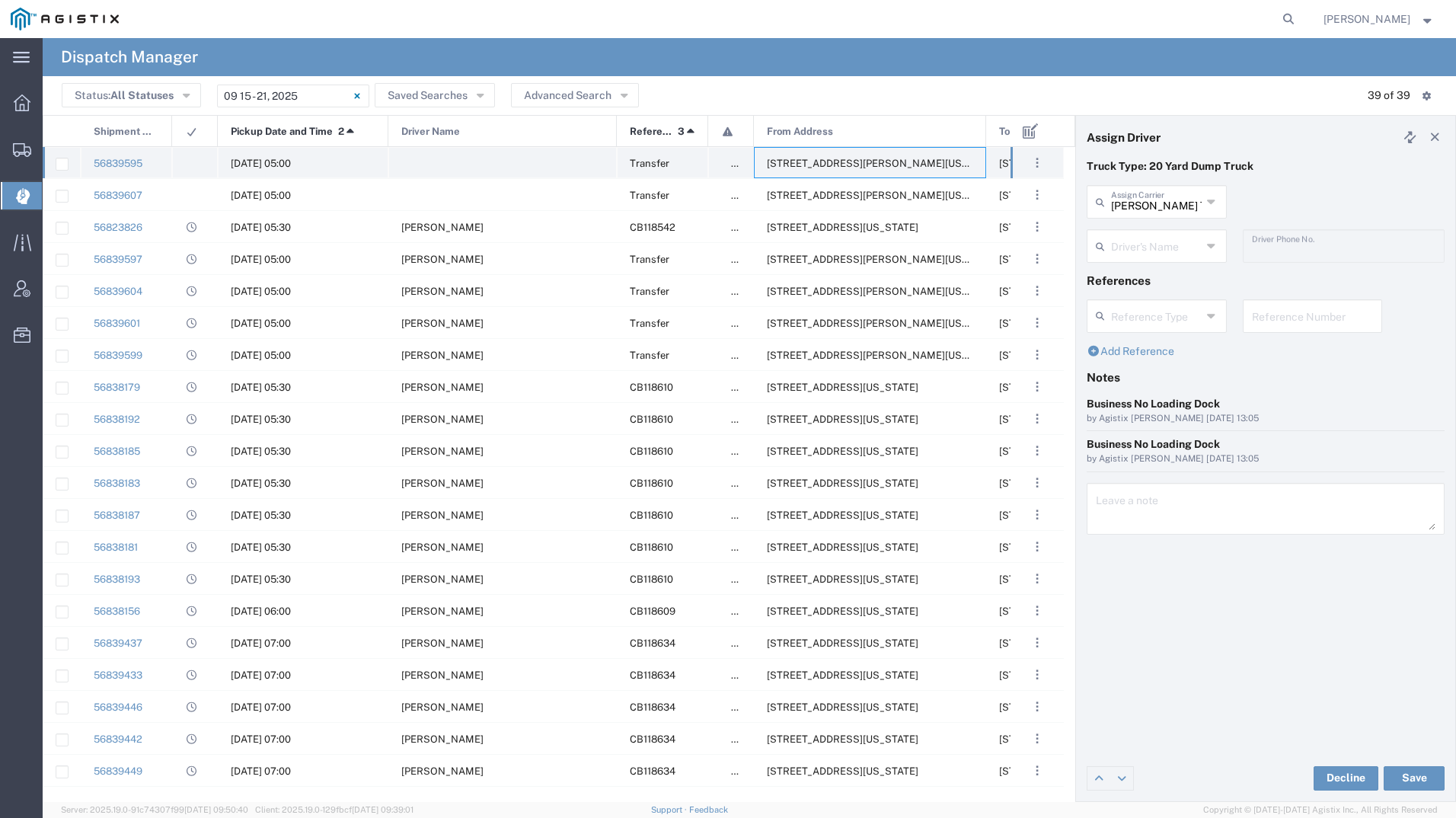
click at [854, 159] on span "[STREET_ADDRESS][PERSON_NAME][US_STATE]" at bounding box center [883, 163] width 234 height 11
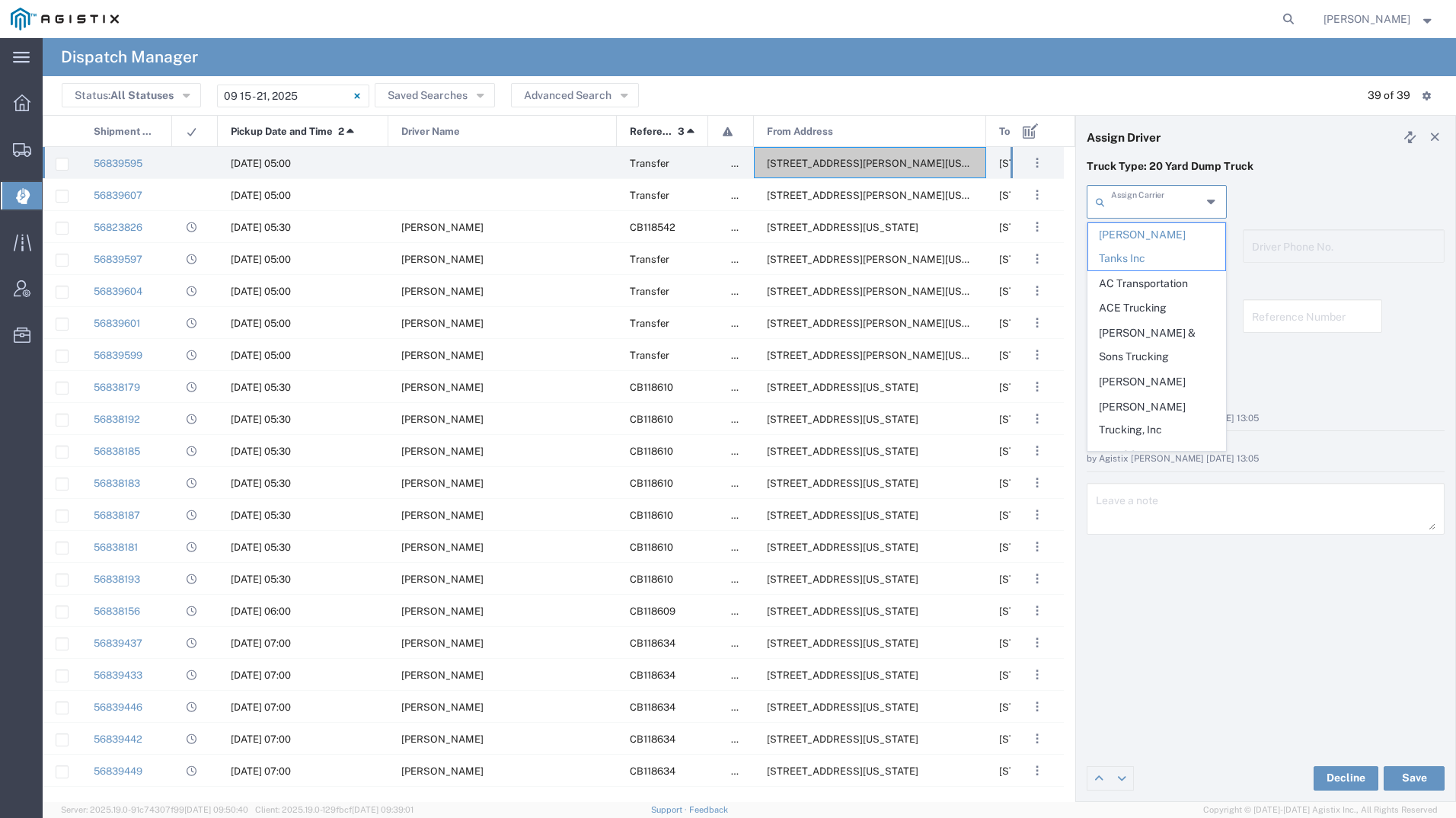
click at [1128, 207] on input "text" at bounding box center [1156, 200] width 90 height 27
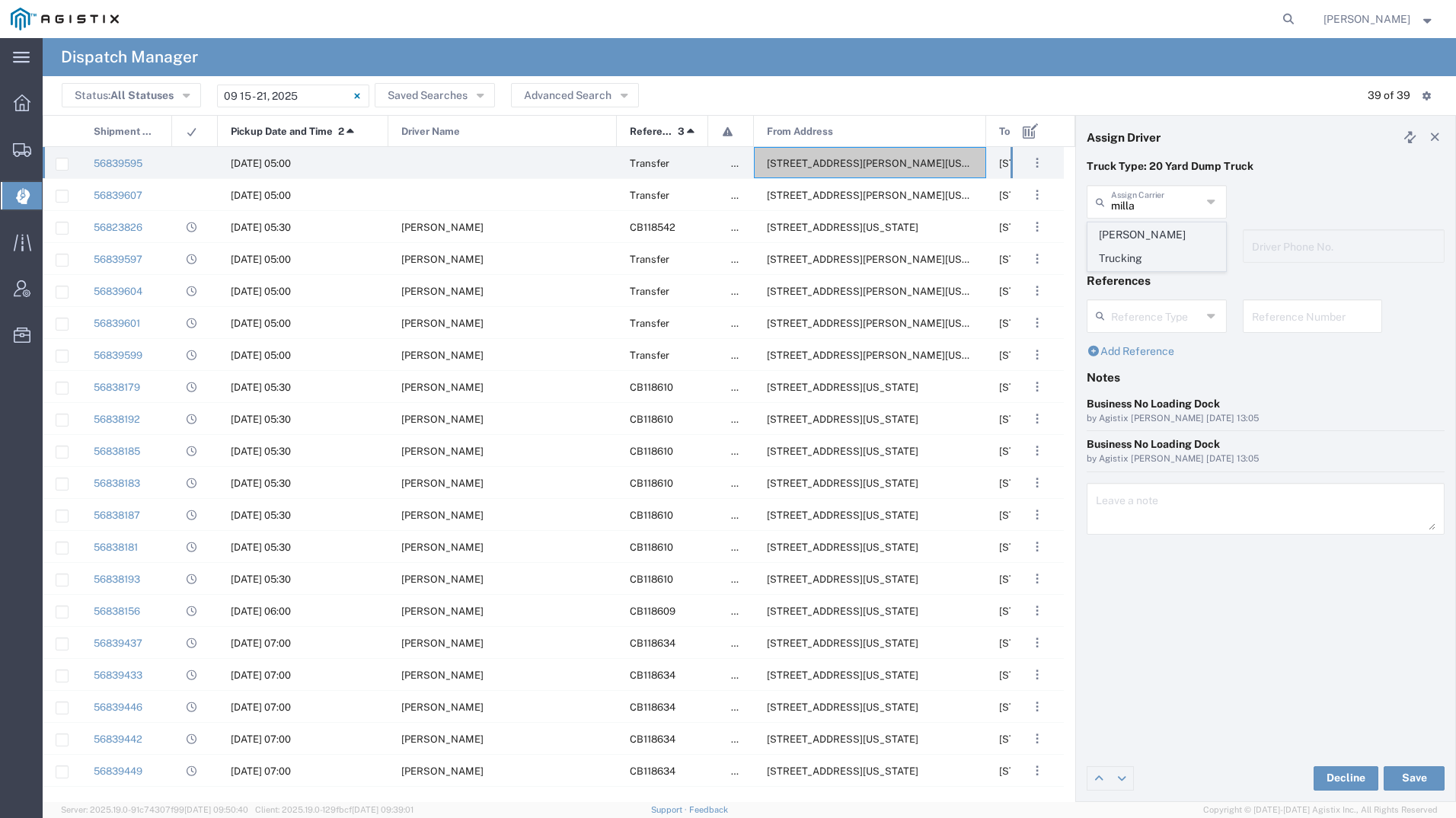
click at [1129, 235] on span "[PERSON_NAME] Trucking" at bounding box center [1157, 247] width 137 height 48
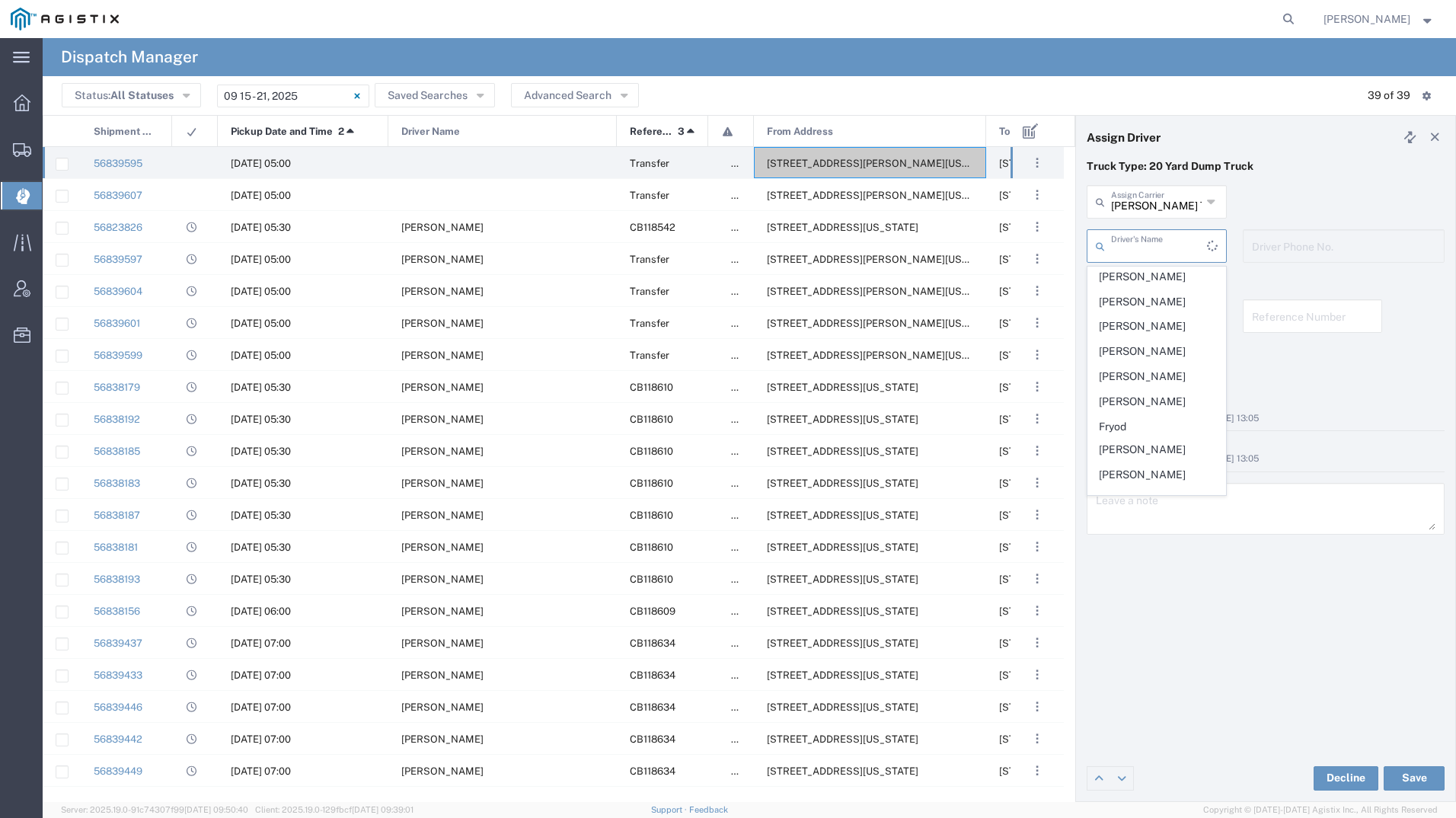
click at [1129, 235] on input "text" at bounding box center [1158, 244] width 96 height 27
click at [1332, 161] on p "Truck Type: 20 Yard Dump Truck" at bounding box center [1266, 166] width 358 height 16
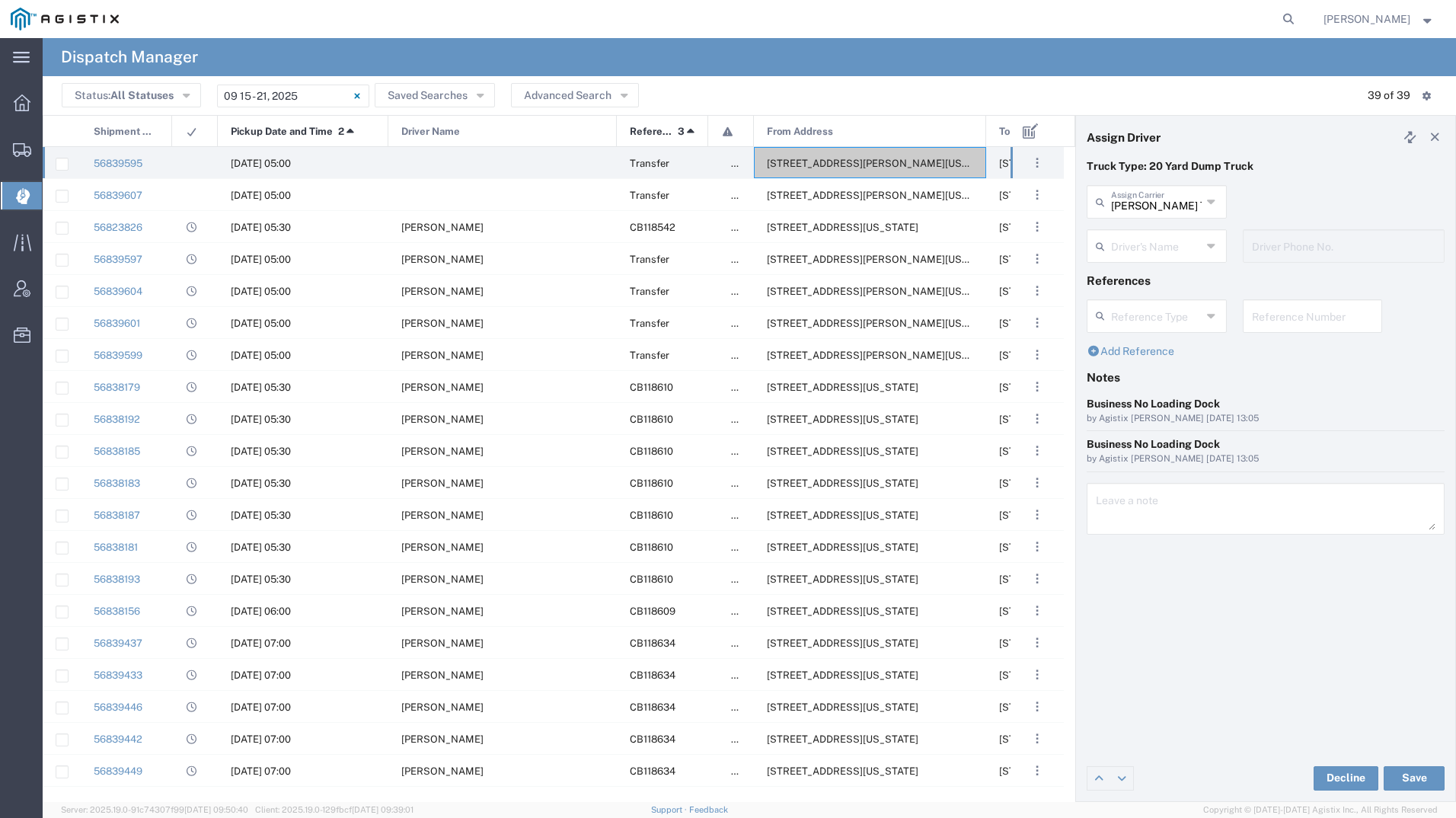
click at [1172, 200] on input "[PERSON_NAME] Trucking" at bounding box center [1156, 200] width 90 height 27
type input "Millan Truckfering"
click at [1261, 127] on header "Assign Driver" at bounding box center [1266, 136] width 379 height 43
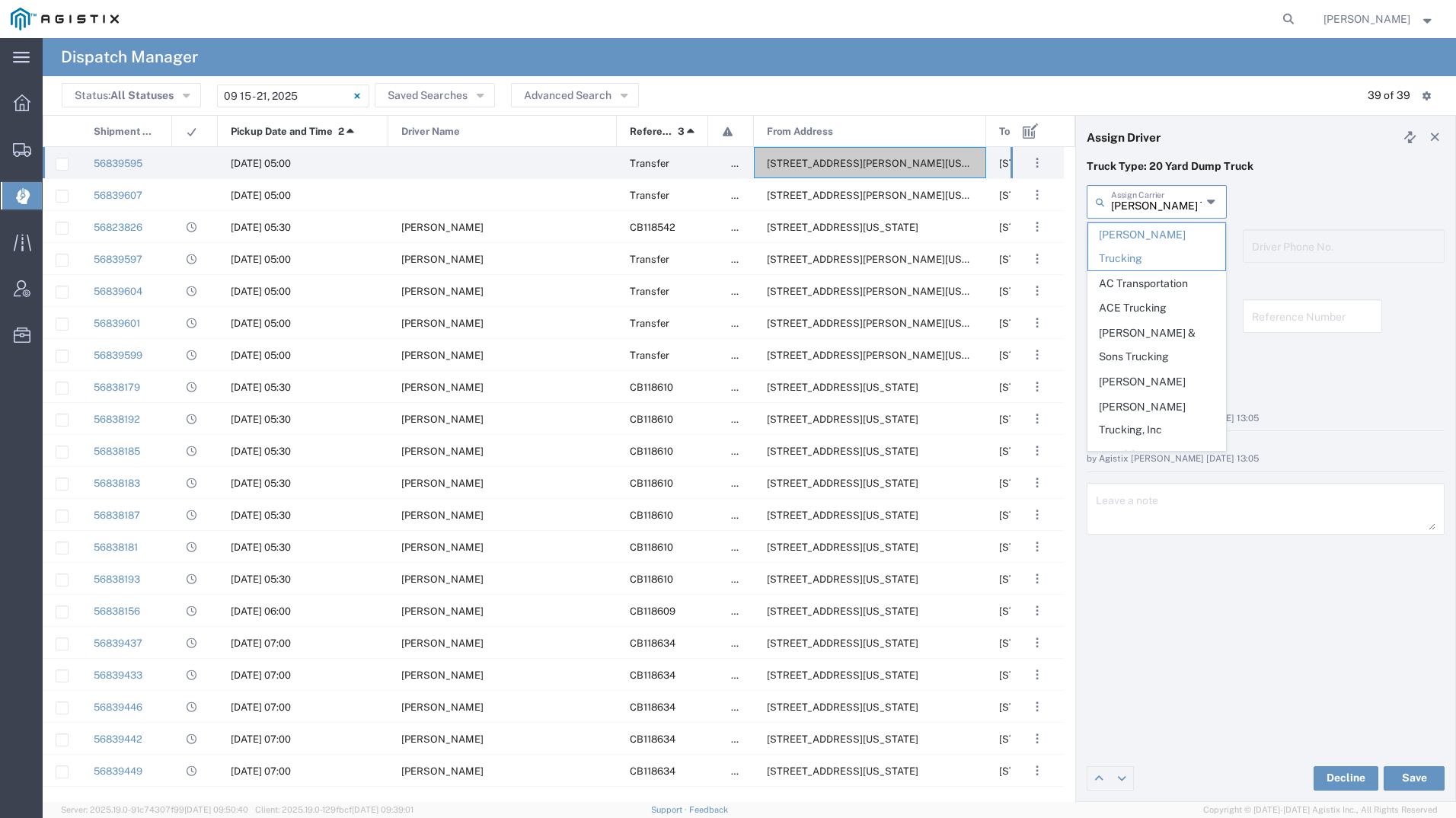
click at [1162, 203] on input "[PERSON_NAME] Trucking" at bounding box center [1156, 200] width 90 height 27
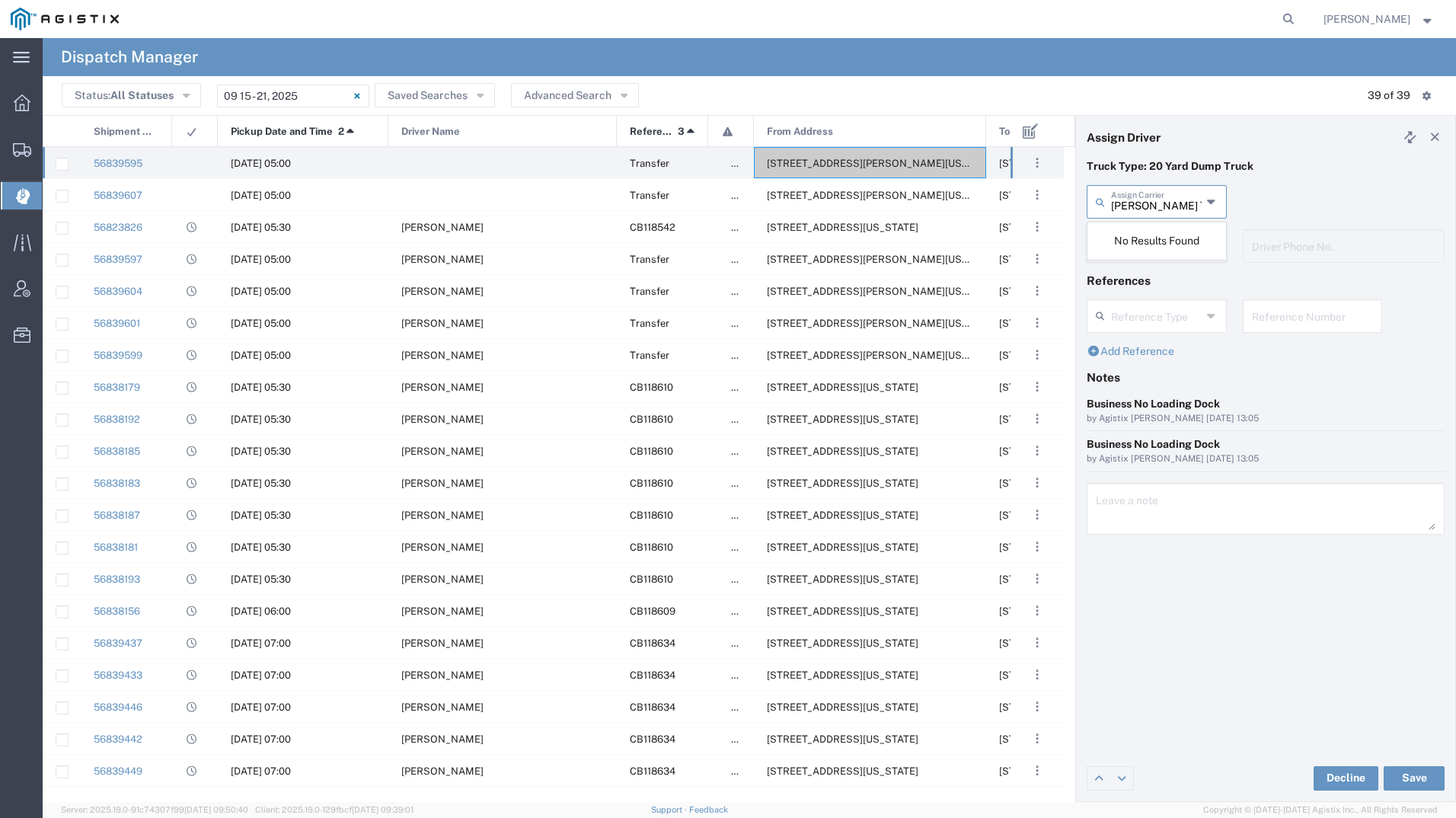
type input "Millan Truferncking"
click at [1243, 184] on div "Truck Type: 20 Yard Dump Truck" at bounding box center [1265, 171] width 373 height 27
click at [1098, 206] on icon at bounding box center [1103, 202] width 15 height 24
type input "[PERSON_NAME] Trucking"
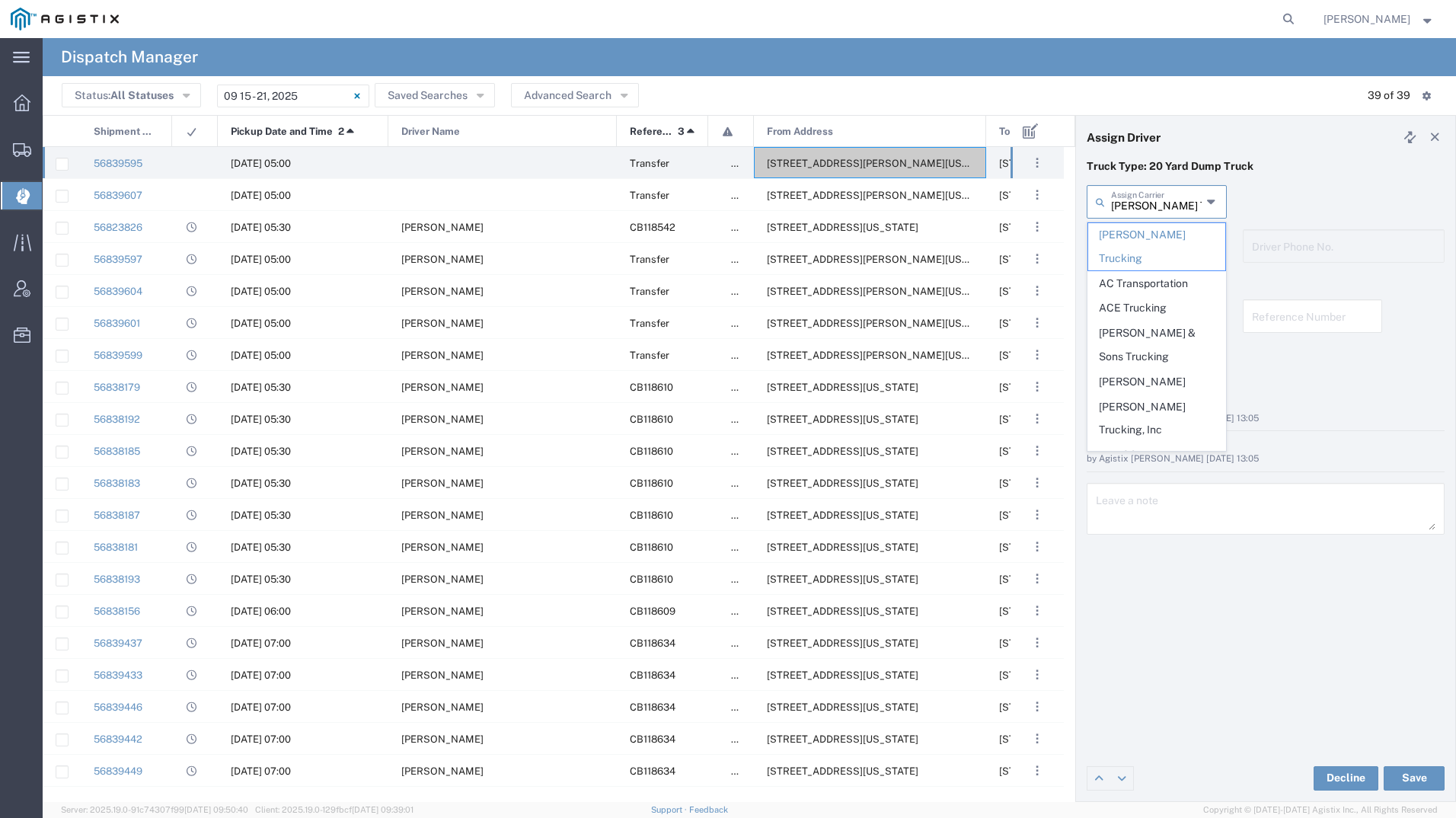
click at [1372, 127] on header "Assign Driver" at bounding box center [1266, 136] width 379 height 43
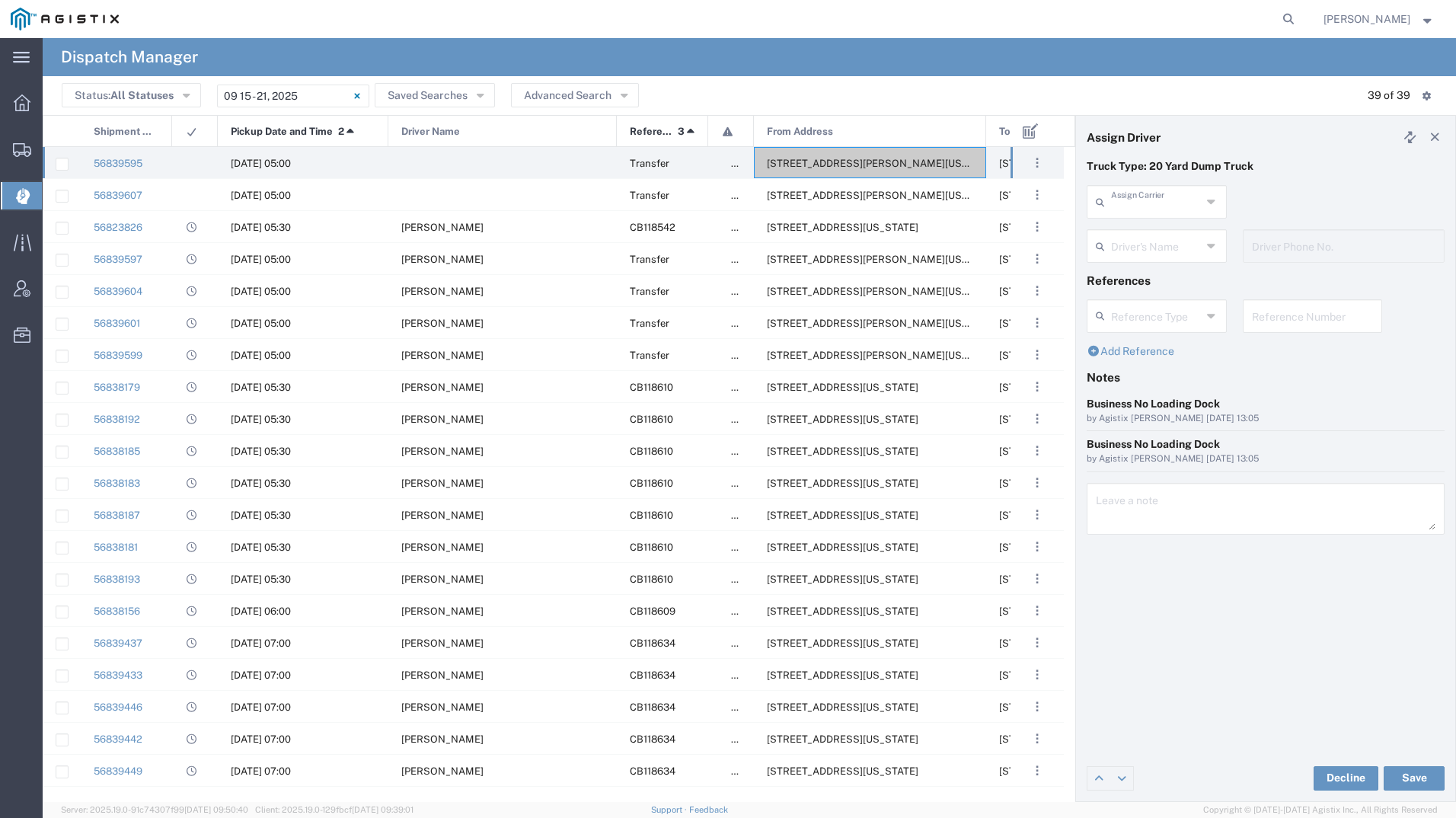
click at [1152, 203] on input "text" at bounding box center [1156, 200] width 90 height 27
click at [1150, 240] on span "[PERSON_NAME] Trucking Corp" at bounding box center [1157, 247] width 137 height 48
type input "[PERSON_NAME] Trucking Corp"
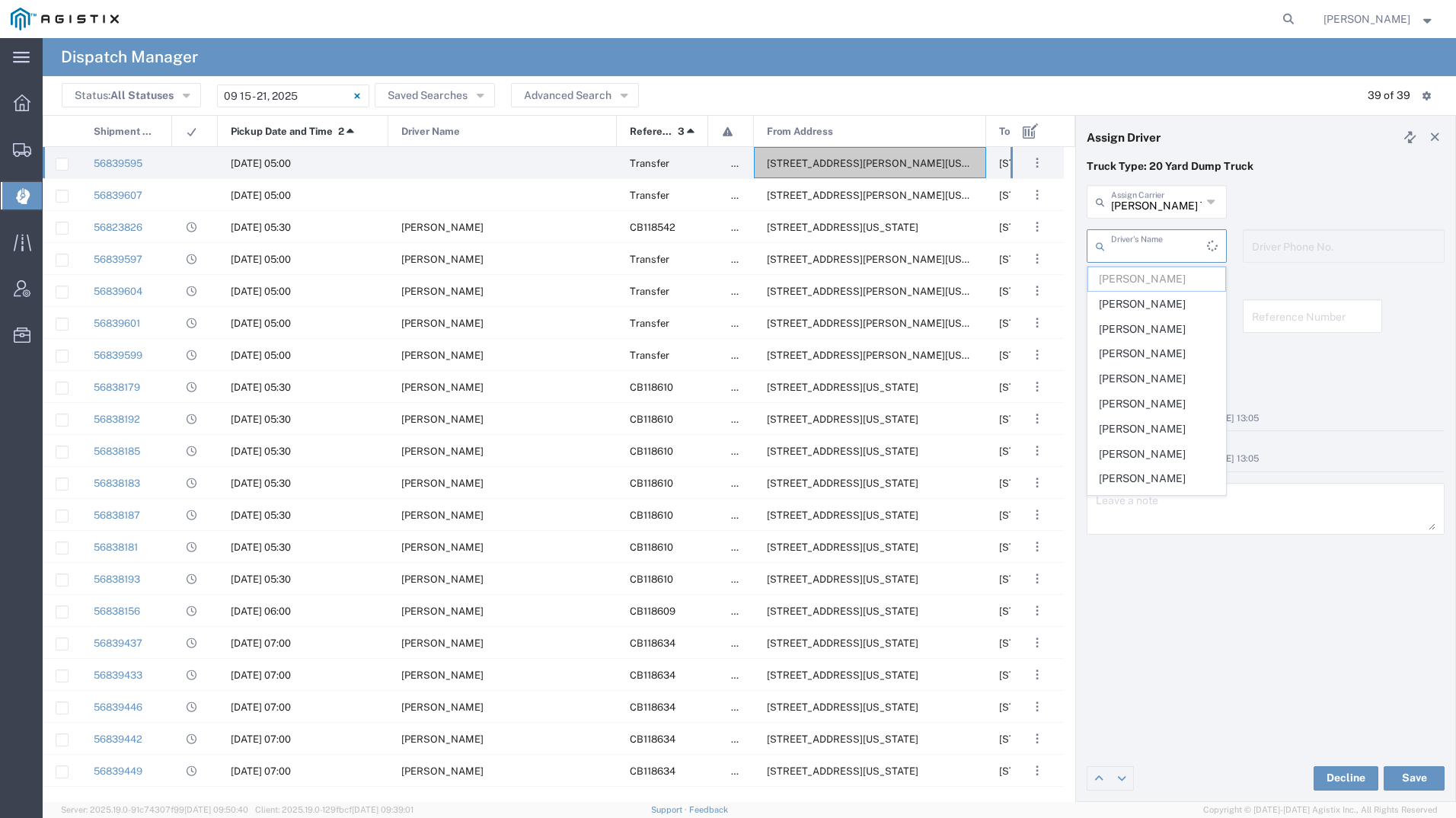
click at [1150, 240] on input "text" at bounding box center [1158, 244] width 96 height 27
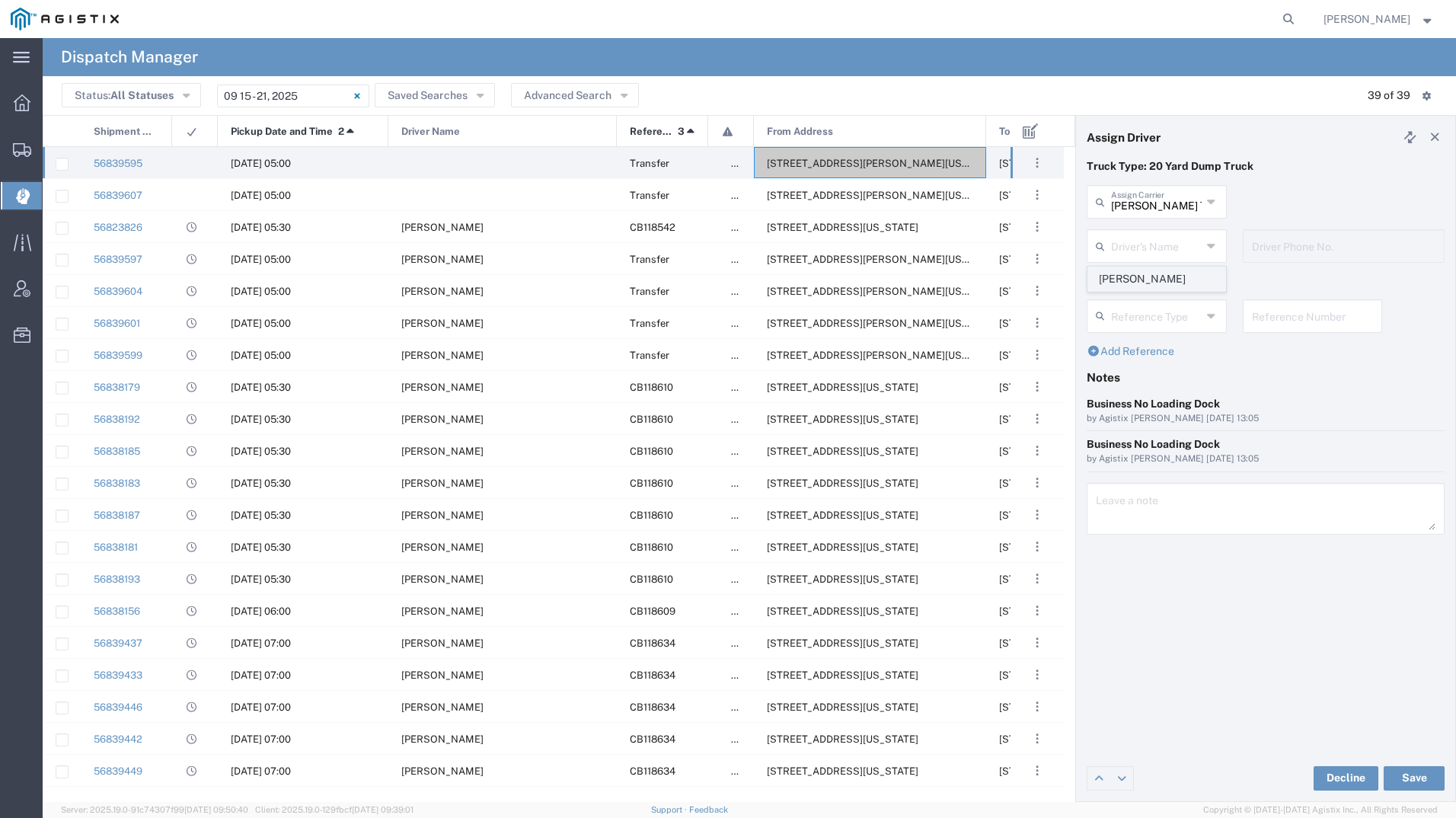
click at [1153, 268] on span "Cesar Fernandez" at bounding box center [1157, 278] width 137 height 23
type input "Cesar Fernandez"
type input "4086871836"
click at [1402, 784] on button "Save" at bounding box center [1414, 778] width 61 height 24
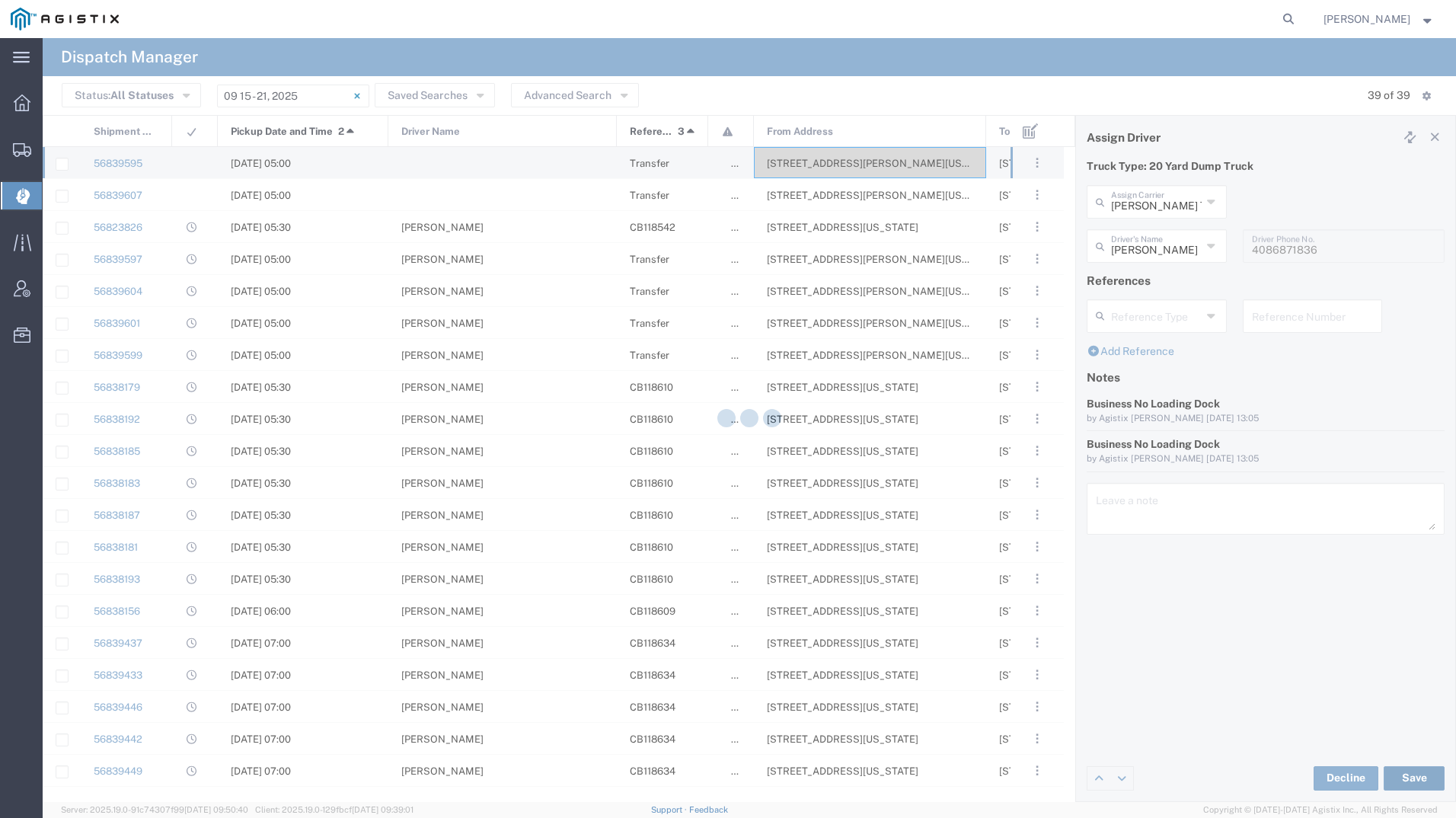
type input "Cesar Fernandez"
type input "[PERSON_NAME] Trucking Corp"
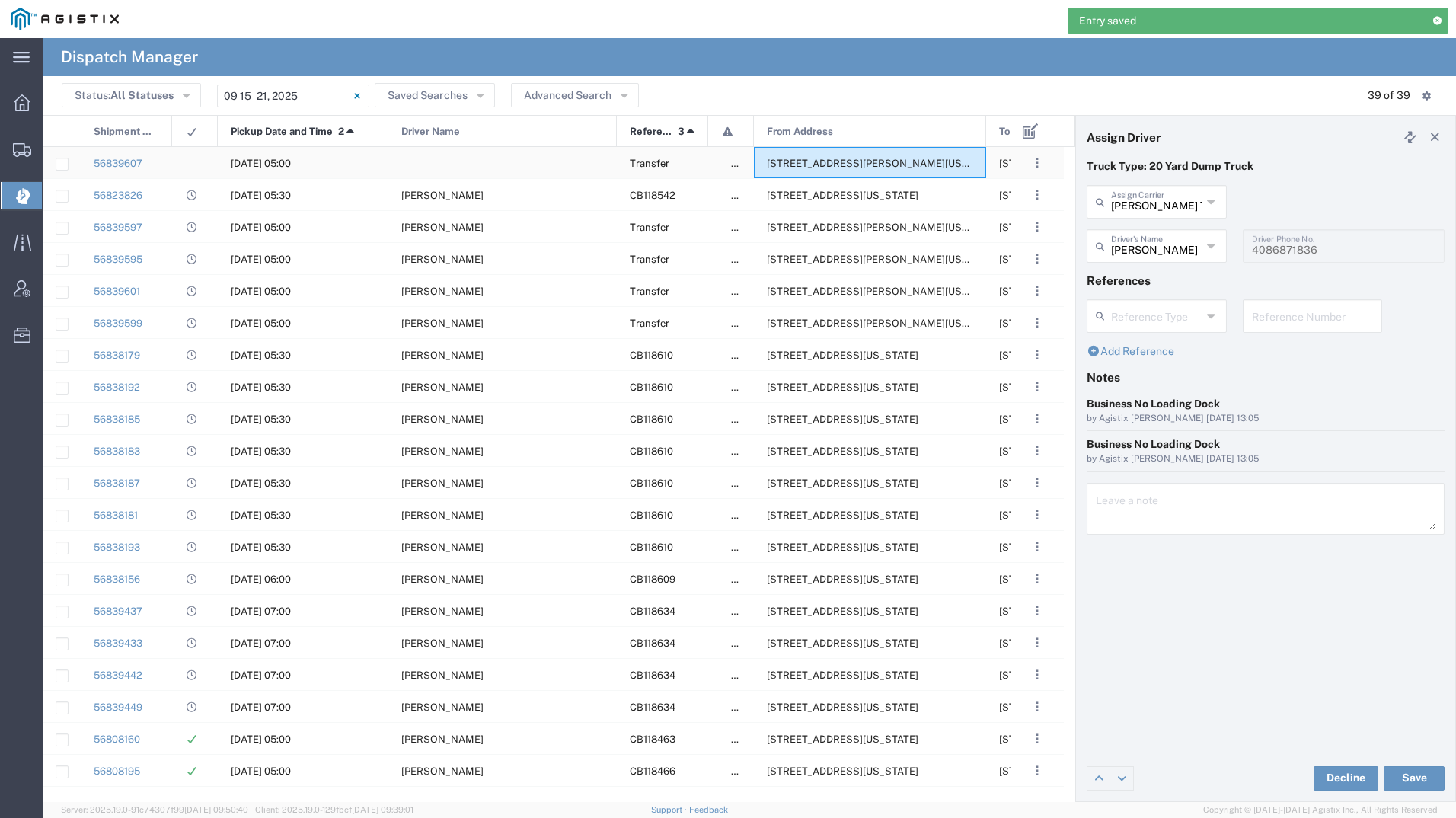
click at [806, 157] on div "[STREET_ADDRESS][PERSON_NAME][US_STATE]" at bounding box center [870, 162] width 232 height 31
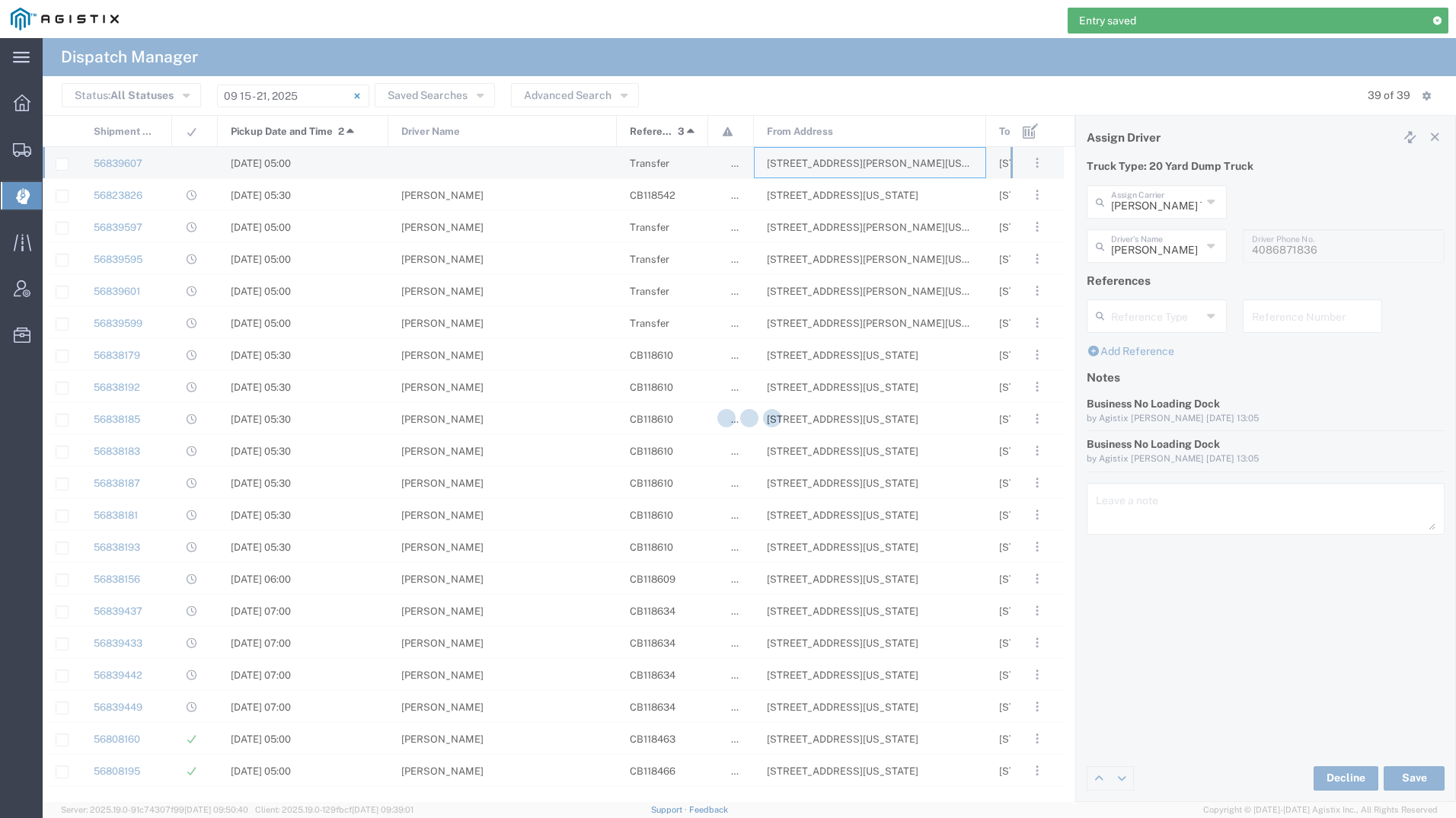
type input "[PERSON_NAME] Tanks Inc"
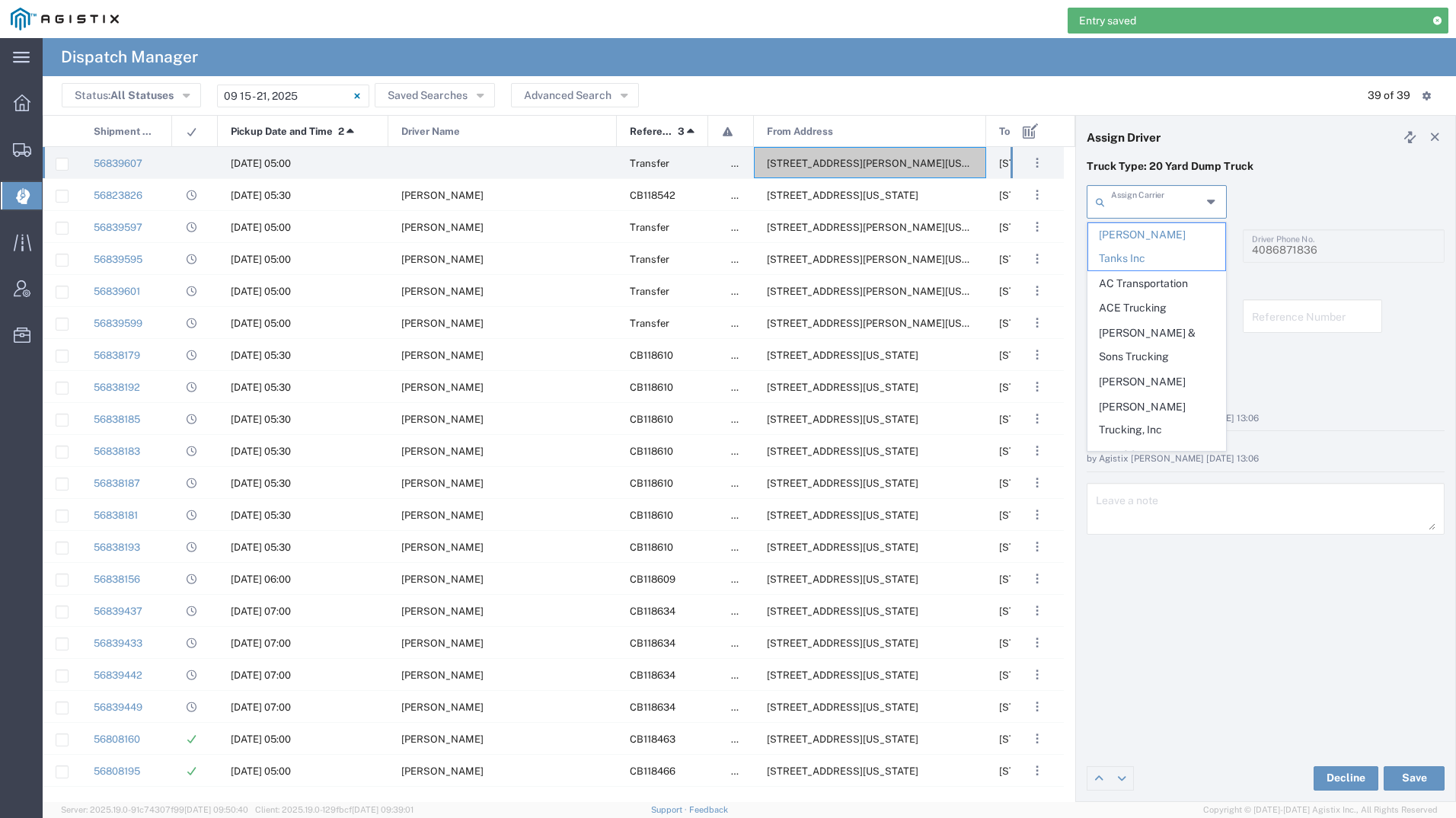
click at [1134, 200] on input "text" at bounding box center [1156, 200] width 90 height 27
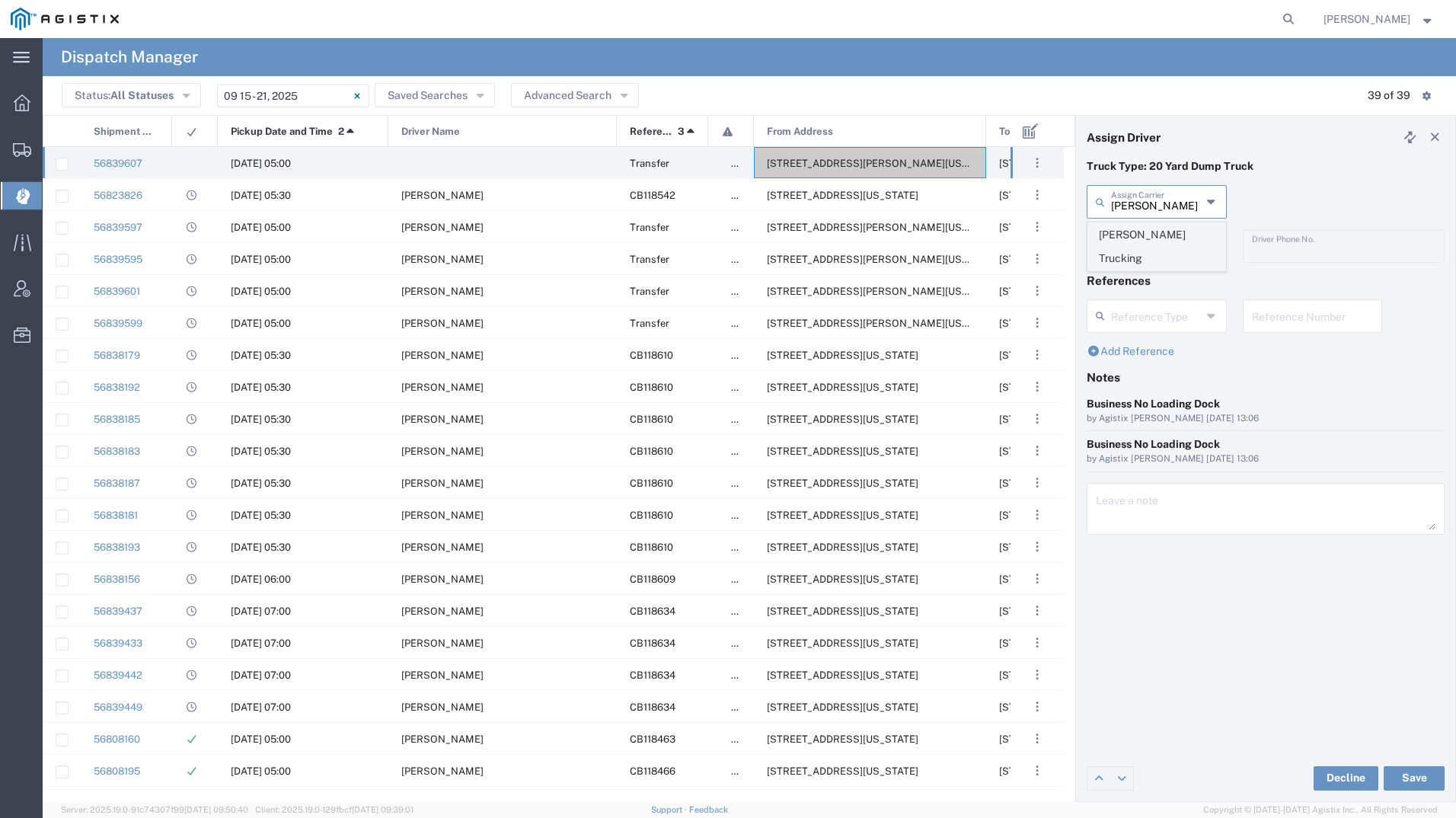
click at [1135, 227] on span "[PERSON_NAME] Trucking" at bounding box center [1157, 247] width 137 height 48
type input "[PERSON_NAME] Trucking"
click at [1133, 240] on input "text" at bounding box center [1156, 244] width 90 height 27
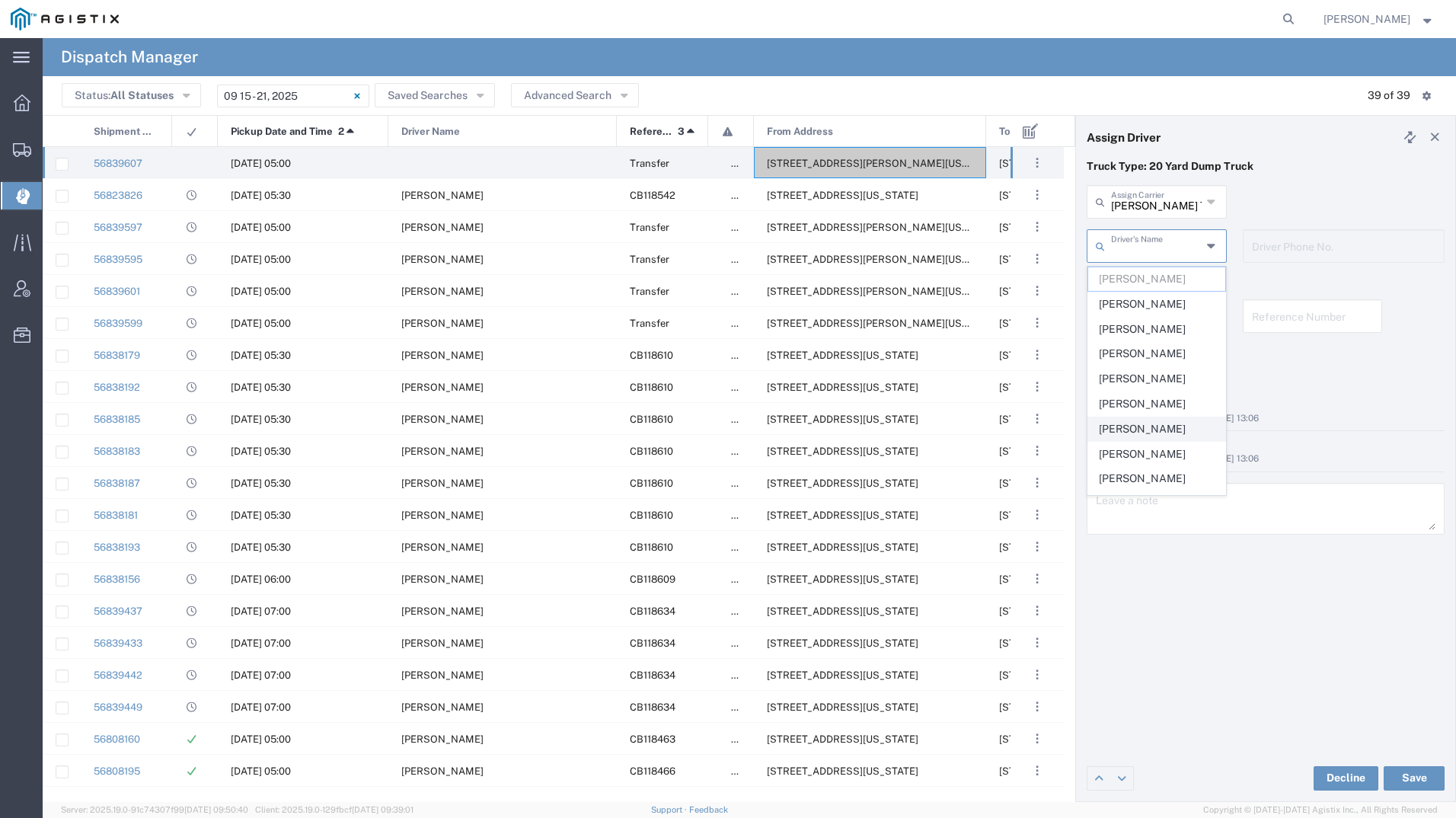
click at [1149, 433] on span "[PERSON_NAME]" at bounding box center [1157, 428] width 137 height 23
type input "[PERSON_NAME]"
type input "8312884954"
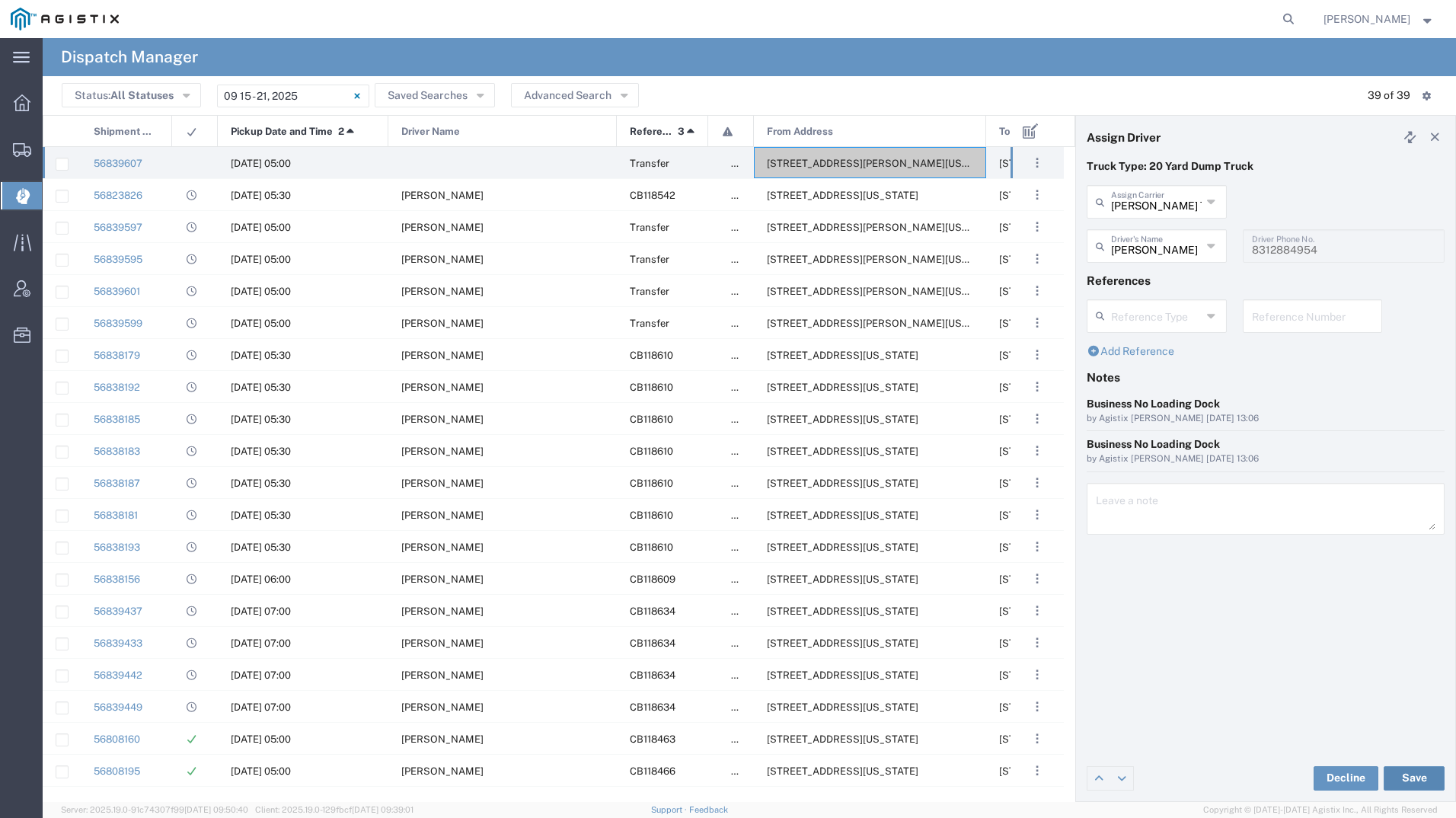
click at [1401, 777] on button "Save" at bounding box center [1414, 778] width 61 height 24
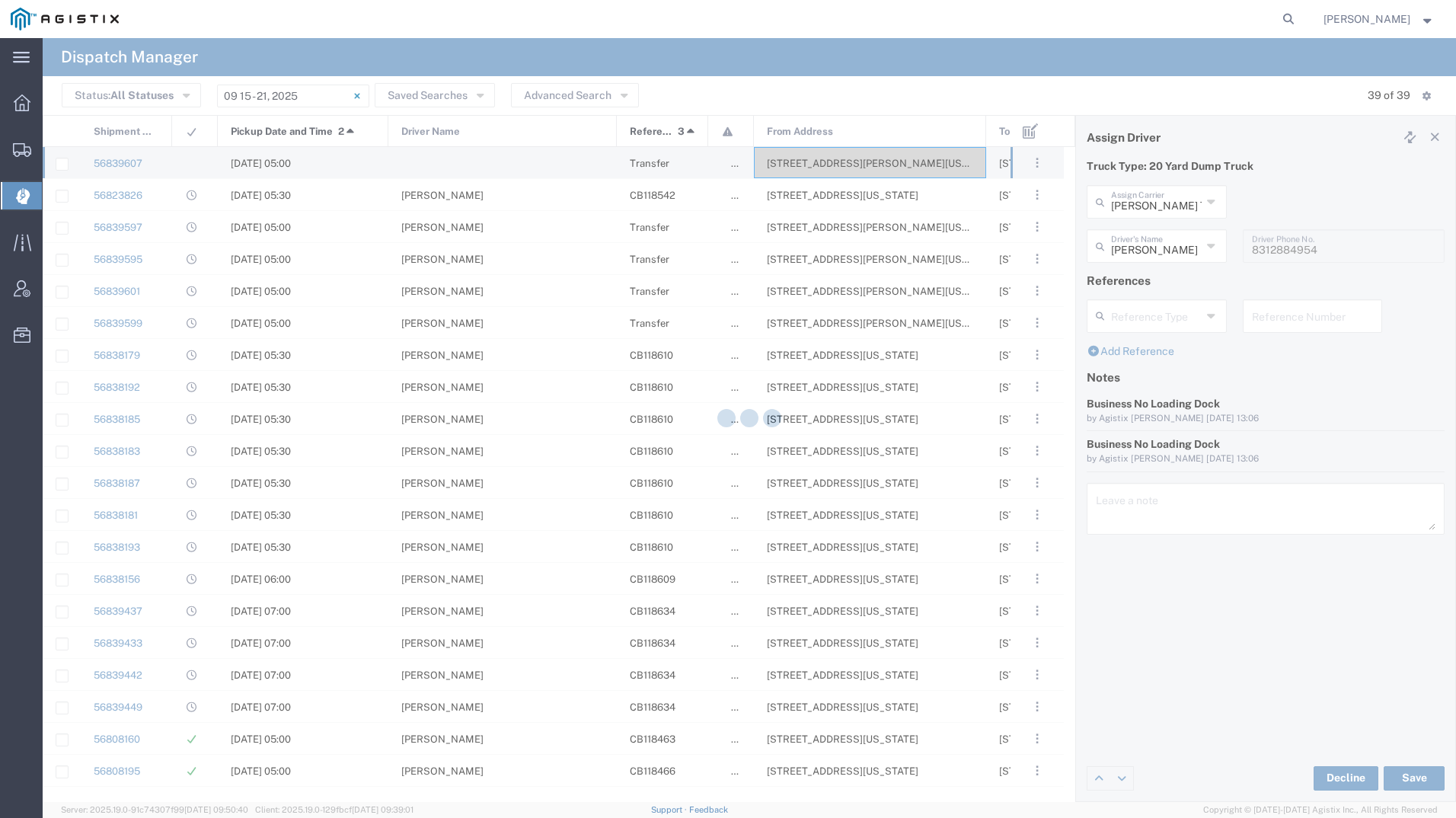
type input "[PERSON_NAME]"
type input "[PERSON_NAME] Trucking"
